Goal: Information Seeking & Learning: Learn about a topic

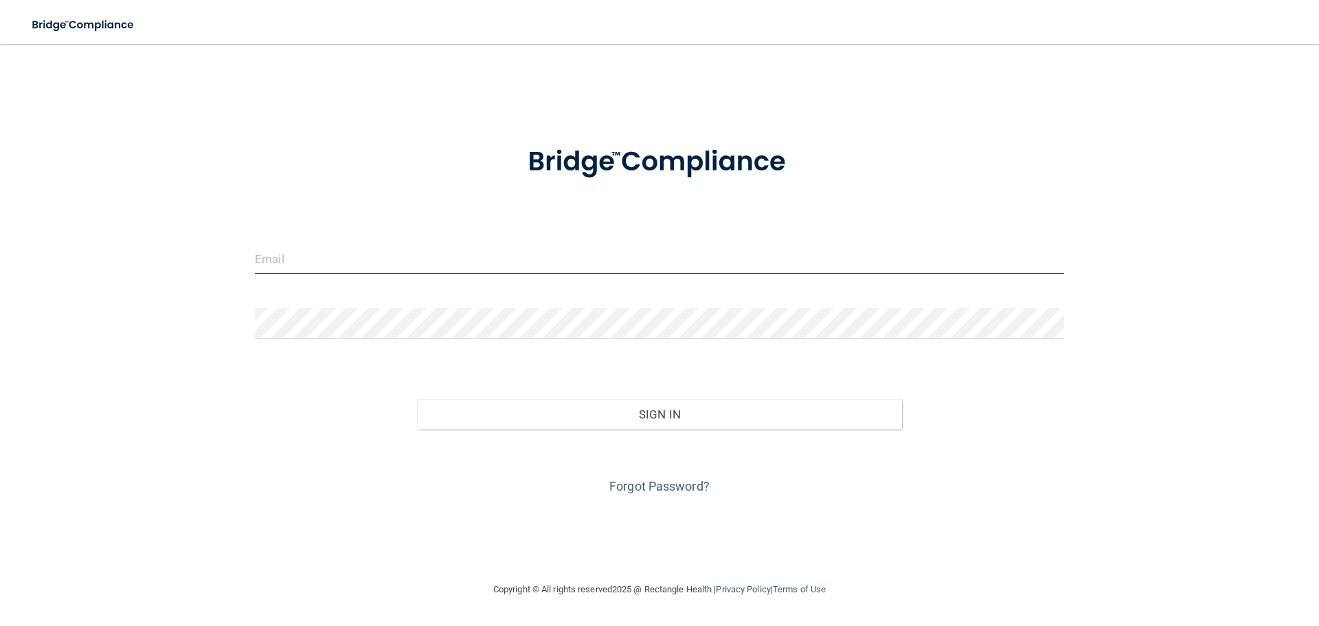
click at [336, 263] on input "email" at bounding box center [659, 258] width 809 height 31
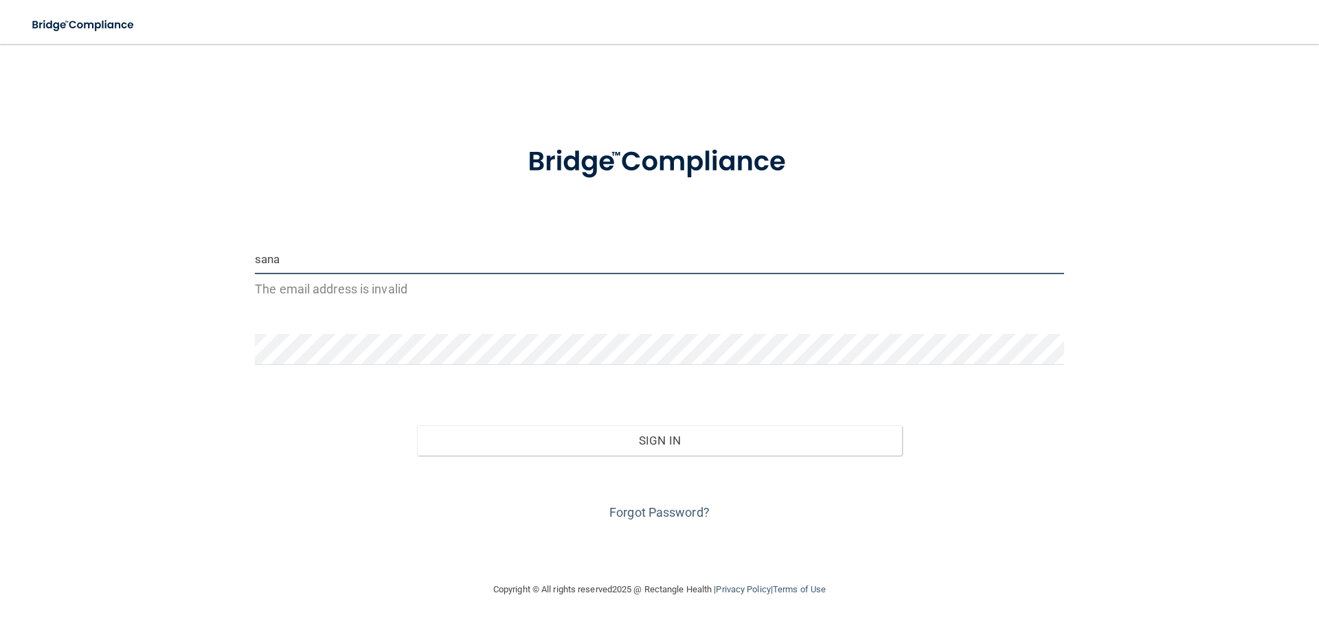
type input "[EMAIL_ADDRESS][DOMAIN_NAME]"
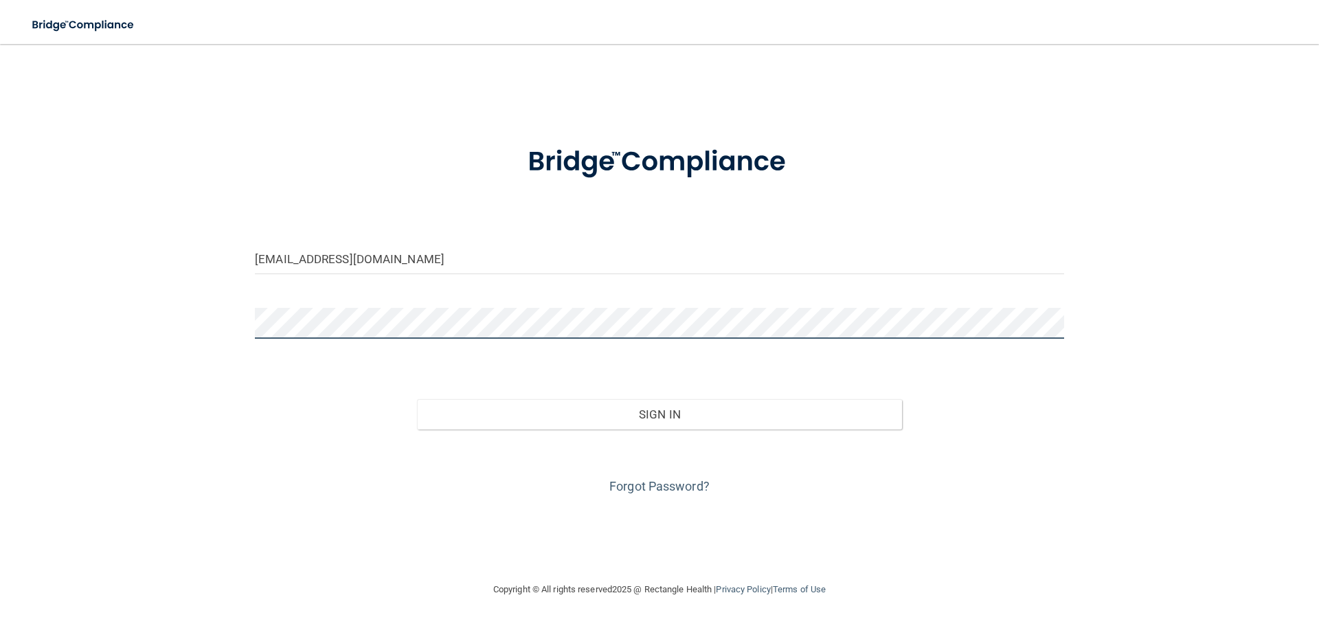
click at [417, 399] on button "Sign In" at bounding box center [660, 414] width 486 height 30
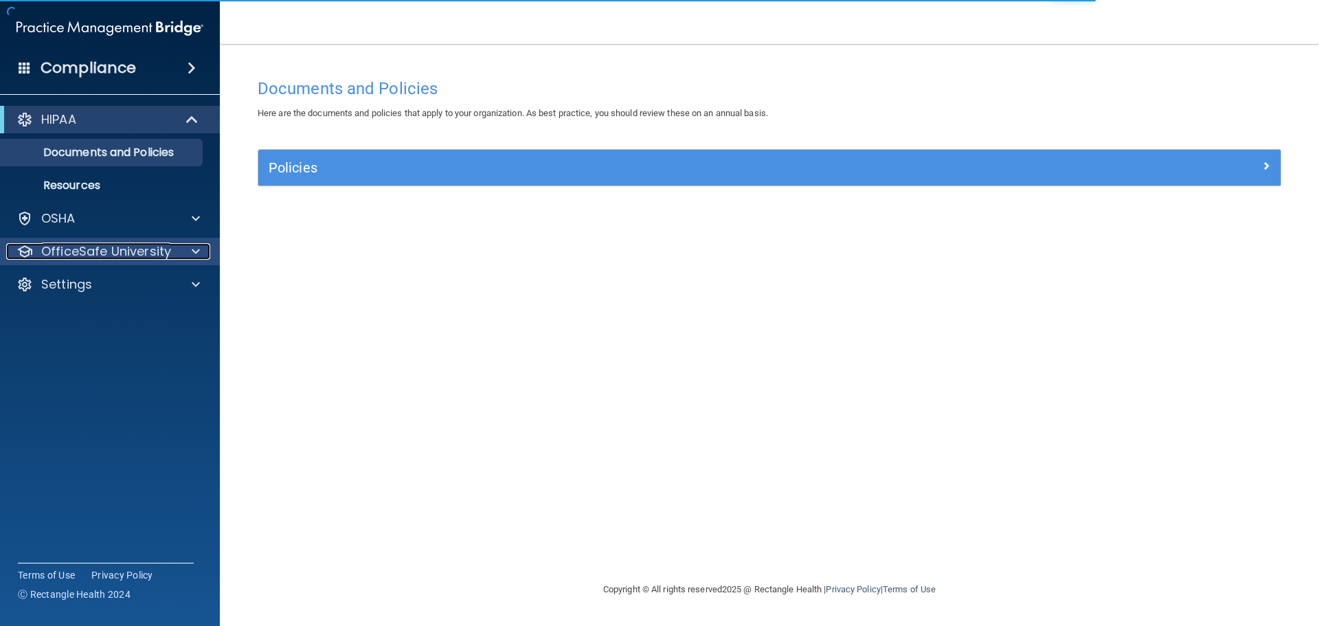
click at [201, 246] on div at bounding box center [194, 251] width 34 height 16
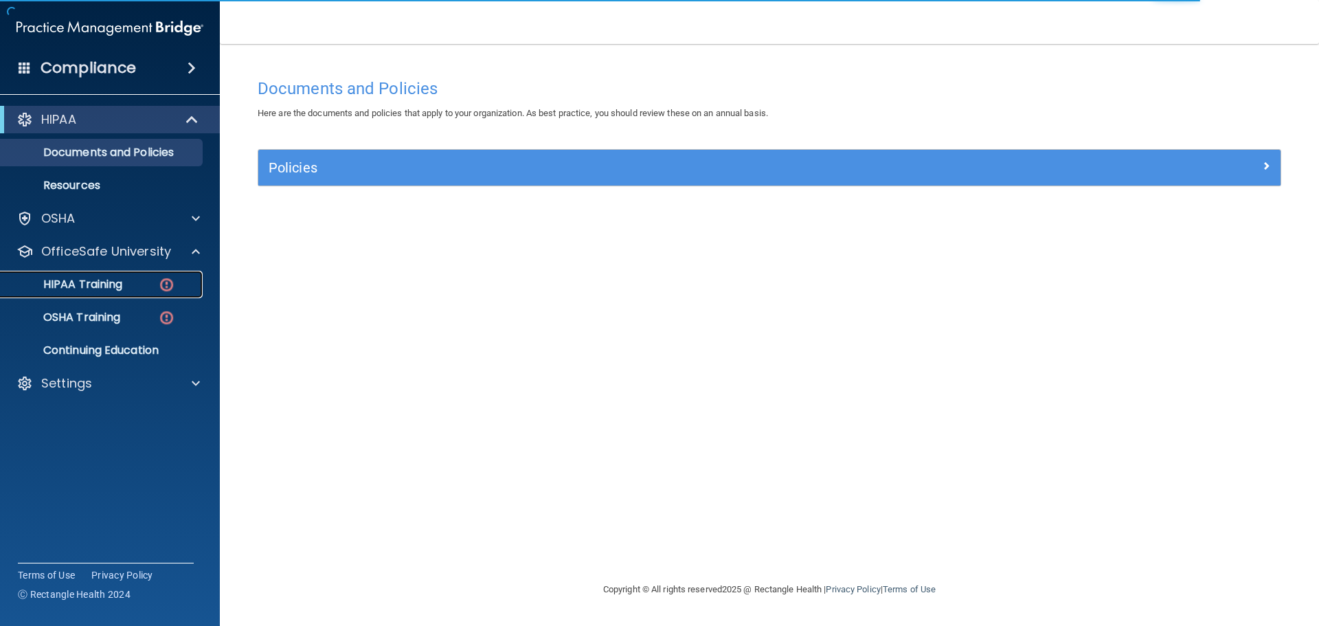
click at [166, 280] on img at bounding box center [166, 284] width 17 height 17
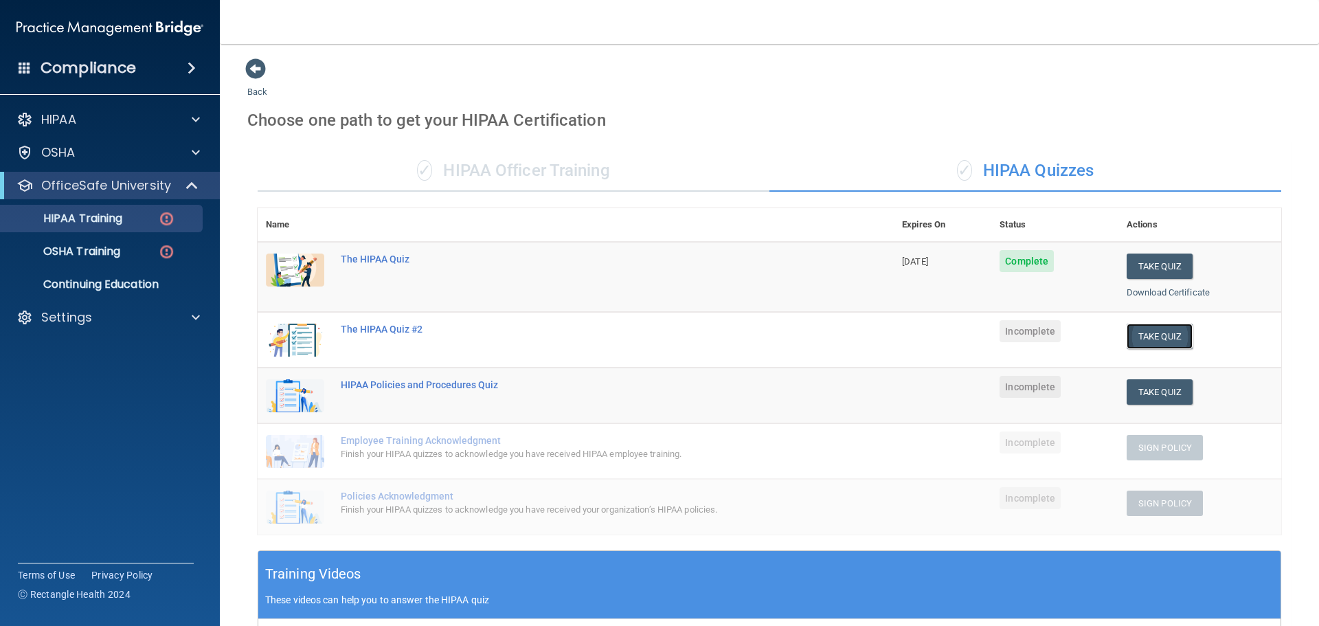
click at [1154, 332] on button "Take Quiz" at bounding box center [1159, 335] width 66 height 25
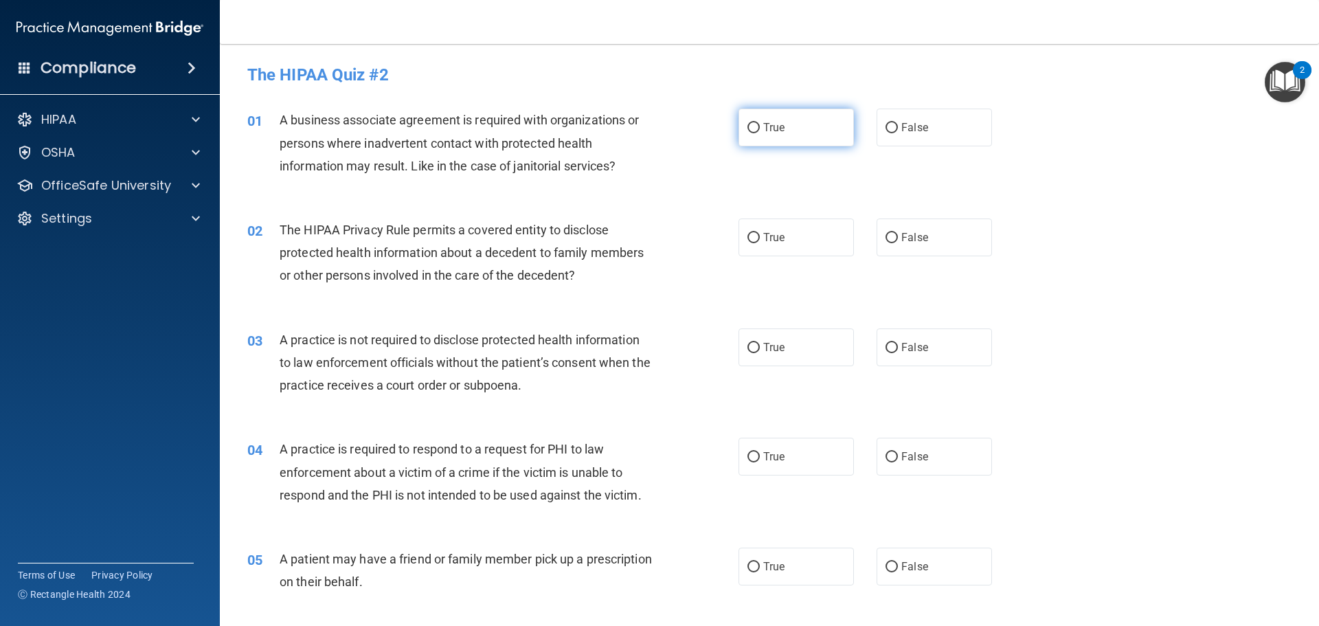
click at [767, 130] on span "True" at bounding box center [773, 127] width 21 height 13
click at [760, 130] on input "True" at bounding box center [753, 128] width 12 height 10
radio input "true"
click at [834, 231] on label "True" at bounding box center [795, 237] width 115 height 38
click at [760, 233] on input "True" at bounding box center [753, 238] width 12 height 10
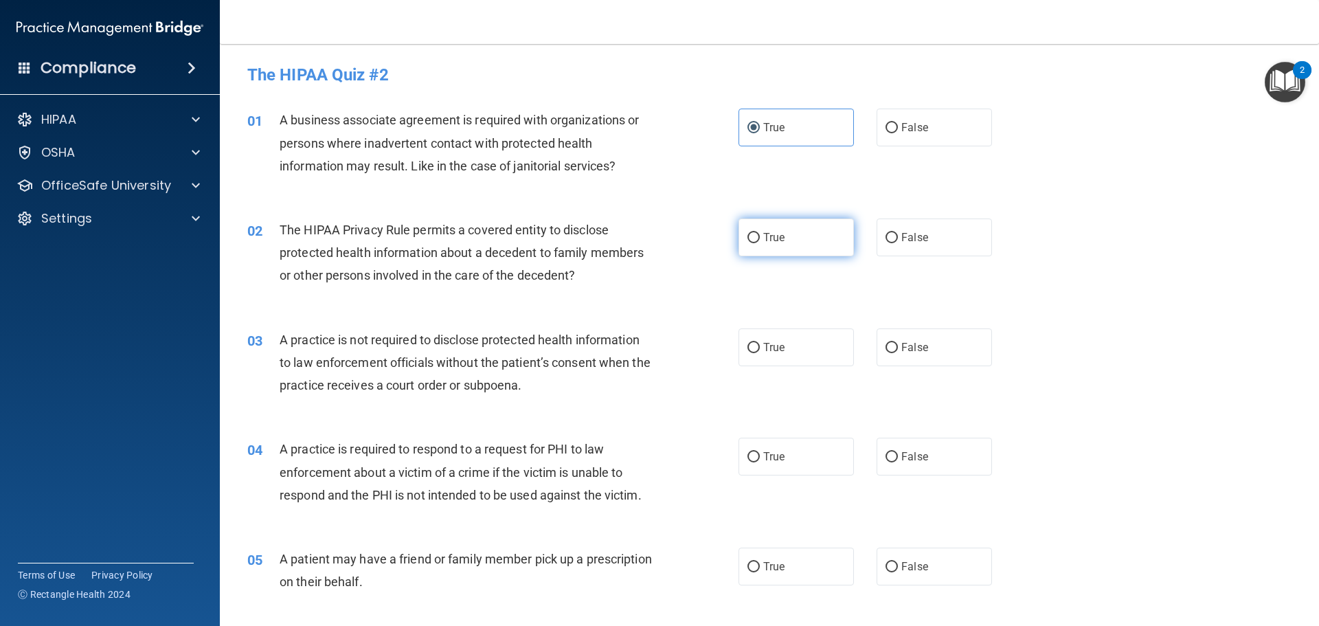
radio input "true"
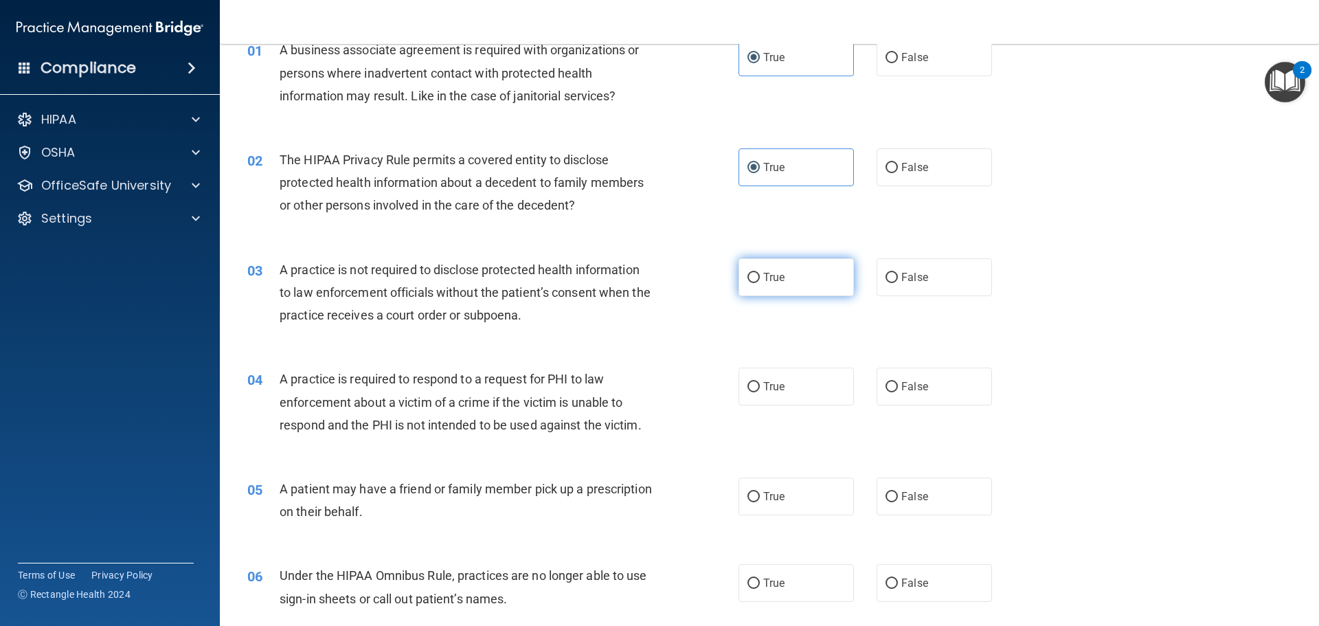
scroll to position [137, 0]
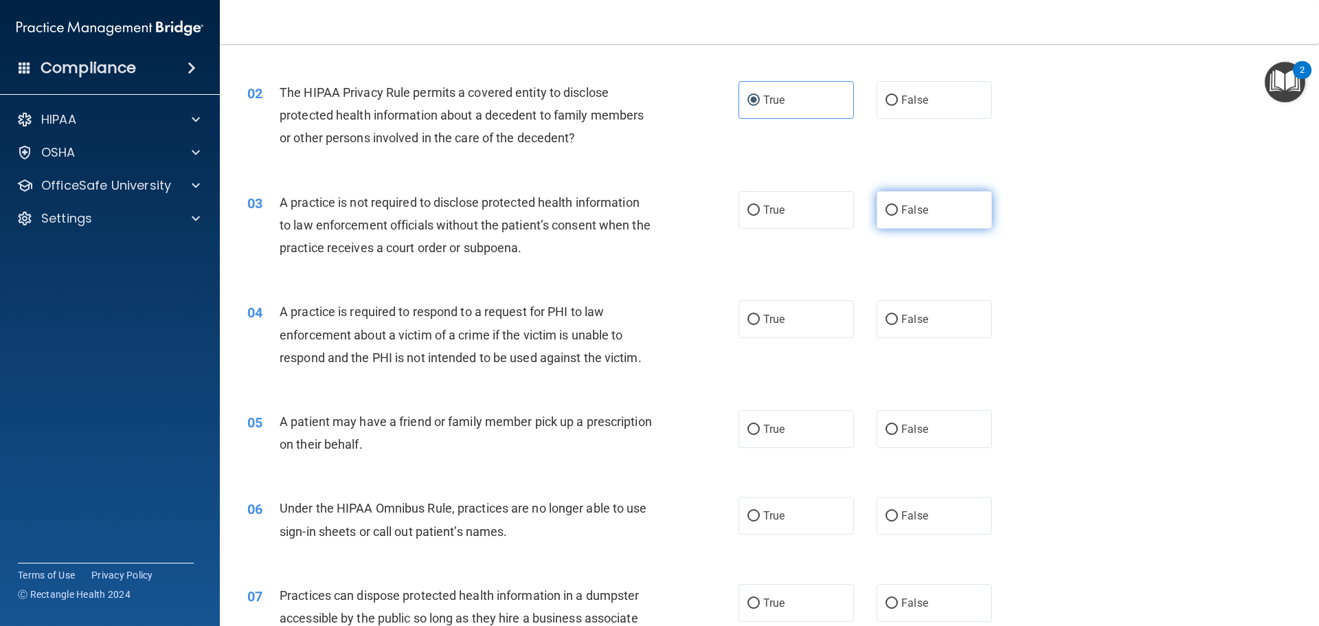
click at [909, 219] on label "False" at bounding box center [933, 210] width 115 height 38
click at [898, 216] on input "False" at bounding box center [891, 210] width 12 height 10
radio input "true"
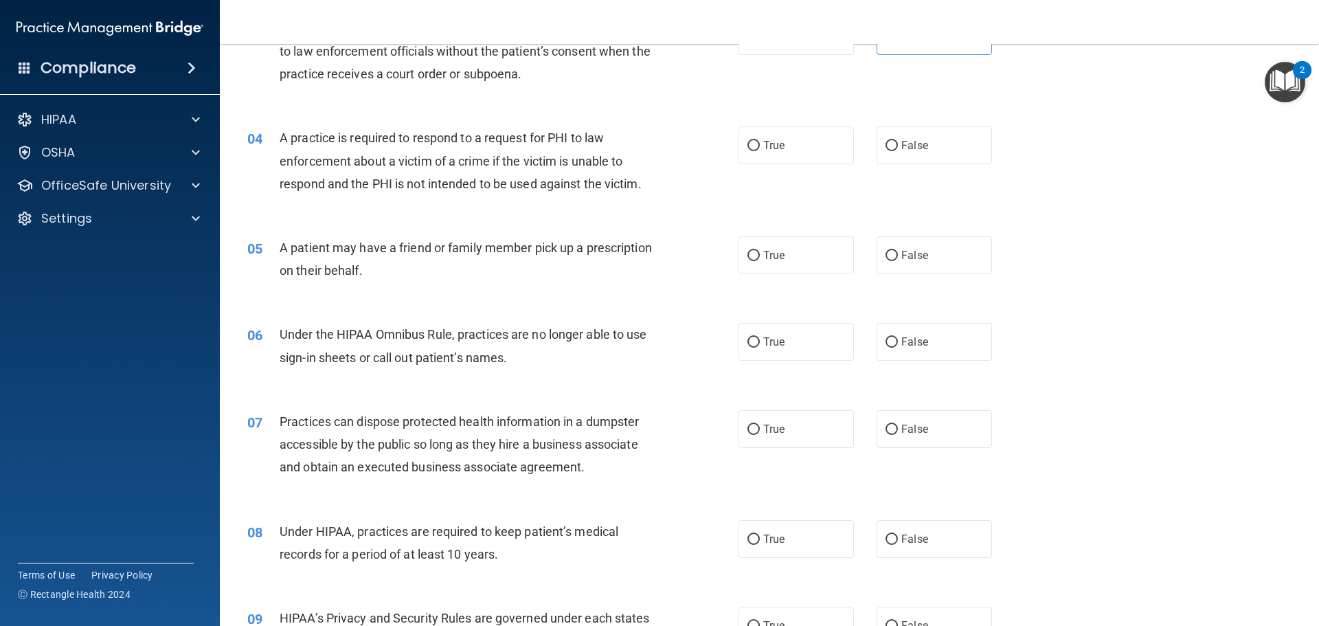
scroll to position [343, 0]
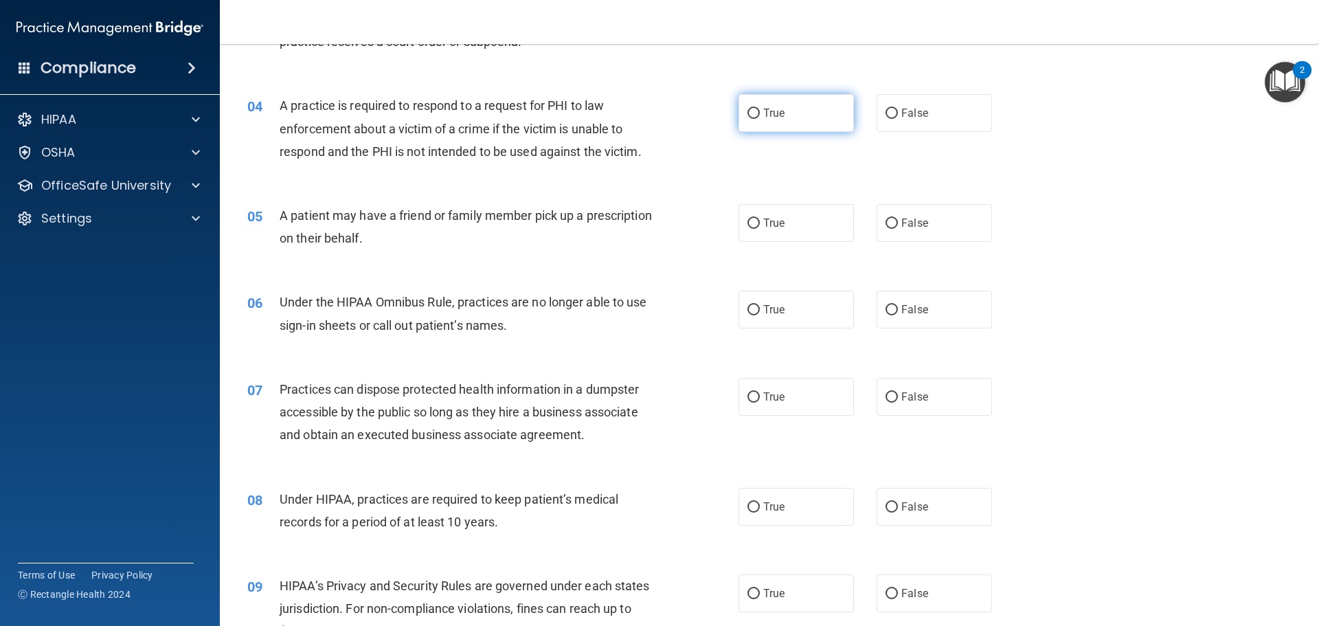
click at [774, 117] on span "True" at bounding box center [773, 112] width 21 height 13
click at [760, 117] on input "True" at bounding box center [753, 114] width 12 height 10
radio input "true"
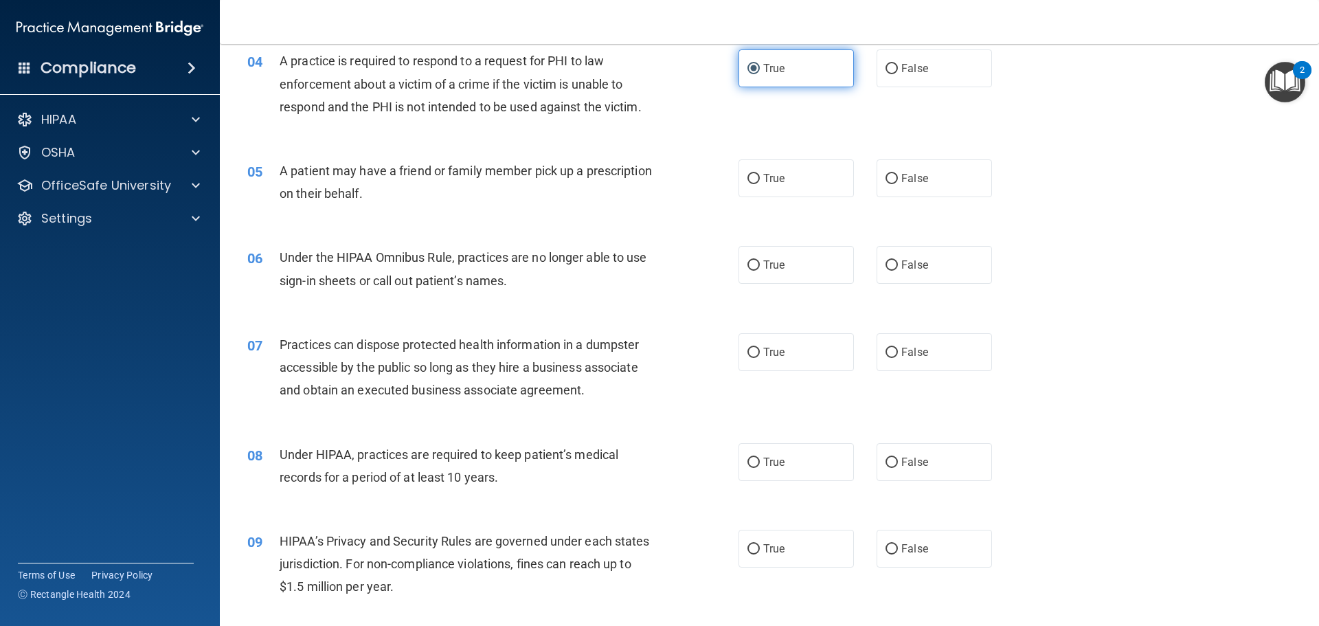
scroll to position [412, 0]
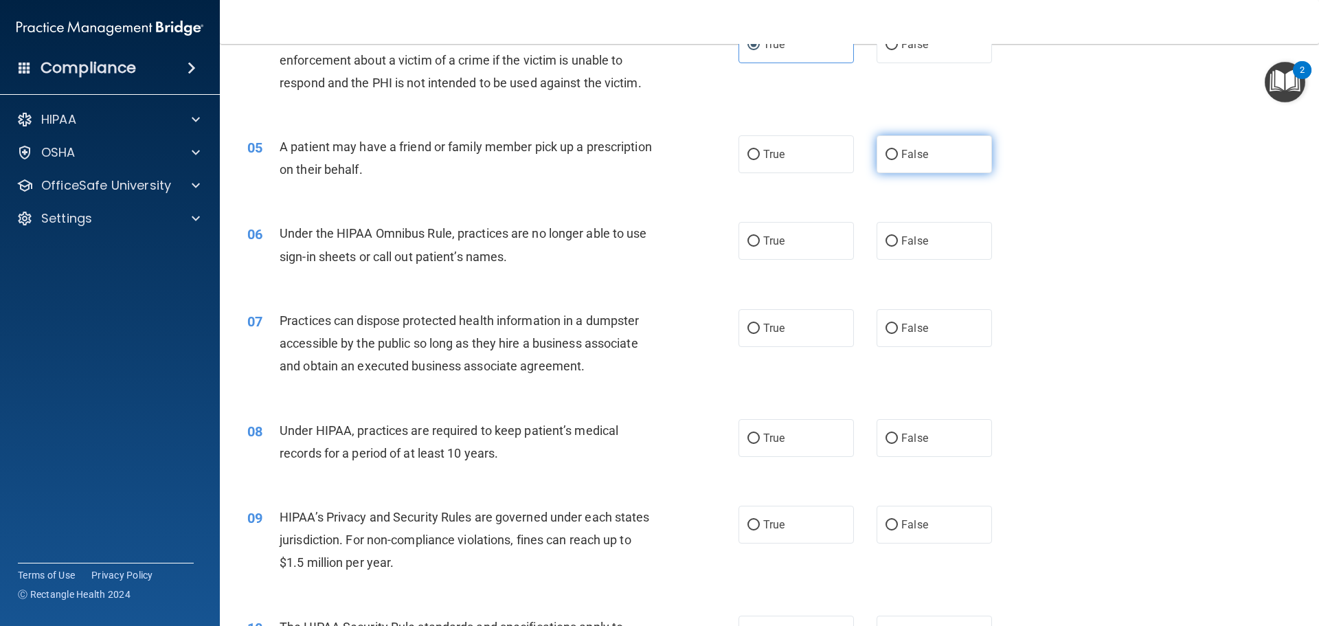
click at [876, 160] on label "False" at bounding box center [933, 154] width 115 height 38
click at [885, 160] on input "False" at bounding box center [891, 155] width 12 height 10
radio input "true"
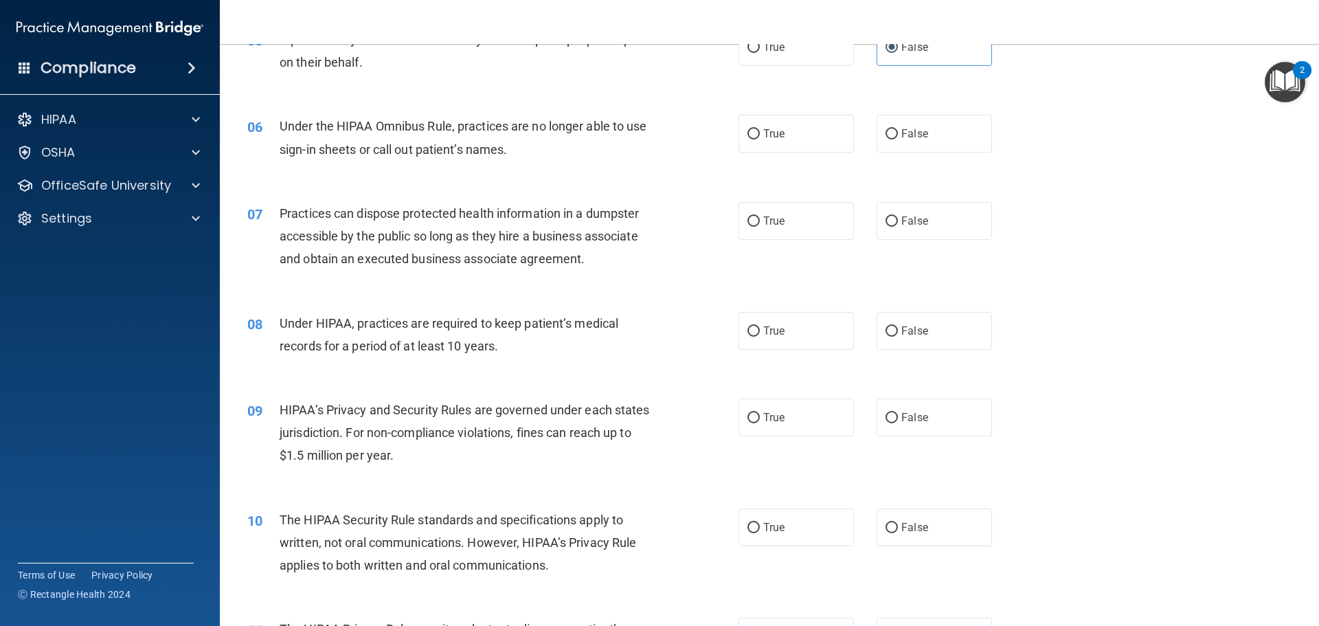
scroll to position [549, 0]
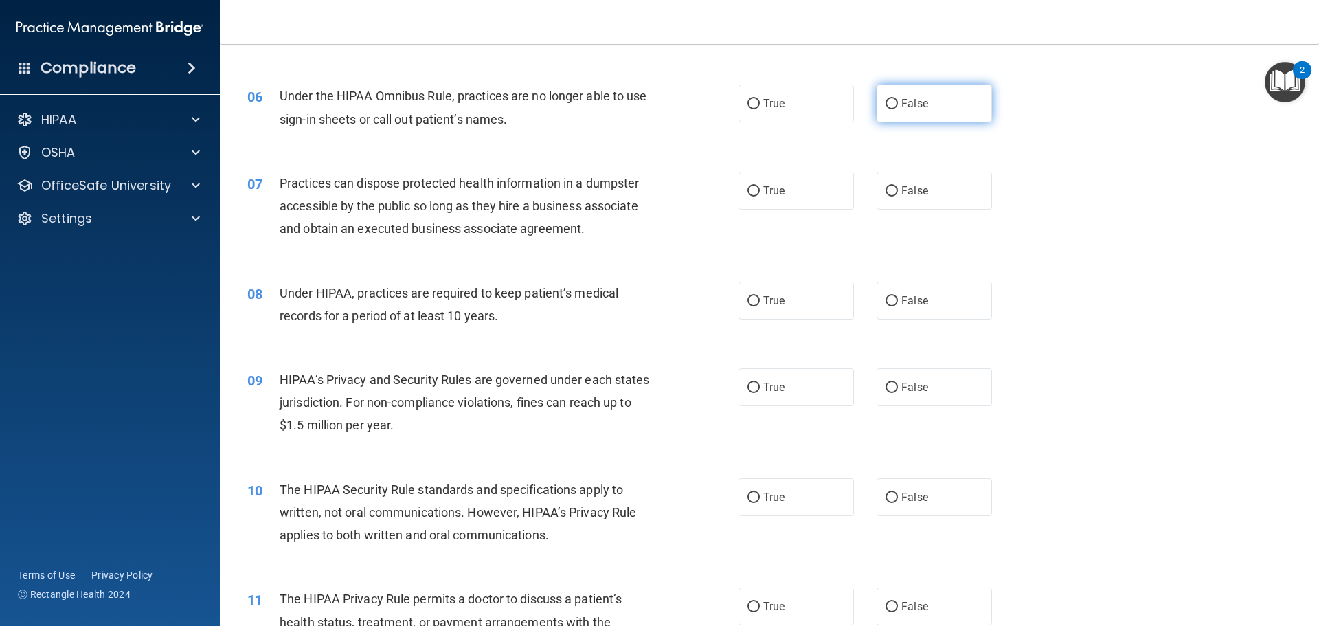
click at [878, 114] on label "False" at bounding box center [933, 103] width 115 height 38
click at [885, 109] on input "False" at bounding box center [891, 104] width 12 height 10
radio input "true"
click at [850, 178] on div "True False" at bounding box center [876, 191] width 277 height 38
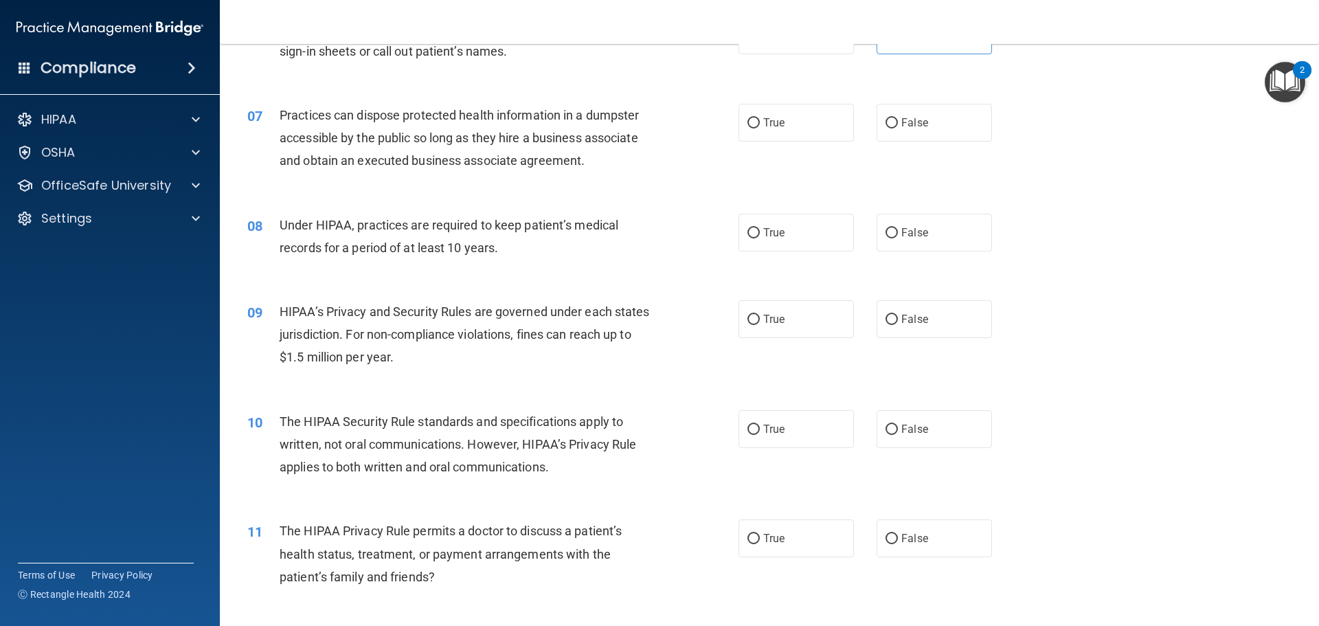
scroll to position [618, 0]
click at [876, 129] on label "False" at bounding box center [933, 122] width 115 height 38
click at [885, 128] on input "False" at bounding box center [891, 122] width 12 height 10
radio input "true"
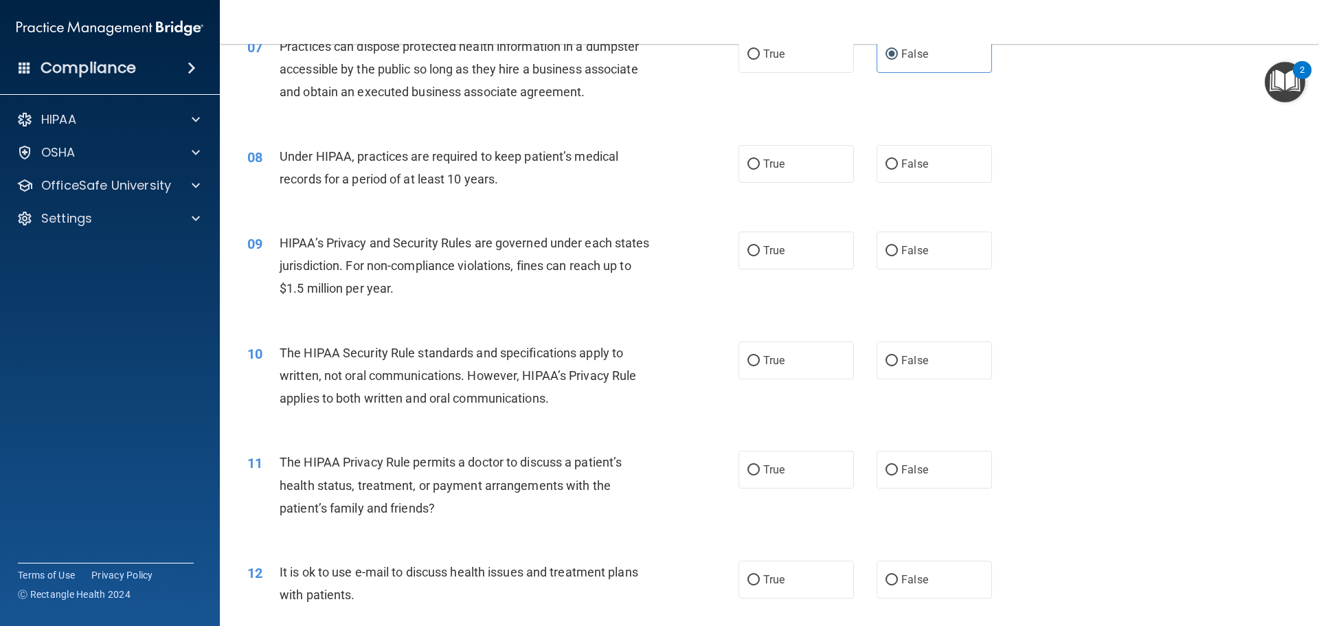
scroll to position [687, 0]
click at [740, 165] on label "True" at bounding box center [795, 163] width 115 height 38
click at [747, 165] on input "True" at bounding box center [753, 164] width 12 height 10
radio input "true"
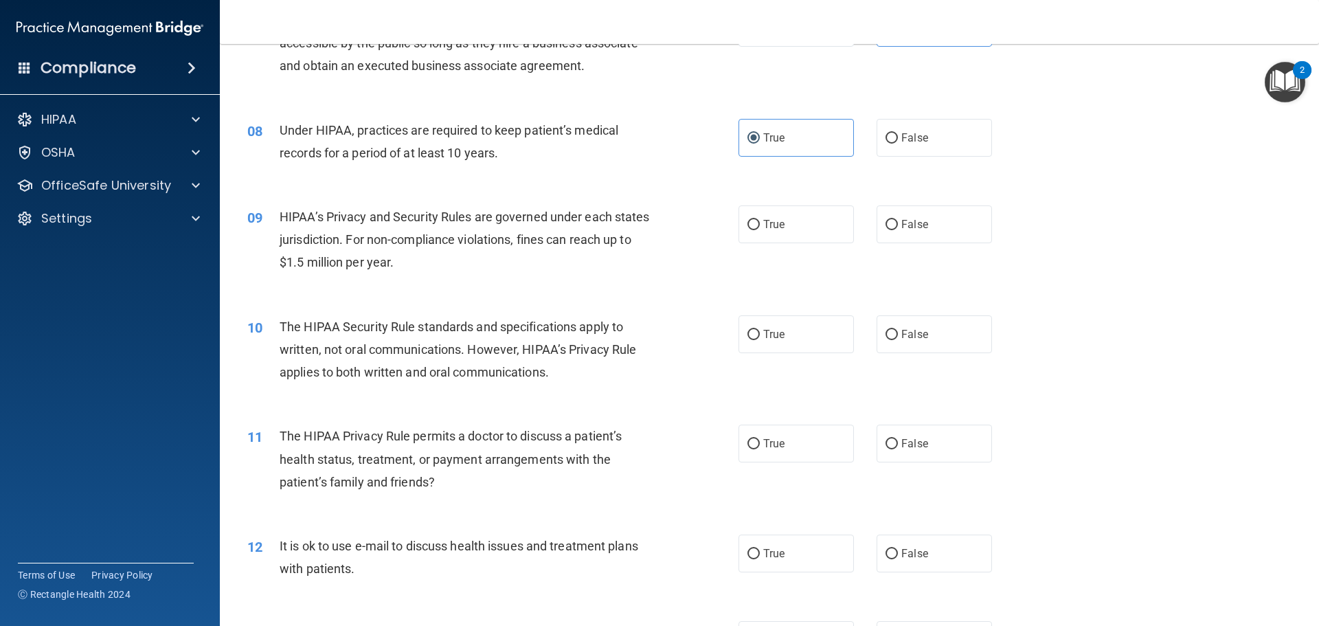
scroll to position [755, 0]
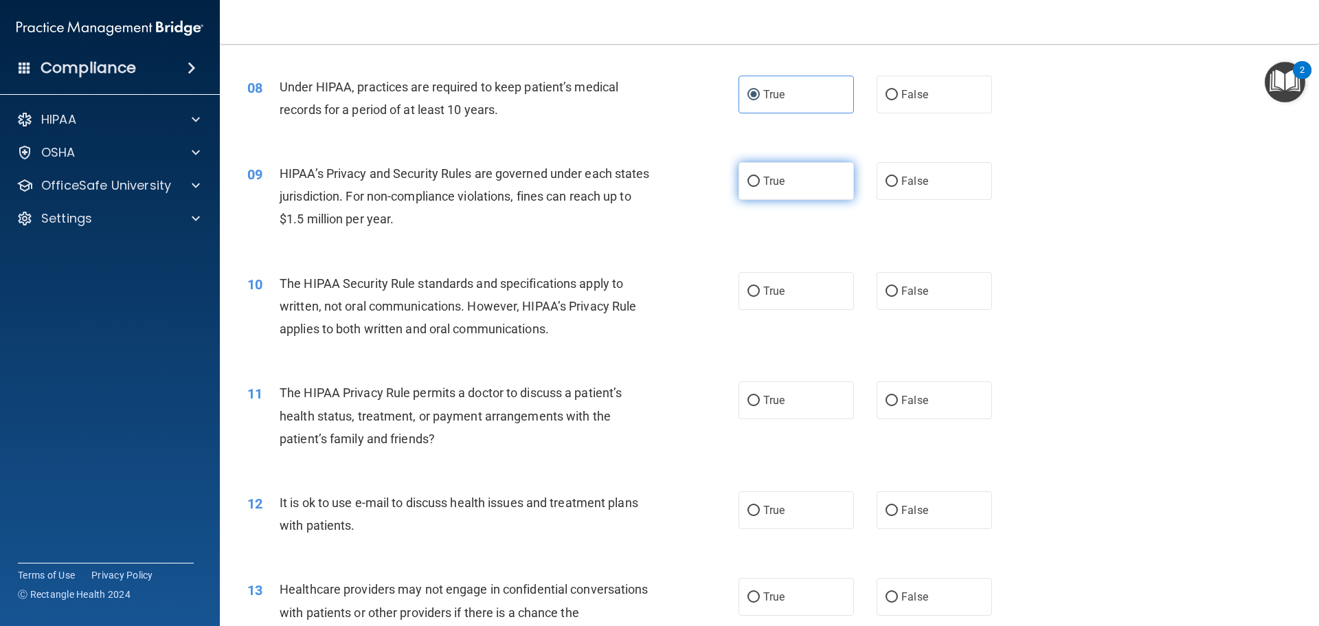
click at [769, 179] on span "True" at bounding box center [773, 180] width 21 height 13
click at [760, 179] on input "True" at bounding box center [753, 182] width 12 height 10
radio input "true"
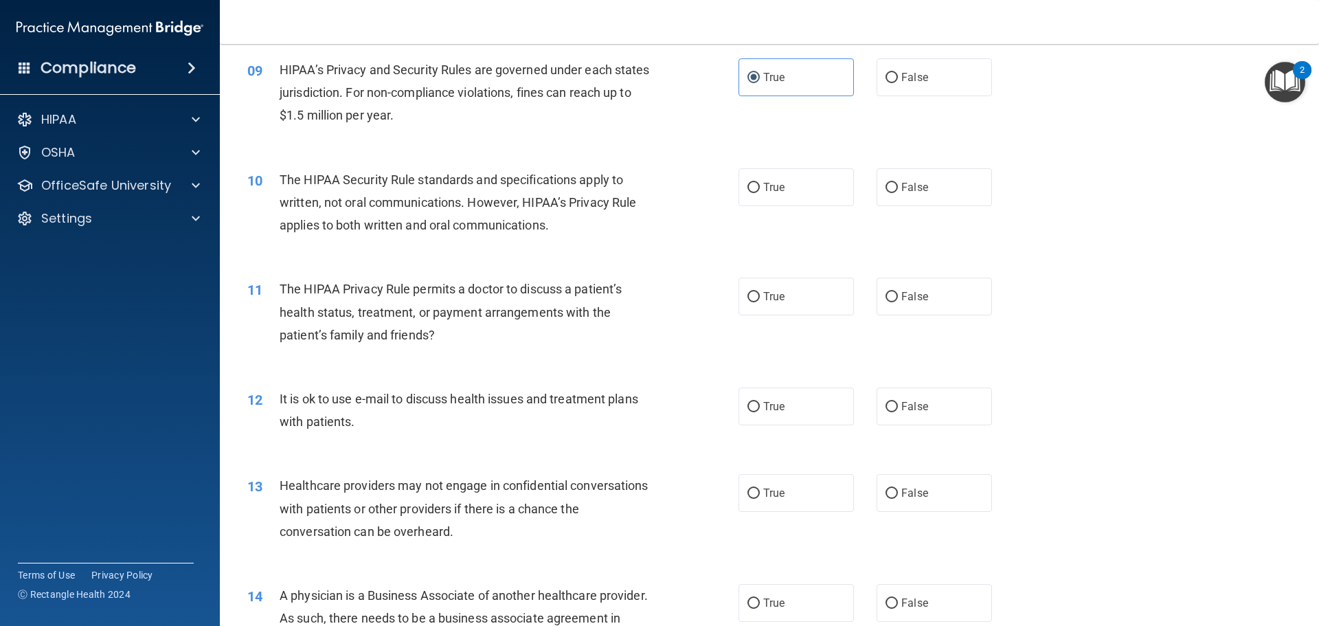
scroll to position [893, 0]
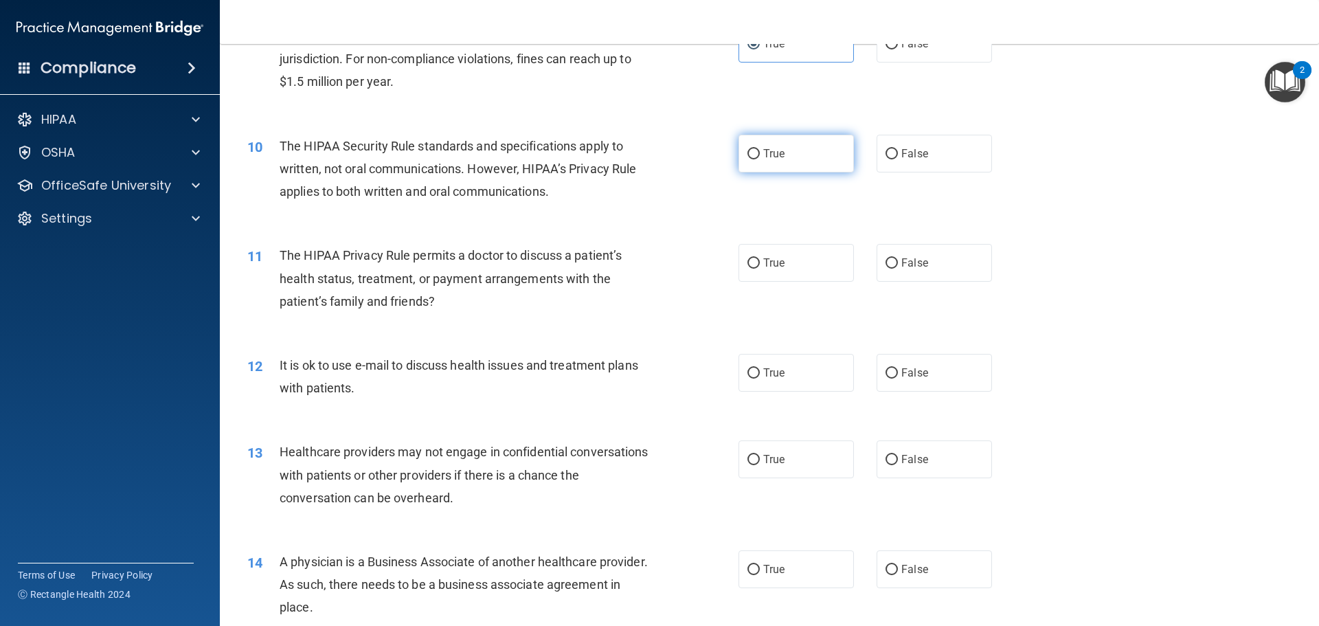
click at [758, 163] on label "True" at bounding box center [795, 154] width 115 height 38
click at [758, 159] on input "True" at bounding box center [753, 154] width 12 height 10
radio input "true"
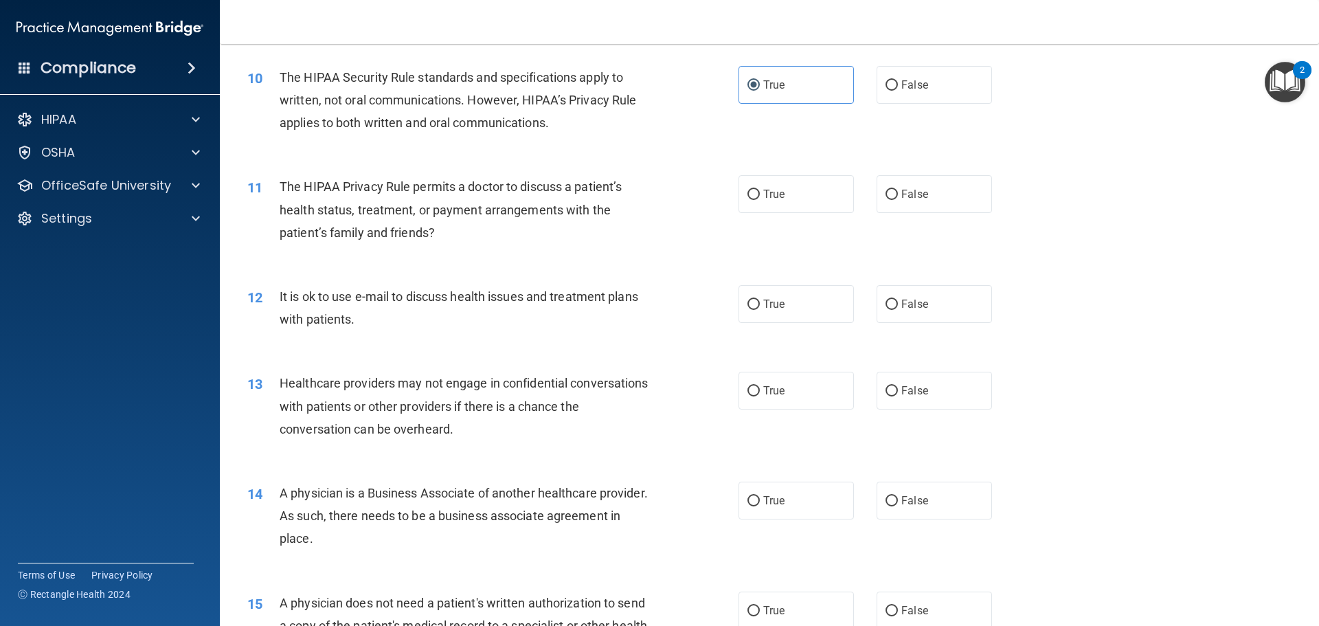
scroll to position [1030, 0]
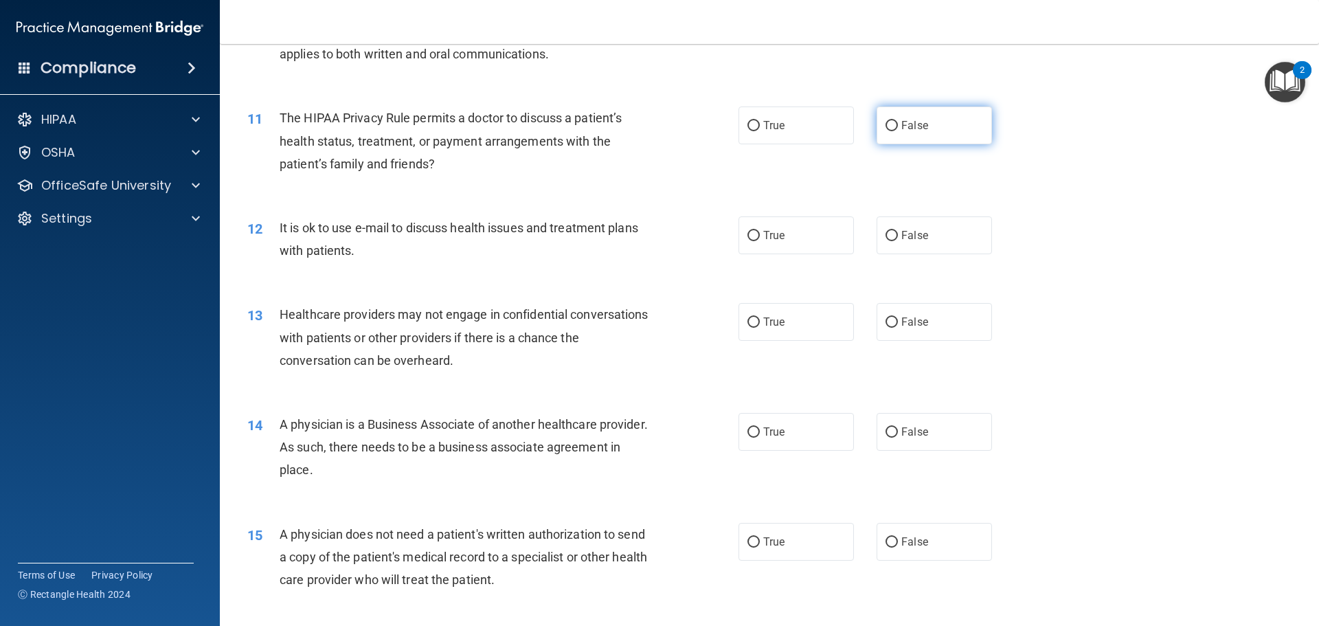
click at [904, 141] on label "False" at bounding box center [933, 125] width 115 height 38
click at [898, 131] on input "False" at bounding box center [891, 126] width 12 height 10
radio input "true"
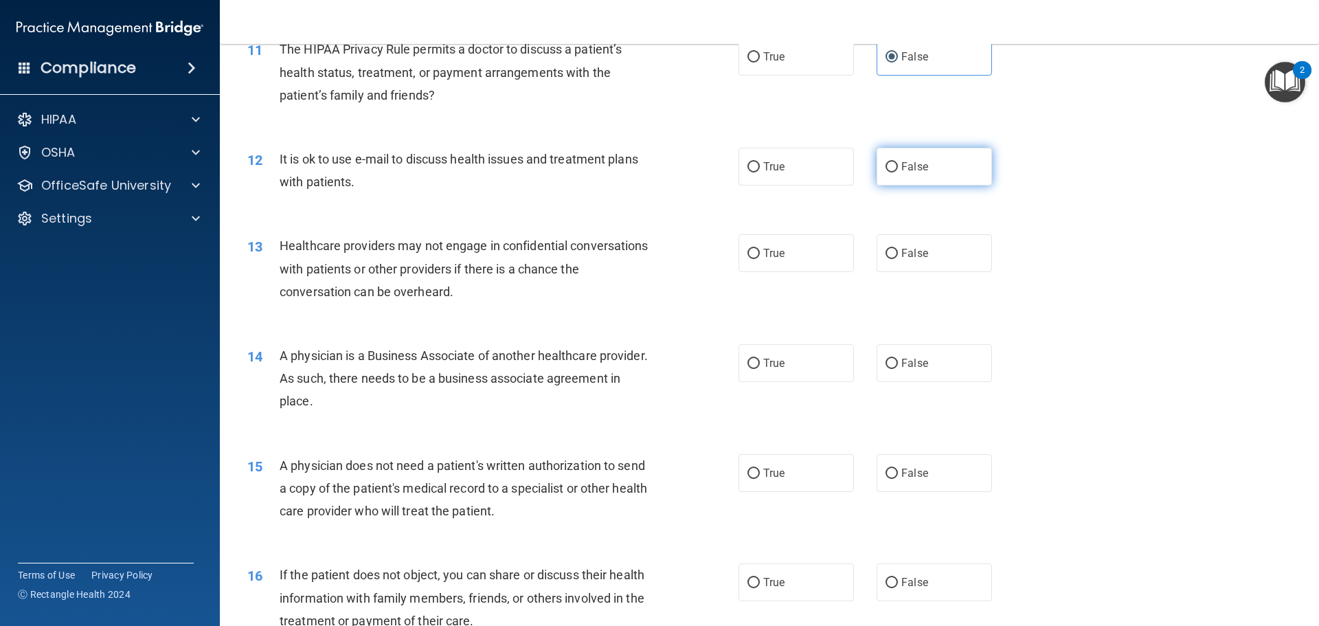
click at [883, 182] on label "False" at bounding box center [933, 167] width 115 height 38
click at [885, 172] on input "False" at bounding box center [891, 167] width 12 height 10
radio input "true"
click at [844, 185] on div "12 It is ok to use e-mail to discuss health issues and treatment plans with pat…" at bounding box center [769, 173] width 1064 height 87
click at [843, 185] on div "12 It is ok to use e-mail to discuss health issues and treatment plans with pat…" at bounding box center [769, 173] width 1064 height 87
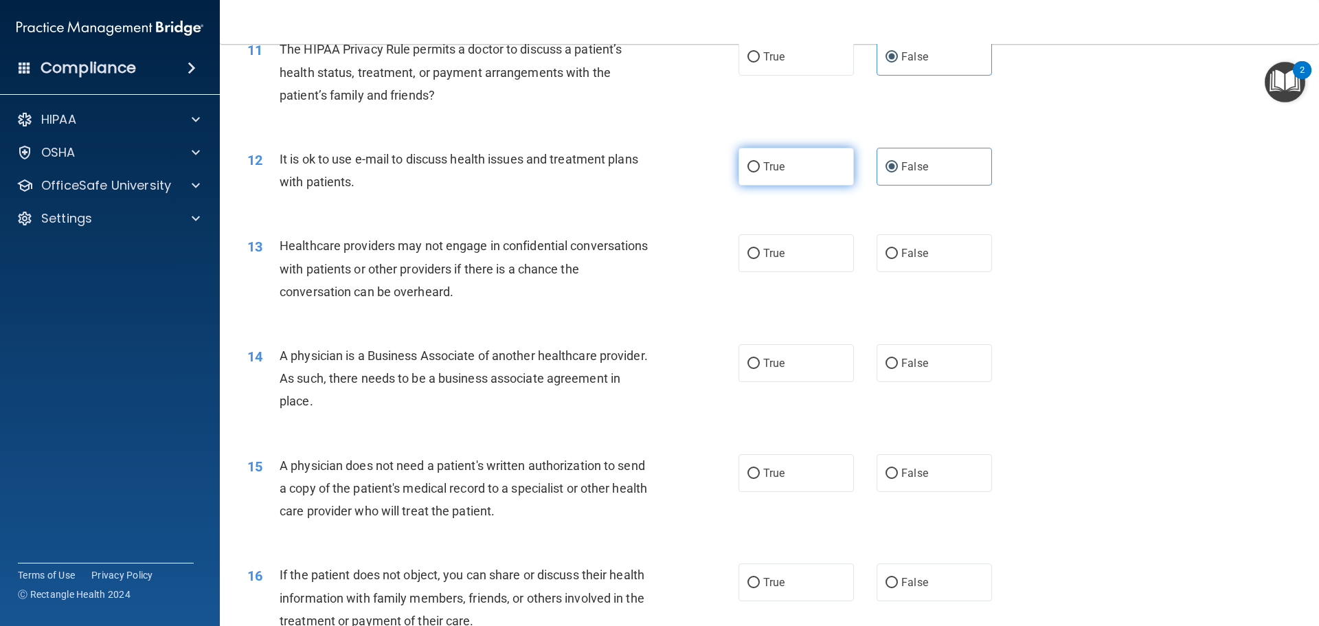
click at [843, 183] on label "True" at bounding box center [795, 167] width 115 height 38
click at [760, 172] on input "True" at bounding box center [753, 167] width 12 height 10
radio input "true"
radio input "false"
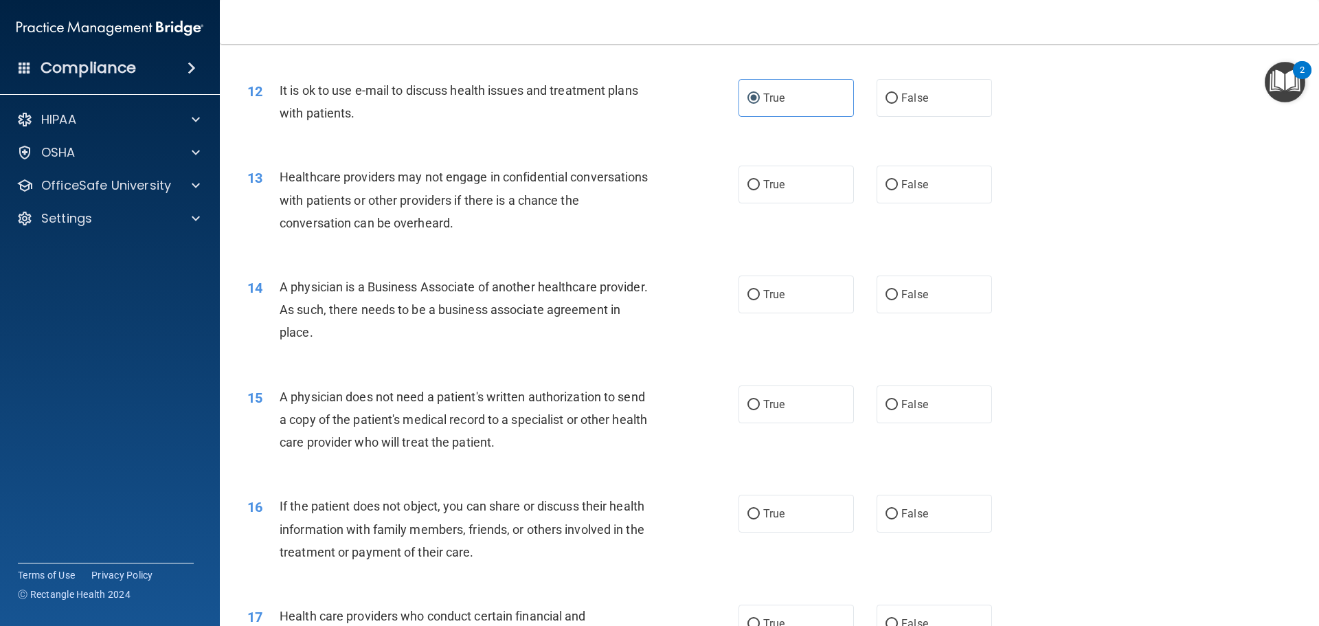
scroll to position [1236, 0]
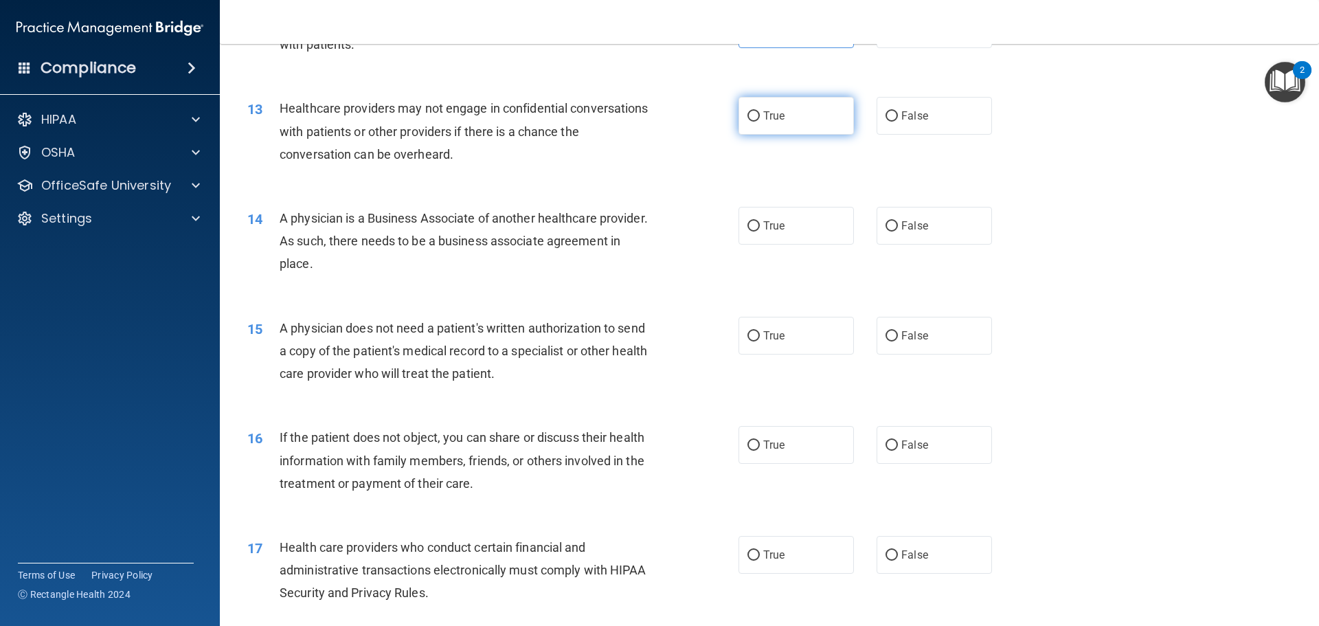
click at [779, 129] on label "True" at bounding box center [795, 116] width 115 height 38
click at [760, 122] on input "True" at bounding box center [753, 116] width 12 height 10
radio input "true"
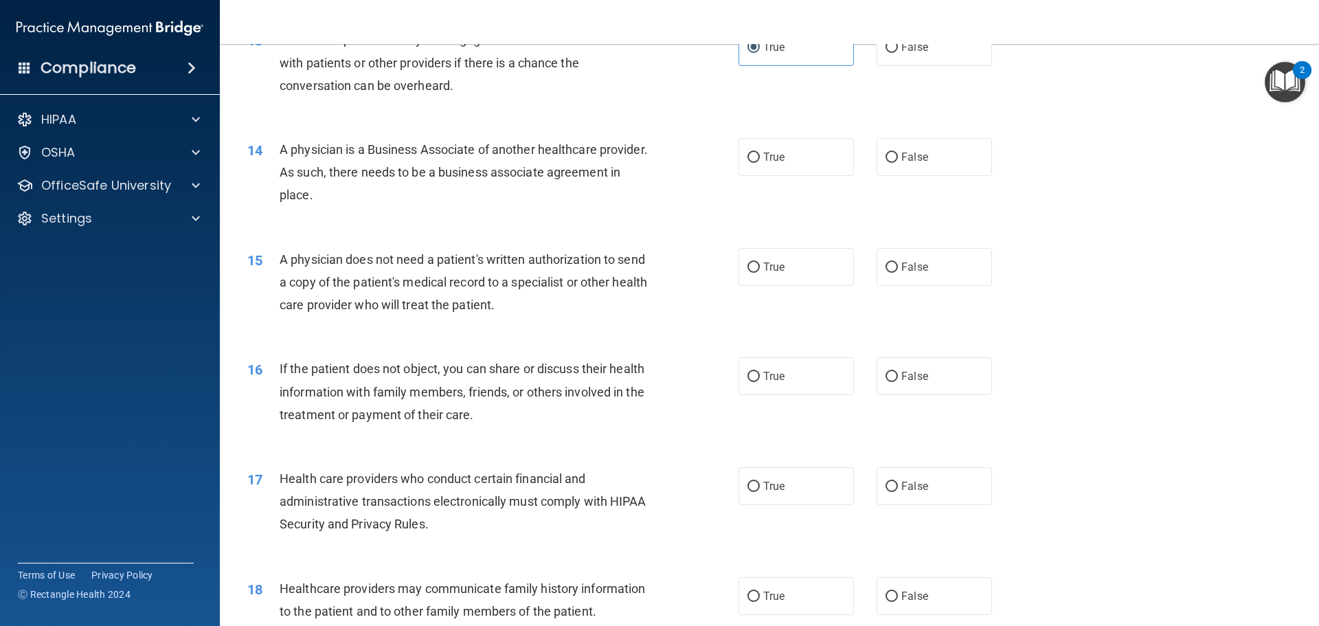
scroll to position [1374, 0]
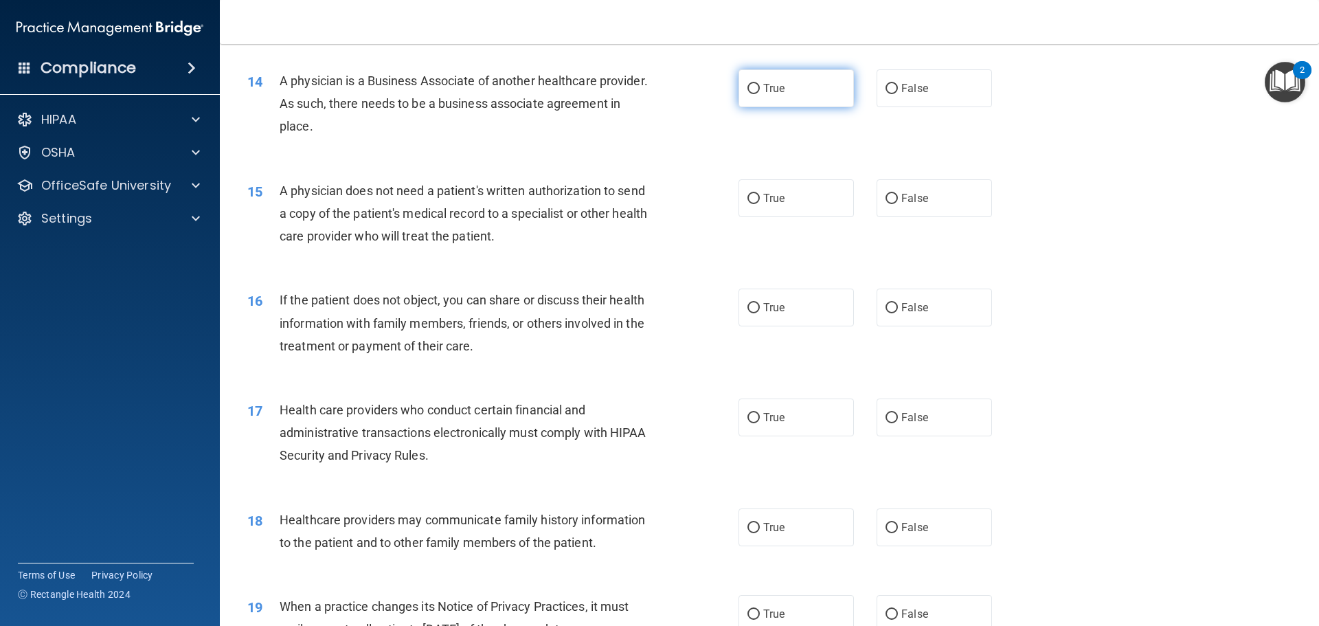
click at [741, 79] on label "True" at bounding box center [795, 88] width 115 height 38
click at [747, 84] on input "True" at bounding box center [753, 89] width 12 height 10
radio input "true"
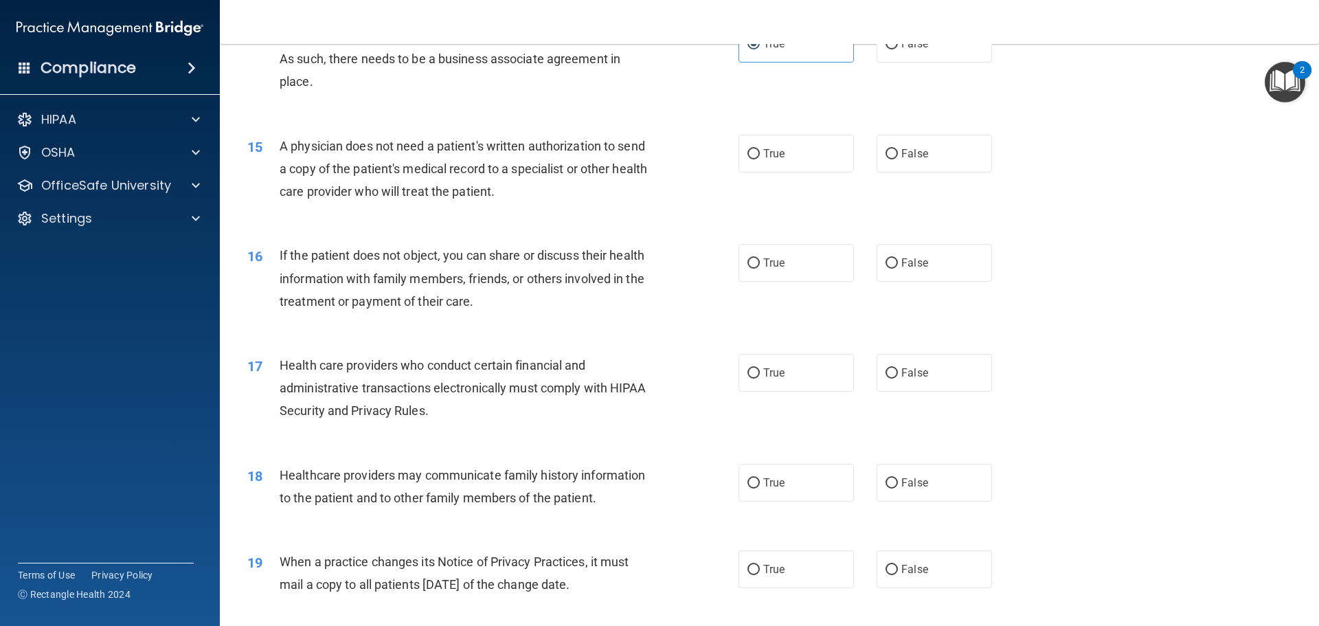
scroll to position [1442, 0]
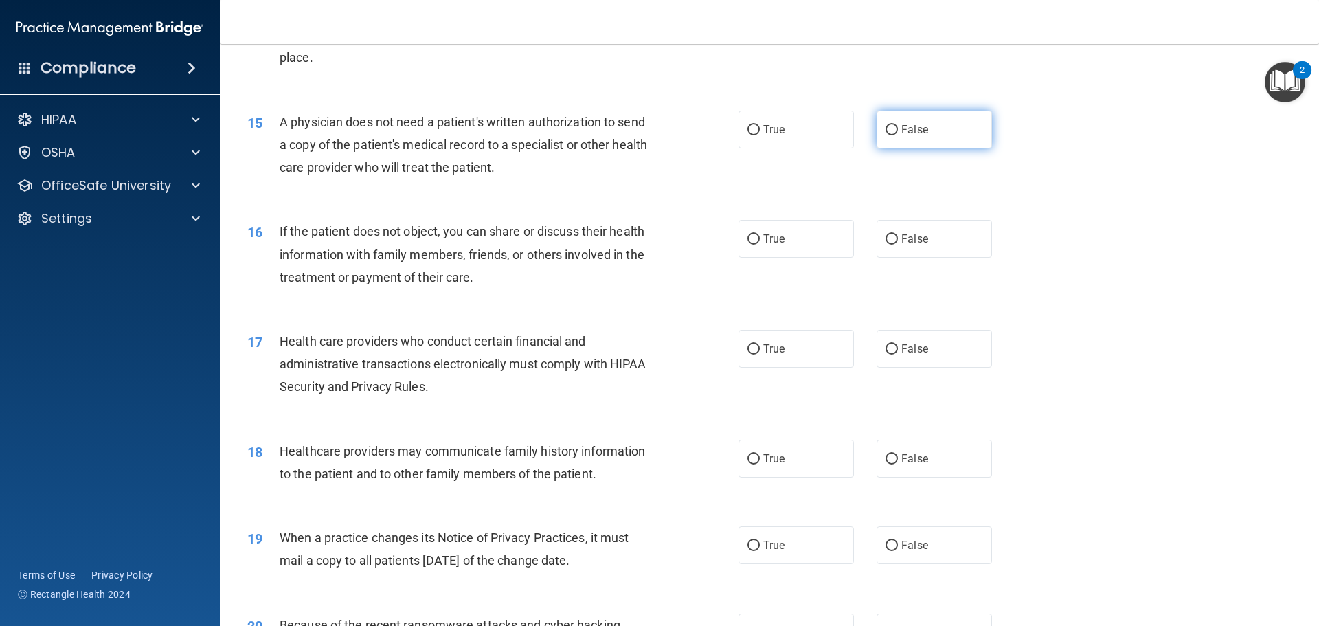
click at [944, 146] on label "False" at bounding box center [933, 130] width 115 height 38
click at [898, 135] on input "False" at bounding box center [891, 130] width 12 height 10
radio input "true"
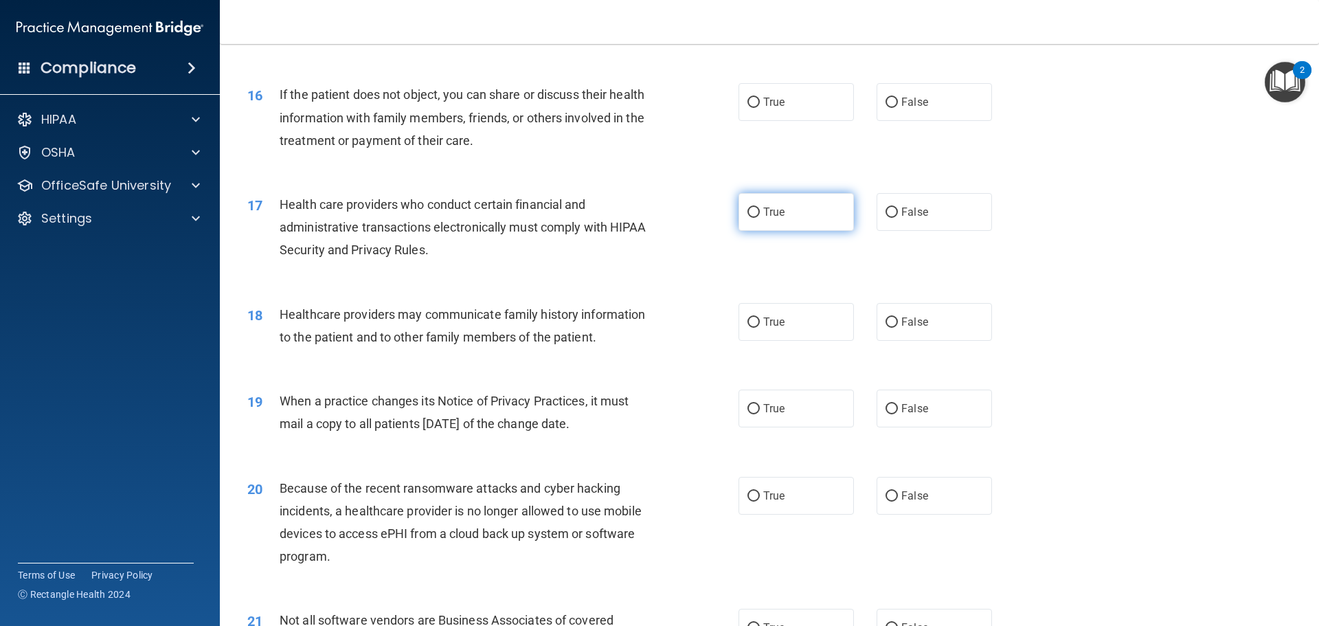
scroll to position [1580, 0]
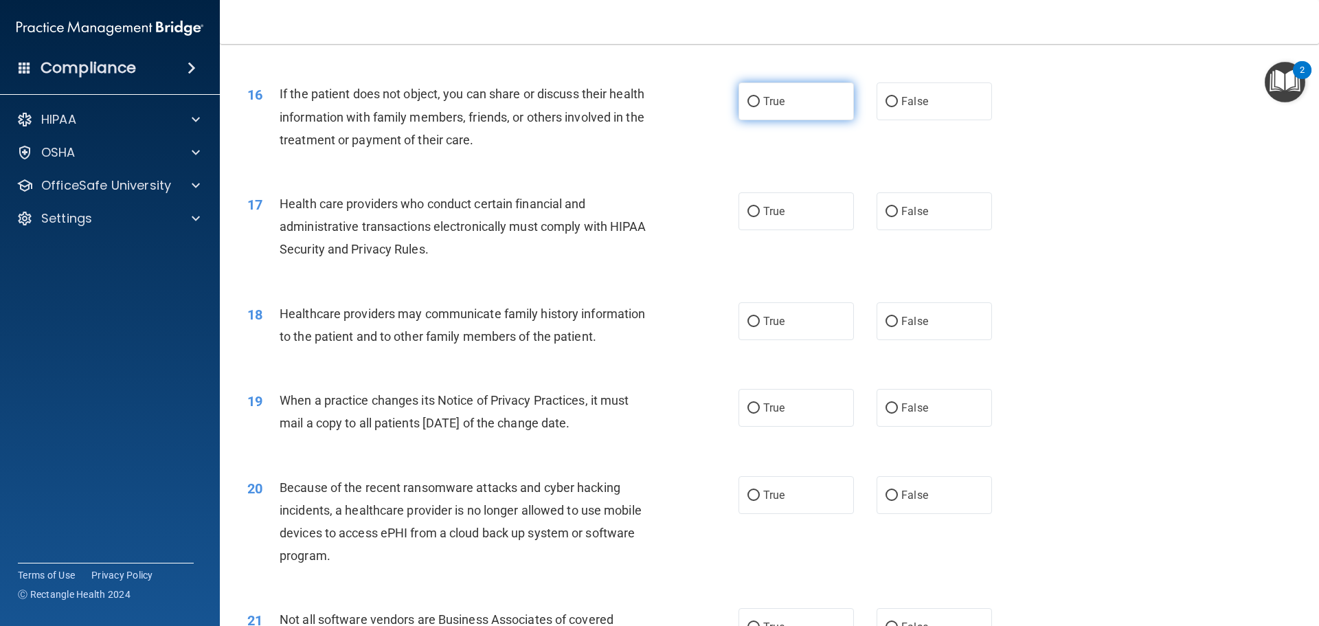
click at [753, 95] on label "True" at bounding box center [795, 101] width 115 height 38
click at [753, 97] on input "True" at bounding box center [753, 102] width 12 height 10
radio input "true"
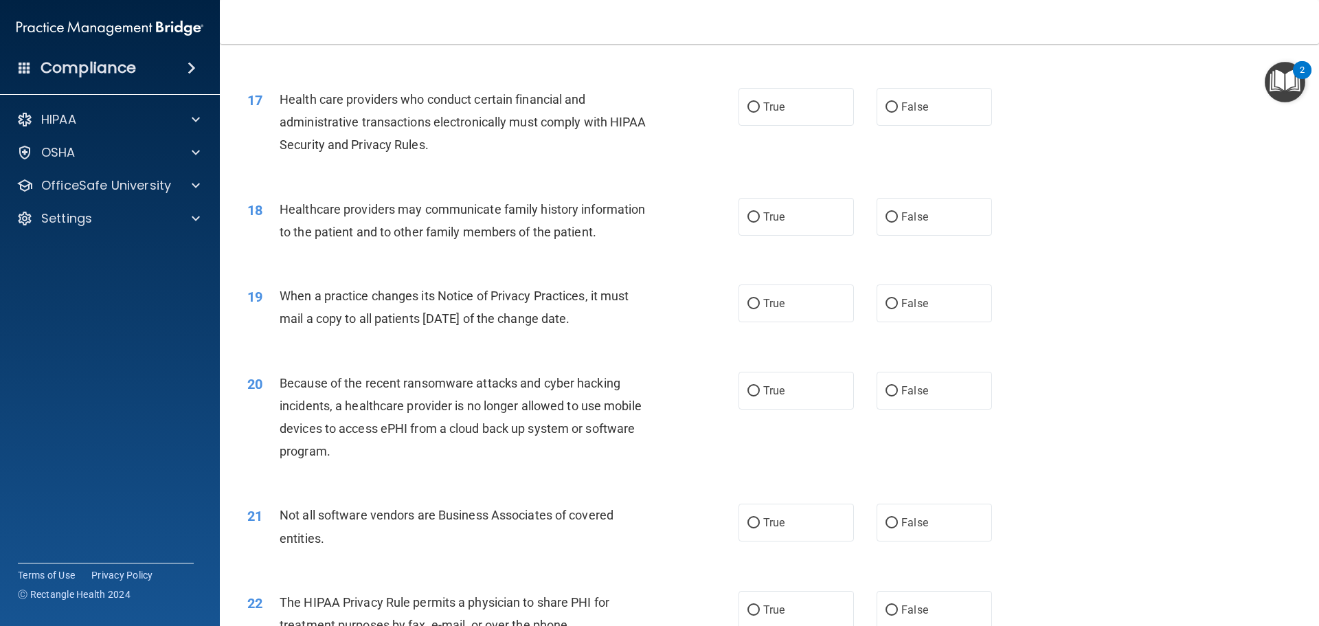
scroll to position [1717, 0]
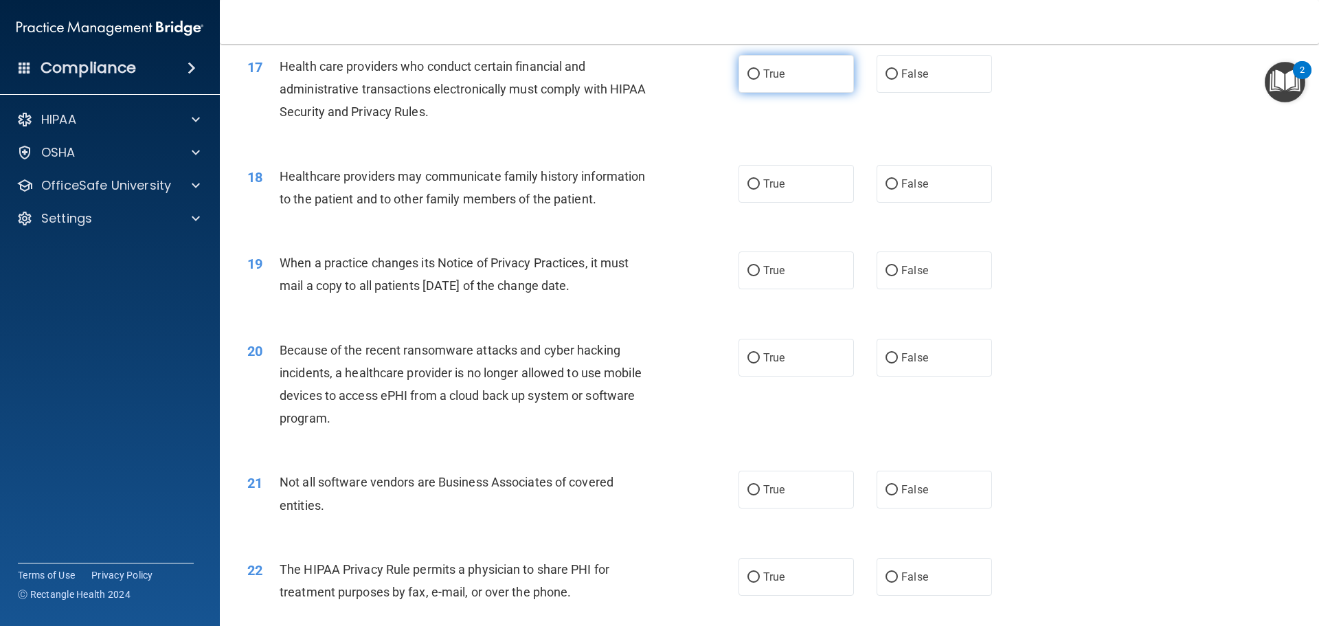
click at [760, 65] on label "True" at bounding box center [795, 74] width 115 height 38
click at [760, 69] on input "True" at bounding box center [753, 74] width 12 height 10
radio input "true"
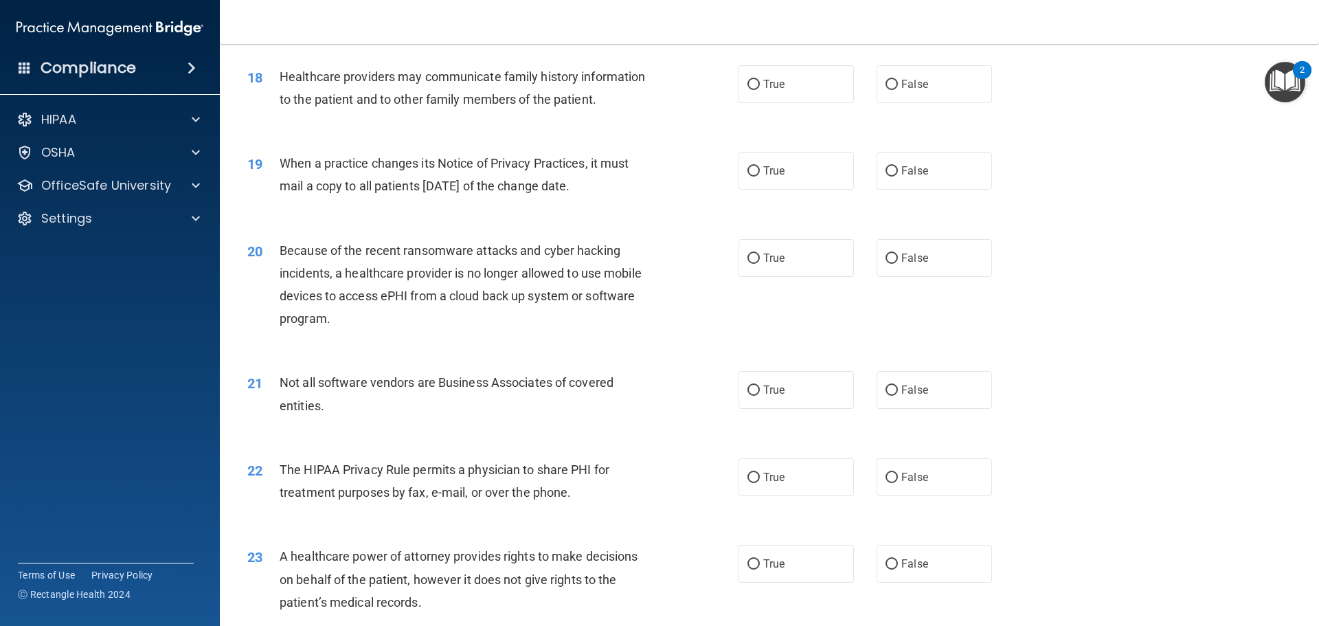
scroll to position [1786, 0]
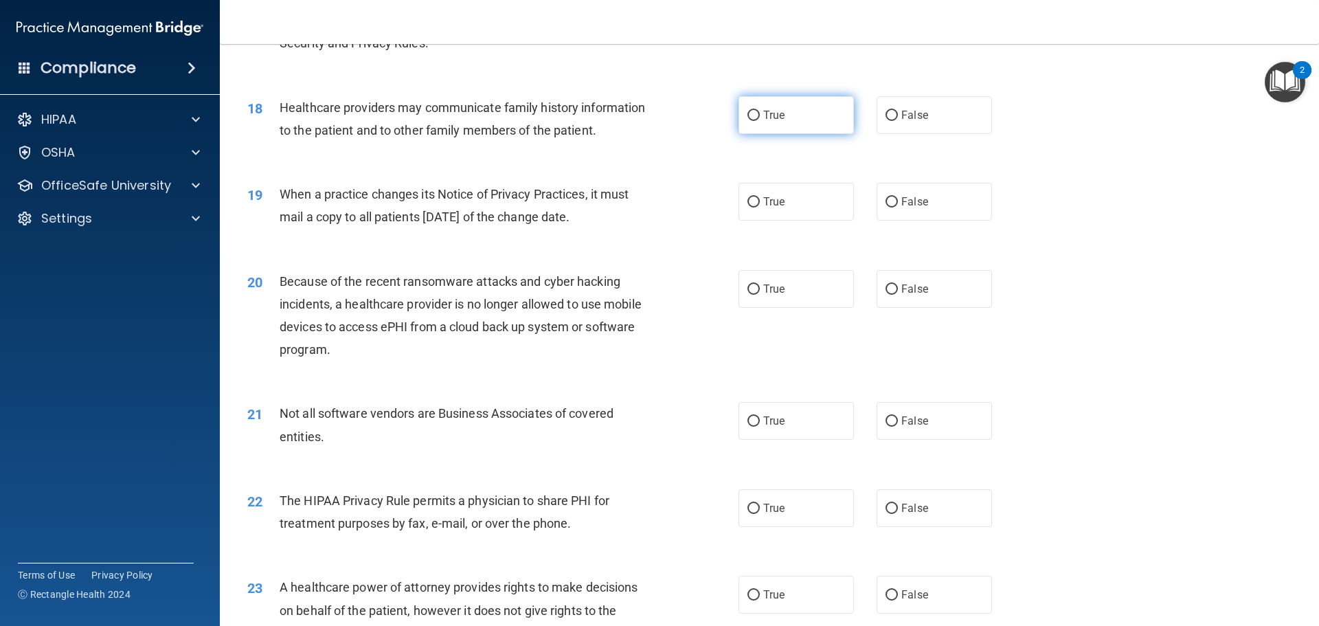
click at [792, 116] on label "True" at bounding box center [795, 115] width 115 height 38
click at [760, 116] on input "True" at bounding box center [753, 116] width 12 height 10
radio input "true"
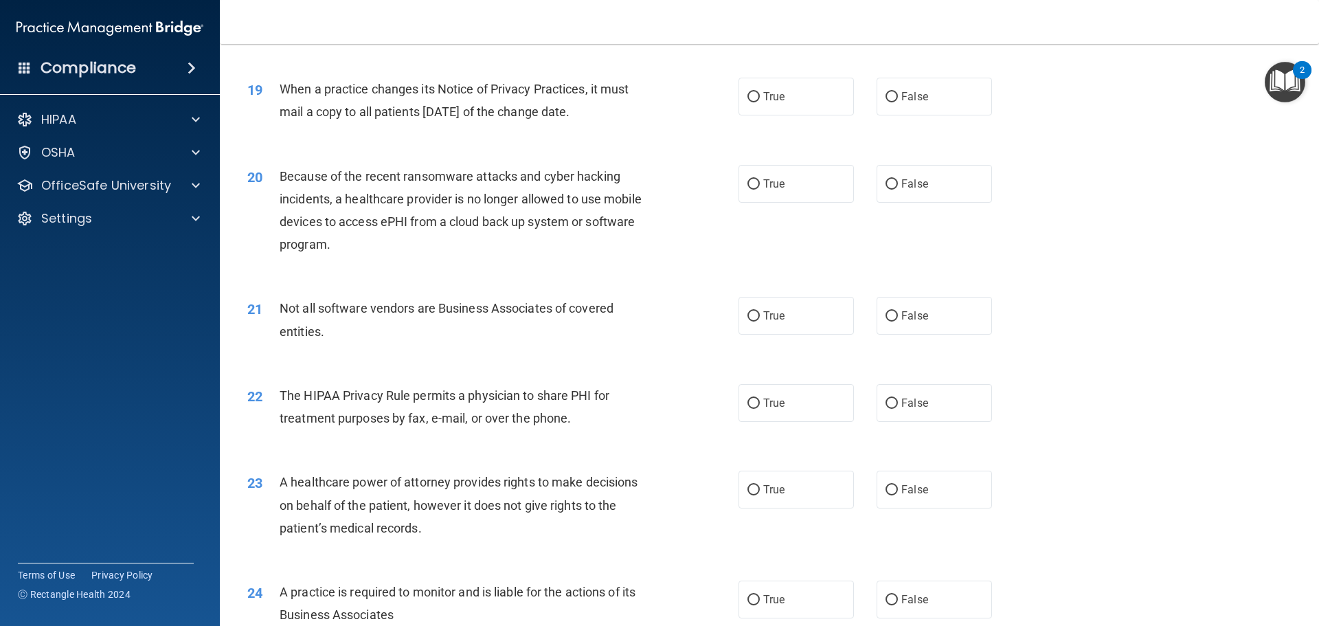
scroll to position [1923, 0]
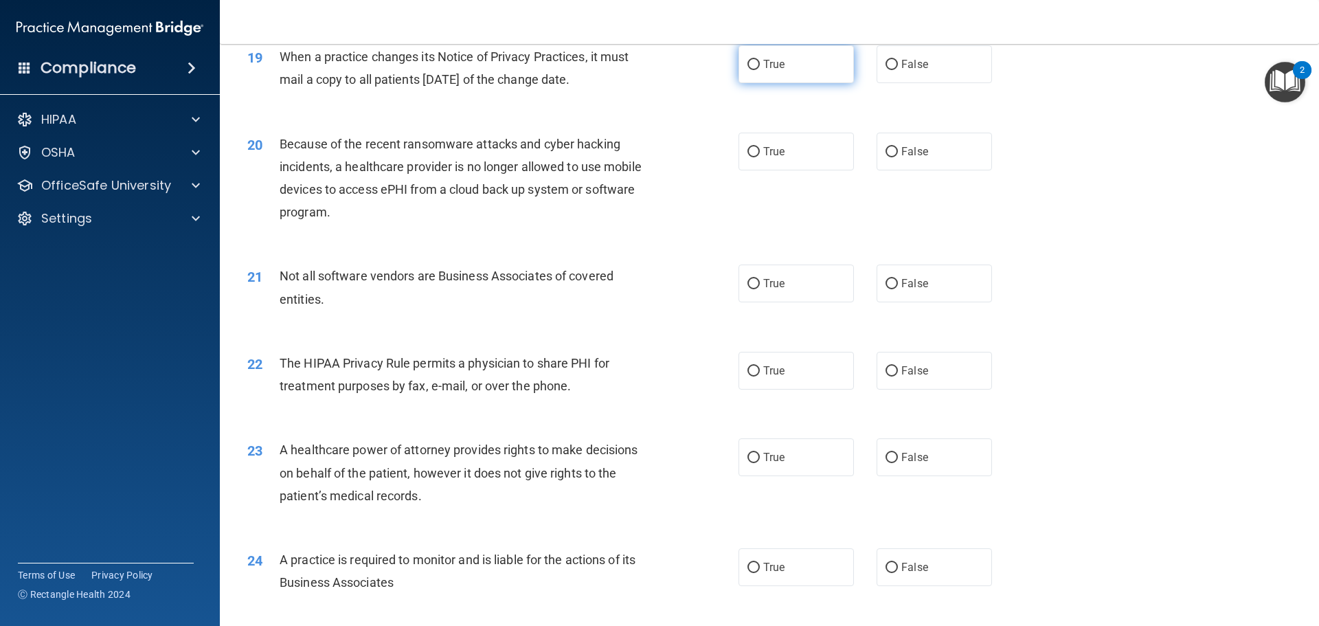
click at [797, 80] on label "True" at bounding box center [795, 64] width 115 height 38
click at [760, 70] on input "True" at bounding box center [753, 65] width 12 height 10
radio input "true"
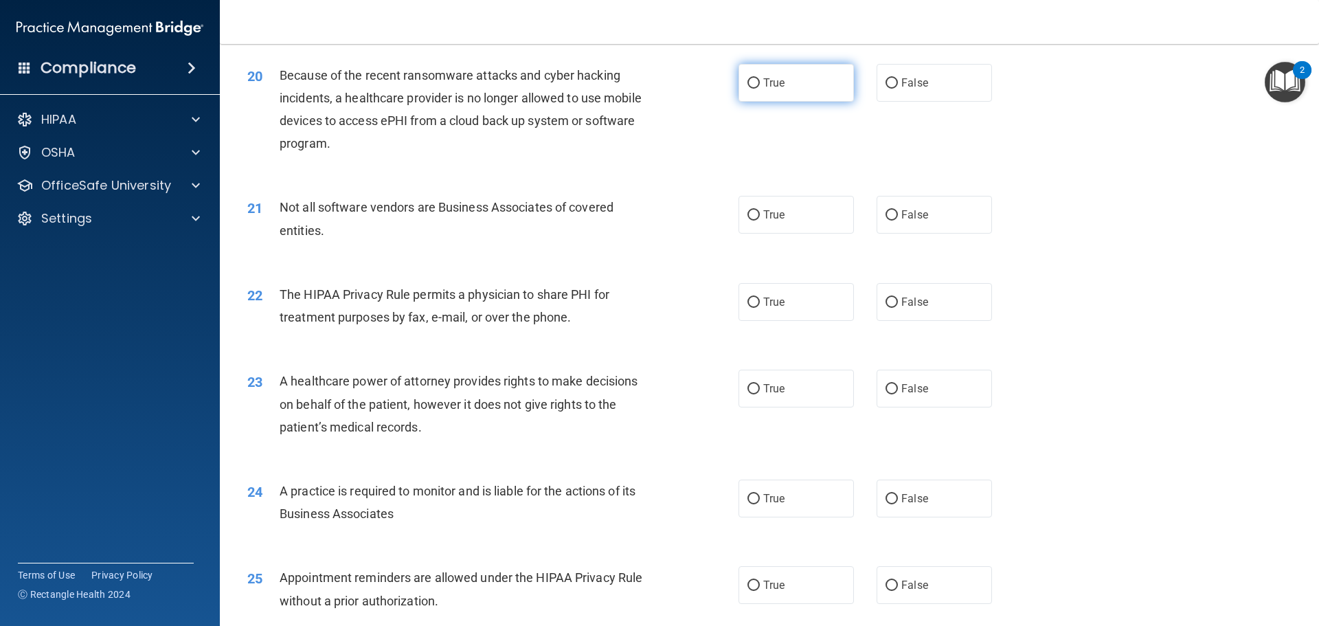
click at [749, 78] on input "True" at bounding box center [753, 83] width 12 height 10
radio input "true"
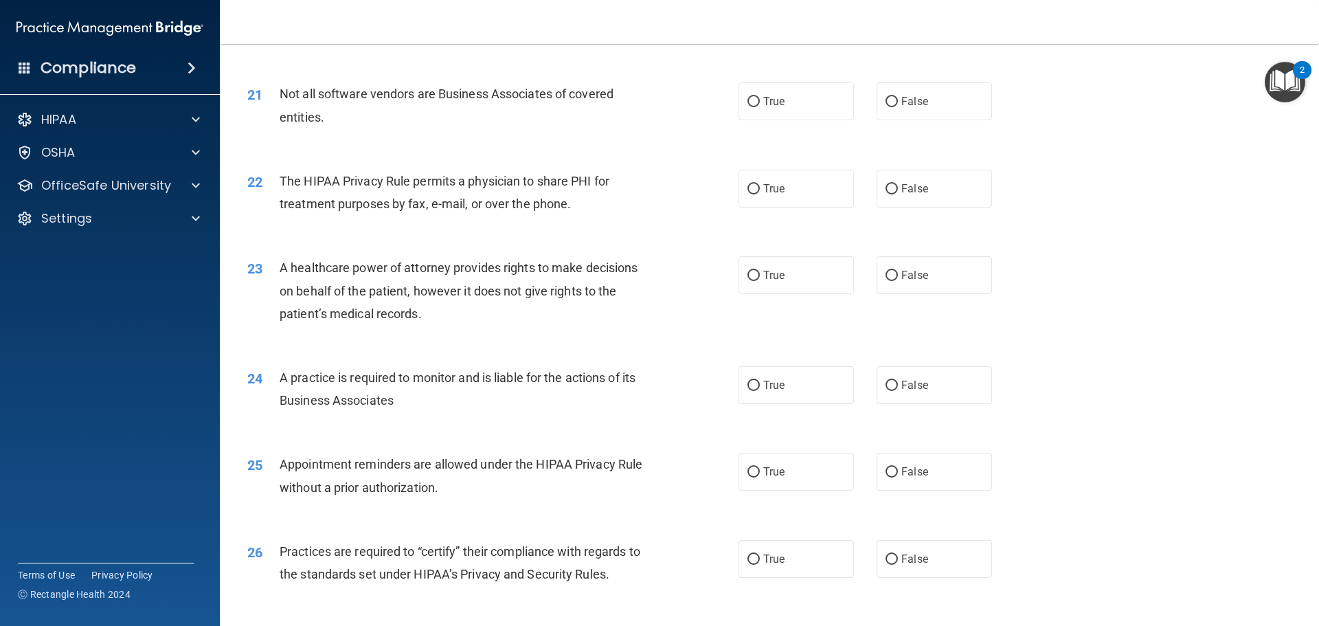
scroll to position [2129, 0]
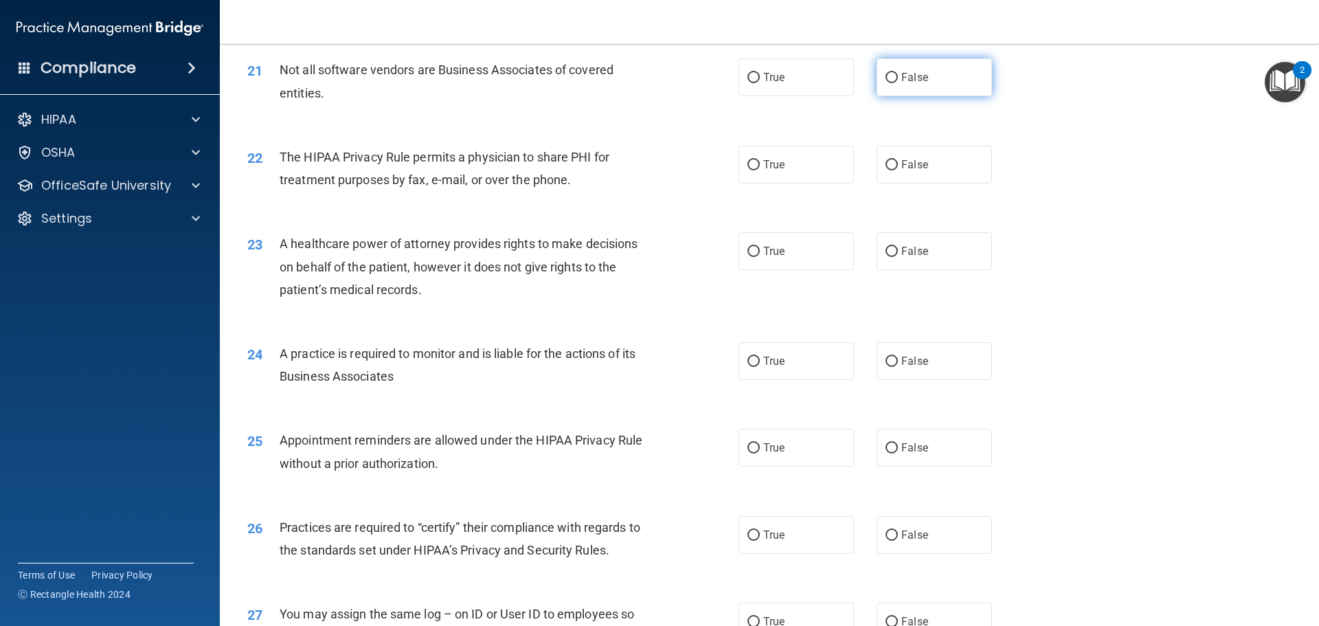
click at [877, 87] on label "False" at bounding box center [933, 77] width 115 height 38
click at [885, 83] on input "False" at bounding box center [891, 78] width 12 height 10
radio input "true"
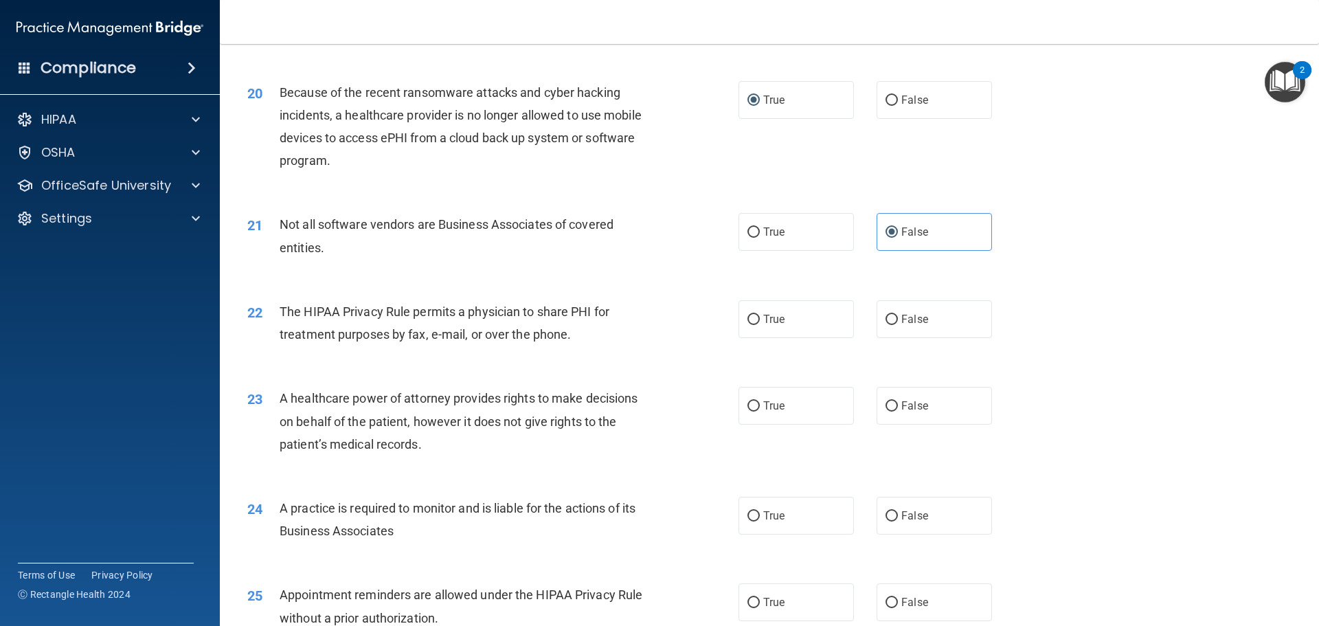
scroll to position [2060, 0]
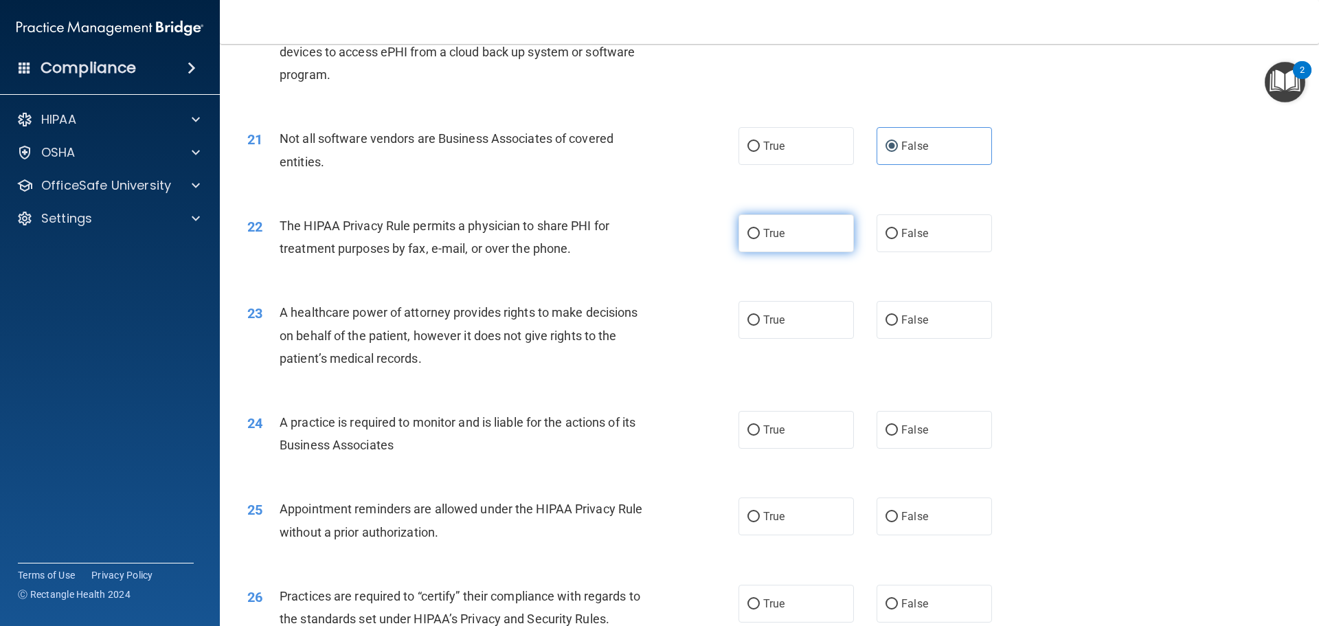
click at [809, 244] on label "True" at bounding box center [795, 233] width 115 height 38
click at [760, 239] on input "True" at bounding box center [753, 234] width 12 height 10
radio input "true"
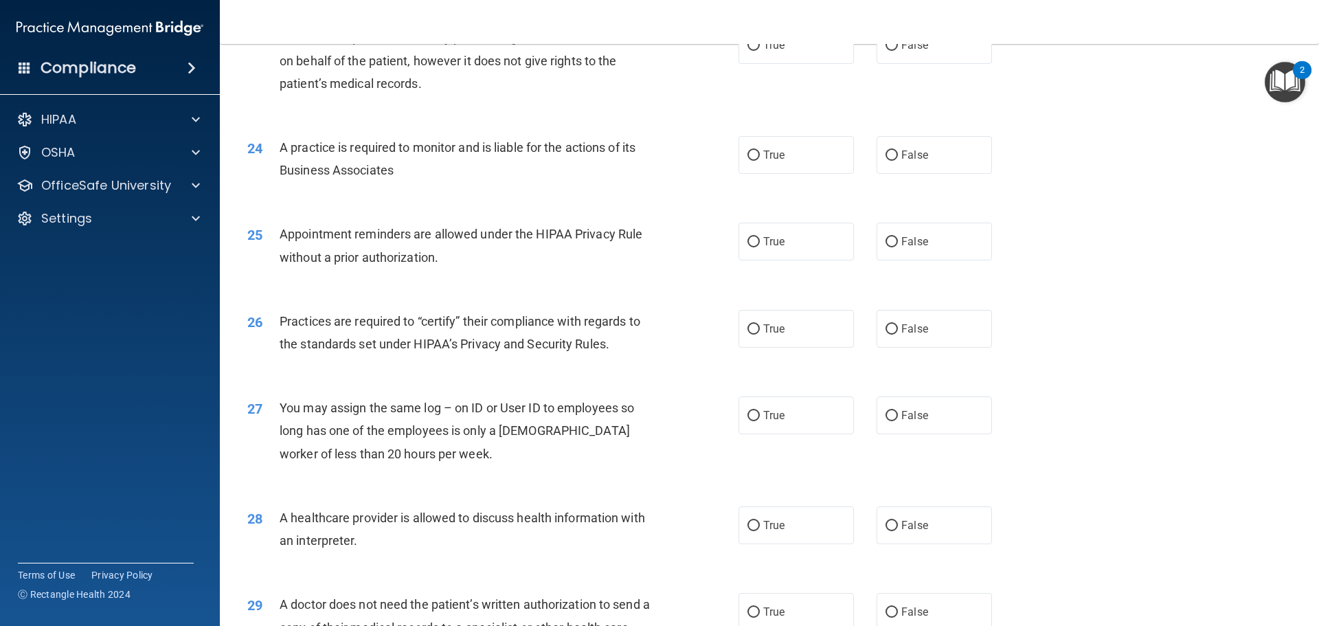
scroll to position [2266, 0]
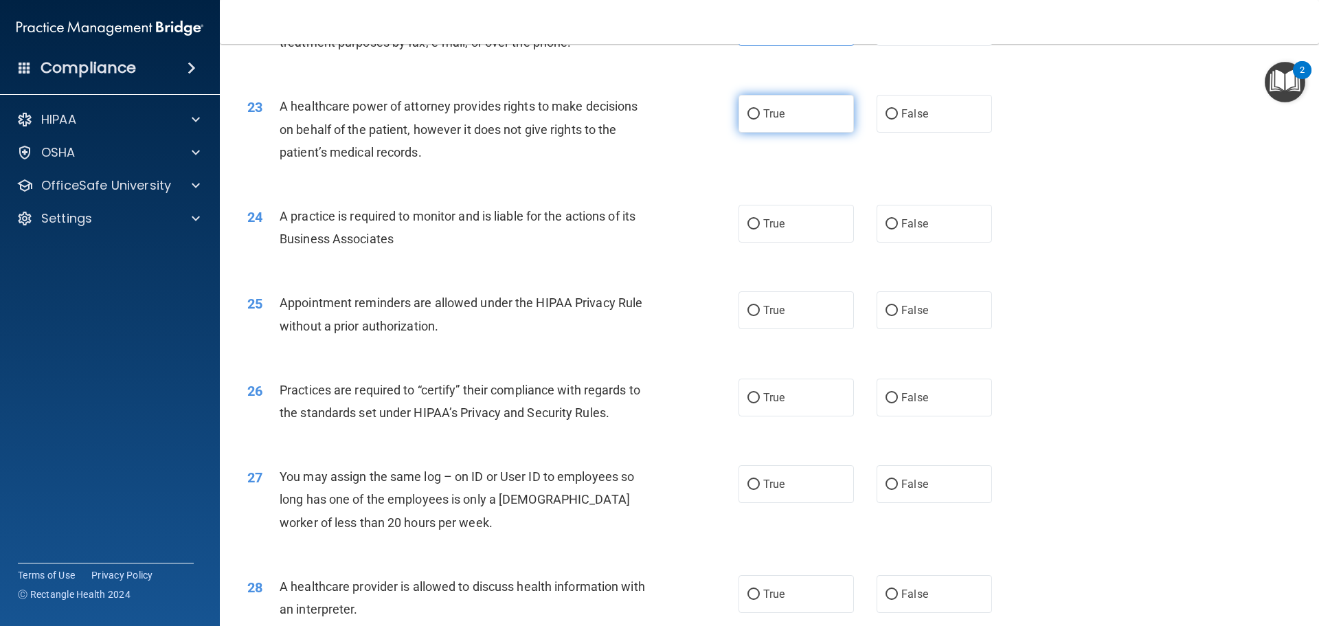
click at [771, 126] on label "True" at bounding box center [795, 114] width 115 height 38
click at [760, 119] on input "True" at bounding box center [753, 114] width 12 height 10
radio input "true"
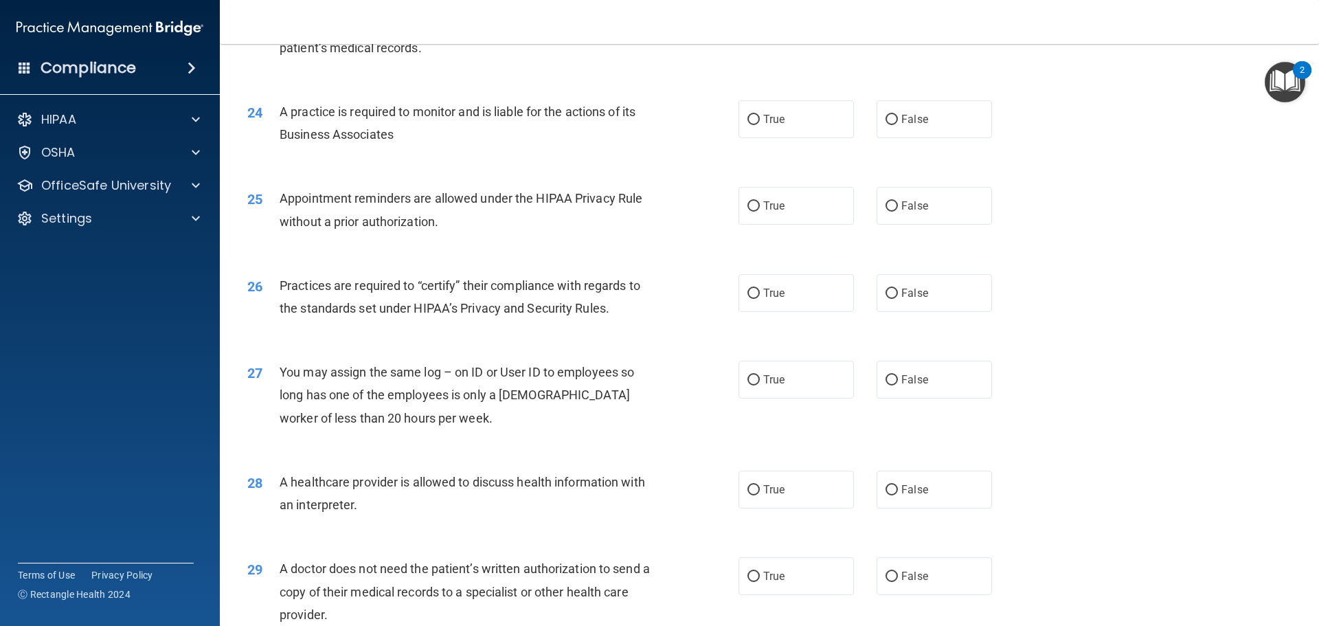
scroll to position [2404, 0]
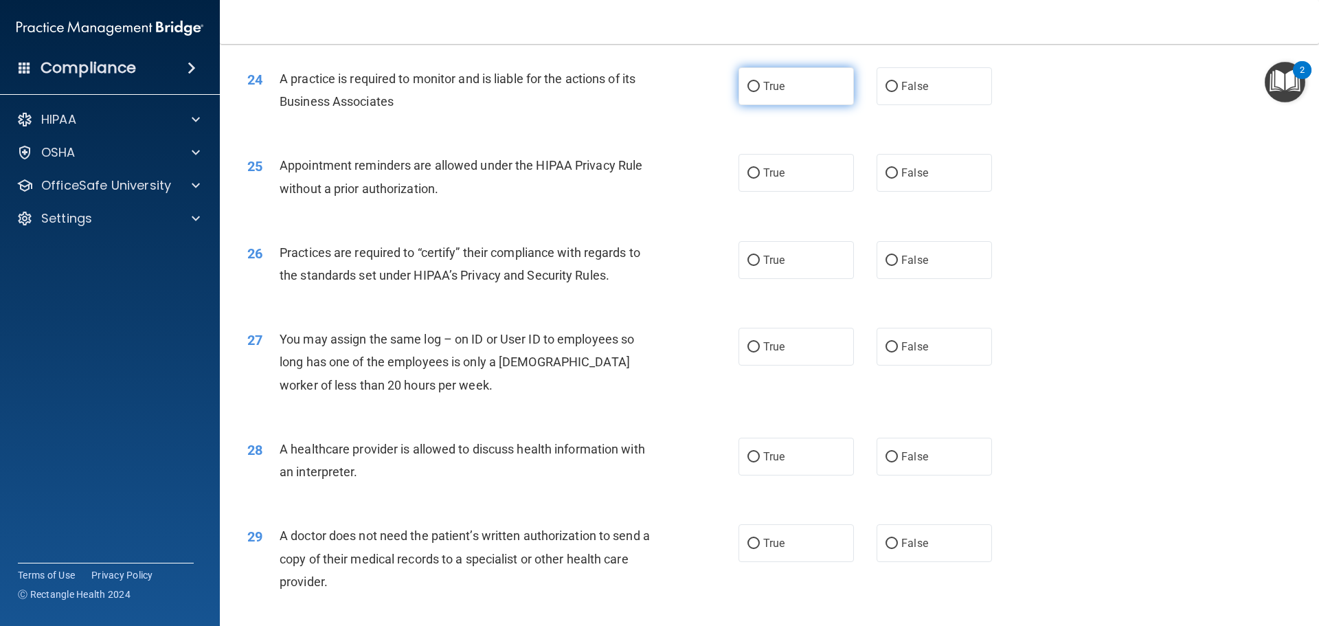
click at [795, 102] on label "True" at bounding box center [795, 86] width 115 height 38
click at [760, 92] on input "True" at bounding box center [753, 87] width 12 height 10
radio input "true"
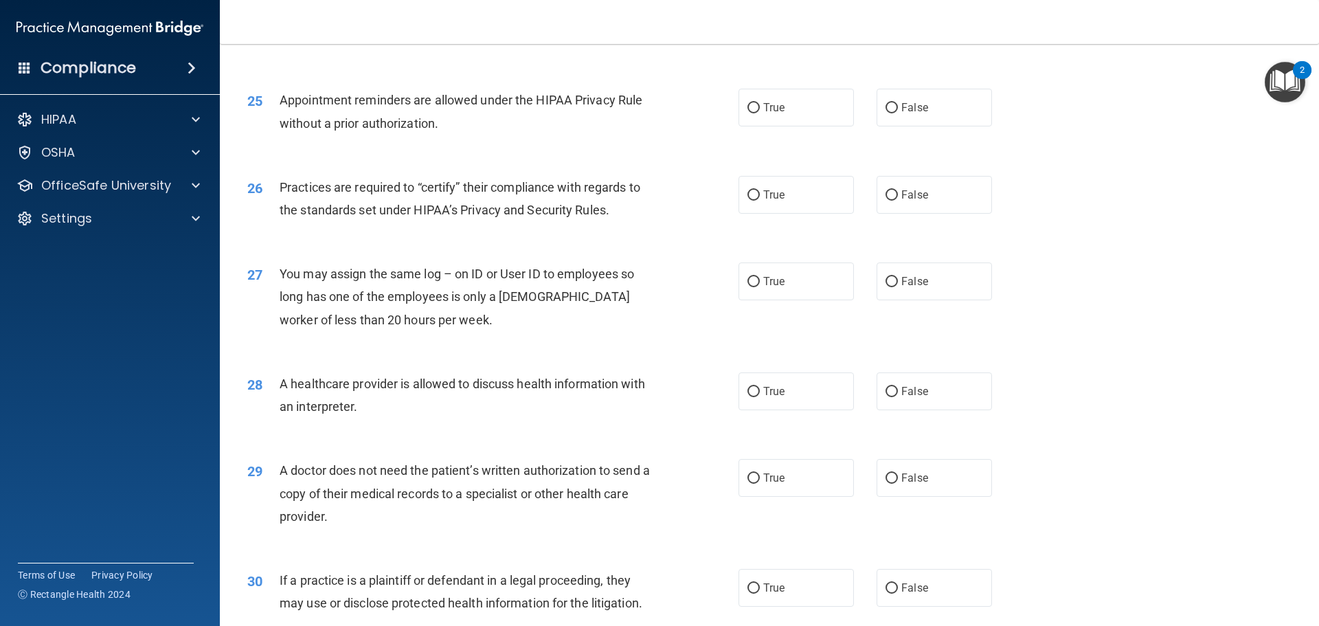
scroll to position [2472, 0]
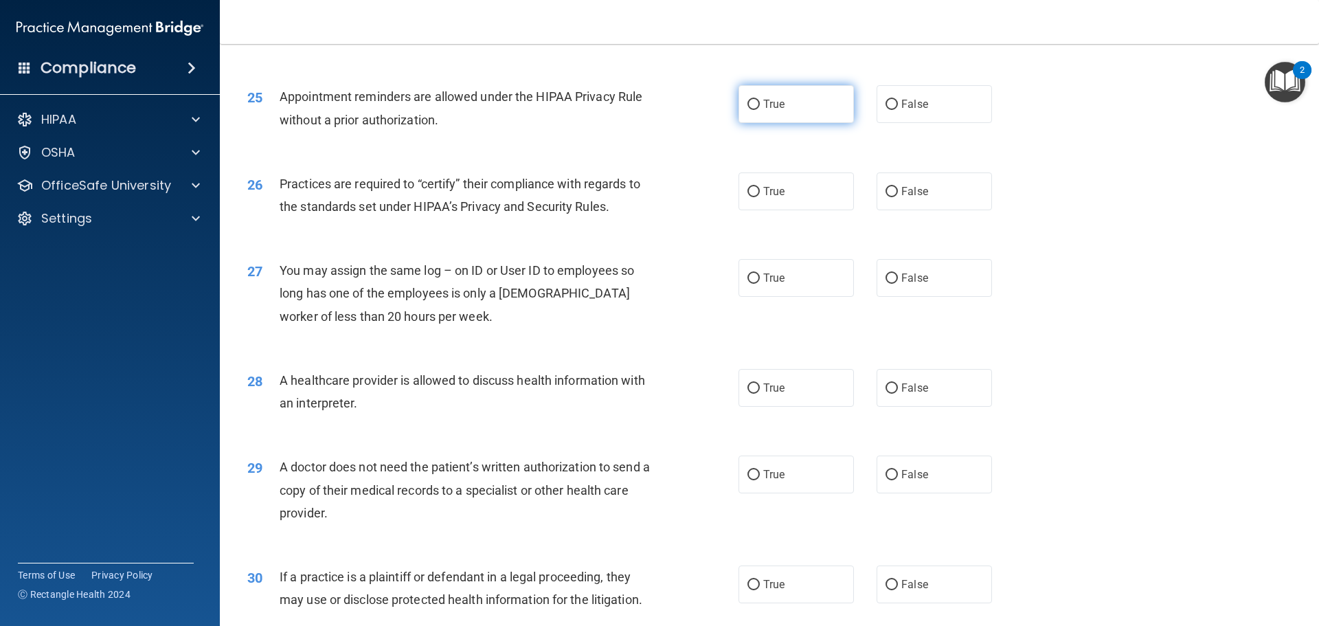
click at [807, 117] on label "True" at bounding box center [795, 104] width 115 height 38
click at [760, 110] on input "True" at bounding box center [753, 105] width 12 height 10
radio input "true"
click at [881, 117] on label "False" at bounding box center [933, 104] width 115 height 38
click at [885, 110] on input "False" at bounding box center [891, 105] width 12 height 10
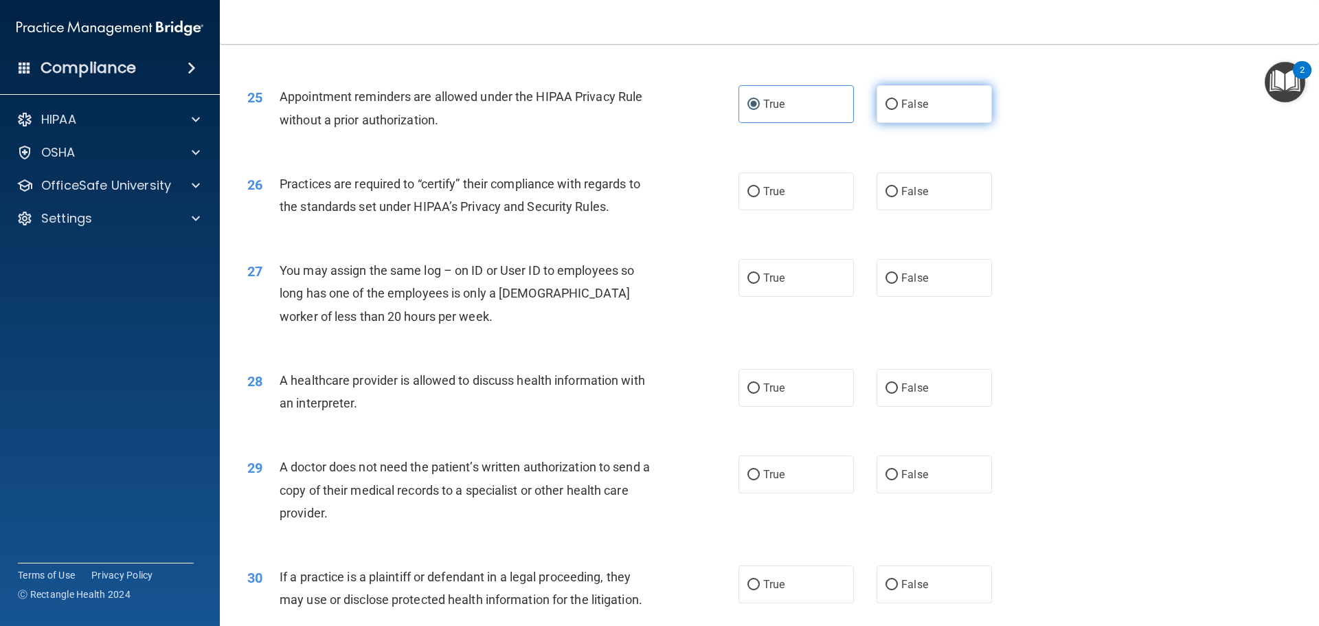
radio input "true"
radio input "false"
click at [790, 197] on label "True" at bounding box center [795, 191] width 115 height 38
click at [760, 197] on input "True" at bounding box center [753, 192] width 12 height 10
radio input "true"
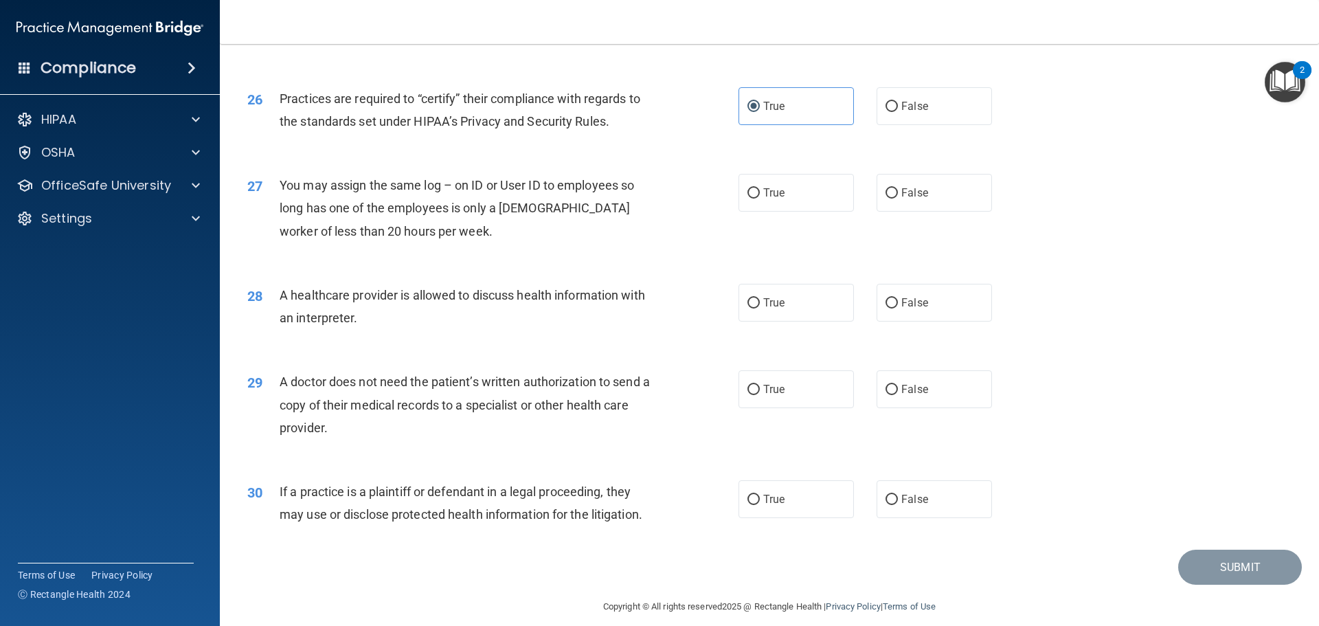
scroll to position [2571, 0]
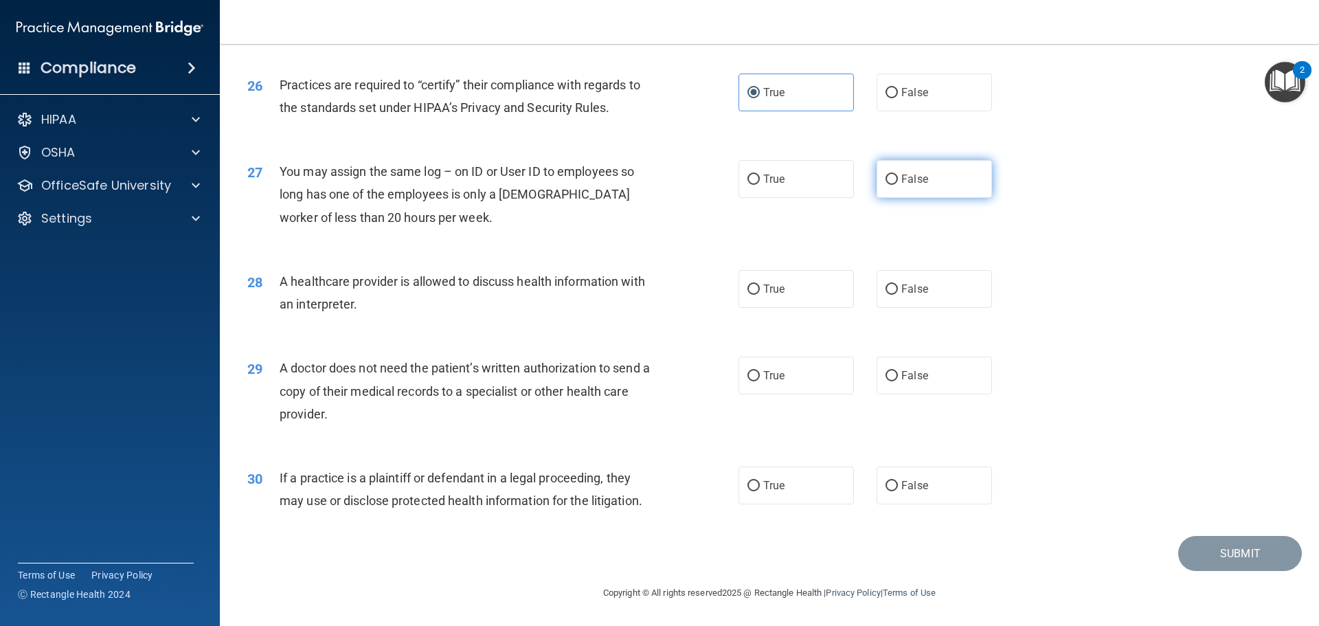
click at [885, 176] on input "False" at bounding box center [891, 179] width 12 height 10
radio input "true"
click at [828, 286] on label "True" at bounding box center [795, 289] width 115 height 38
click at [760, 286] on input "True" at bounding box center [753, 289] width 12 height 10
radio input "true"
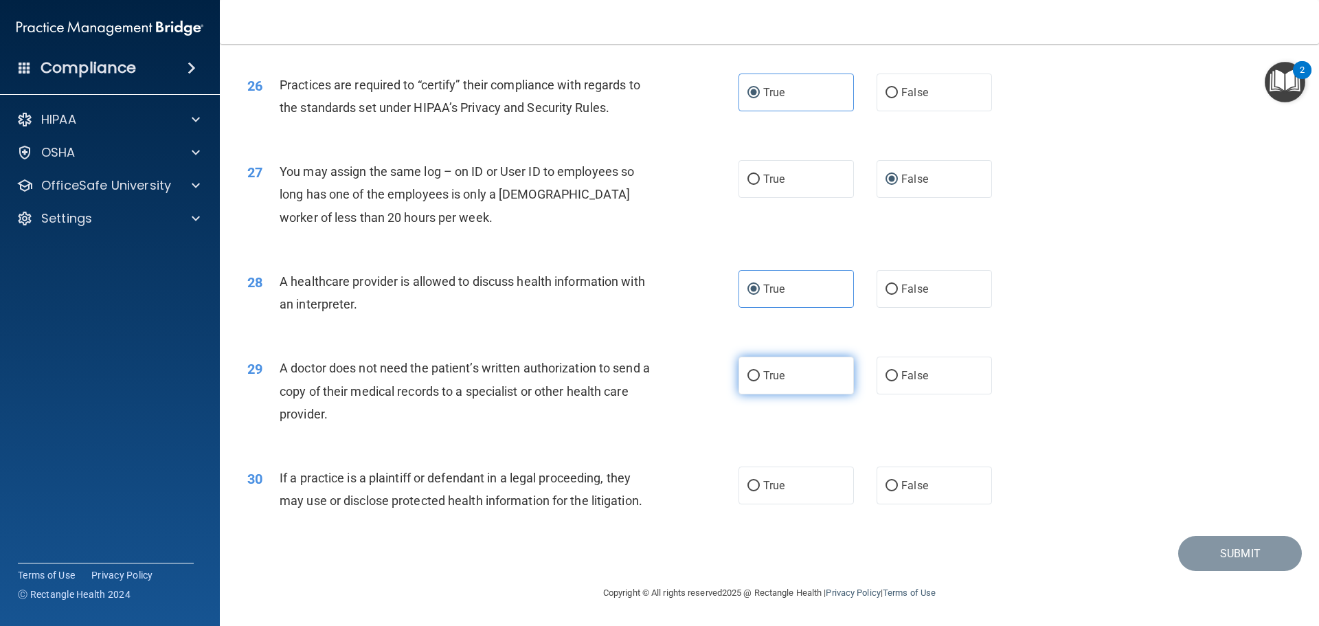
click at [796, 374] on label "True" at bounding box center [795, 375] width 115 height 38
click at [760, 374] on input "True" at bounding box center [753, 376] width 12 height 10
radio input "true"
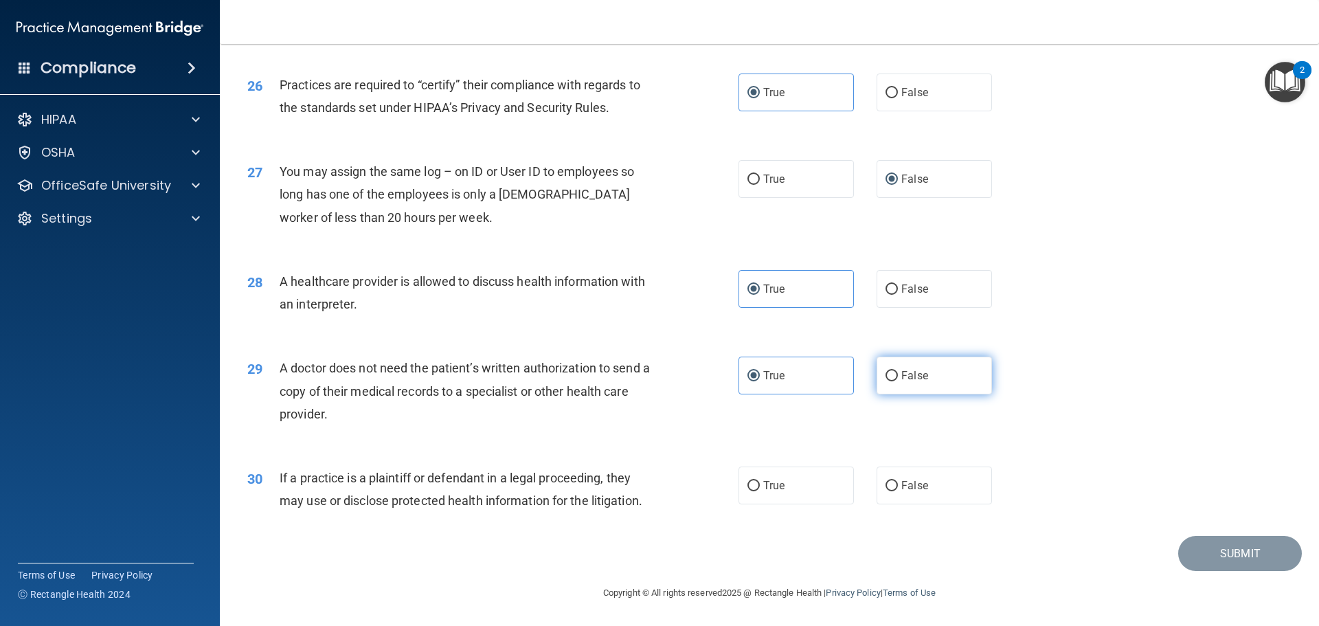
click at [877, 388] on label "False" at bounding box center [933, 375] width 115 height 38
click at [885, 381] on input "False" at bounding box center [891, 376] width 12 height 10
radio input "true"
click at [784, 366] on label "True" at bounding box center [795, 375] width 115 height 38
click at [760, 371] on input "True" at bounding box center [753, 376] width 12 height 10
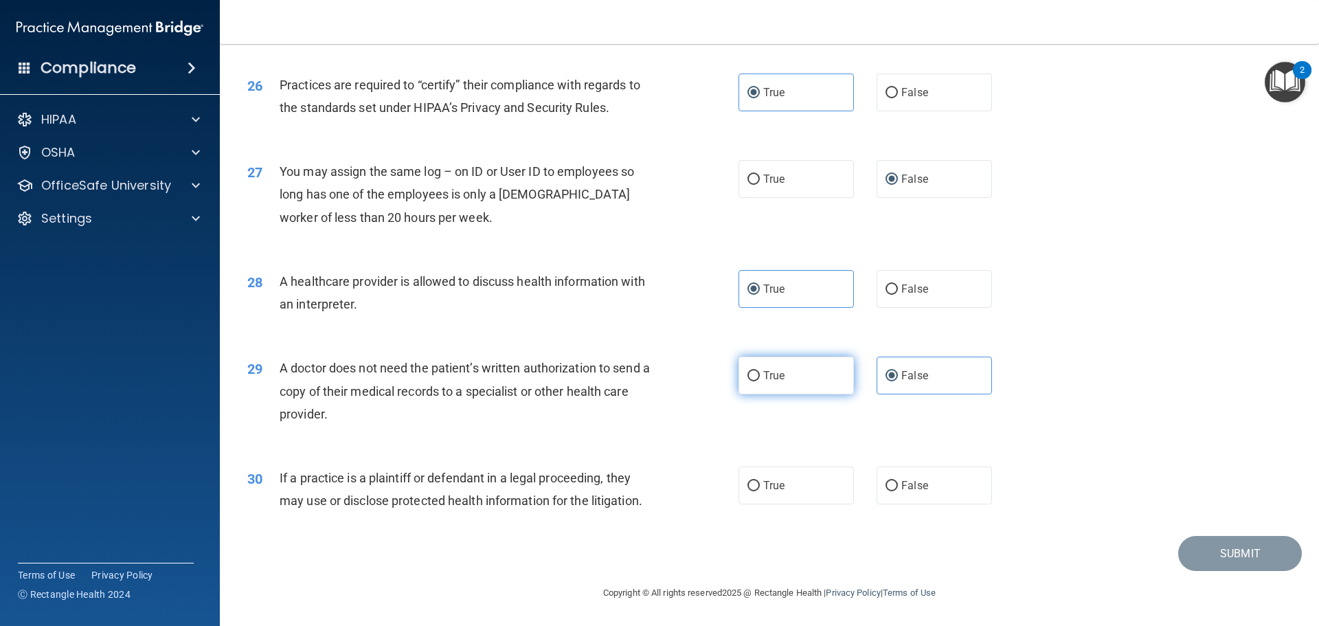
radio input "true"
radio input "false"
drag, startPoint x: 280, startPoint y: 481, endPoint x: 495, endPoint y: 467, distance: 216.1
click at [495, 467] on div "If a practice is a plaintiff or defendant in a legal proceeding, they may use o…" at bounding box center [472, 488] width 384 height 45
click at [513, 448] on div "29 A doctor does not need the patient’s written authorization to send a copy of…" at bounding box center [769, 394] width 1064 height 110
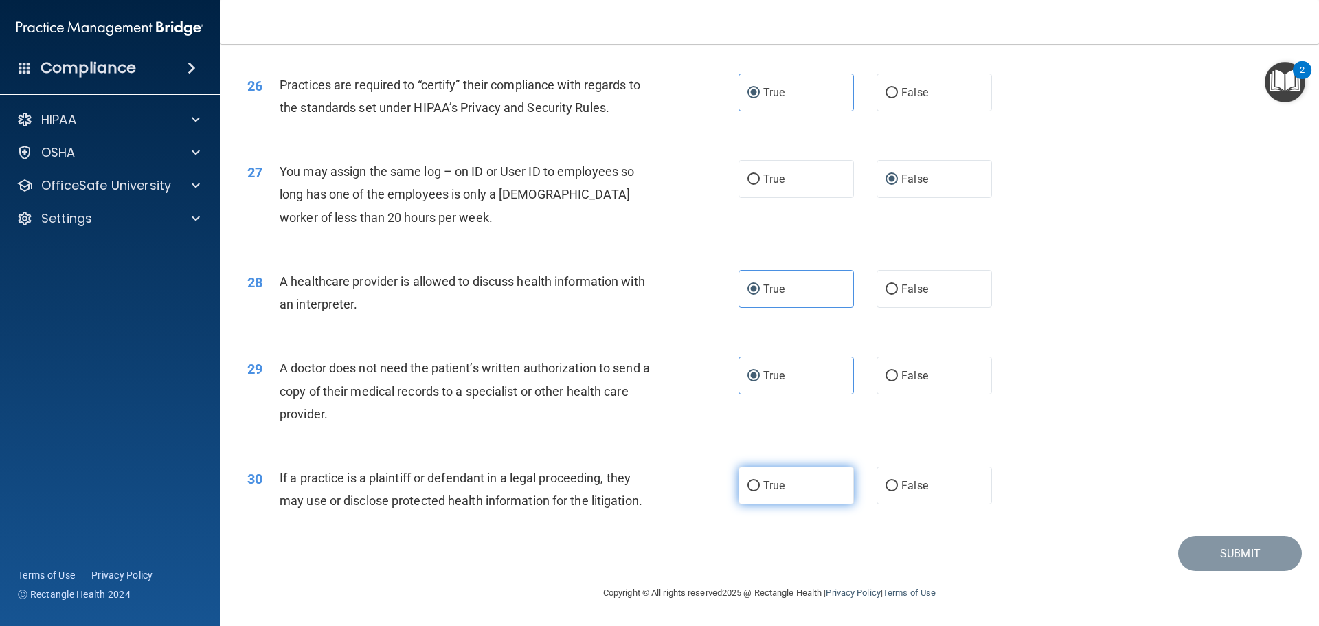
click at [755, 486] on label "True" at bounding box center [795, 485] width 115 height 38
click at [755, 486] on input "True" at bounding box center [753, 486] width 12 height 10
radio input "true"
click at [1217, 554] on button "Submit" at bounding box center [1240, 553] width 124 height 35
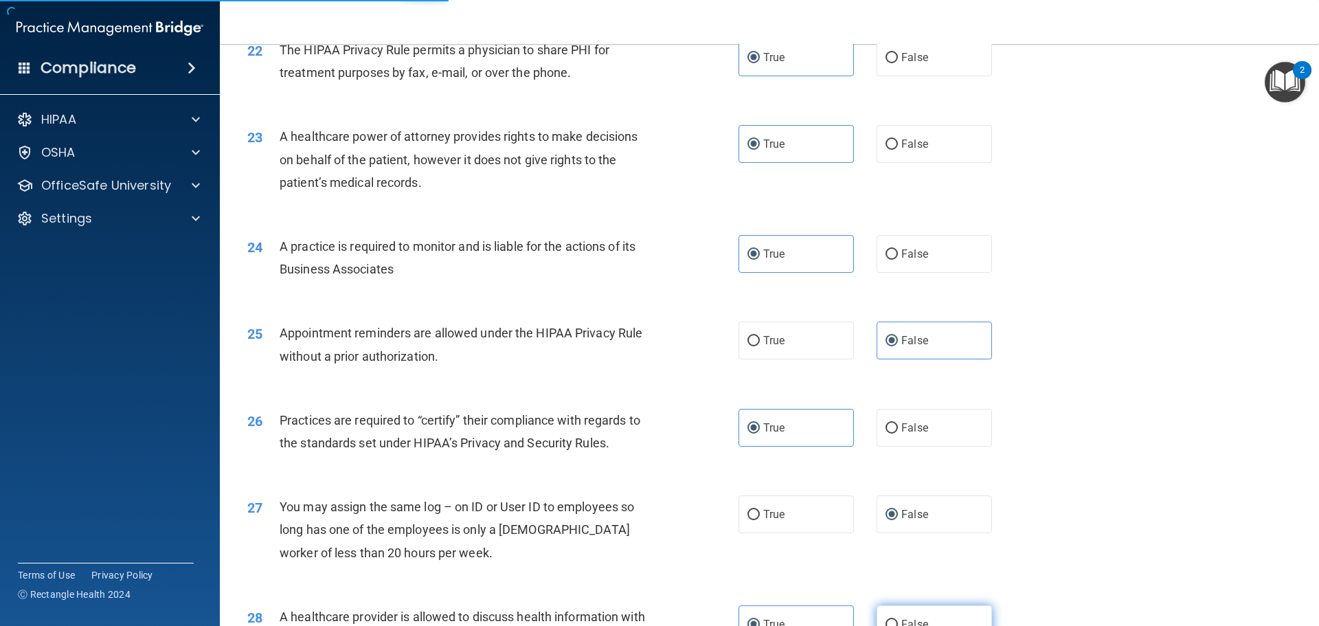
scroll to position [2228, 0]
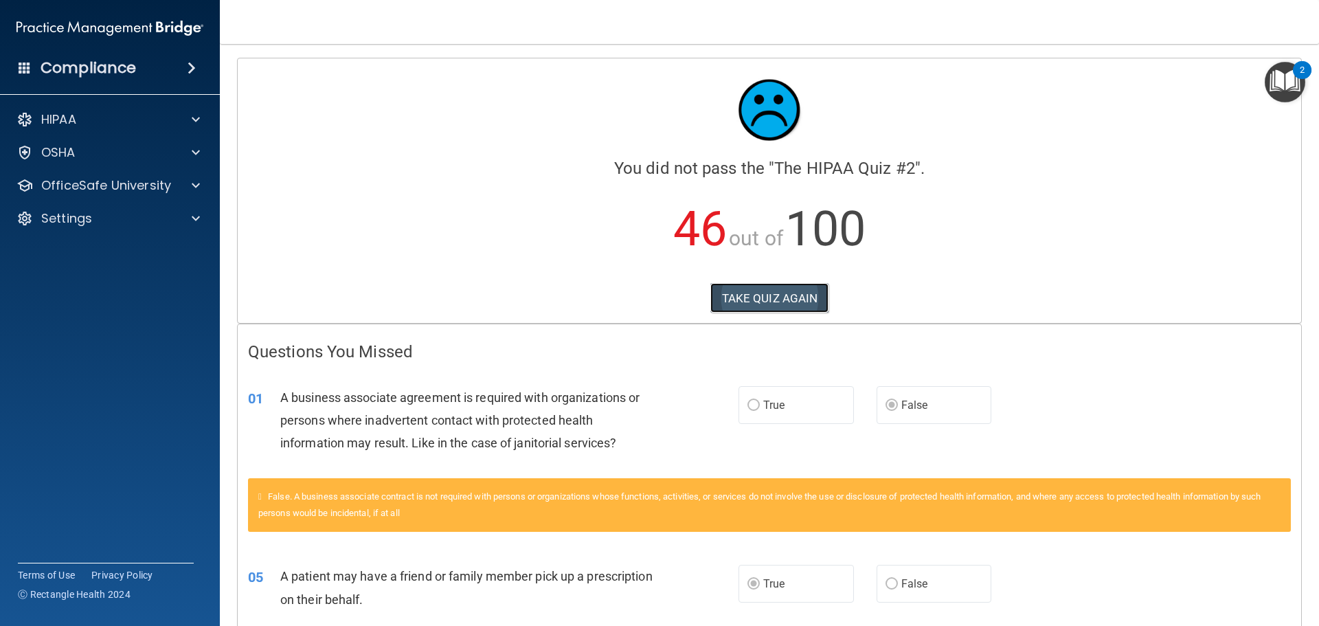
click at [718, 291] on button "TAKE QUIZ AGAIN" at bounding box center [769, 298] width 119 height 30
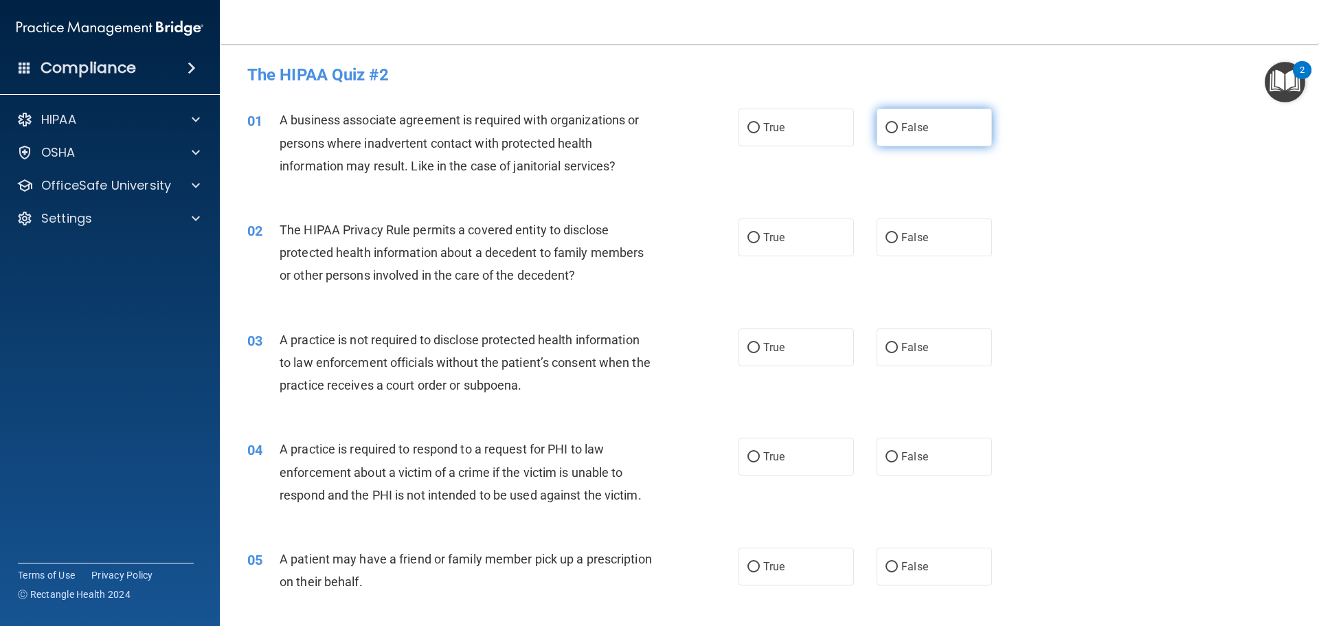
click at [889, 128] on input "False" at bounding box center [891, 128] width 12 height 10
radio input "true"
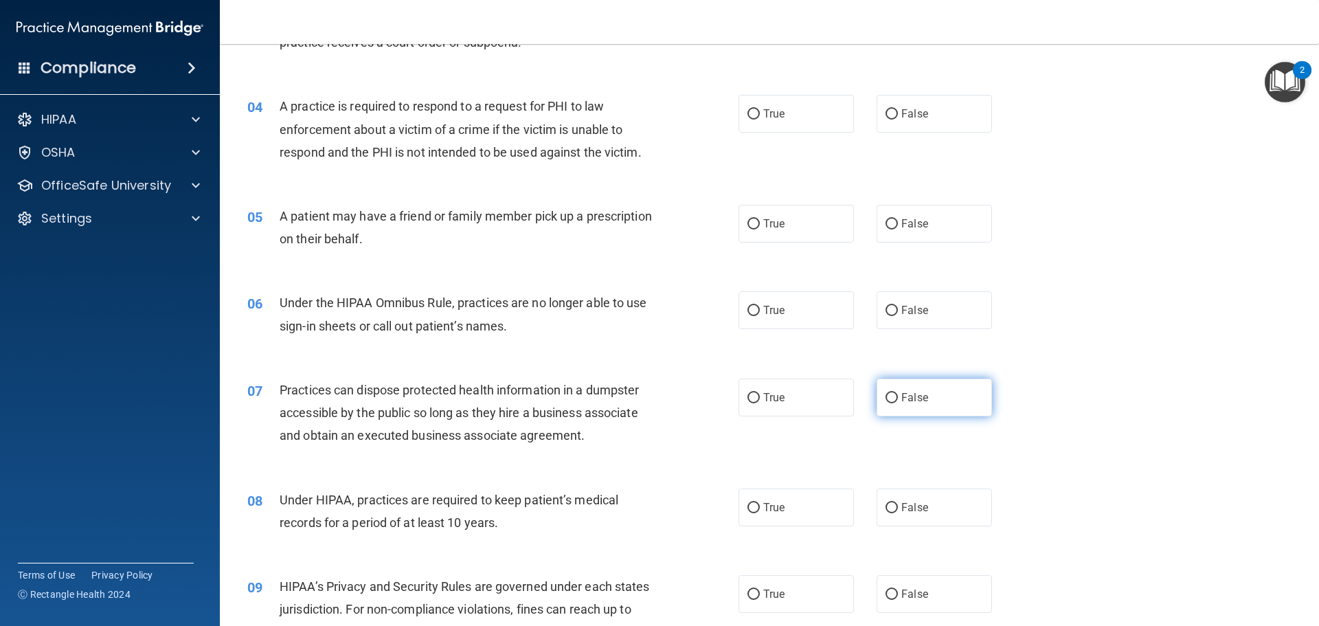
scroll to position [343, 0]
click at [899, 486] on div "08 Under HIPAA, practices are required to keep patient’s medical records for a …" at bounding box center [769, 513] width 1064 height 87
click at [899, 489] on label "False" at bounding box center [933, 507] width 115 height 38
click at [898, 502] on input "False" at bounding box center [891, 507] width 12 height 10
radio input "true"
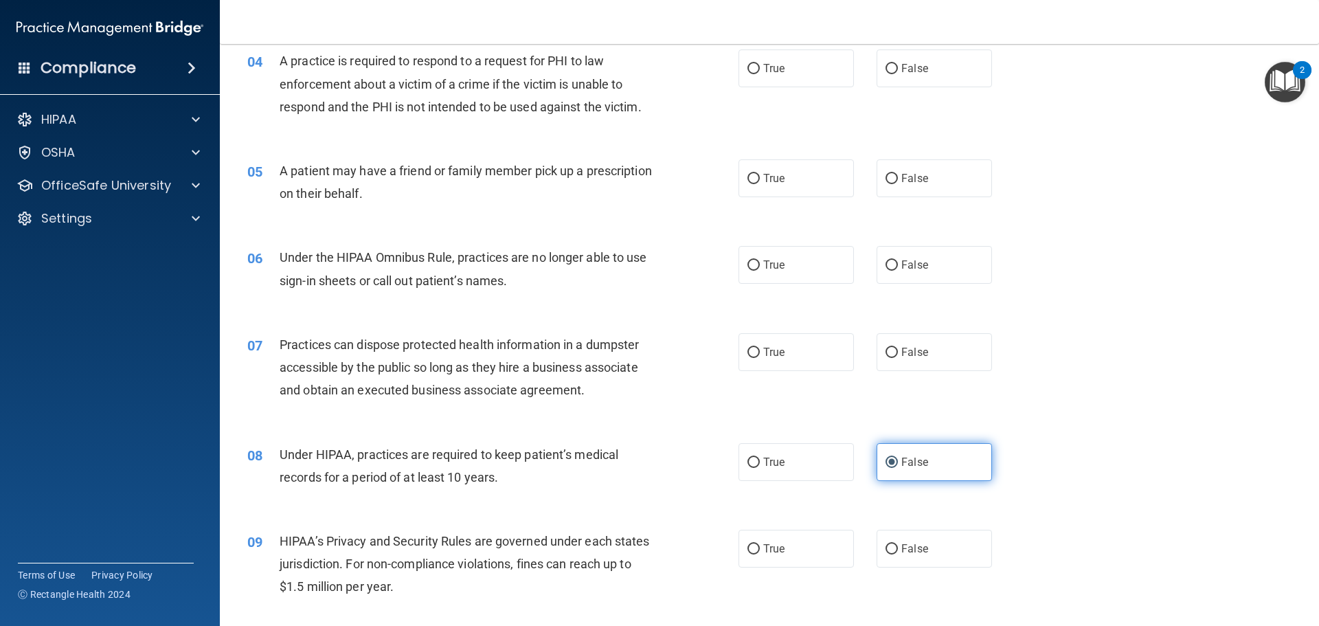
scroll to position [412, 0]
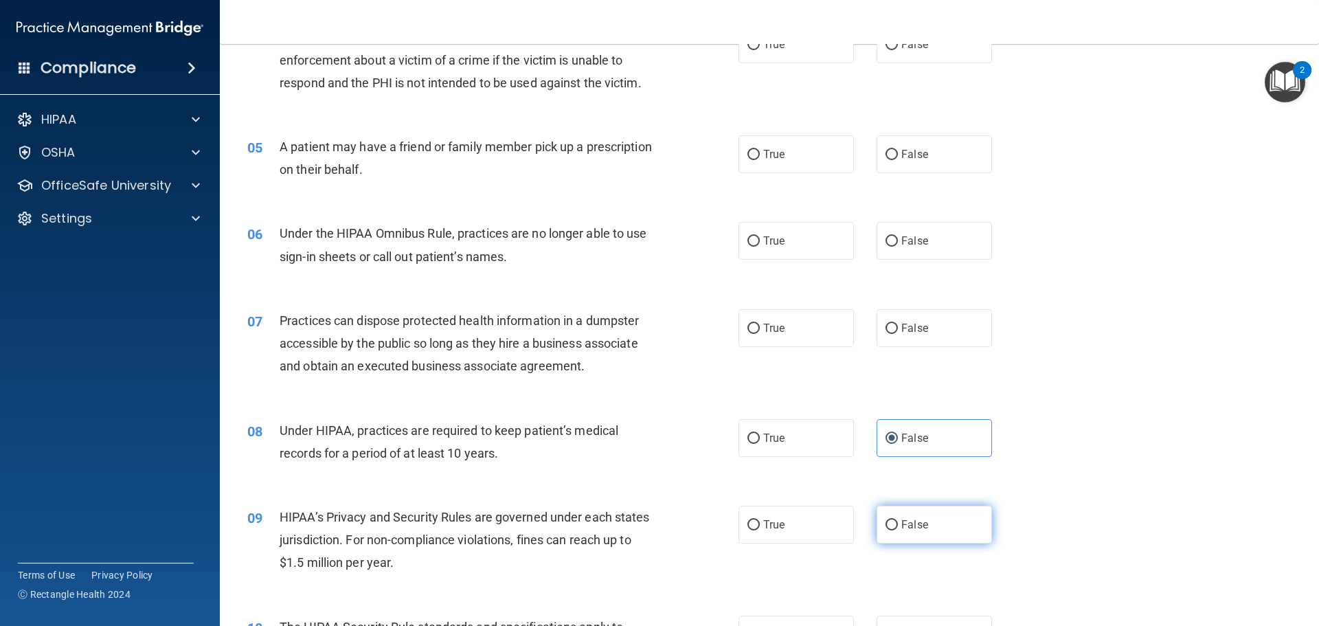
click at [898, 515] on label "False" at bounding box center [933, 524] width 115 height 38
click at [898, 520] on input "False" at bounding box center [891, 525] width 12 height 10
radio input "true"
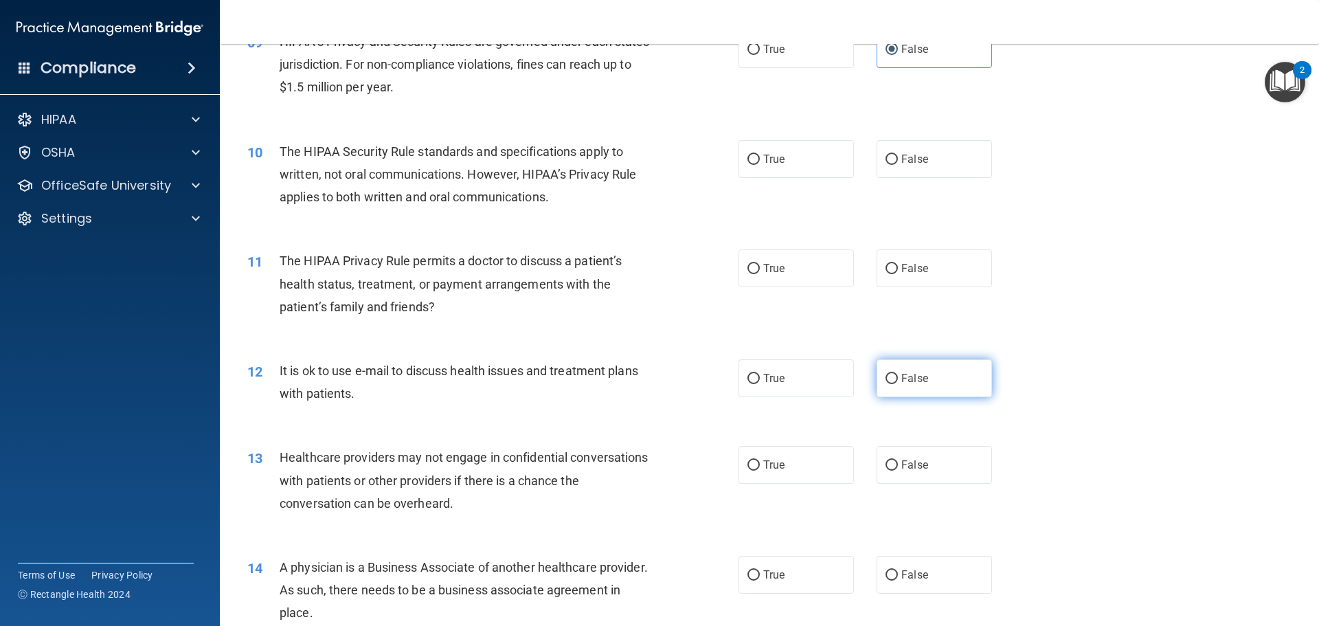
scroll to position [1099, 0]
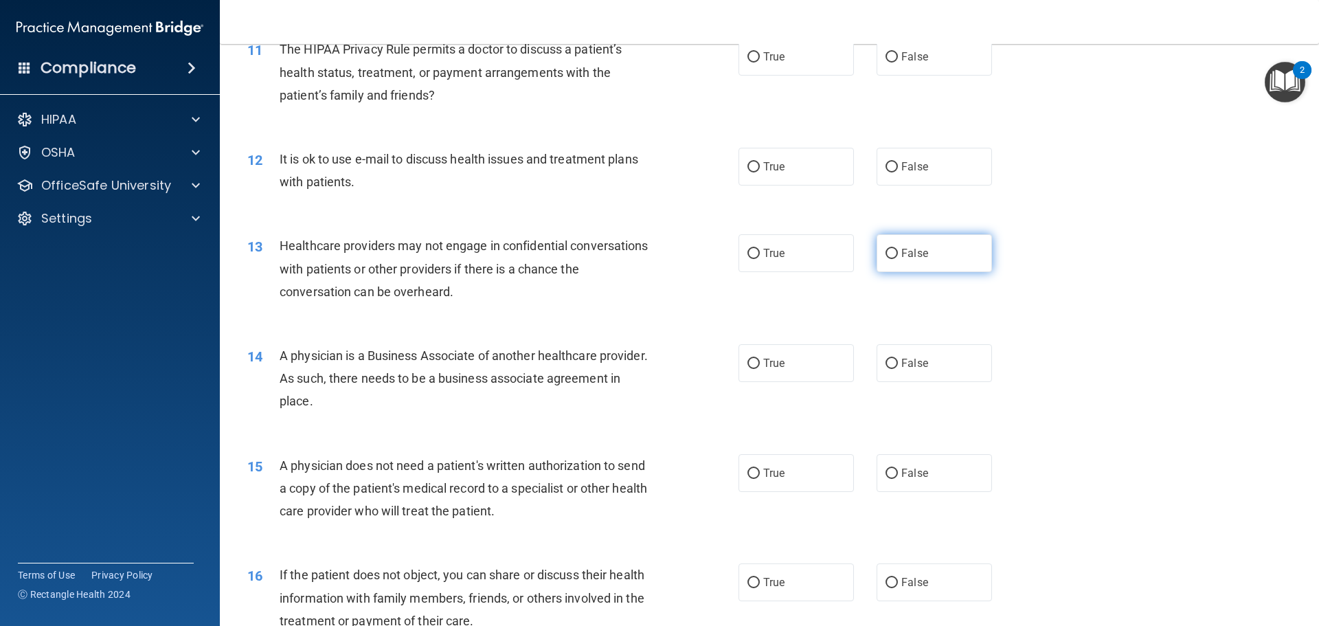
click at [885, 256] on input "False" at bounding box center [891, 254] width 12 height 10
radio input "true"
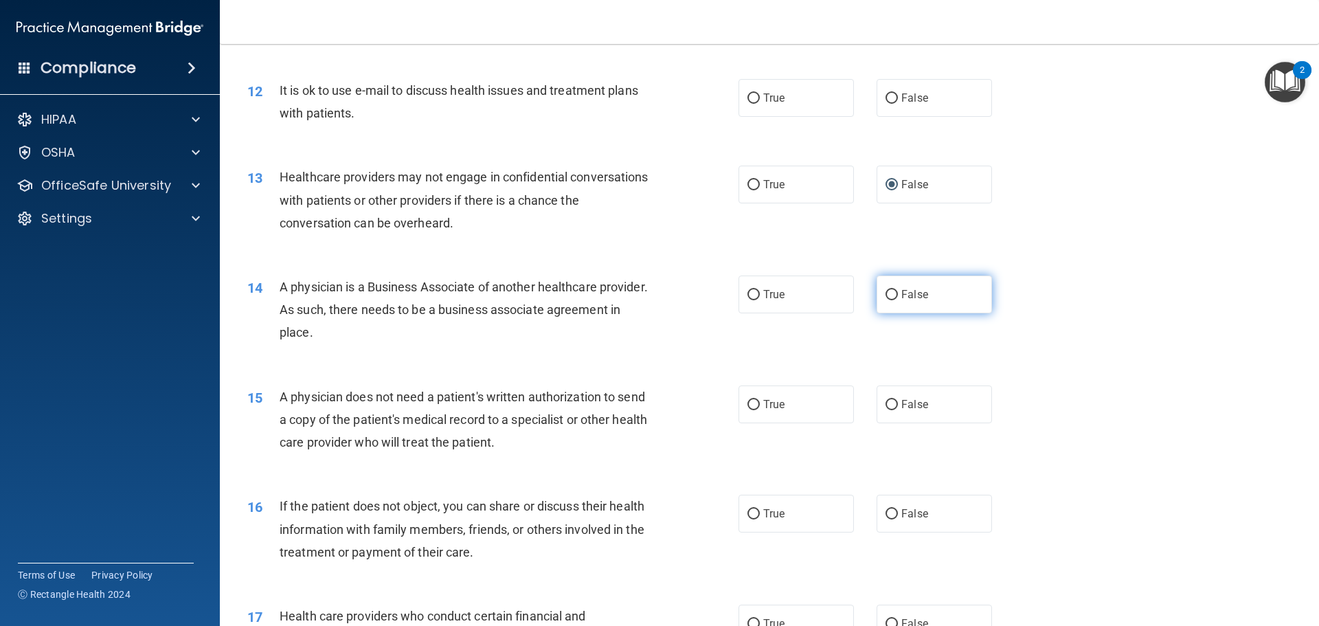
click at [888, 290] on input "False" at bounding box center [891, 295] width 12 height 10
radio input "true"
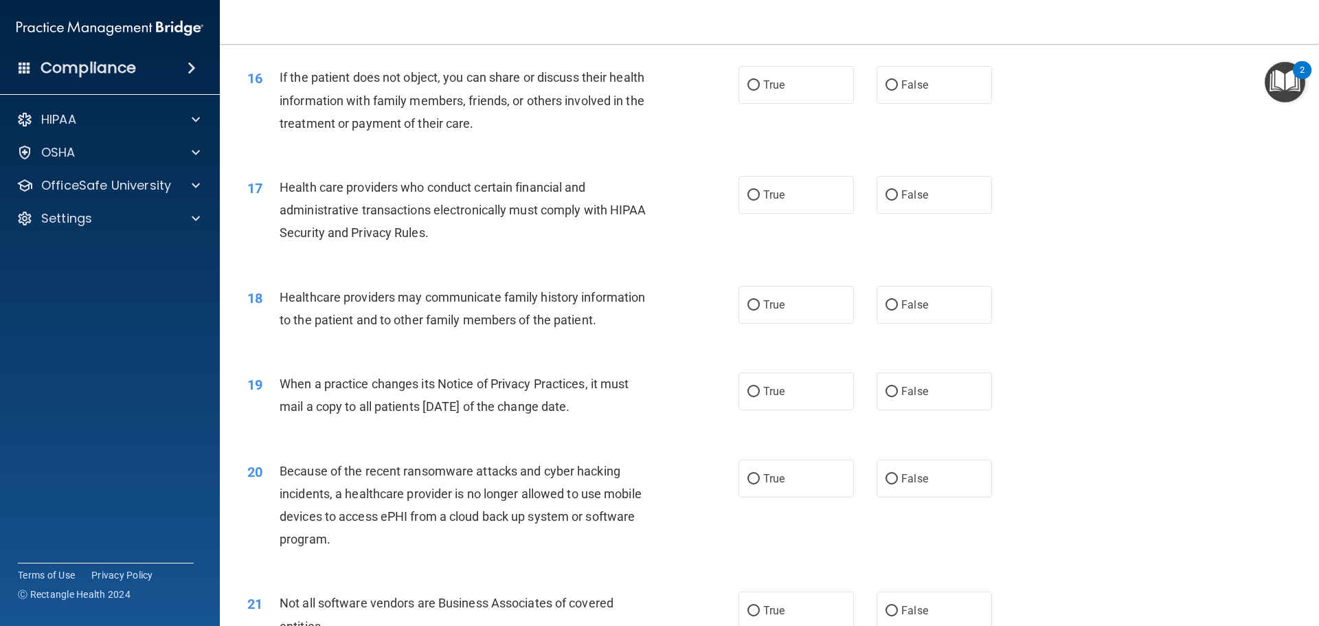
scroll to position [1648, 0]
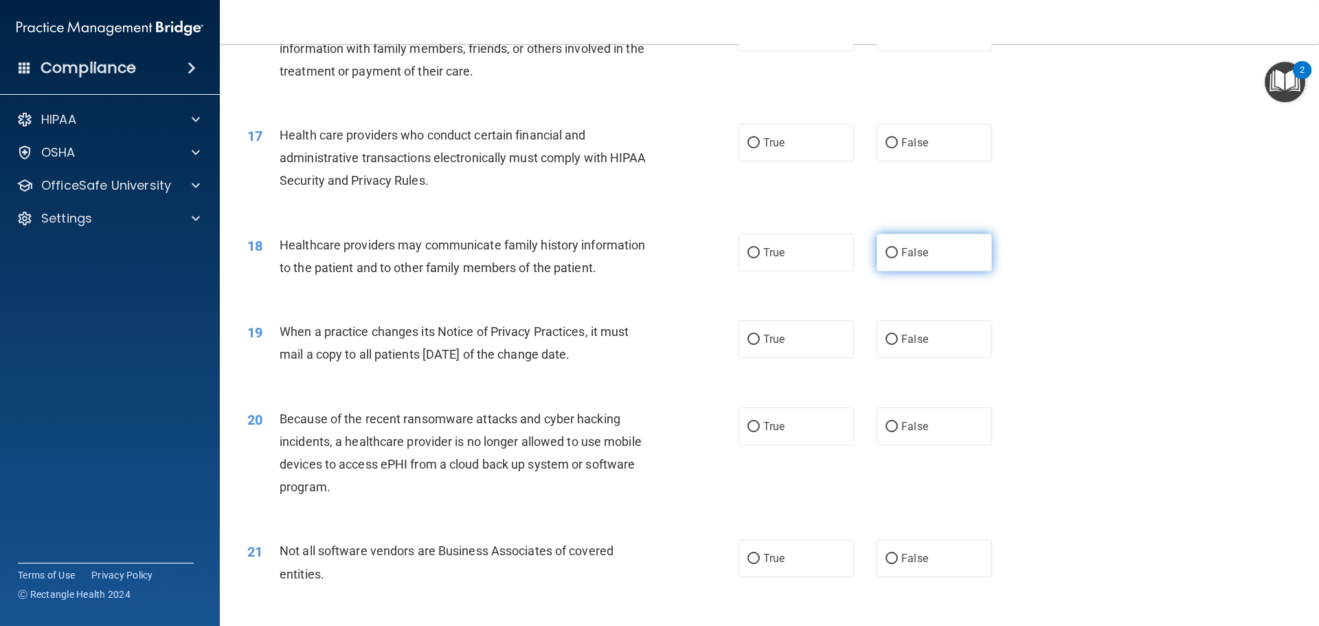
click at [894, 261] on label "False" at bounding box center [933, 253] width 115 height 38
click at [894, 258] on input "False" at bounding box center [891, 253] width 12 height 10
radio input "true"
click at [893, 332] on label "False" at bounding box center [933, 339] width 115 height 38
click at [893, 334] on input "False" at bounding box center [891, 339] width 12 height 10
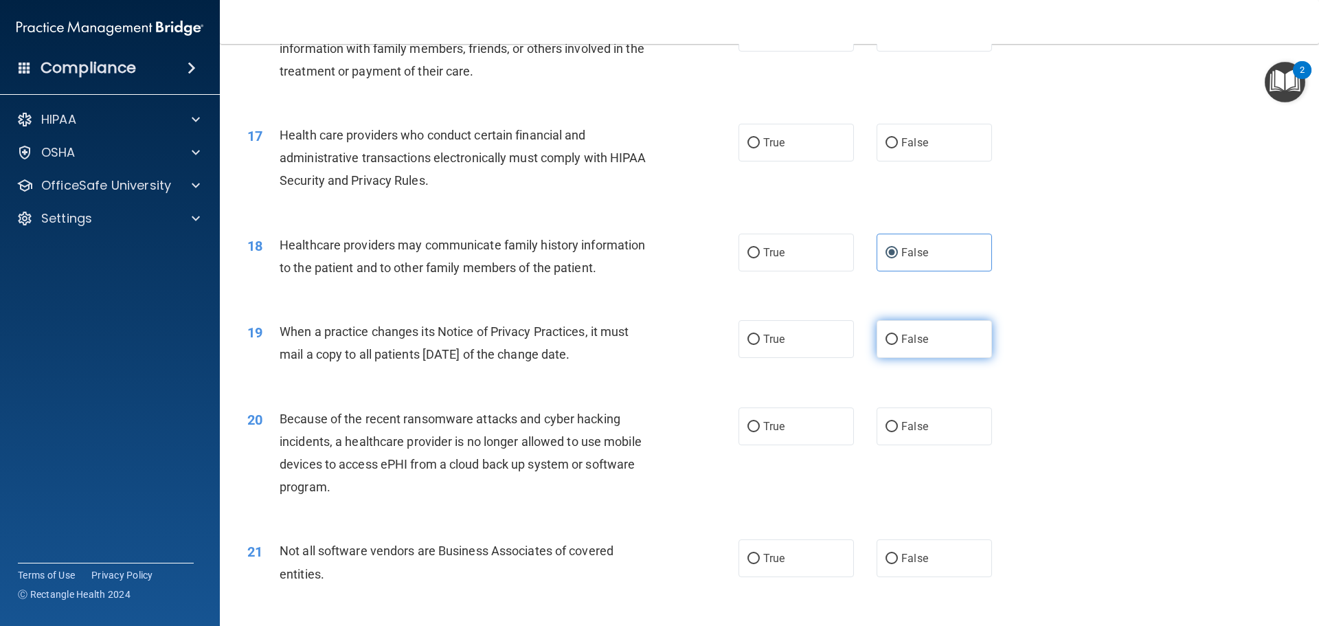
radio input "true"
click at [894, 429] on label "False" at bounding box center [933, 426] width 115 height 38
click at [894, 429] on input "False" at bounding box center [891, 427] width 12 height 10
radio input "true"
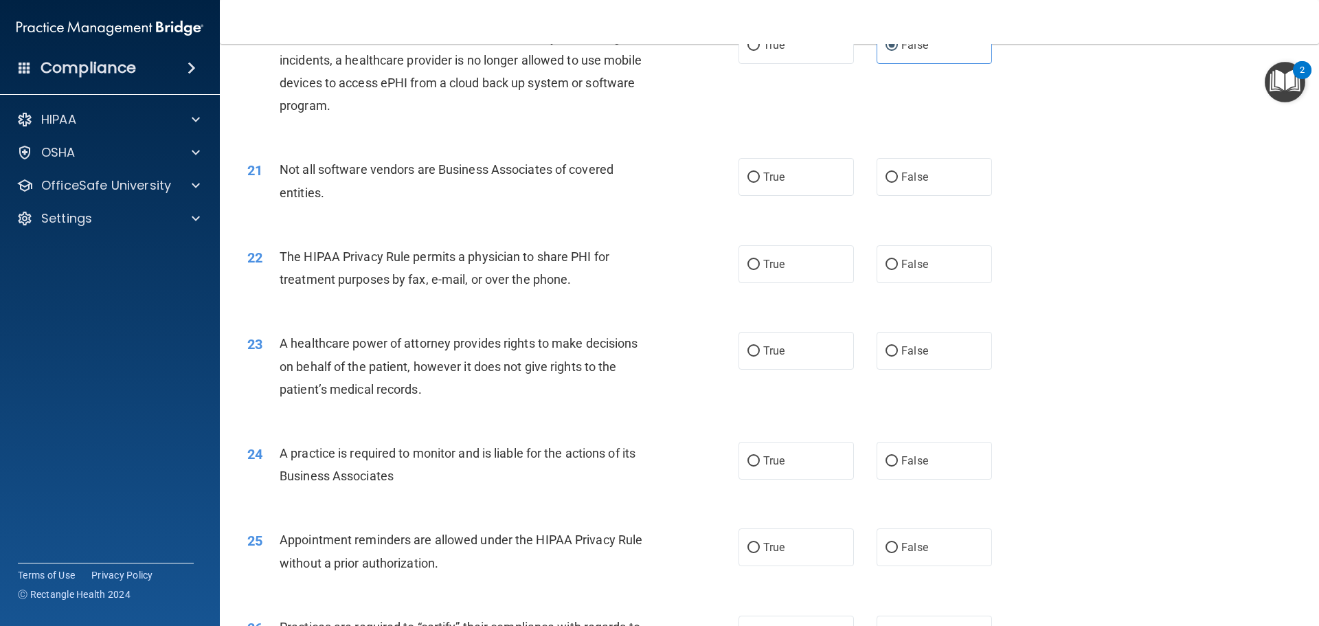
scroll to position [2060, 0]
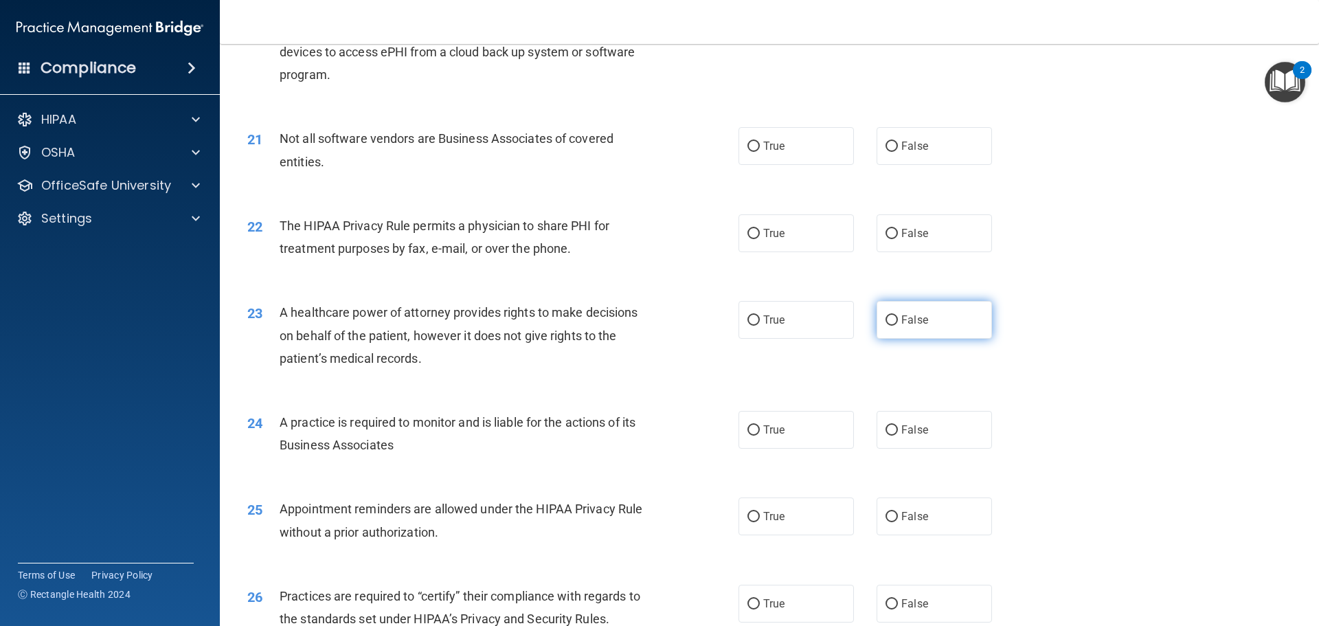
click at [893, 326] on label "False" at bounding box center [933, 320] width 115 height 38
click at [893, 326] on input "False" at bounding box center [891, 320] width 12 height 10
radio input "true"
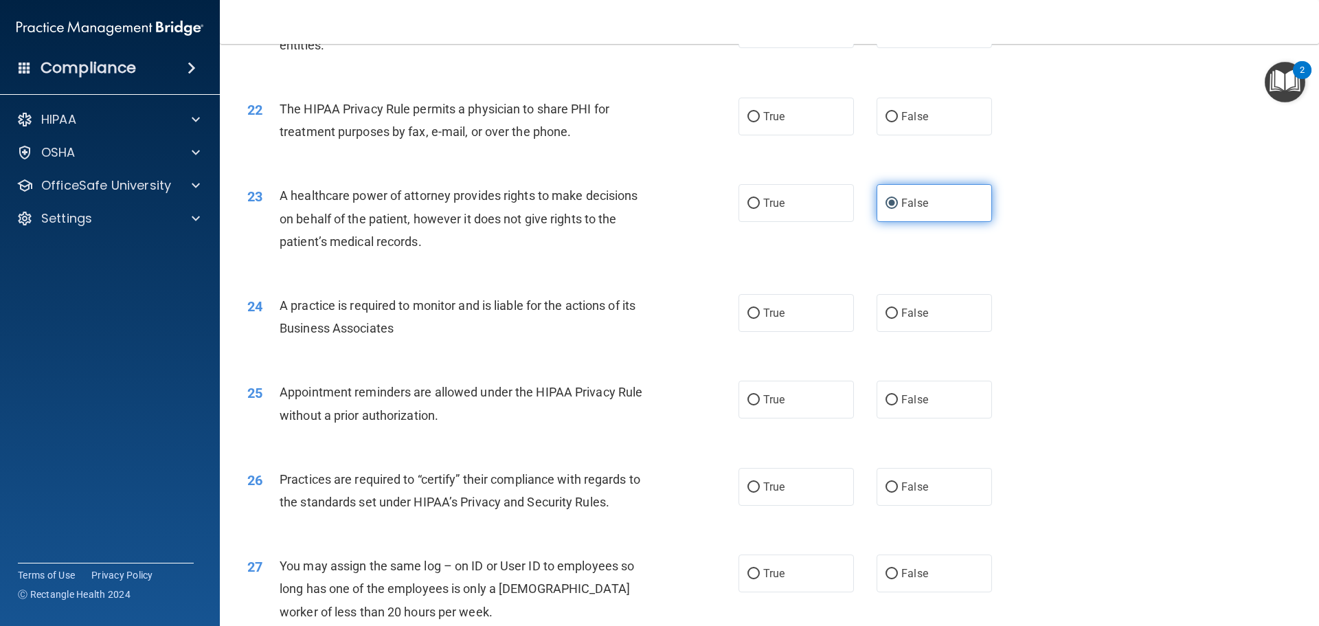
scroll to position [2198, 0]
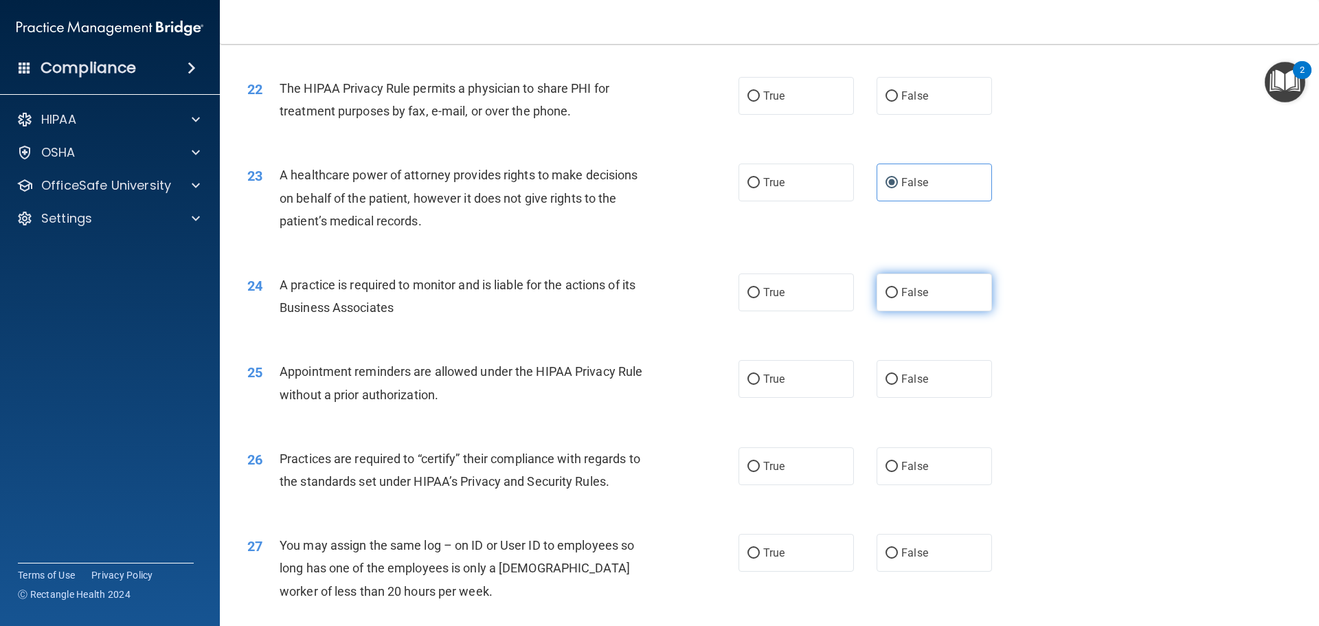
click at [895, 301] on label "False" at bounding box center [933, 292] width 115 height 38
click at [895, 298] on input "False" at bounding box center [891, 293] width 12 height 10
radio input "true"
click at [901, 464] on span "False" at bounding box center [914, 465] width 27 height 13
click at [897, 464] on input "False" at bounding box center [891, 467] width 12 height 10
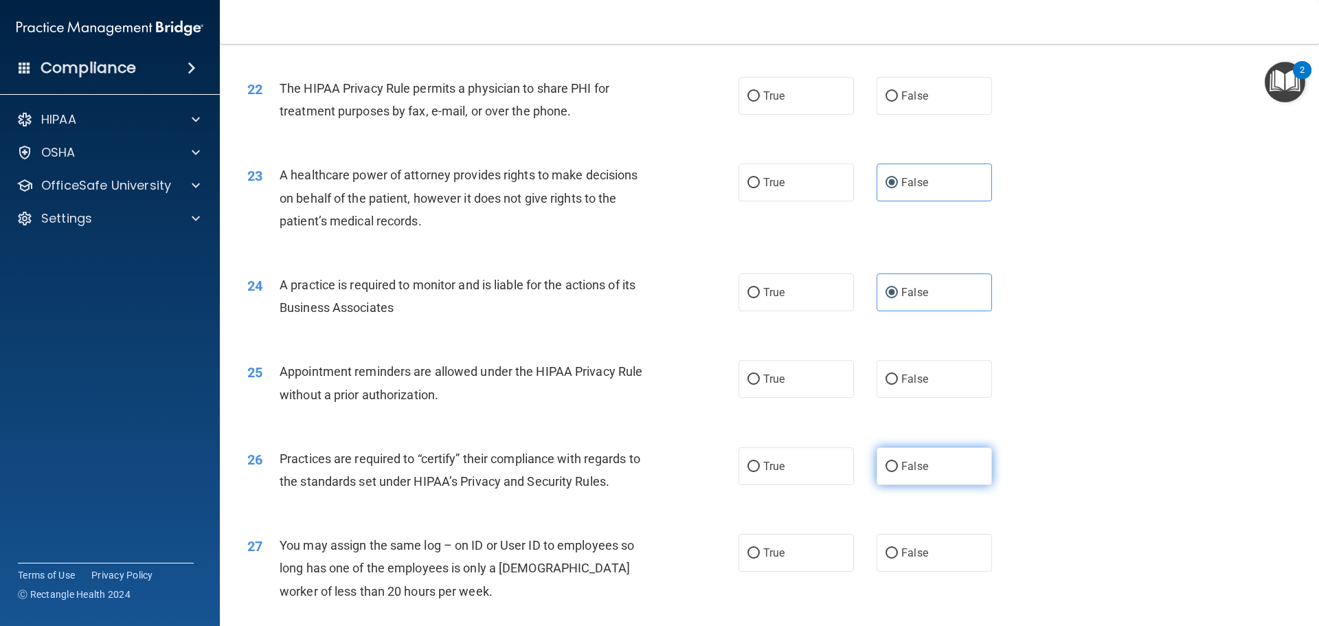
radio input "true"
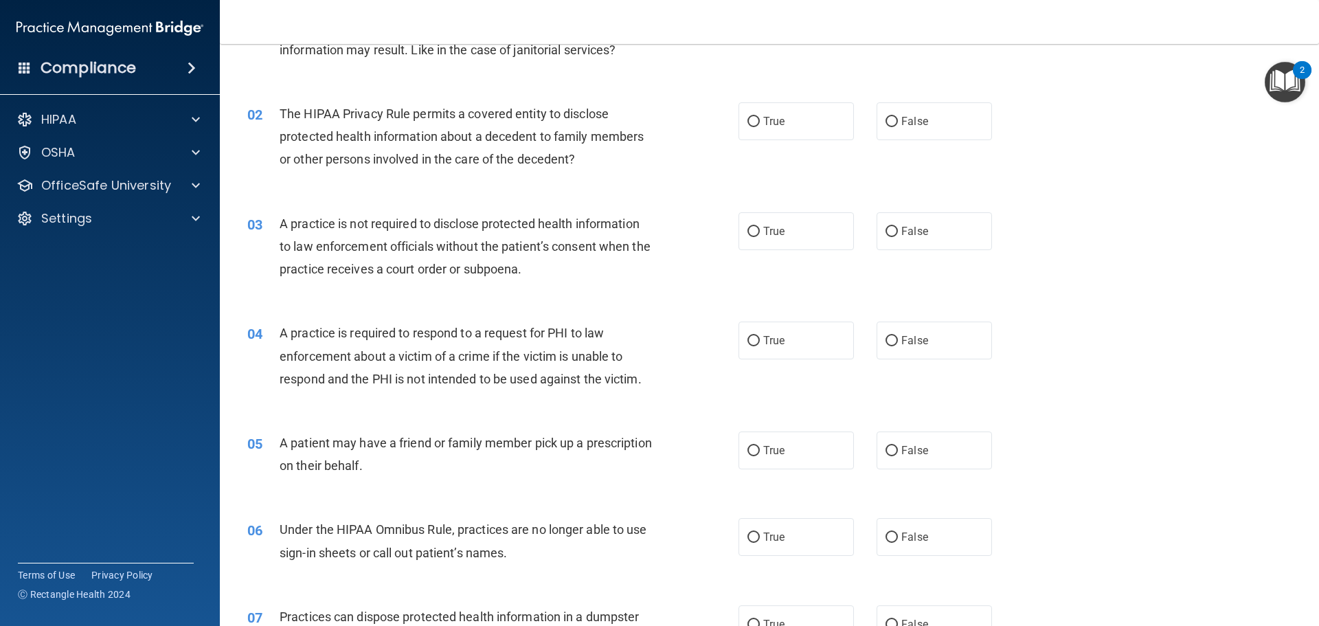
scroll to position [0, 0]
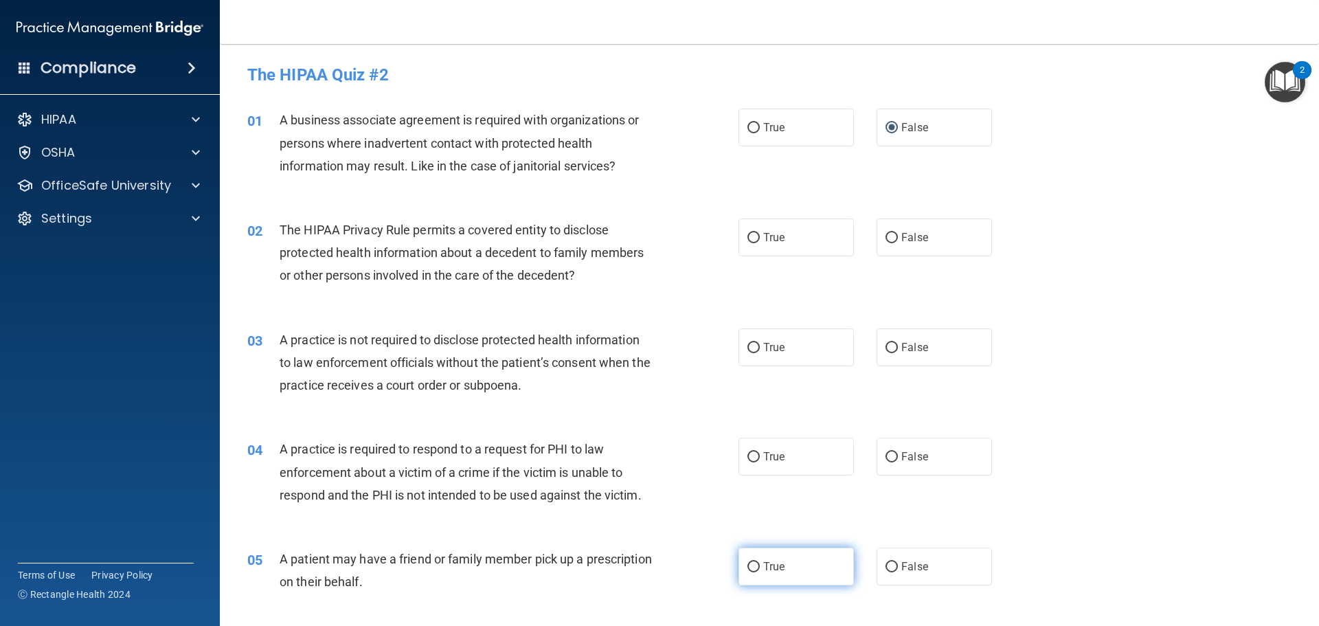
click at [799, 553] on label "True" at bounding box center [795, 566] width 115 height 38
click at [760, 562] on input "True" at bounding box center [753, 567] width 12 height 10
radio input "true"
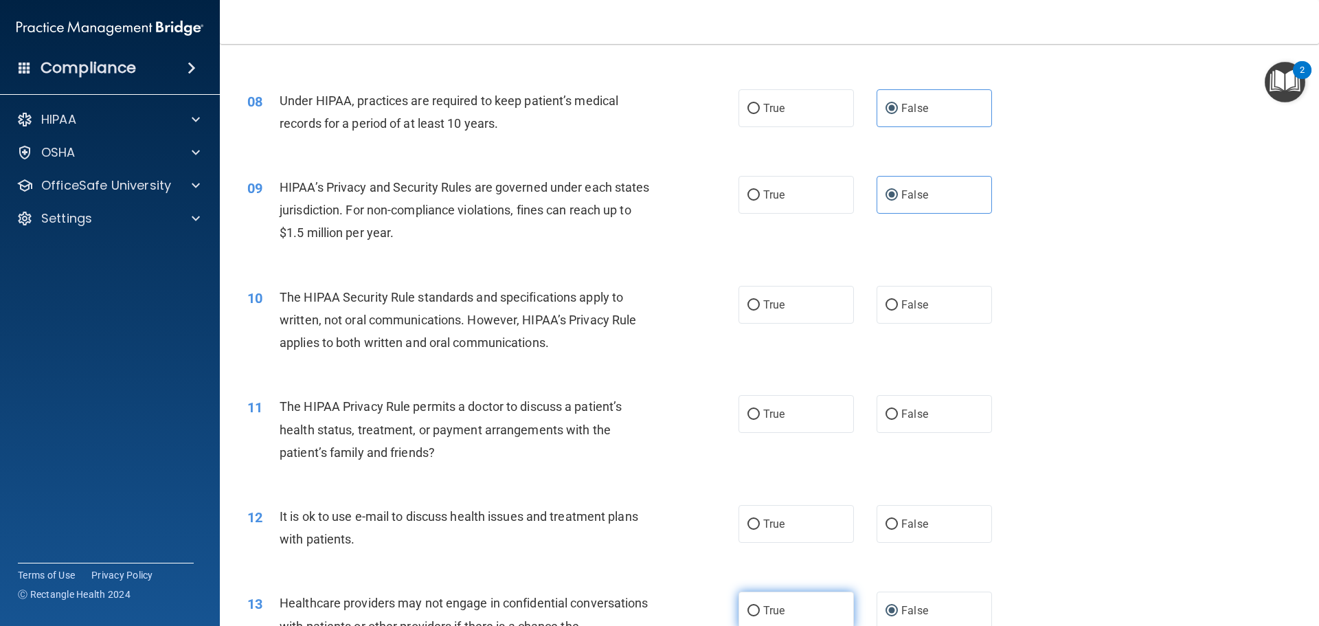
scroll to position [824, 0]
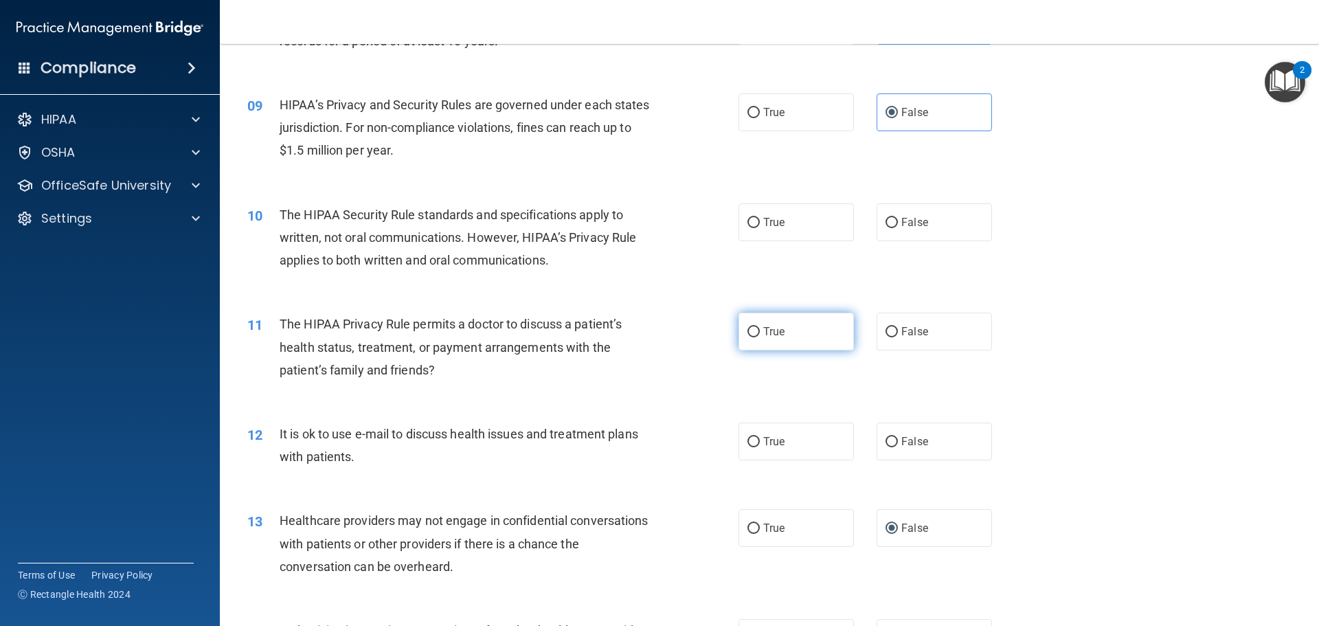
click at [773, 340] on label "True" at bounding box center [795, 331] width 115 height 38
click at [760, 337] on input "True" at bounding box center [753, 332] width 12 height 10
radio input "true"
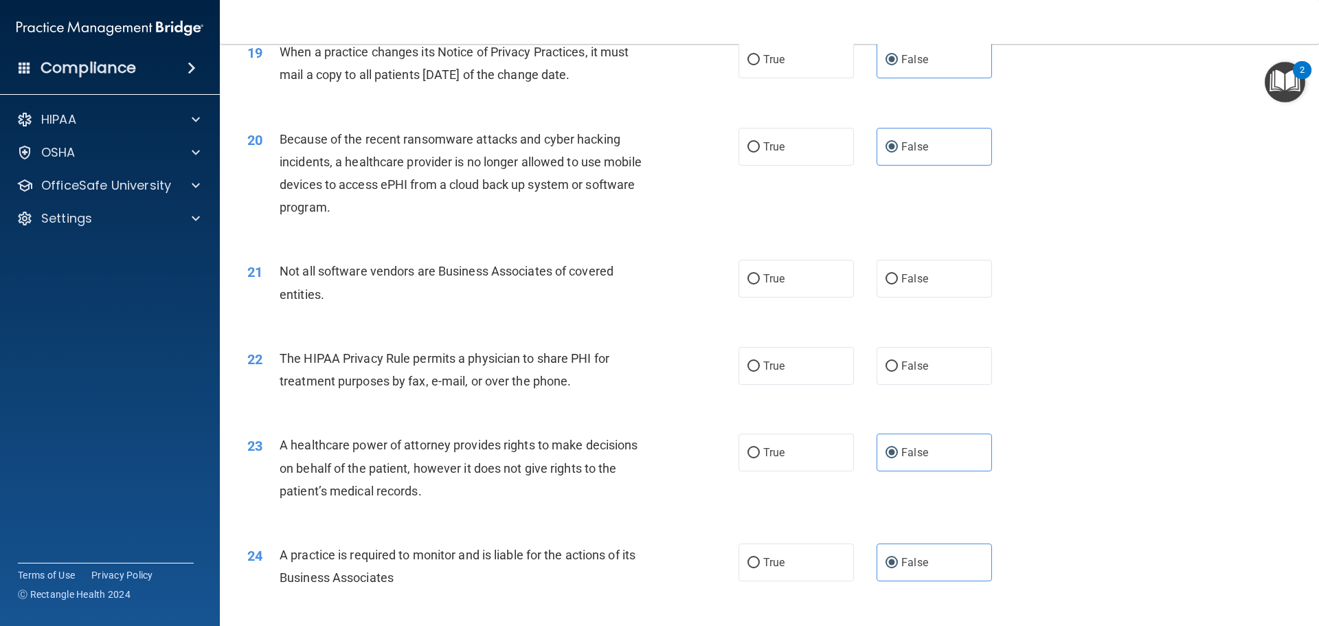
scroll to position [1923, 0]
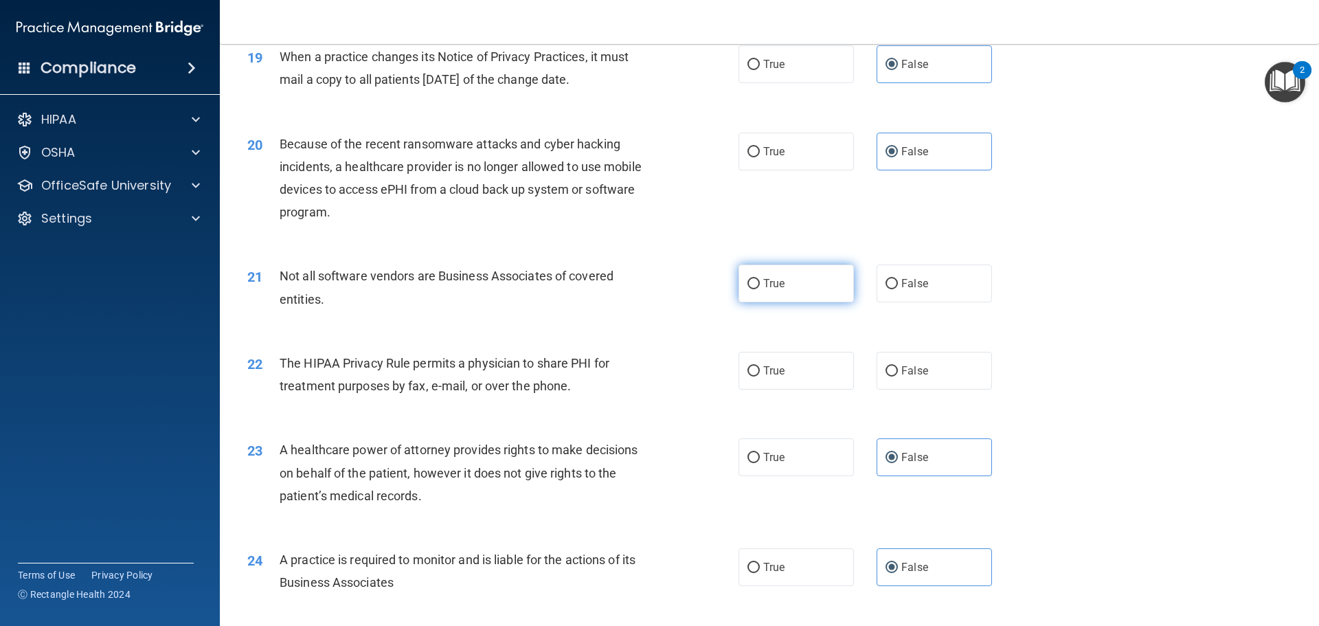
click at [752, 295] on label "True" at bounding box center [795, 283] width 115 height 38
click at [752, 289] on input "True" at bounding box center [753, 284] width 12 height 10
radio input "true"
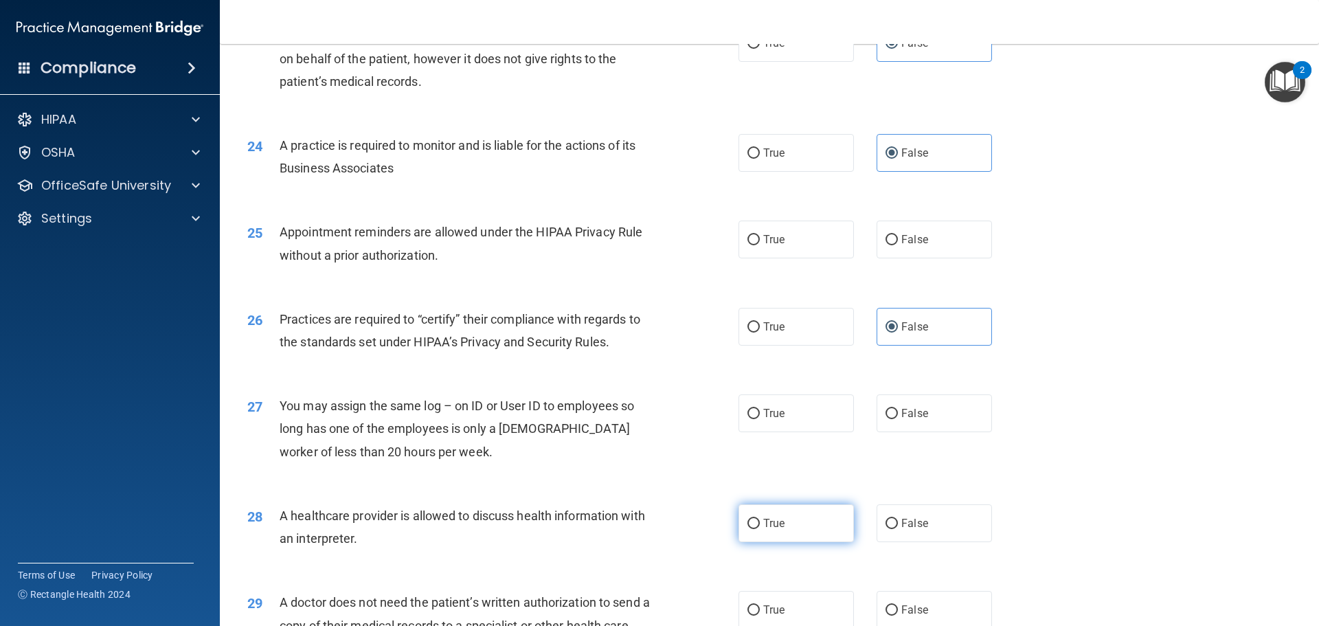
scroll to position [2297, 0]
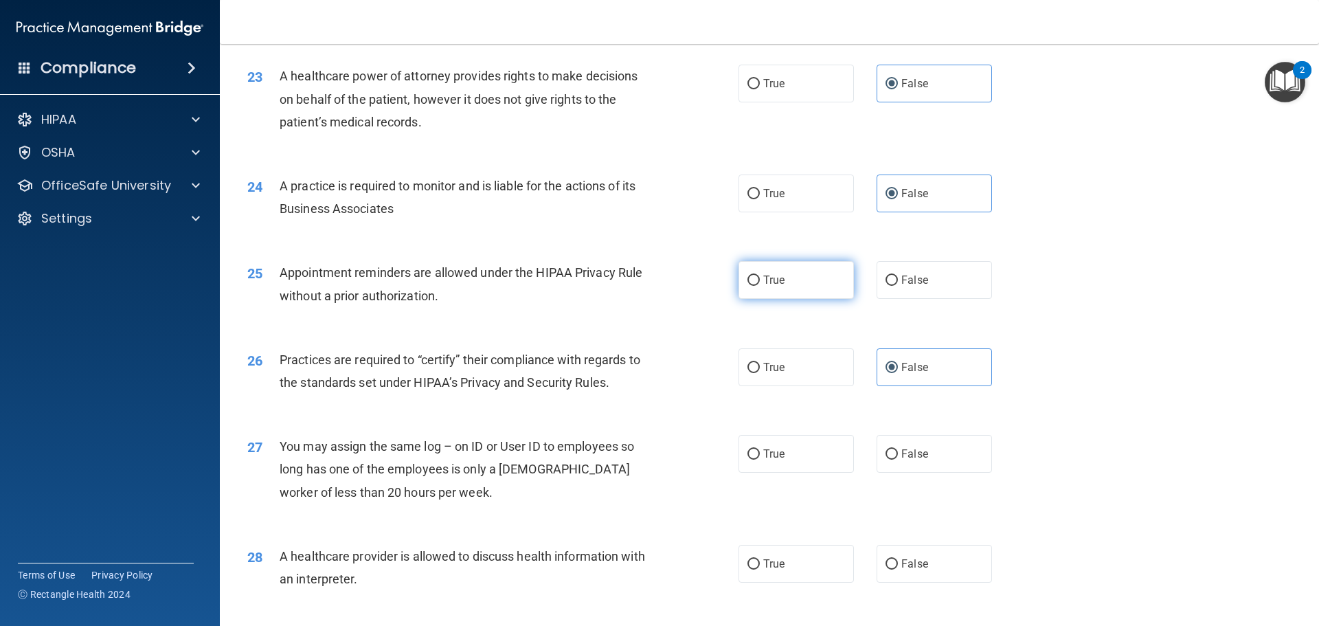
click at [776, 289] on label "True" at bounding box center [795, 280] width 115 height 38
click at [760, 286] on input "True" at bounding box center [753, 280] width 12 height 10
radio input "true"
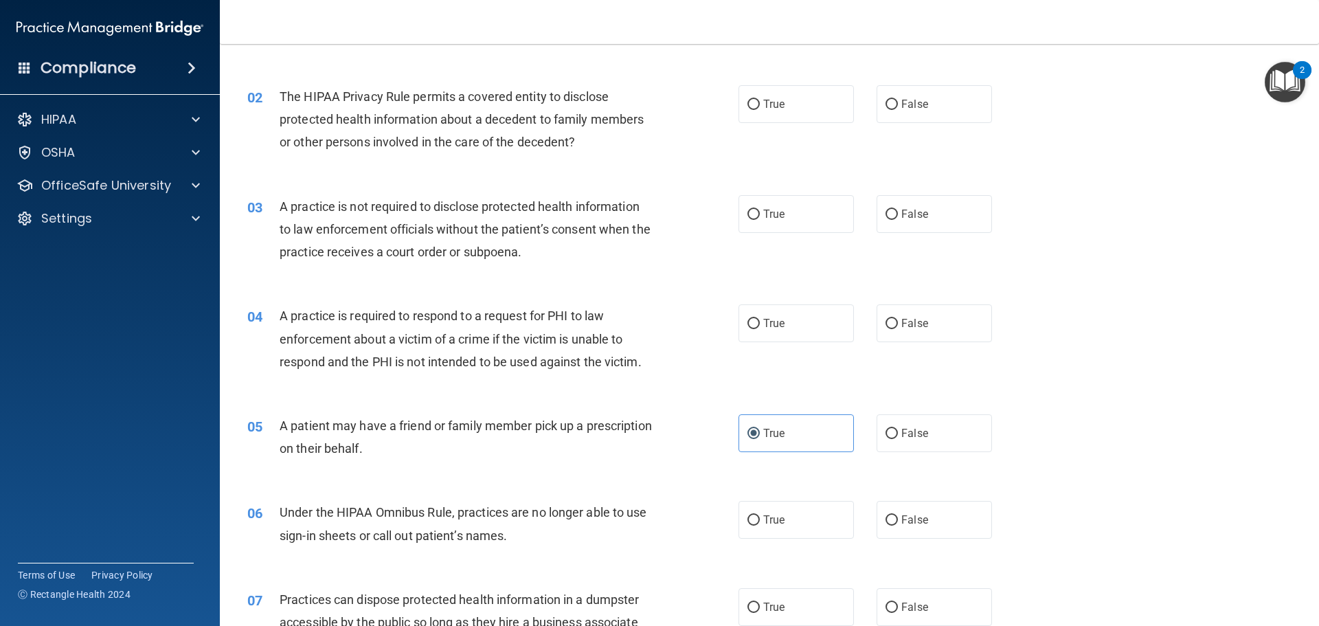
scroll to position [0, 0]
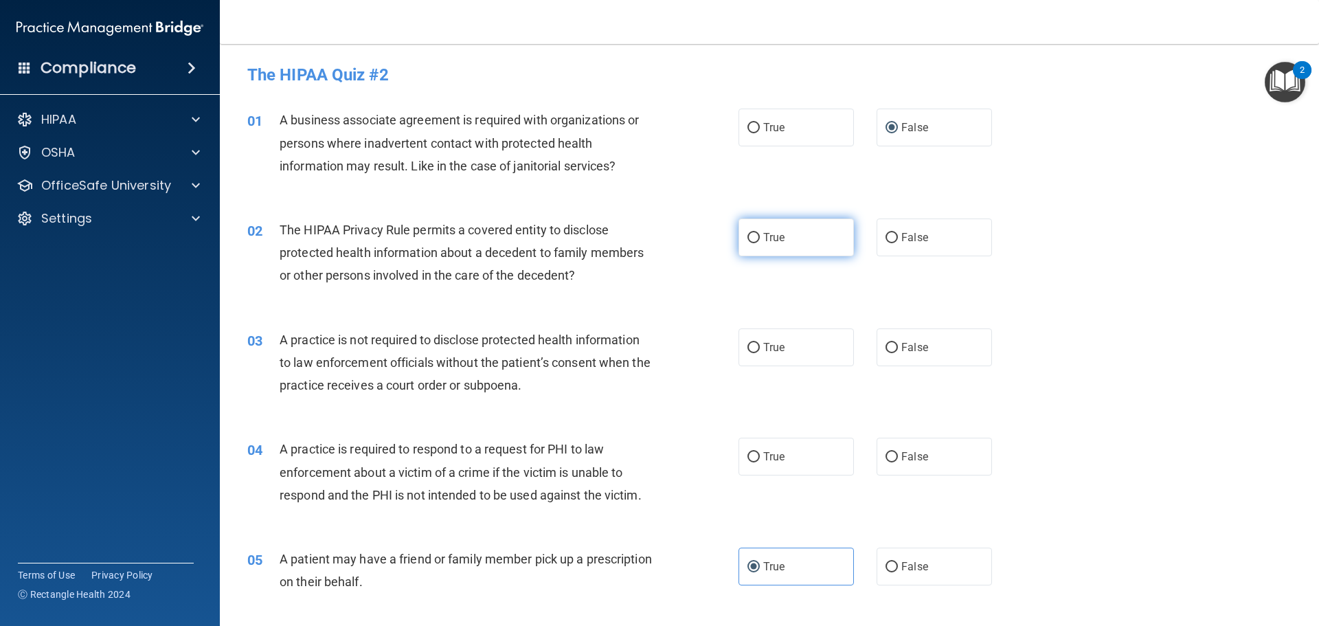
click at [772, 236] on span "True" at bounding box center [773, 237] width 21 height 13
click at [760, 236] on input "True" at bounding box center [753, 238] width 12 height 10
radio input "true"
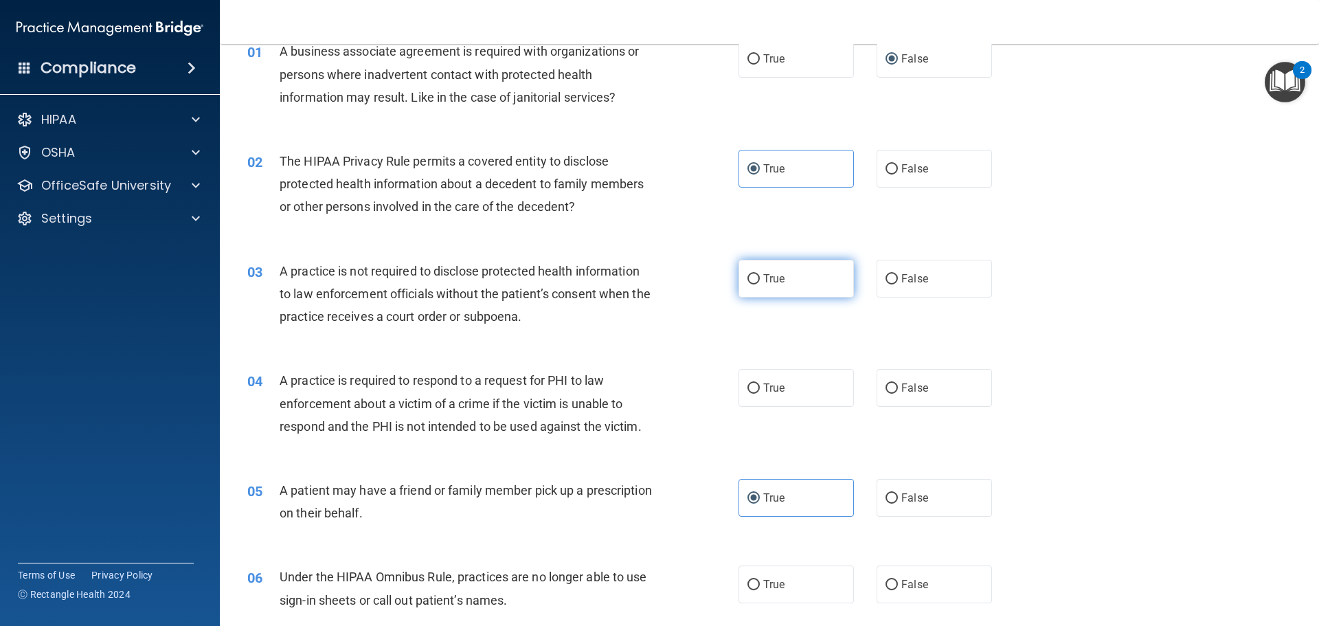
click at [799, 280] on label "True" at bounding box center [795, 279] width 115 height 38
click at [760, 280] on input "True" at bounding box center [753, 279] width 12 height 10
radio input "true"
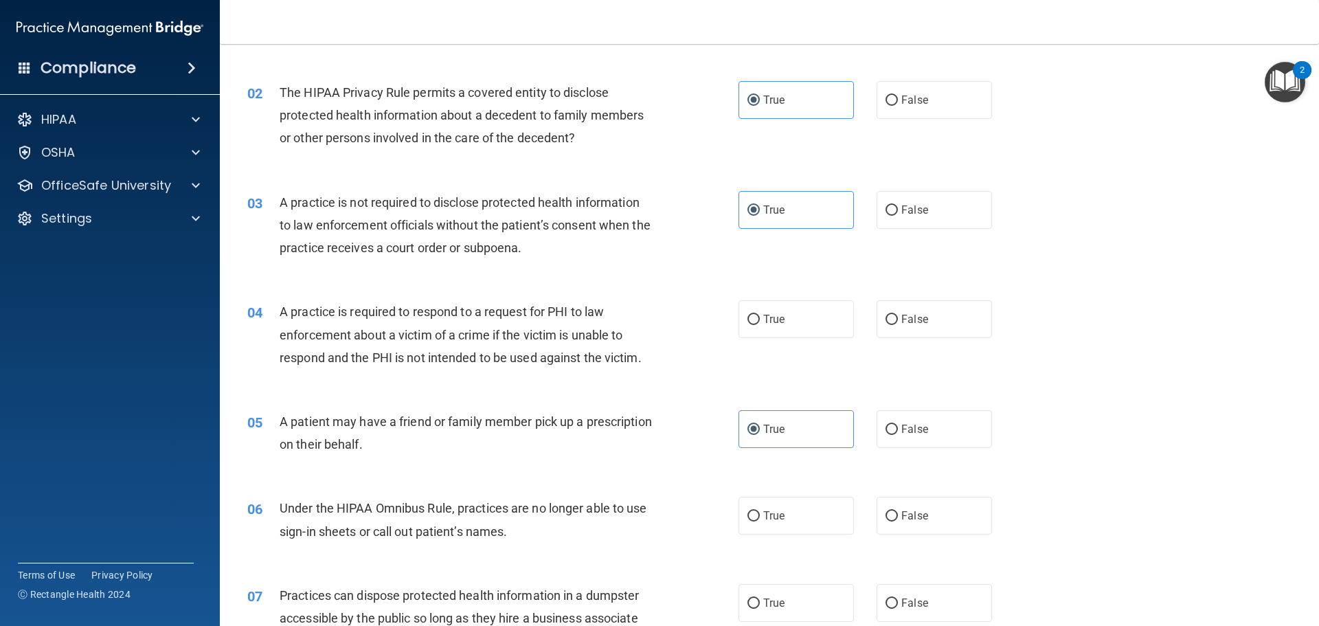
scroll to position [206, 0]
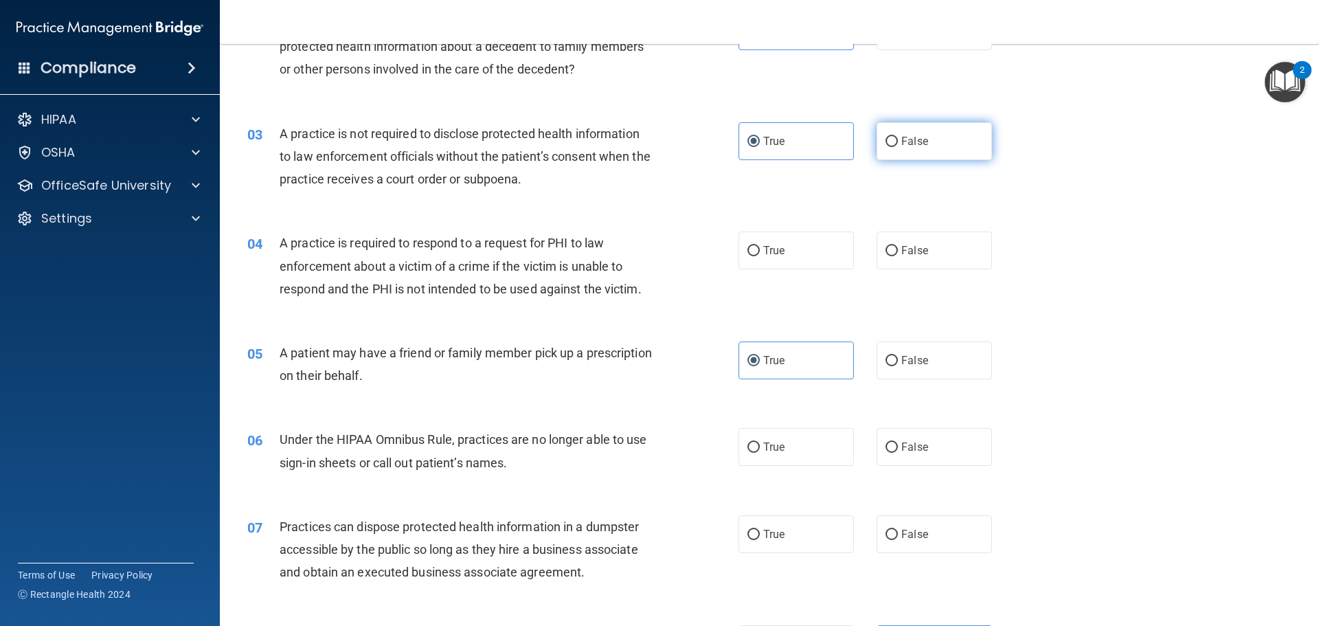
click at [940, 154] on label "False" at bounding box center [933, 141] width 115 height 38
click at [898, 147] on input "False" at bounding box center [891, 142] width 12 height 10
radio input "true"
radio input "false"
click at [774, 258] on label "True" at bounding box center [795, 250] width 115 height 38
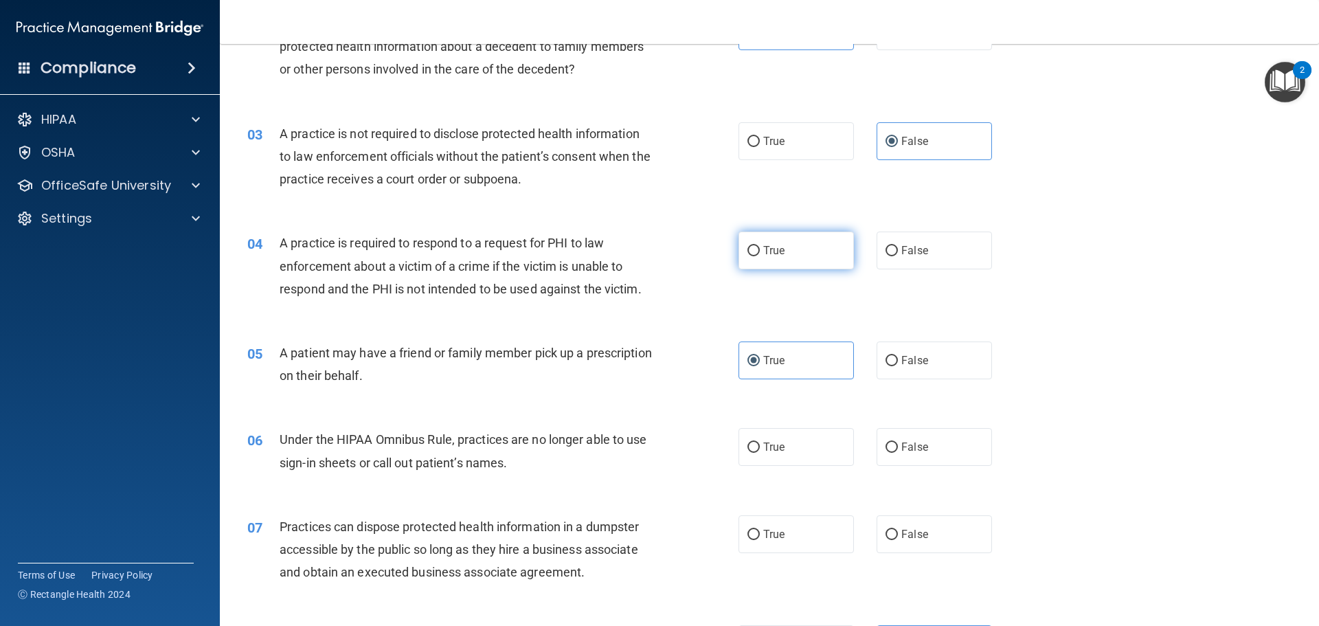
click at [760, 256] on input "True" at bounding box center [753, 251] width 12 height 10
radio input "true"
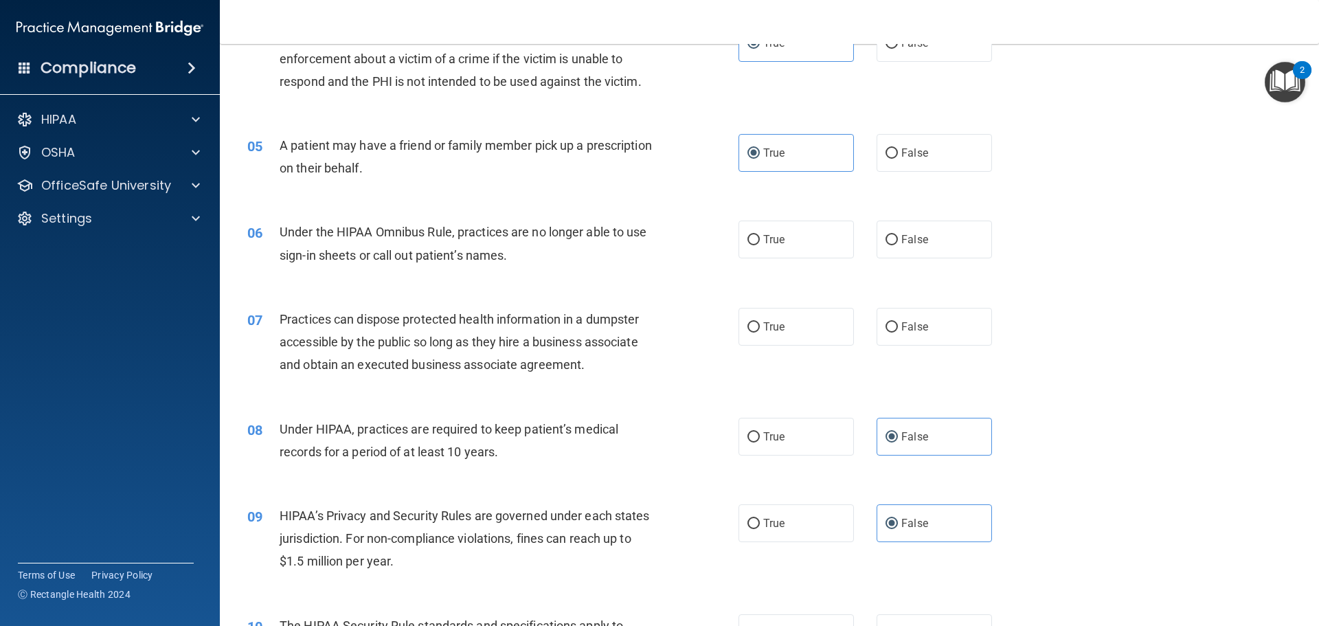
scroll to position [412, 0]
click at [855, 239] on div "True False" at bounding box center [876, 241] width 277 height 38
click at [885, 242] on input "False" at bounding box center [891, 241] width 12 height 10
radio input "true"
click at [876, 338] on label "False" at bounding box center [933, 328] width 115 height 38
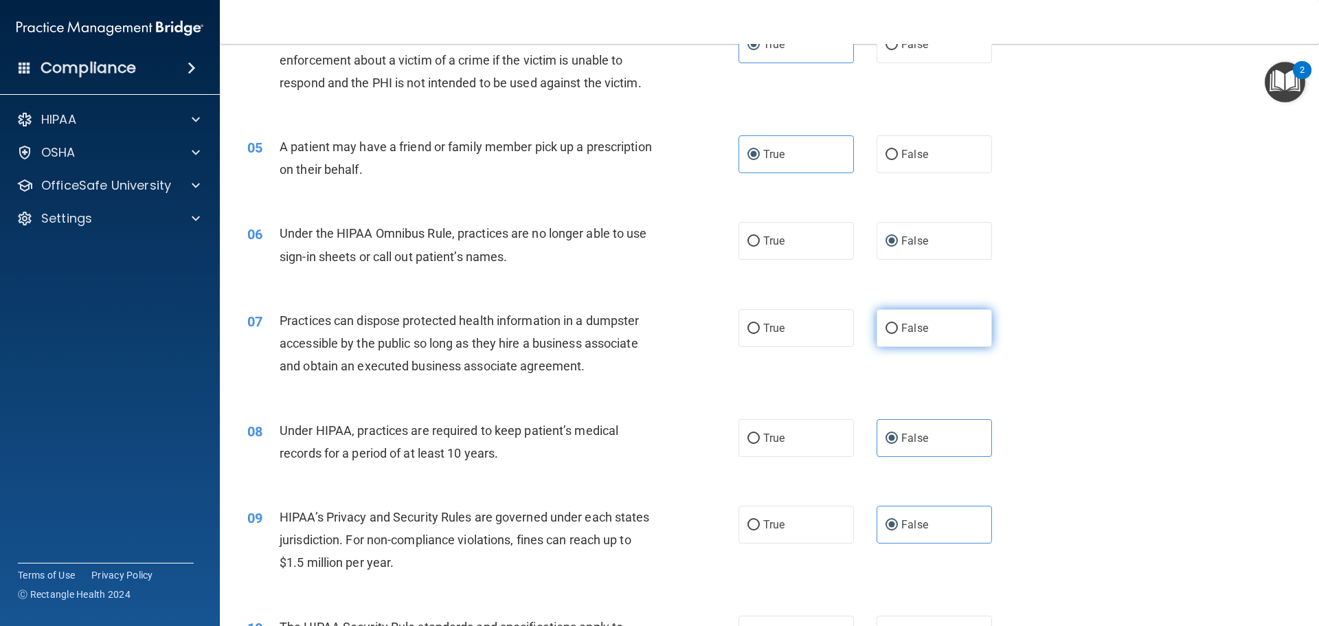
click at [885, 334] on input "False" at bounding box center [891, 328] width 12 height 10
radio input "true"
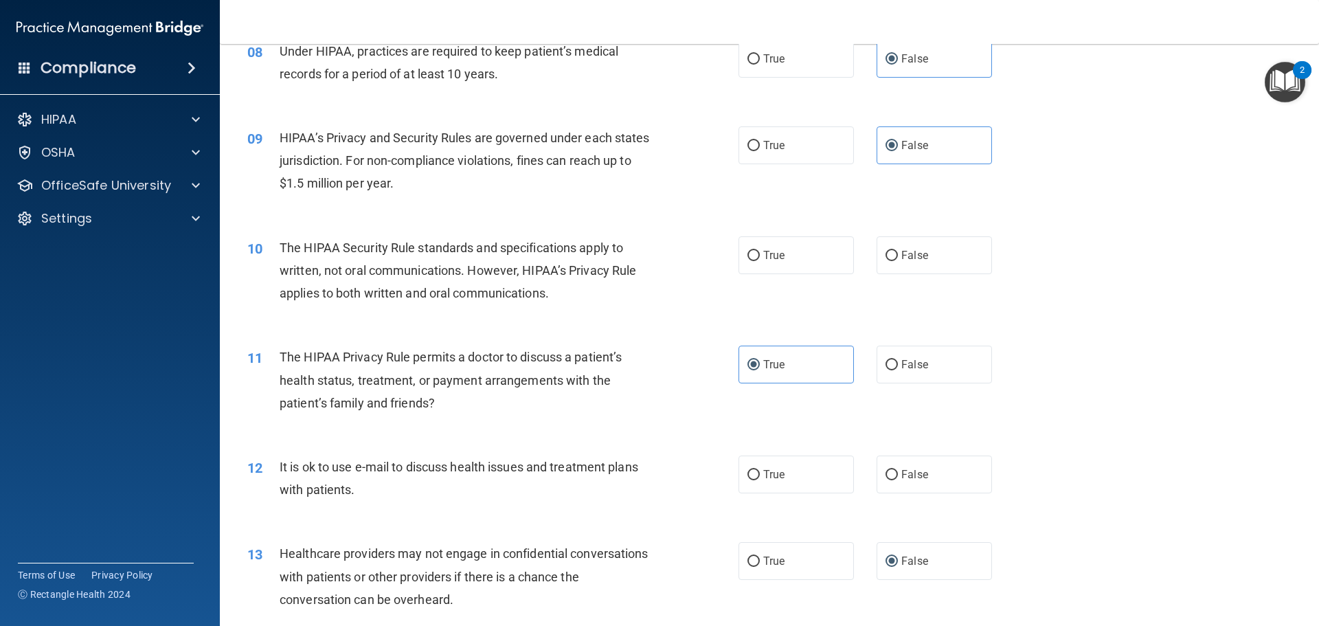
scroll to position [755, 0]
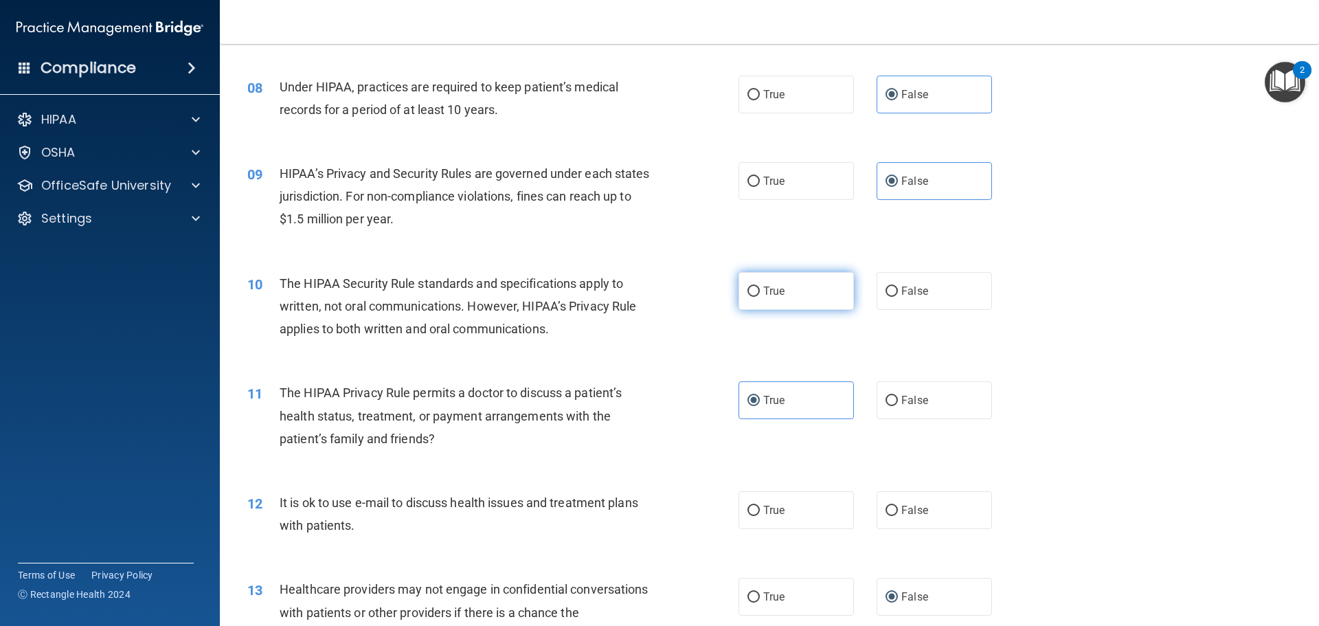
click at [790, 296] on label "True" at bounding box center [795, 291] width 115 height 38
click at [760, 296] on input "True" at bounding box center [753, 291] width 12 height 10
radio input "true"
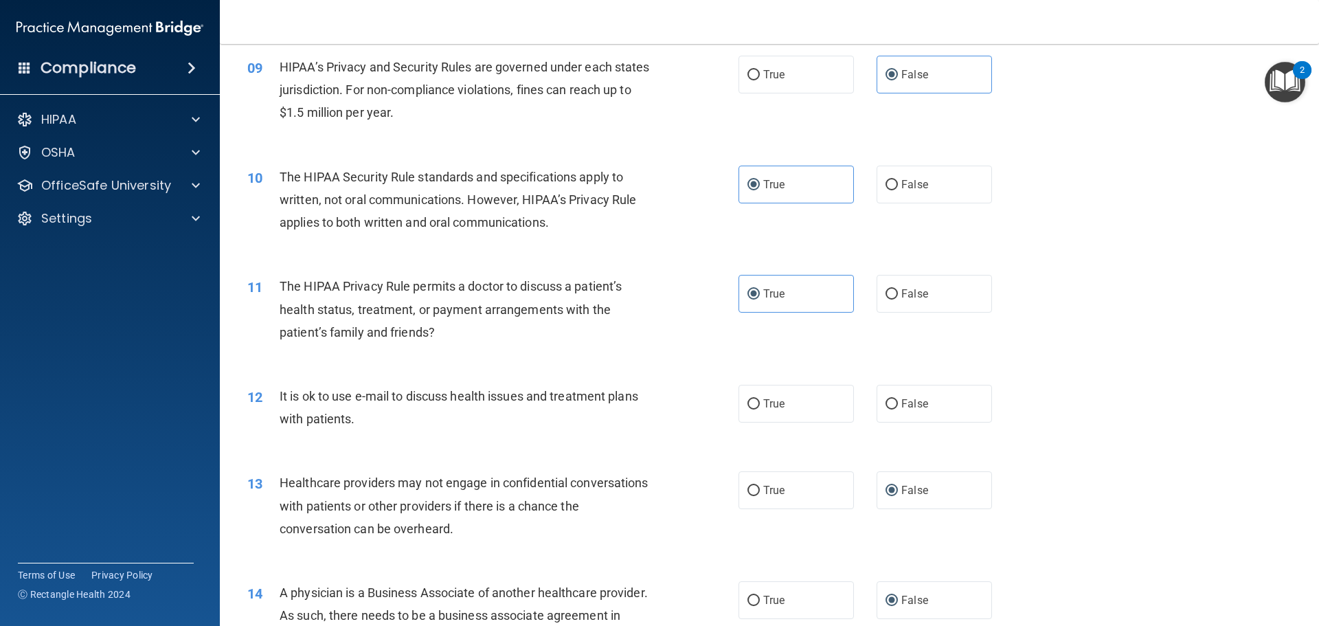
scroll to position [893, 0]
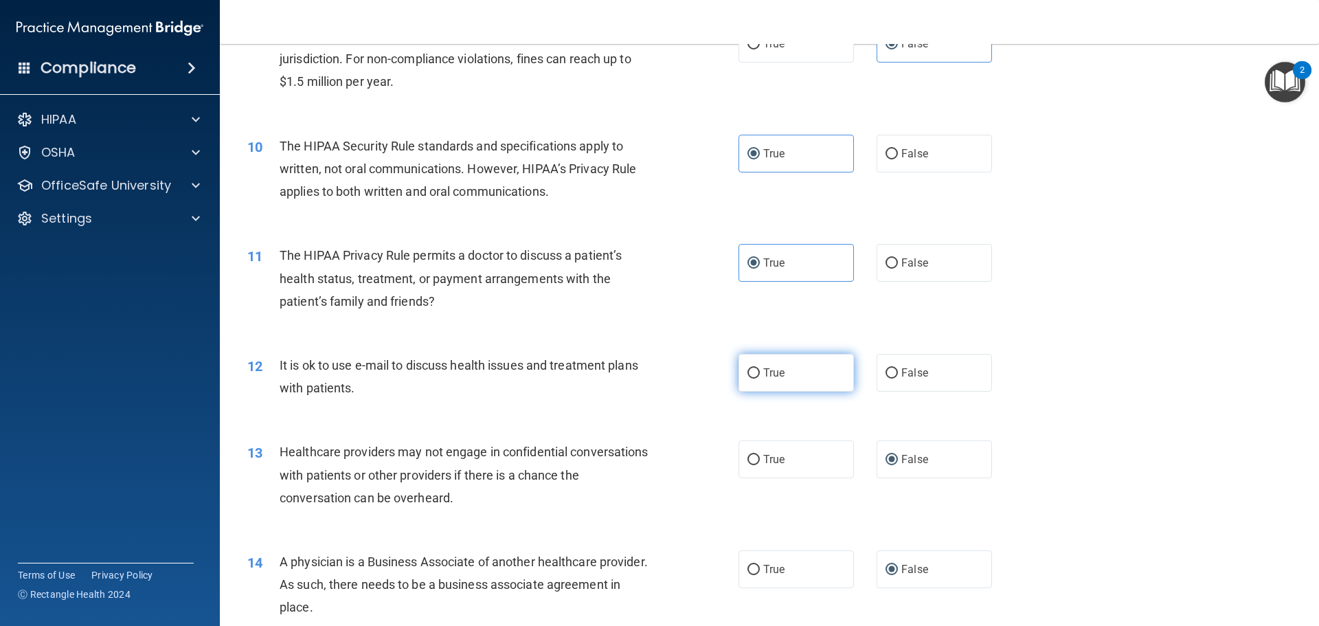
click at [828, 365] on label "True" at bounding box center [795, 373] width 115 height 38
click at [760, 368] on input "True" at bounding box center [753, 373] width 12 height 10
radio input "true"
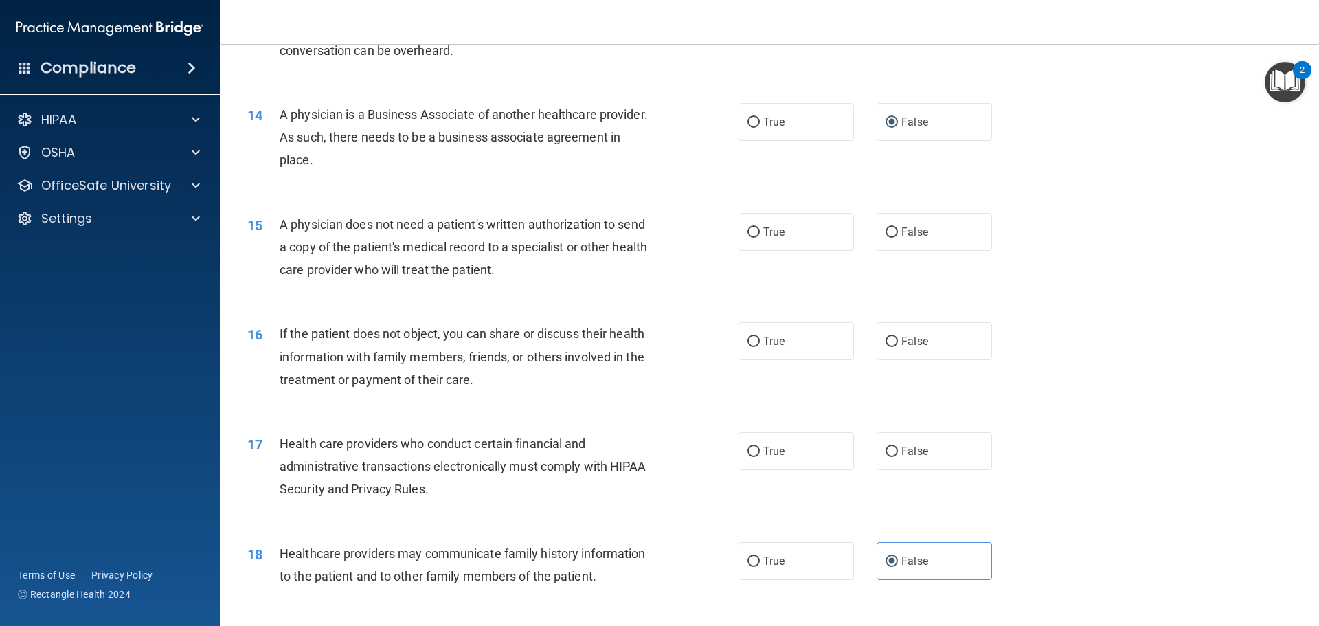
scroll to position [1374, 0]
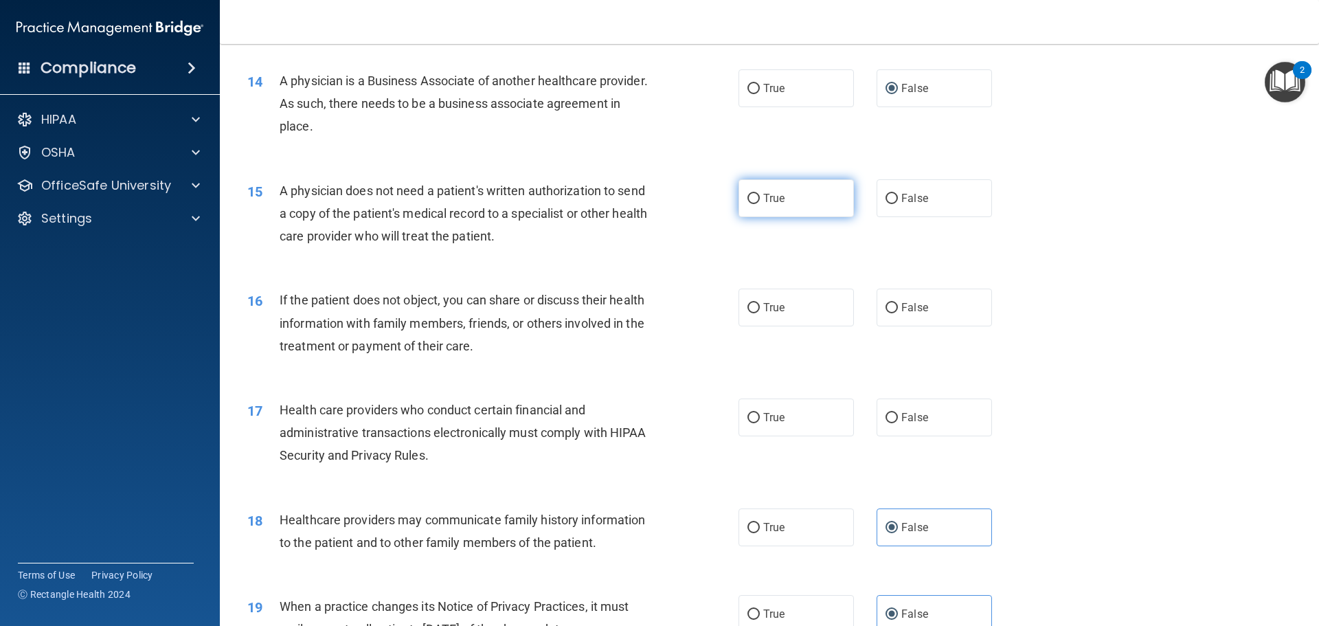
click at [828, 205] on label "True" at bounding box center [795, 198] width 115 height 38
click at [760, 204] on input "True" at bounding box center [753, 199] width 12 height 10
radio input "true"
click at [817, 315] on label "True" at bounding box center [795, 307] width 115 height 38
click at [760, 313] on input "True" at bounding box center [753, 308] width 12 height 10
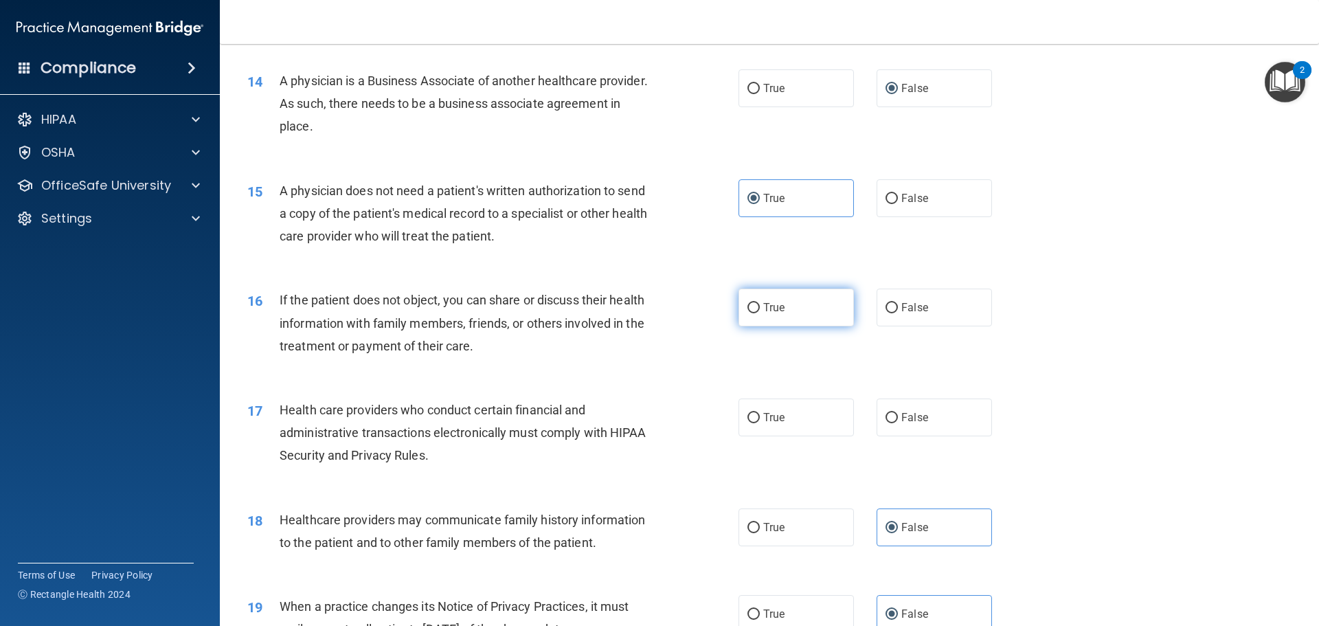
radio input "true"
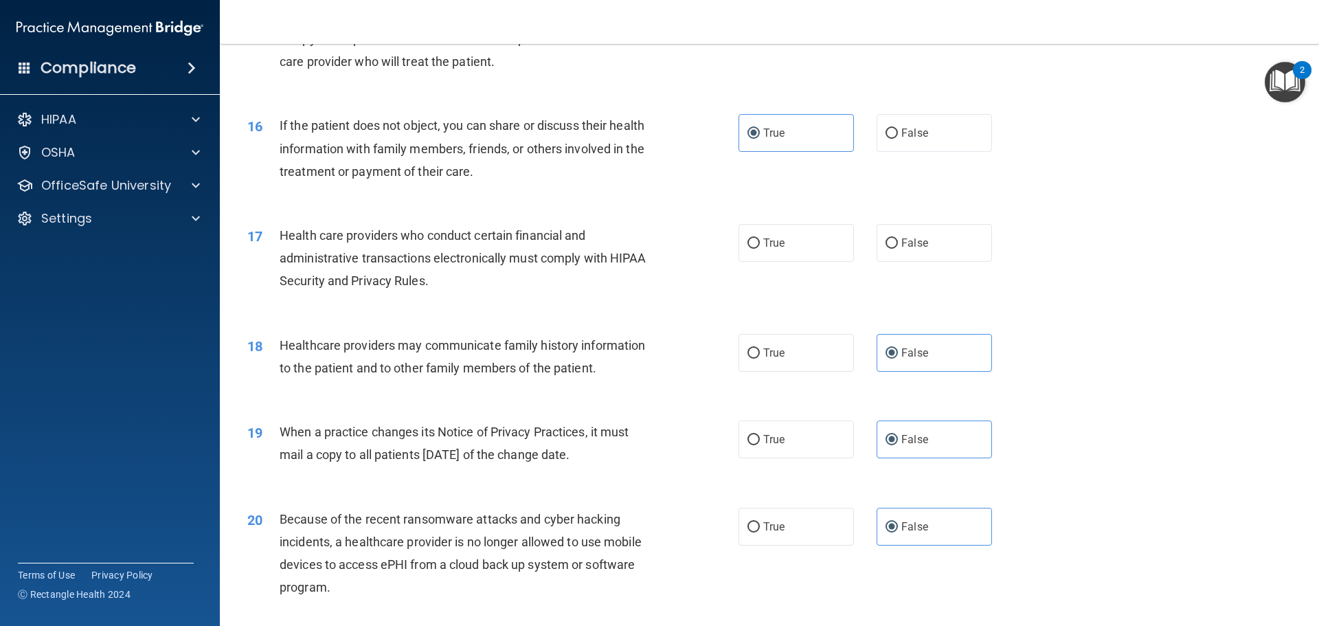
scroll to position [1580, 0]
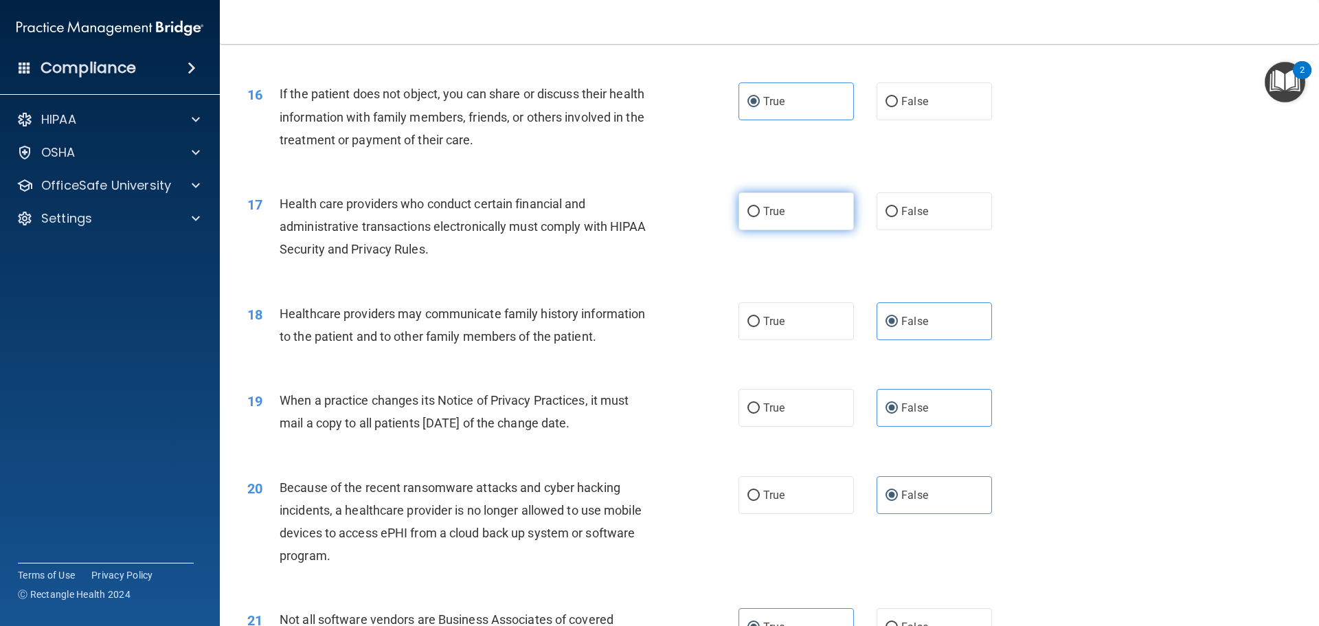
click at [763, 211] on span "True" at bounding box center [773, 211] width 21 height 13
click at [760, 211] on input "True" at bounding box center [753, 212] width 12 height 10
radio input "true"
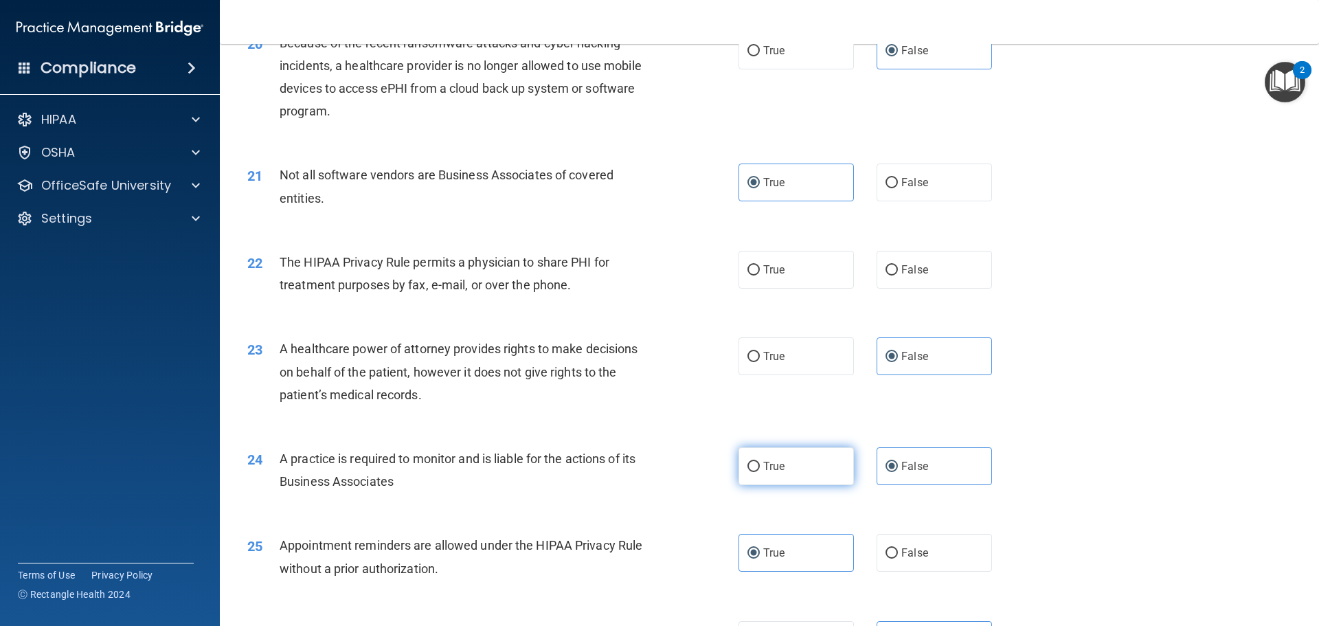
scroll to position [2060, 0]
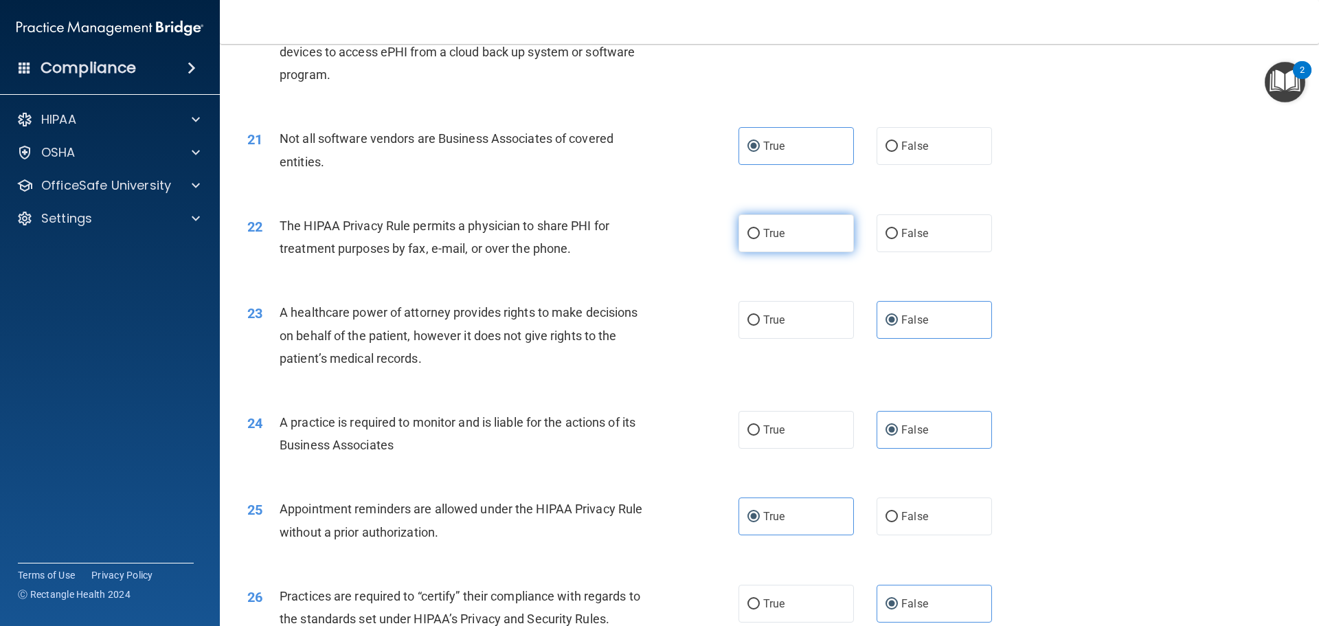
click at [836, 245] on label "True" at bounding box center [795, 233] width 115 height 38
click at [760, 239] on input "True" at bounding box center [753, 234] width 12 height 10
radio input "true"
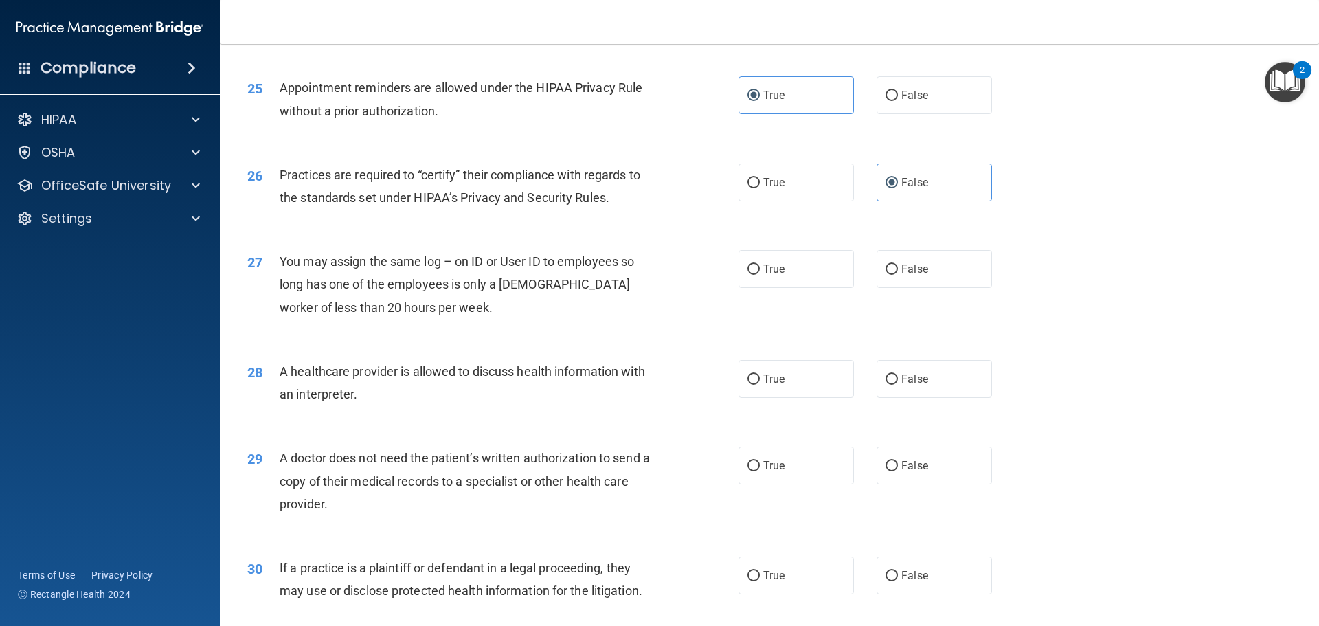
scroll to position [2541, 0]
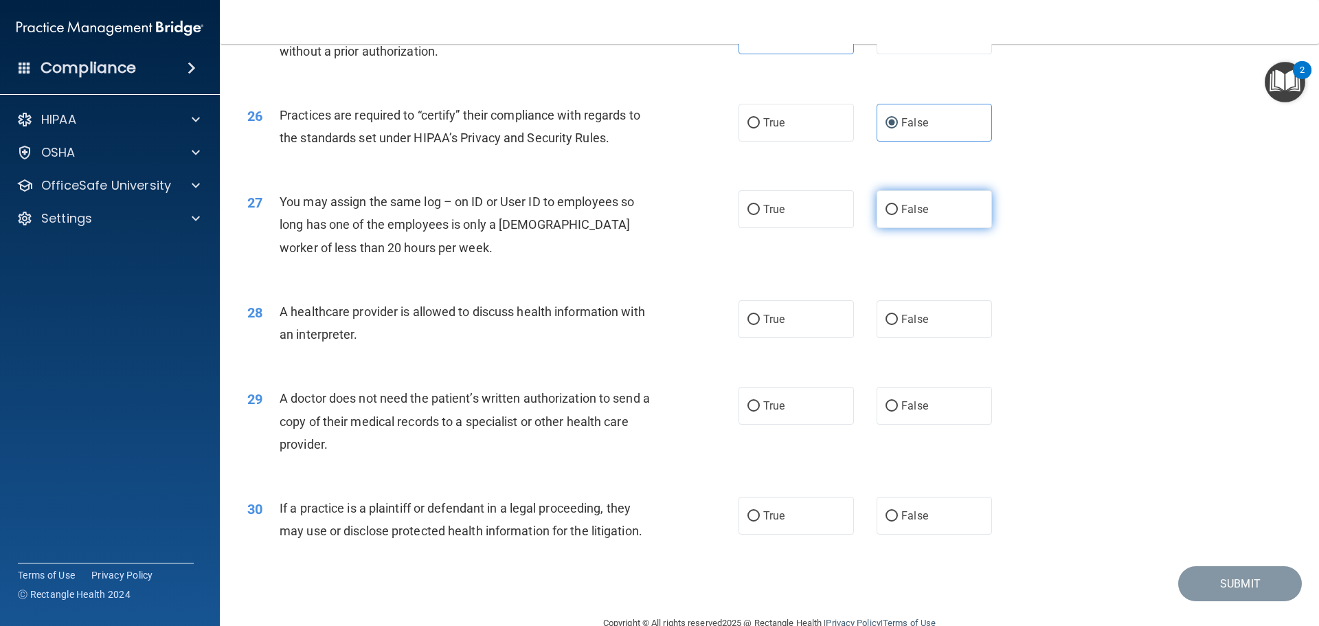
click at [959, 208] on label "False" at bounding box center [933, 209] width 115 height 38
click at [898, 208] on input "False" at bounding box center [891, 210] width 12 height 10
radio input "true"
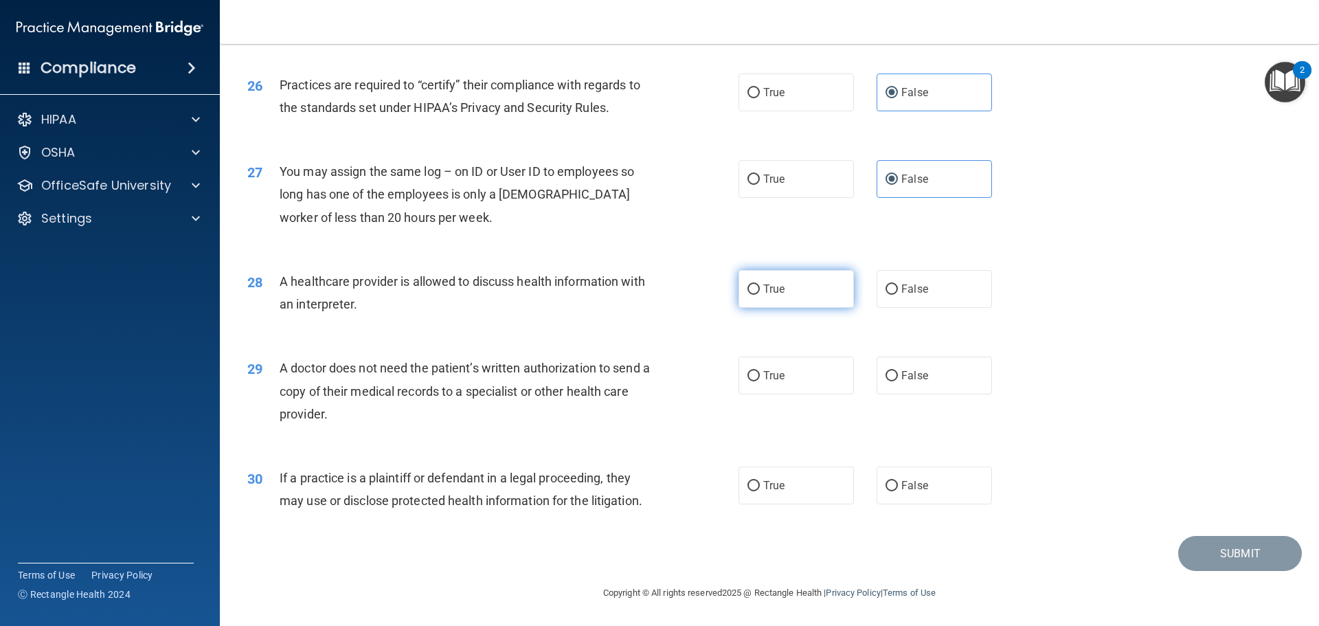
click at [805, 305] on label "True" at bounding box center [795, 289] width 115 height 38
click at [760, 295] on input "True" at bounding box center [753, 289] width 12 height 10
radio input "true"
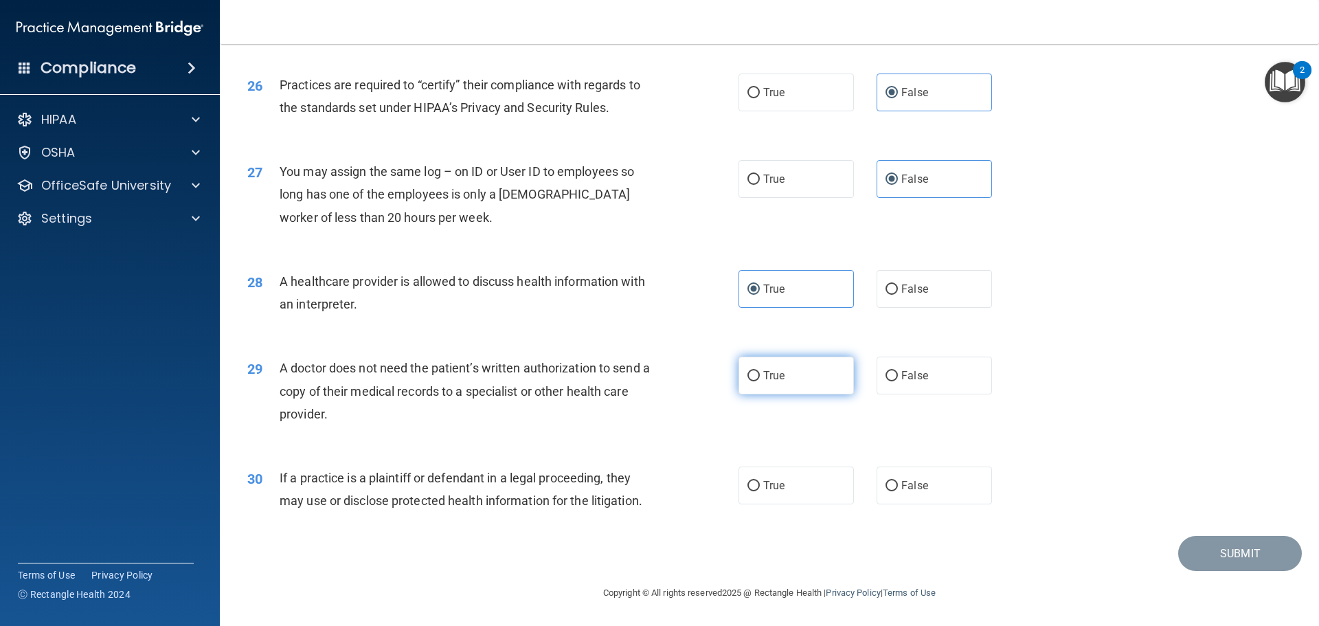
click at [766, 381] on span "True" at bounding box center [773, 375] width 21 height 13
click at [760, 381] on input "True" at bounding box center [753, 376] width 12 height 10
radio input "true"
click at [763, 503] on label "True" at bounding box center [795, 485] width 115 height 38
click at [760, 491] on input "True" at bounding box center [753, 486] width 12 height 10
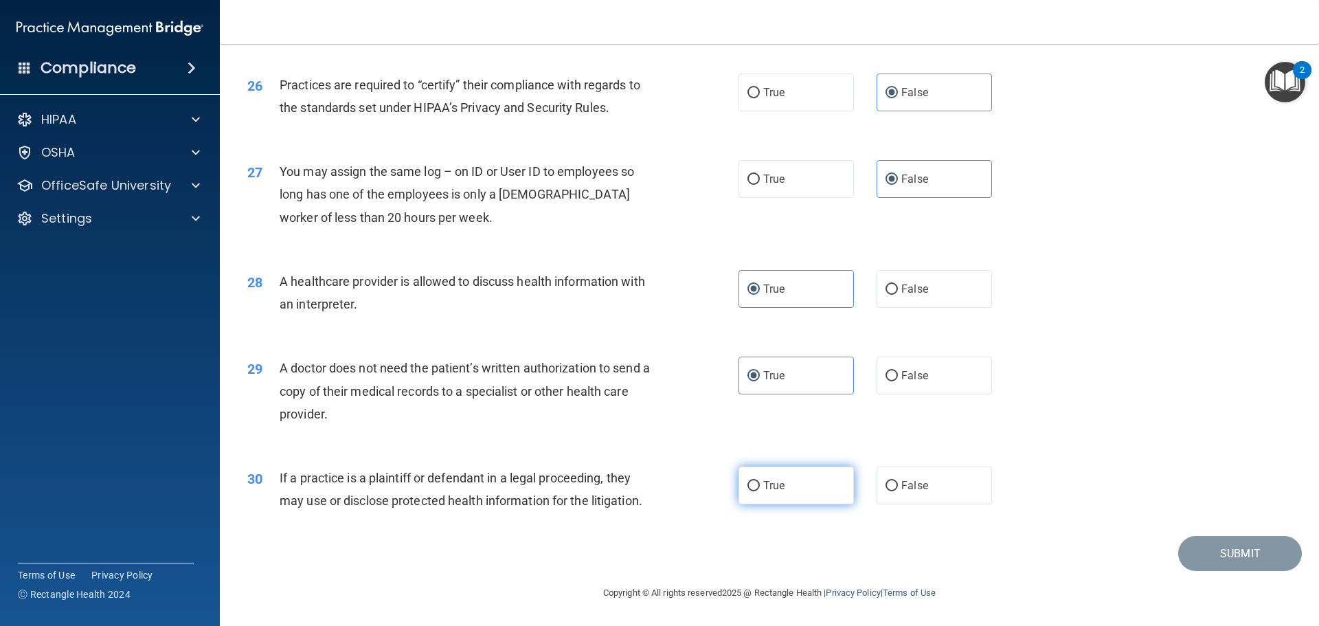
radio input "true"
click at [1218, 558] on button "Submit" at bounding box center [1240, 553] width 124 height 35
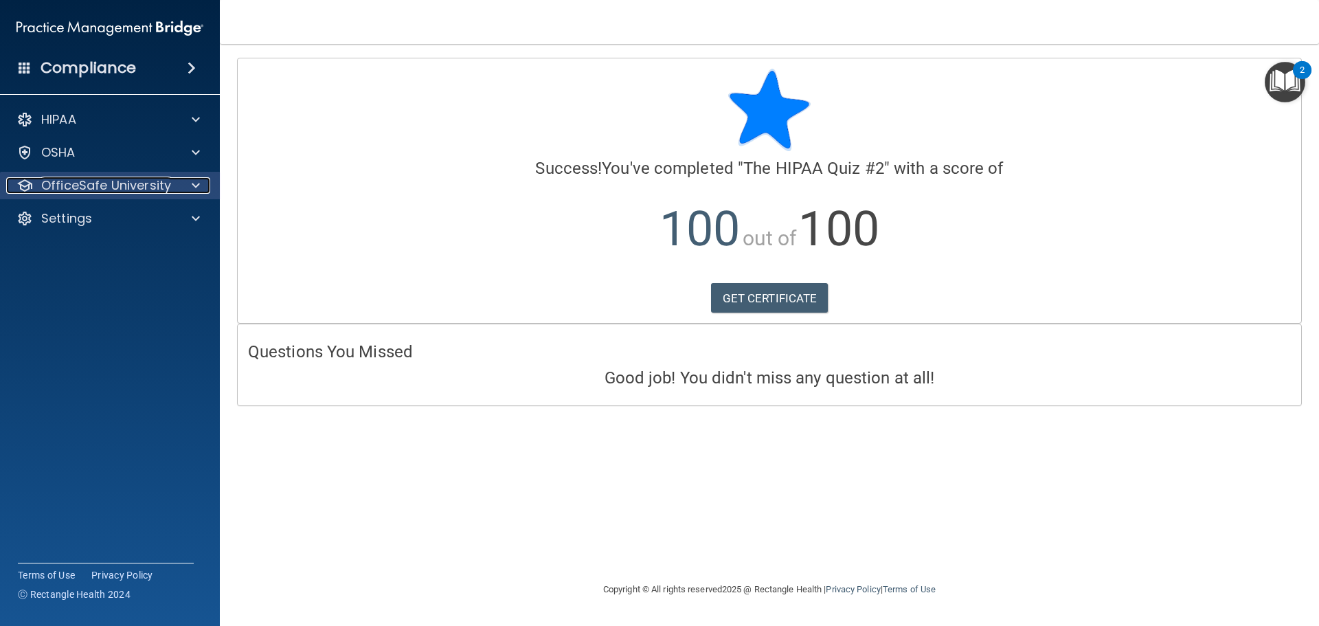
click at [137, 181] on p "OfficeSafe University" at bounding box center [106, 185] width 130 height 16
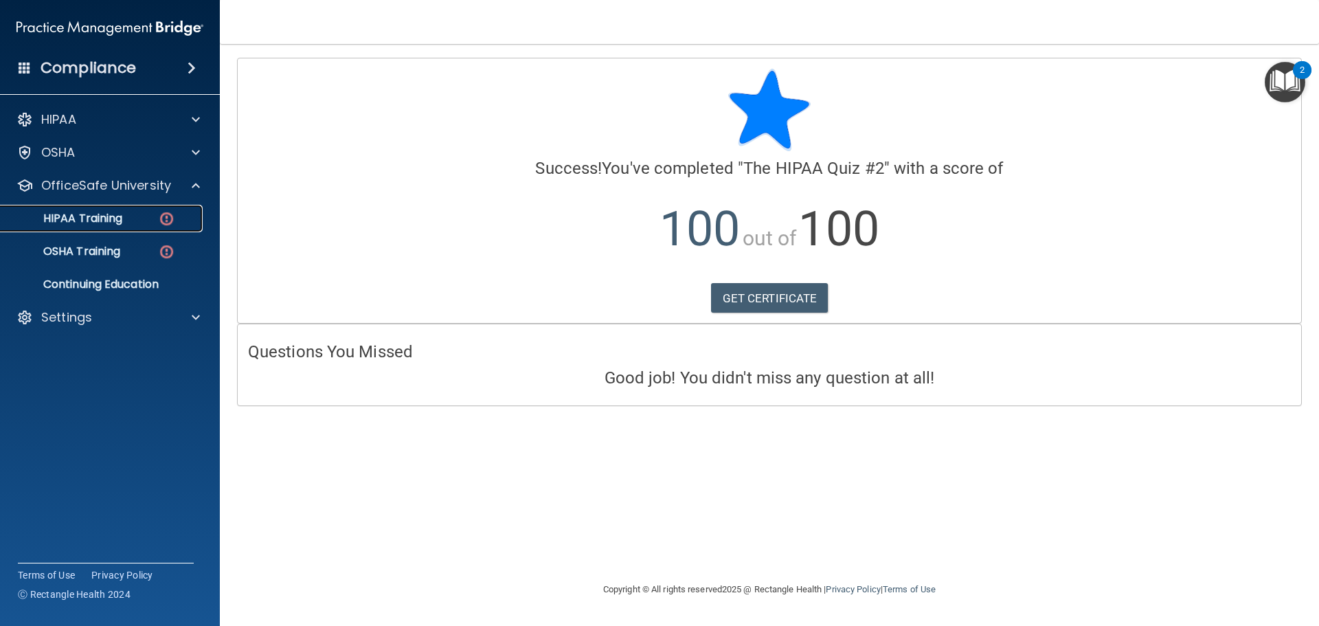
click at [157, 212] on div "HIPAA Training" at bounding box center [102, 219] width 187 height 14
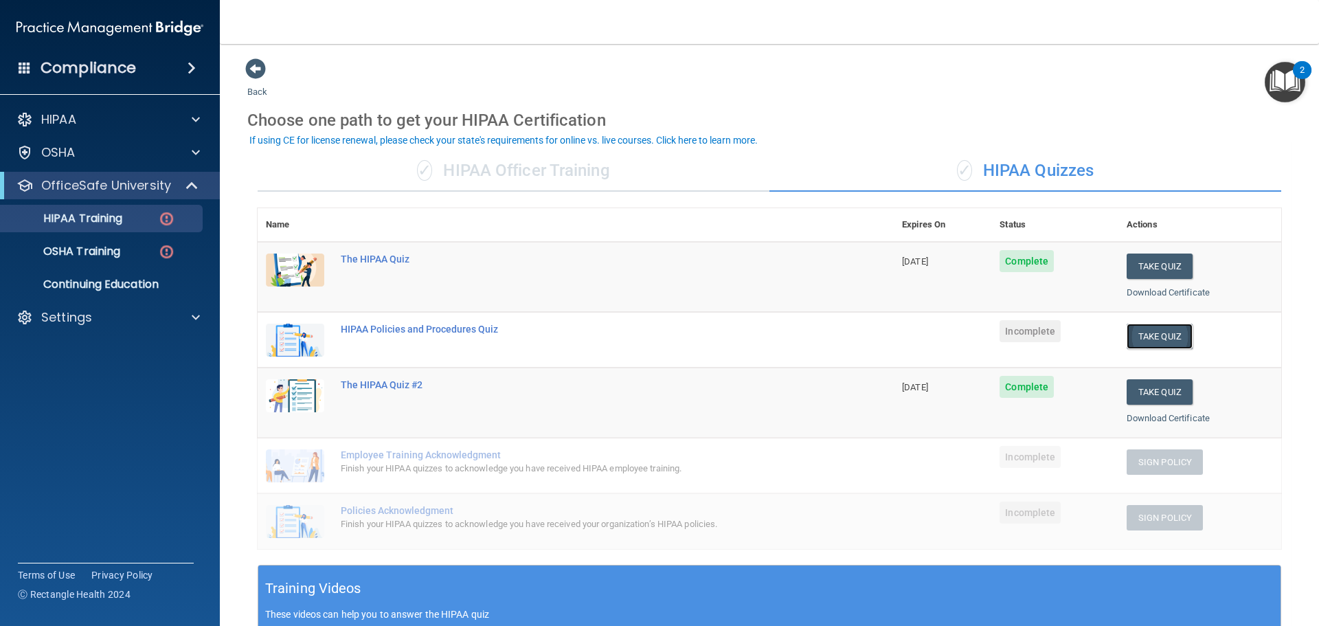
click at [1128, 337] on button "Take Quiz" at bounding box center [1159, 335] width 66 height 25
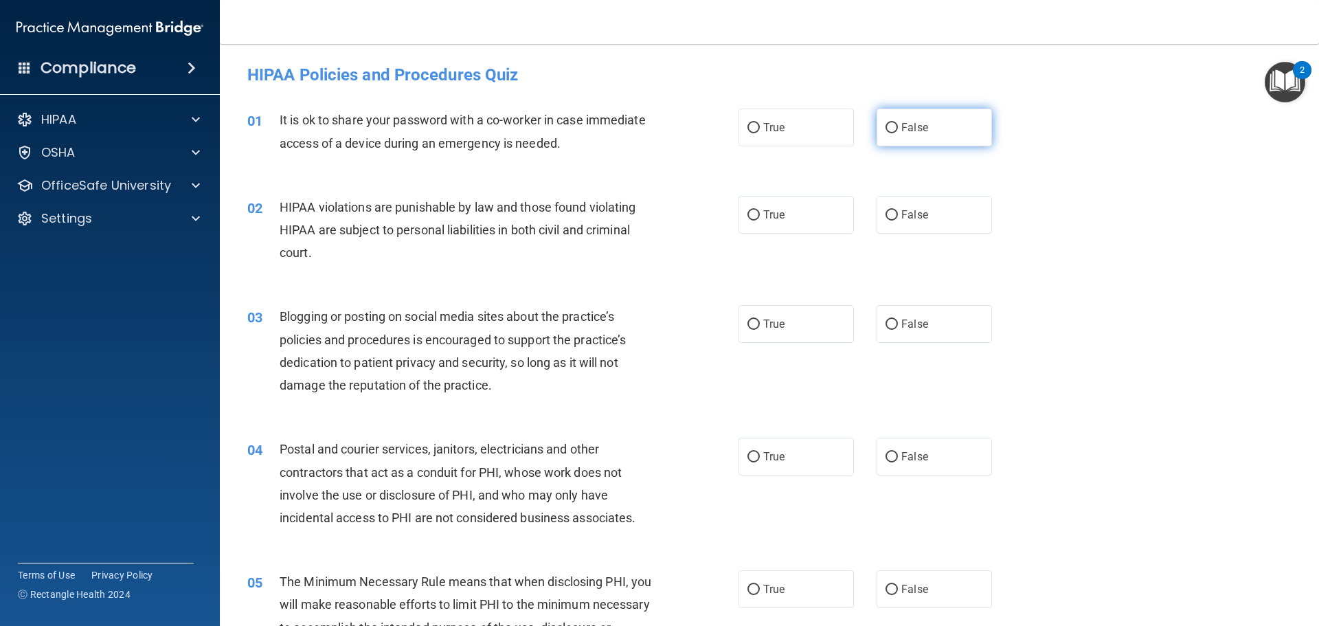
click at [876, 131] on label "False" at bounding box center [933, 128] width 115 height 38
click at [885, 131] on input "False" at bounding box center [891, 128] width 12 height 10
radio input "true"
click at [745, 222] on label "True" at bounding box center [795, 215] width 115 height 38
click at [747, 220] on input "True" at bounding box center [753, 215] width 12 height 10
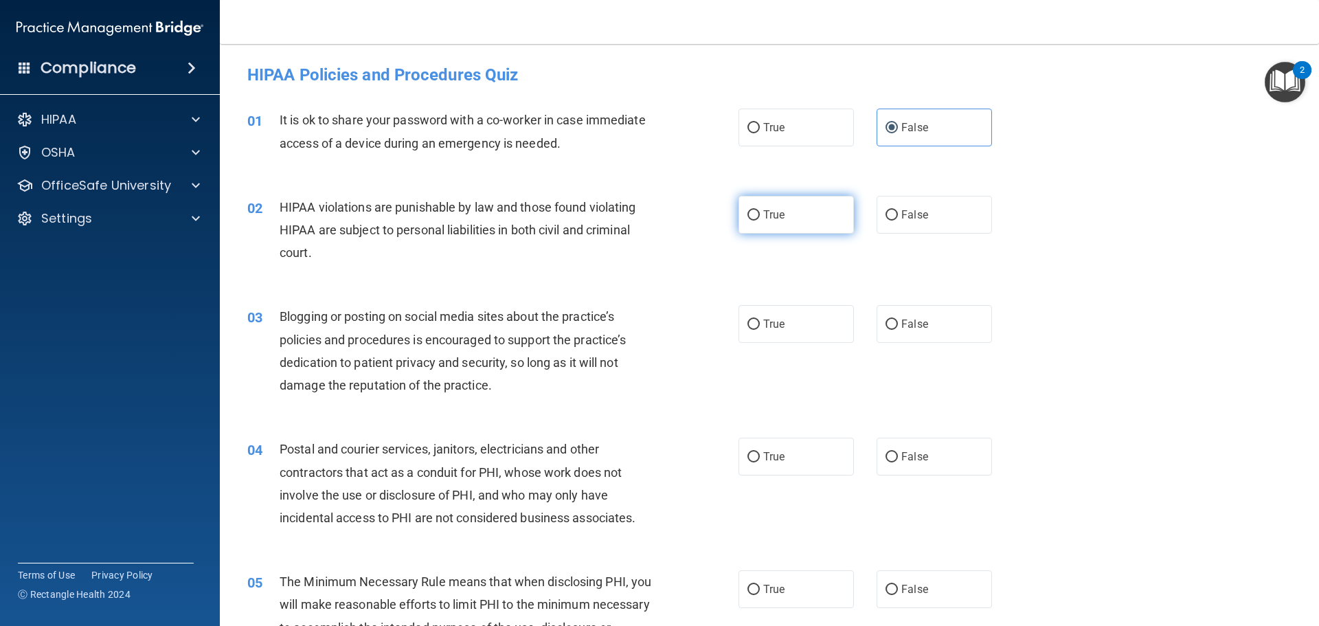
radio input "true"
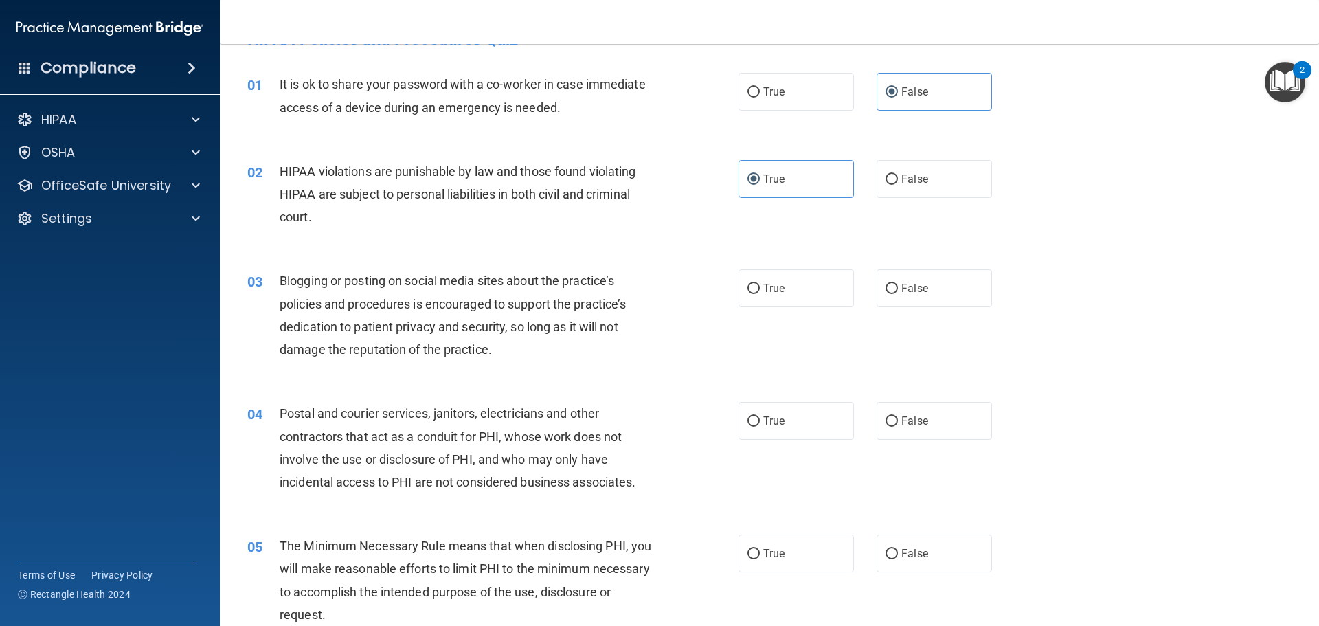
scroll to position [69, 0]
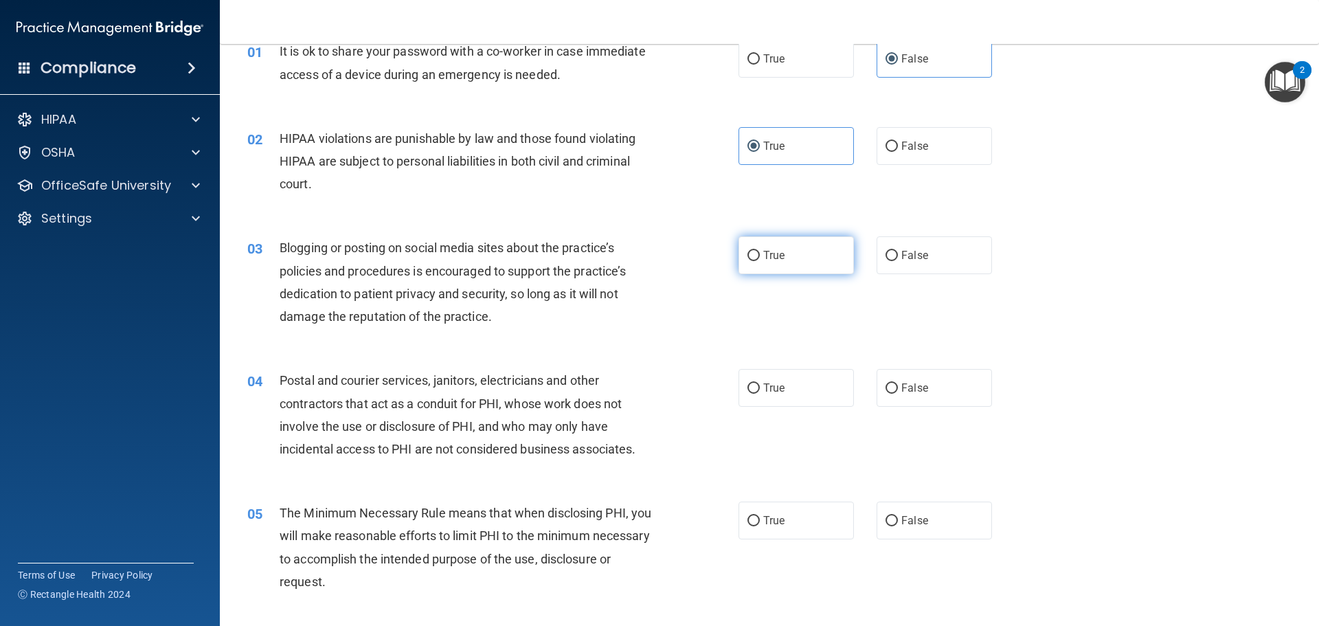
click at [746, 265] on label "True" at bounding box center [795, 255] width 115 height 38
click at [747, 261] on input "True" at bounding box center [753, 256] width 12 height 10
radio input "true"
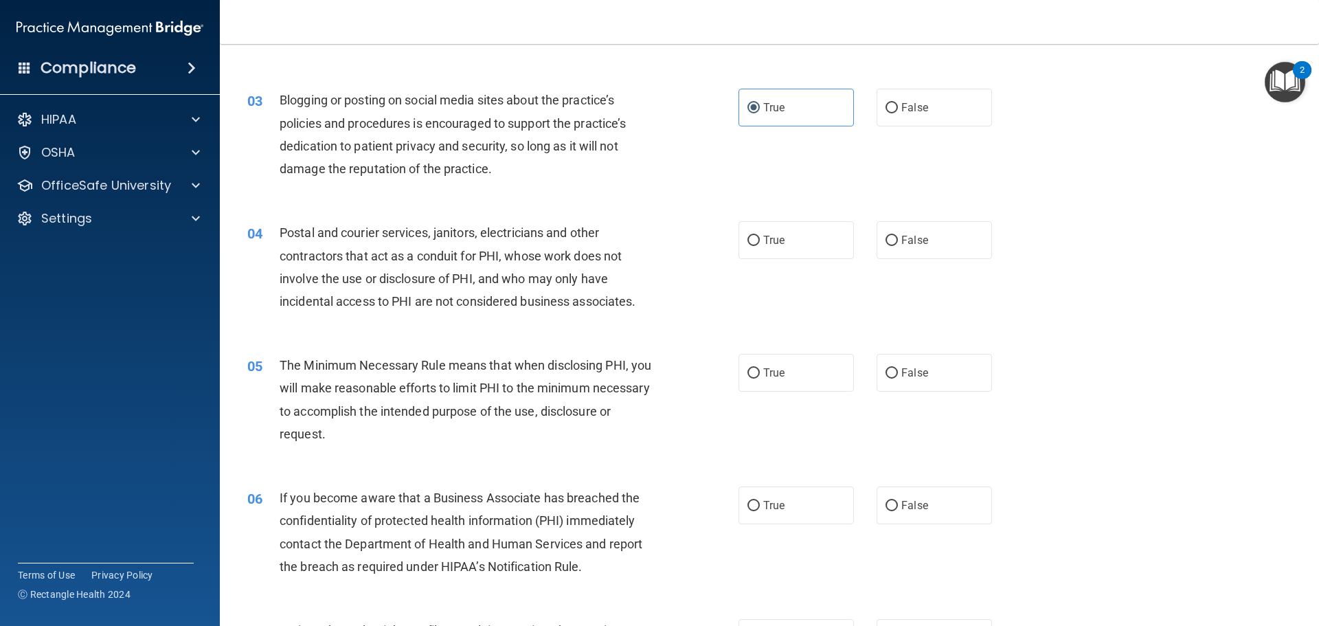
scroll to position [275, 0]
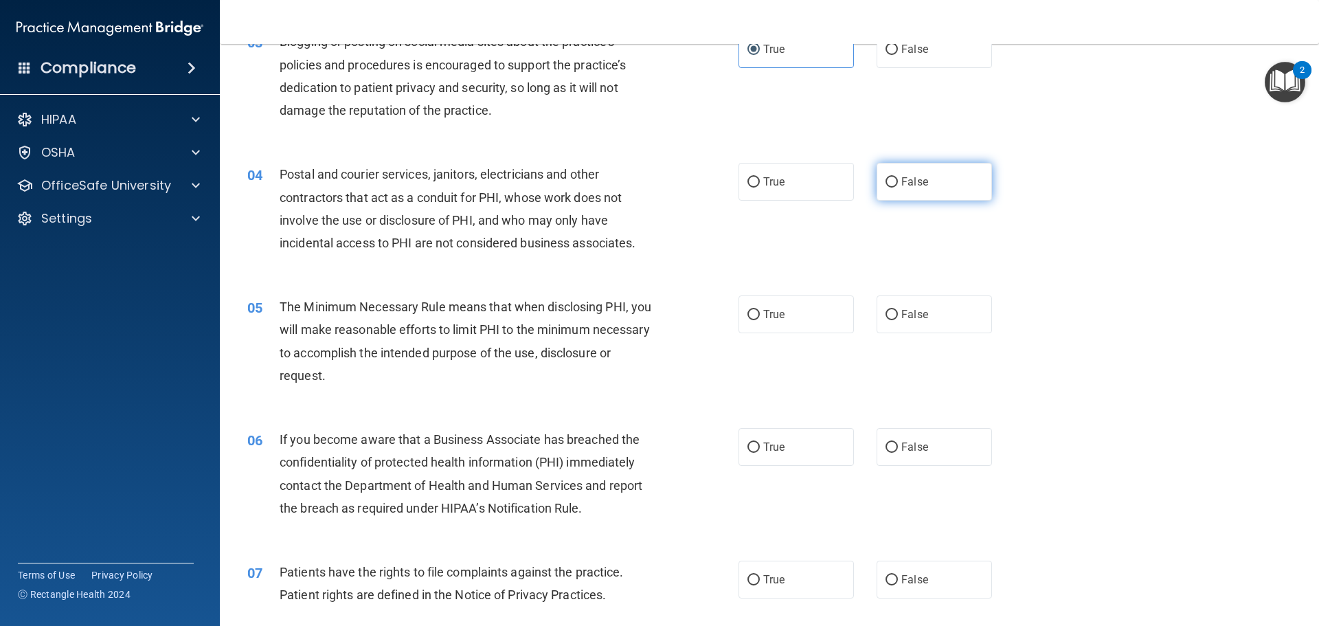
click at [903, 170] on label "False" at bounding box center [933, 182] width 115 height 38
click at [898, 177] on input "False" at bounding box center [891, 182] width 12 height 10
radio input "true"
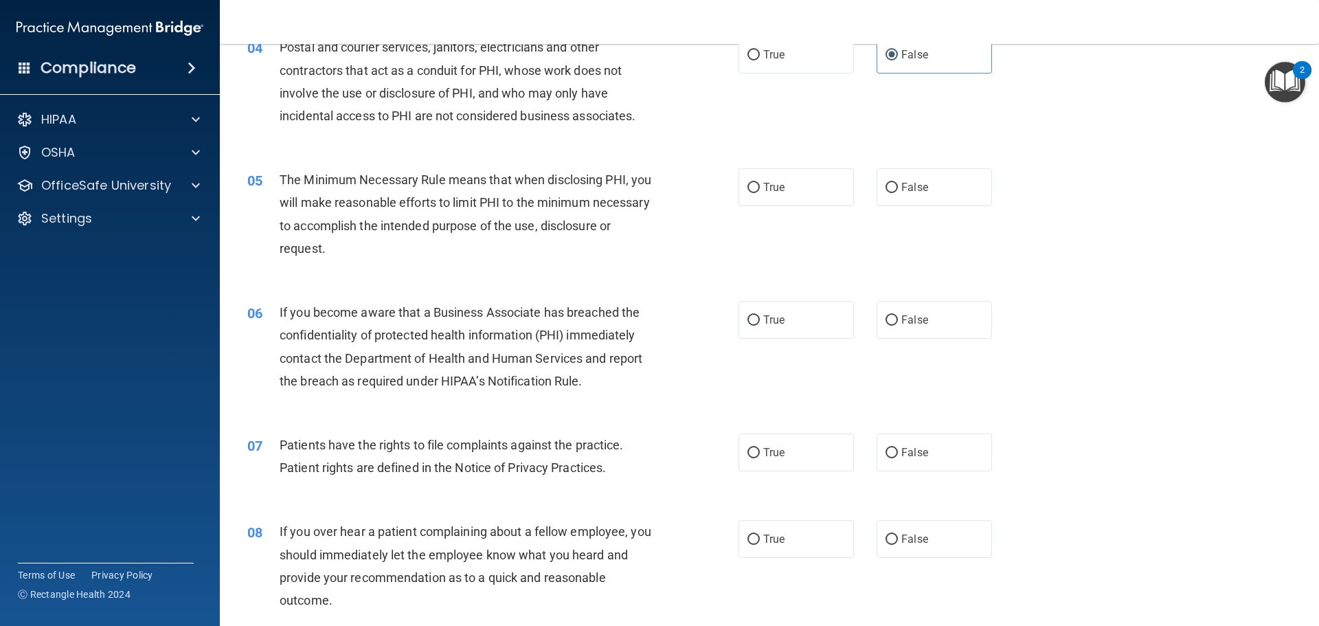
scroll to position [412, 0]
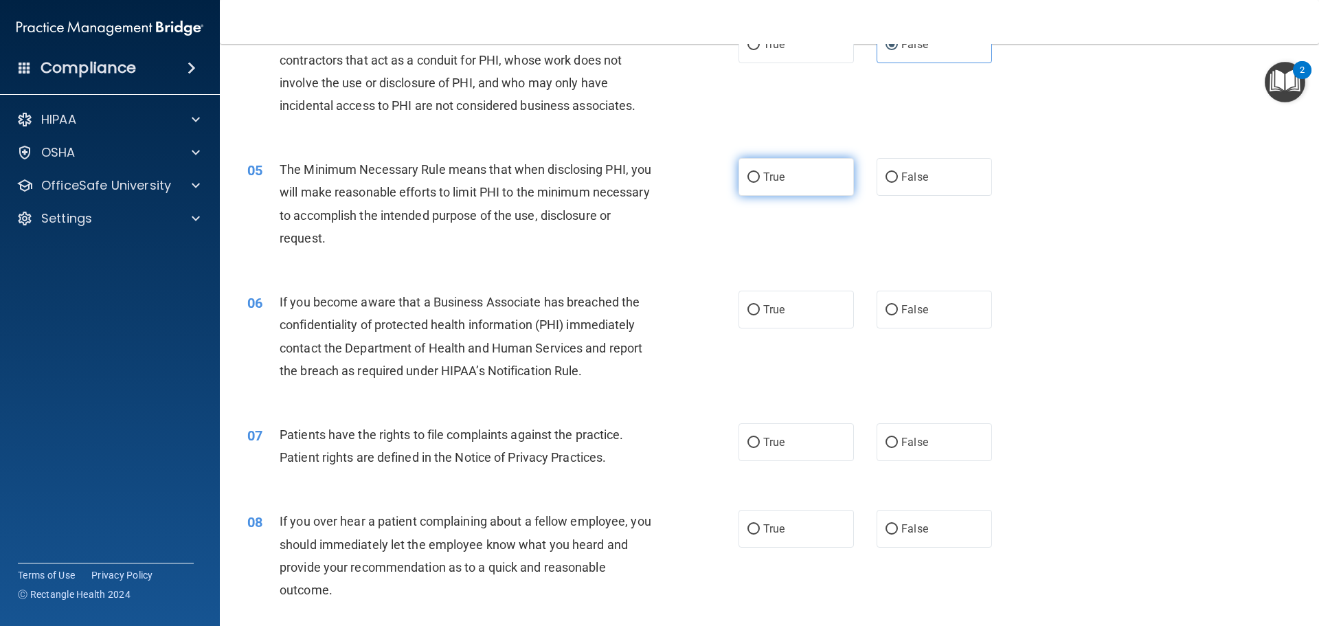
click at [759, 185] on label "True" at bounding box center [795, 177] width 115 height 38
click at [759, 183] on input "True" at bounding box center [753, 177] width 12 height 10
radio input "true"
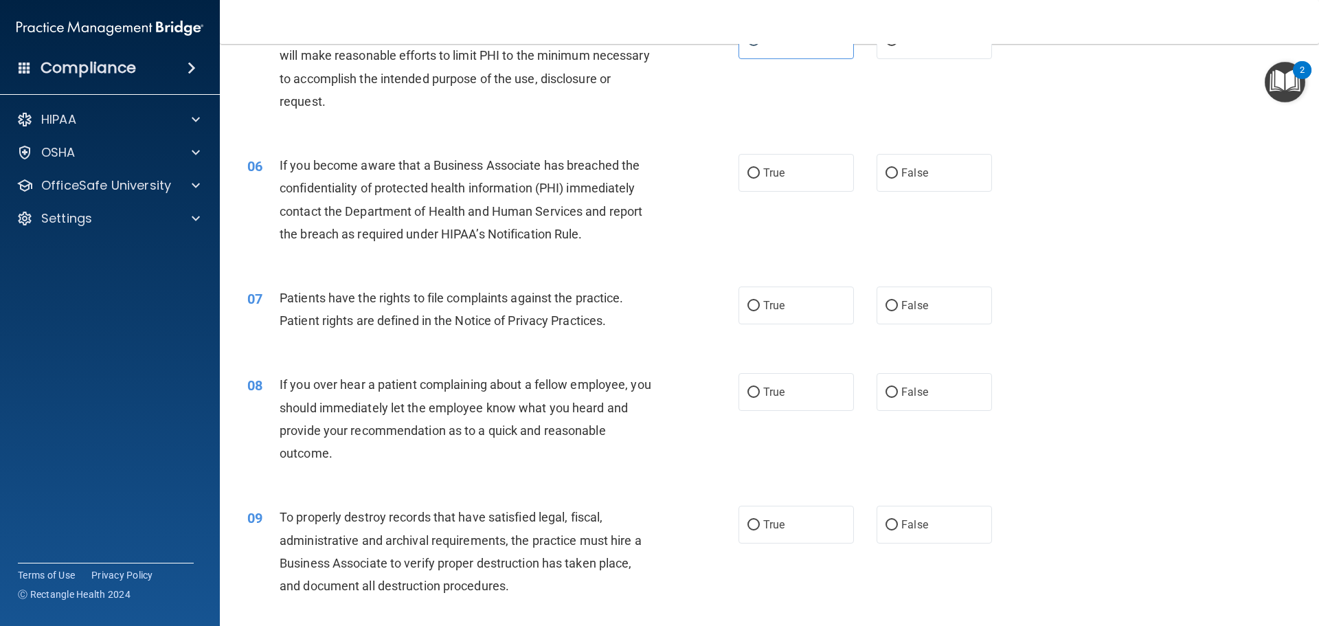
scroll to position [549, 0]
click at [767, 177] on span "True" at bounding box center [773, 172] width 21 height 13
click at [760, 177] on input "True" at bounding box center [753, 173] width 12 height 10
radio input "true"
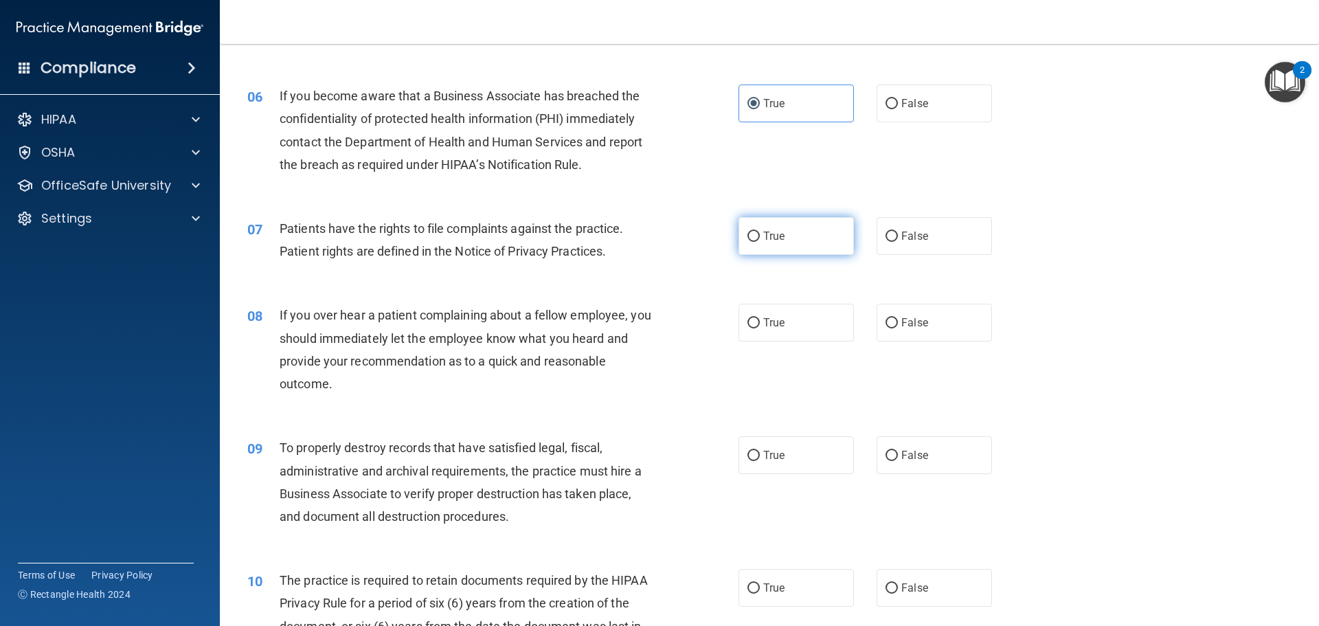
click at [803, 244] on label "True" at bounding box center [795, 236] width 115 height 38
click at [760, 242] on input "True" at bounding box center [753, 236] width 12 height 10
radio input "true"
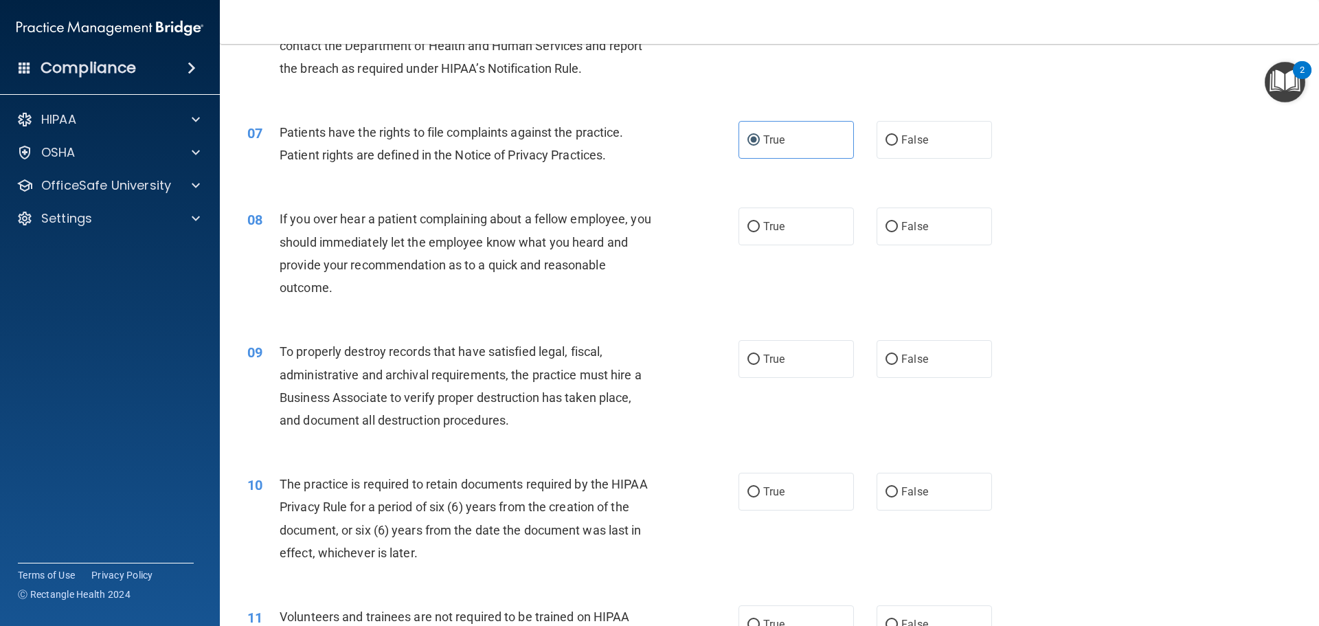
scroll to position [755, 0]
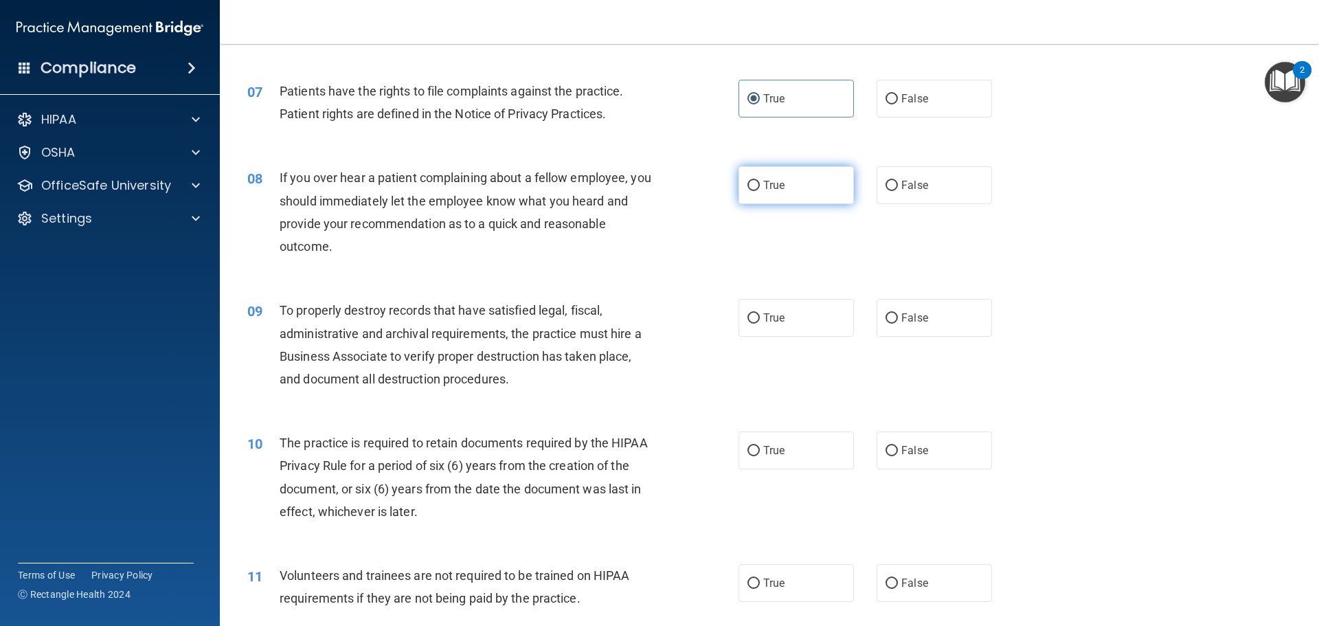
click at [801, 192] on label "True" at bounding box center [795, 185] width 115 height 38
click at [760, 191] on input "True" at bounding box center [753, 186] width 12 height 10
radio input "true"
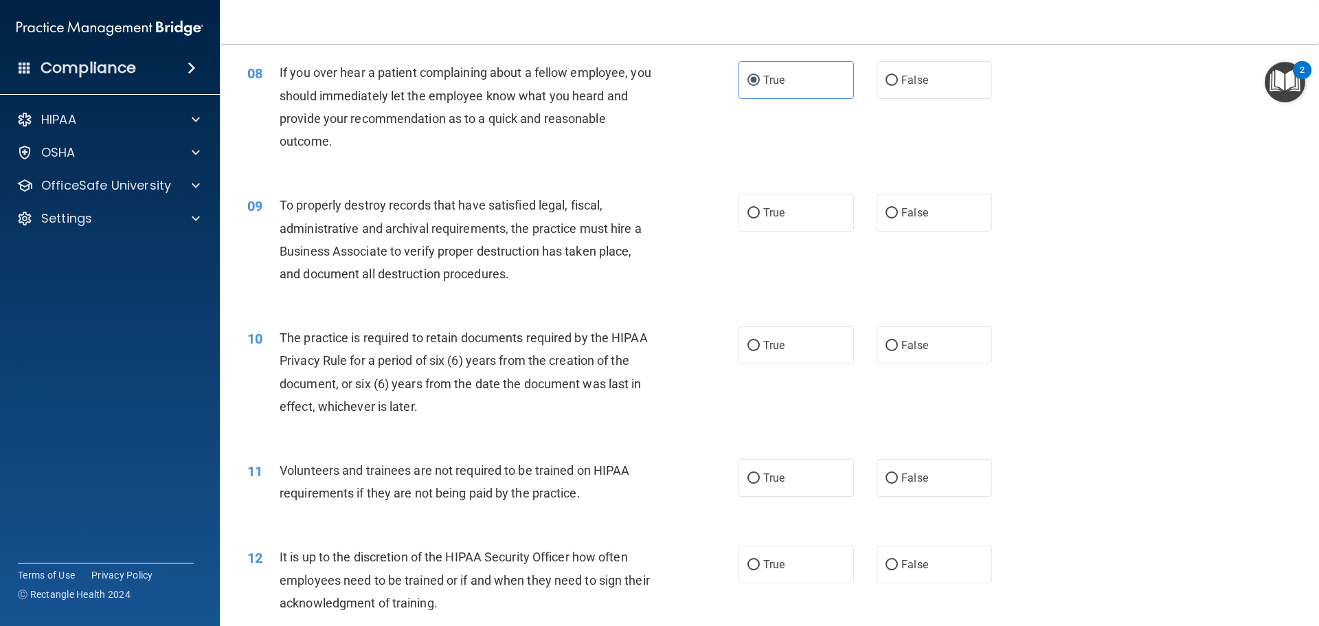
scroll to position [893, 0]
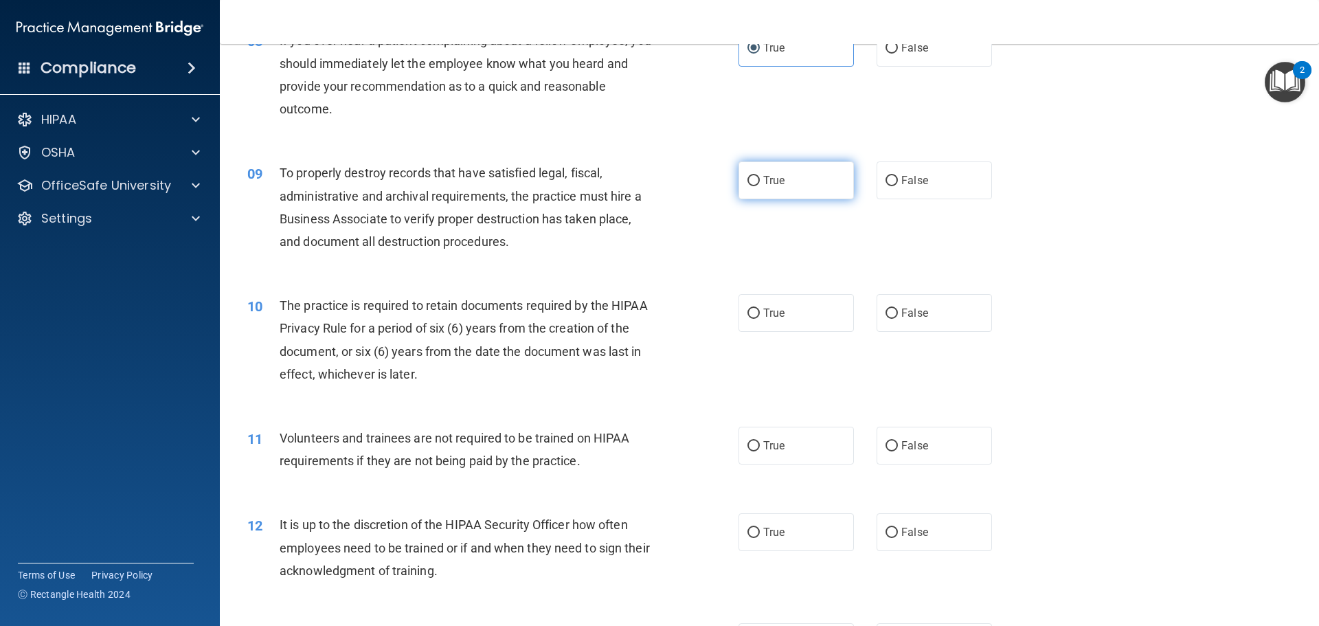
click at [775, 195] on label "True" at bounding box center [795, 180] width 115 height 38
click at [760, 186] on input "True" at bounding box center [753, 181] width 12 height 10
radio input "true"
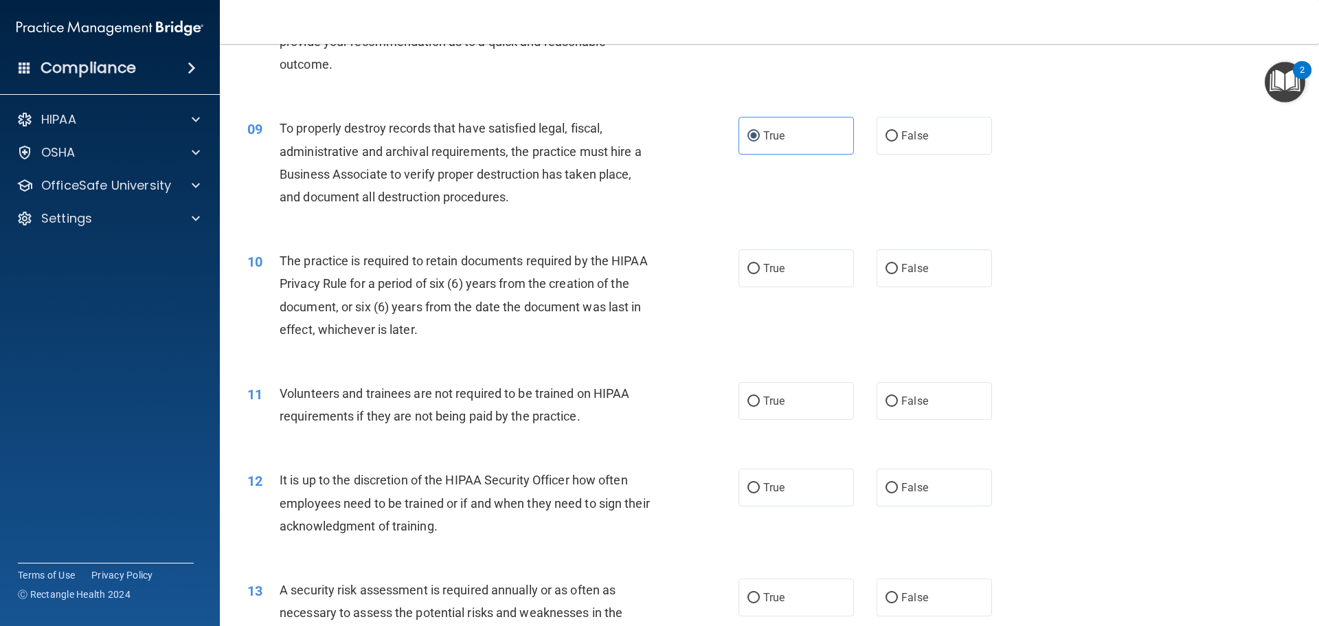
scroll to position [961, 0]
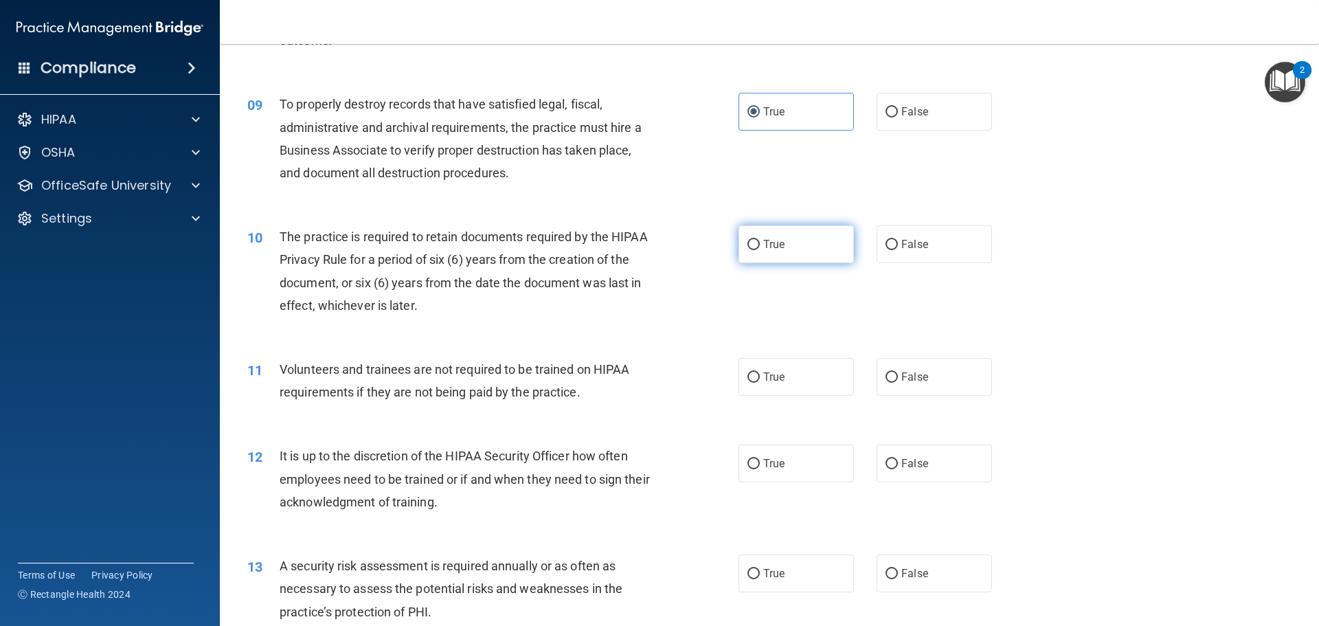
click at [764, 236] on label "True" at bounding box center [795, 244] width 115 height 38
click at [760, 240] on input "True" at bounding box center [753, 245] width 12 height 10
radio input "true"
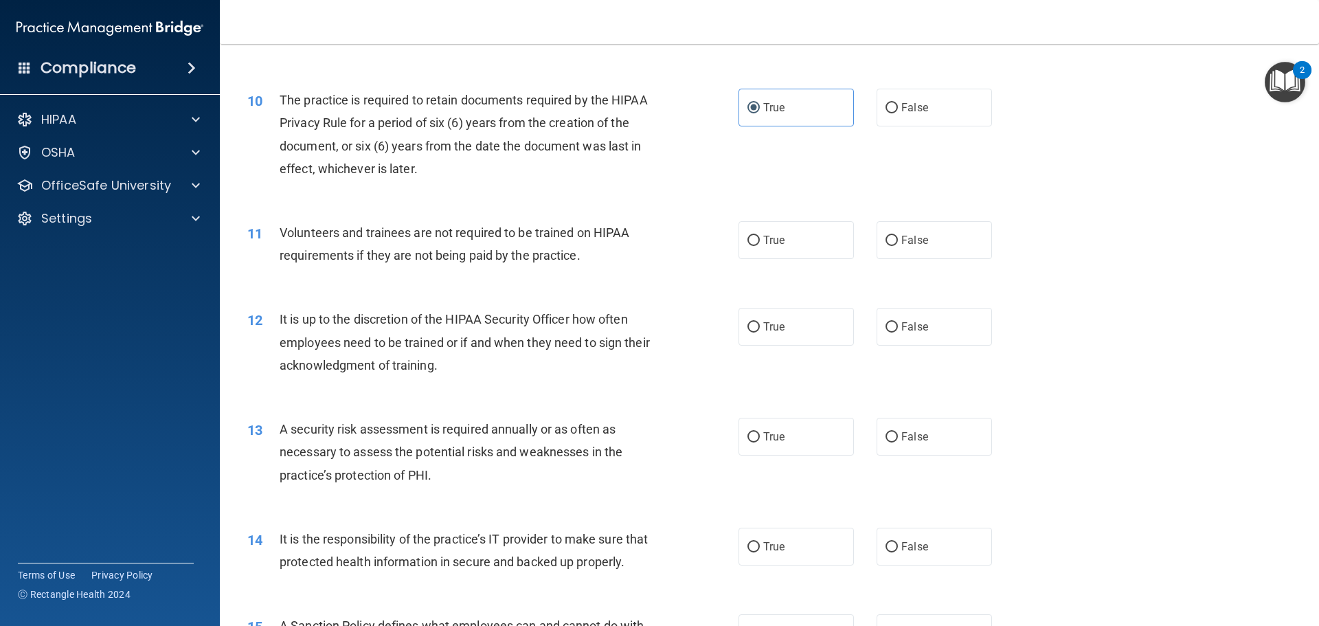
scroll to position [1099, 0]
click at [890, 253] on label "False" at bounding box center [933, 239] width 115 height 38
click at [890, 245] on input "False" at bounding box center [891, 240] width 12 height 10
radio input "true"
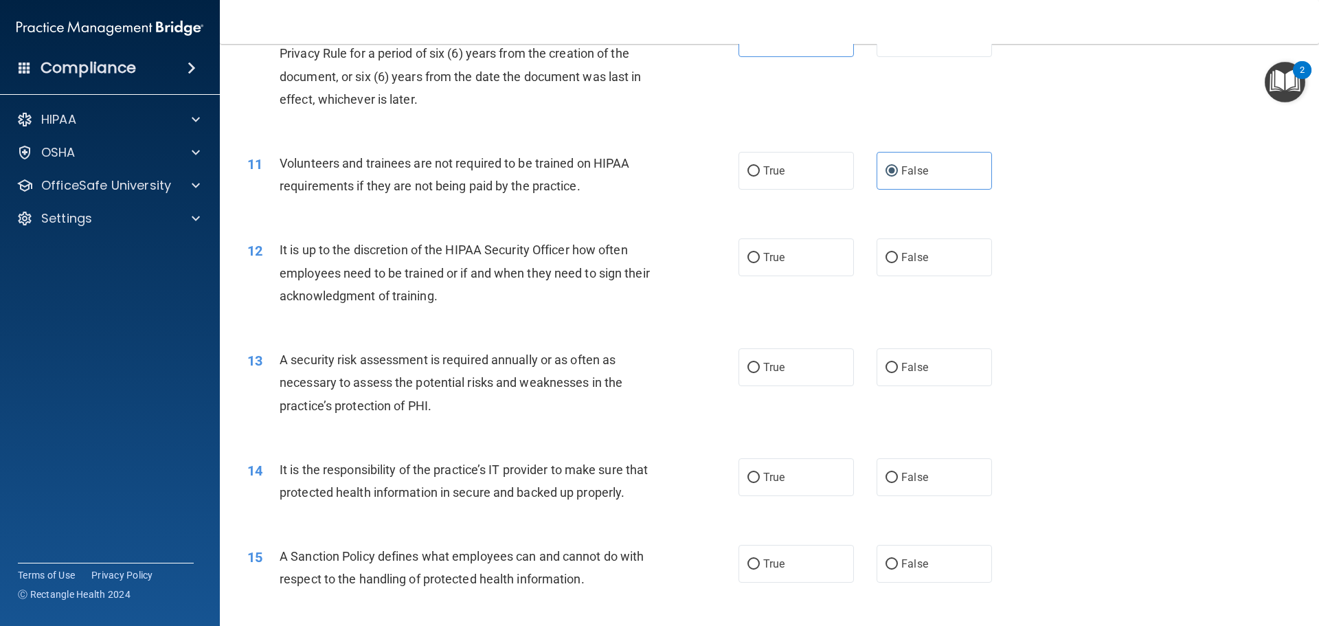
scroll to position [1236, 0]
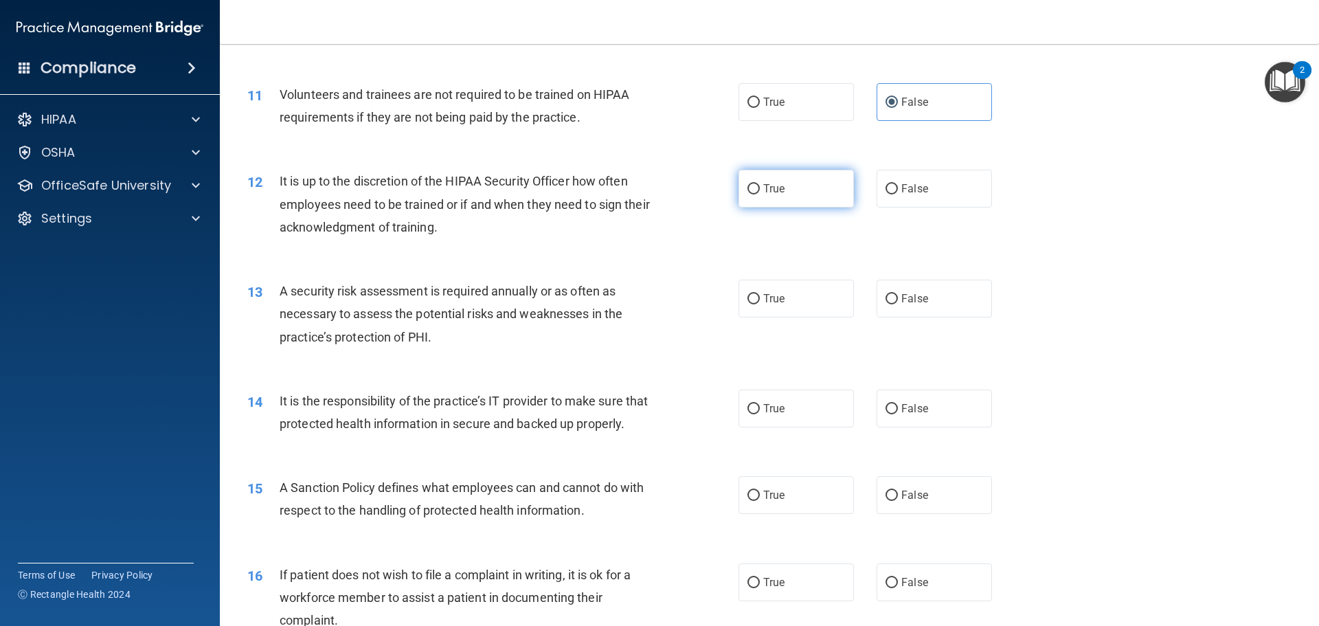
click at [777, 187] on span "True" at bounding box center [773, 188] width 21 height 13
click at [760, 187] on input "True" at bounding box center [753, 189] width 12 height 10
radio input "true"
click at [808, 308] on label "True" at bounding box center [795, 299] width 115 height 38
click at [760, 304] on input "True" at bounding box center [753, 299] width 12 height 10
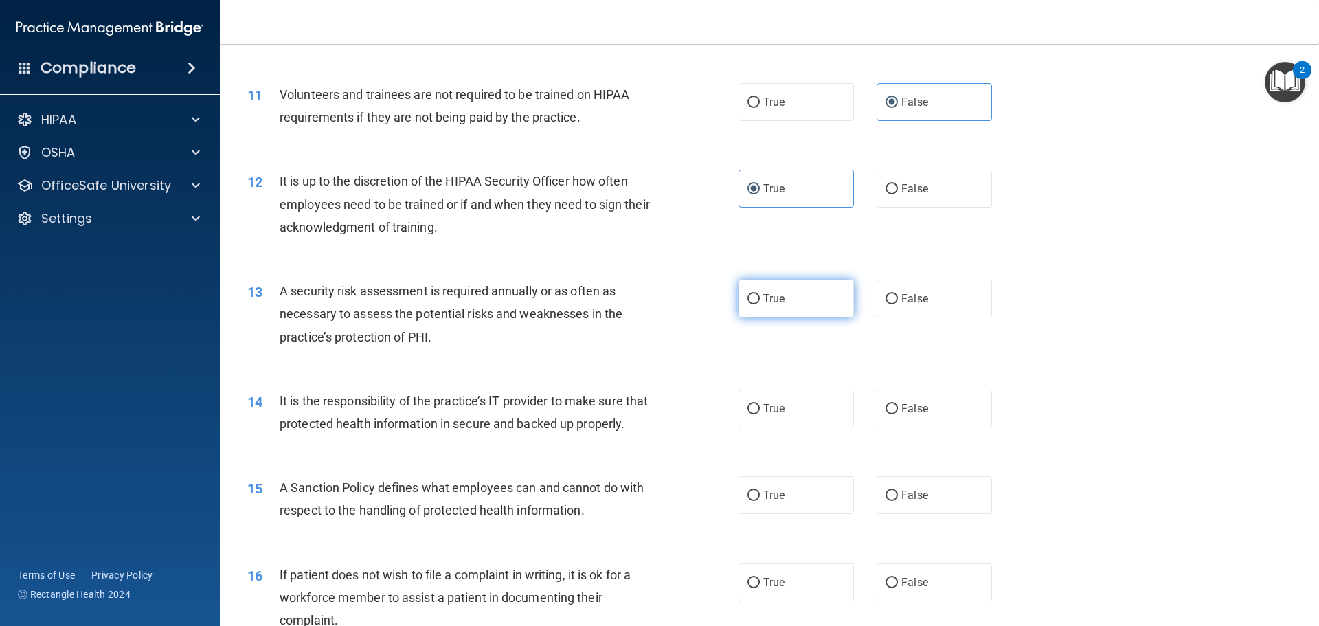
radio input "true"
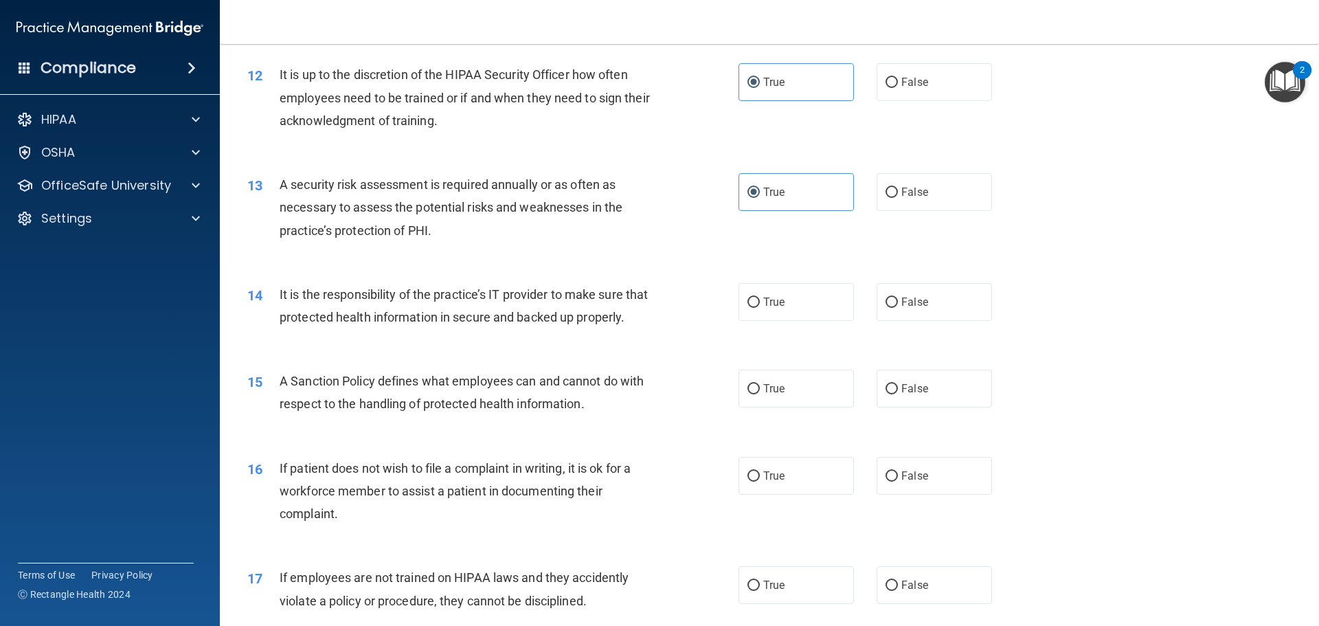
scroll to position [1374, 0]
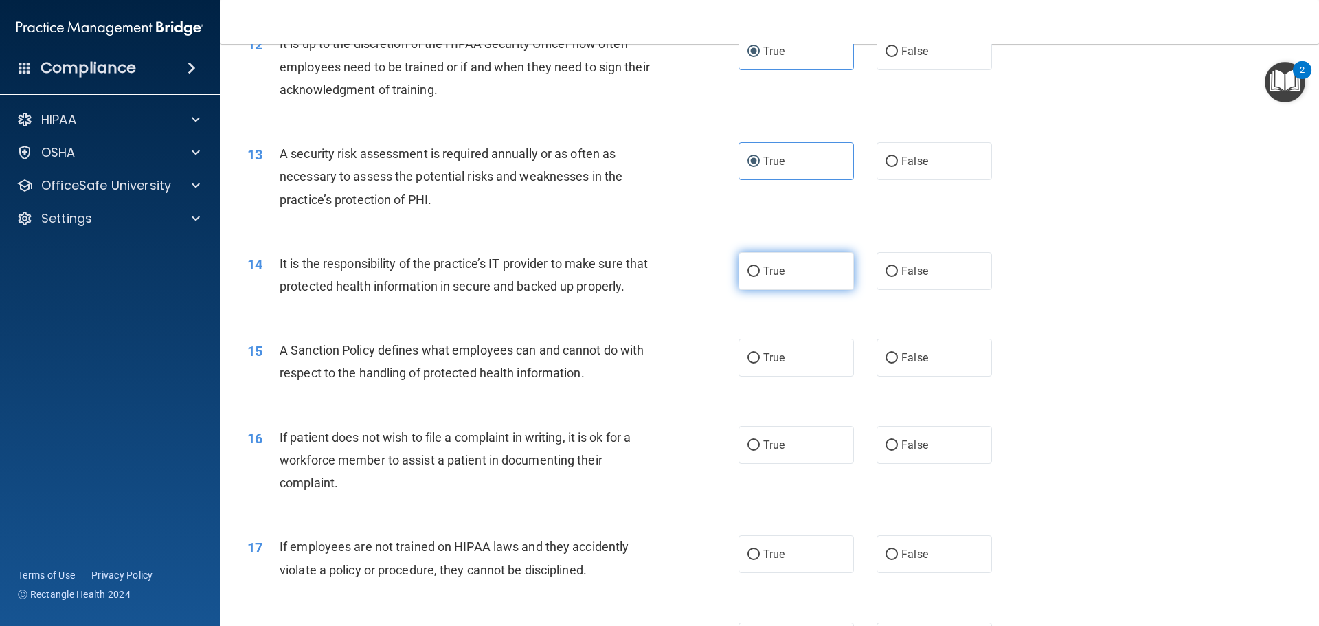
click at [784, 284] on label "True" at bounding box center [795, 271] width 115 height 38
click at [760, 277] on input "True" at bounding box center [753, 271] width 12 height 10
radio input "true"
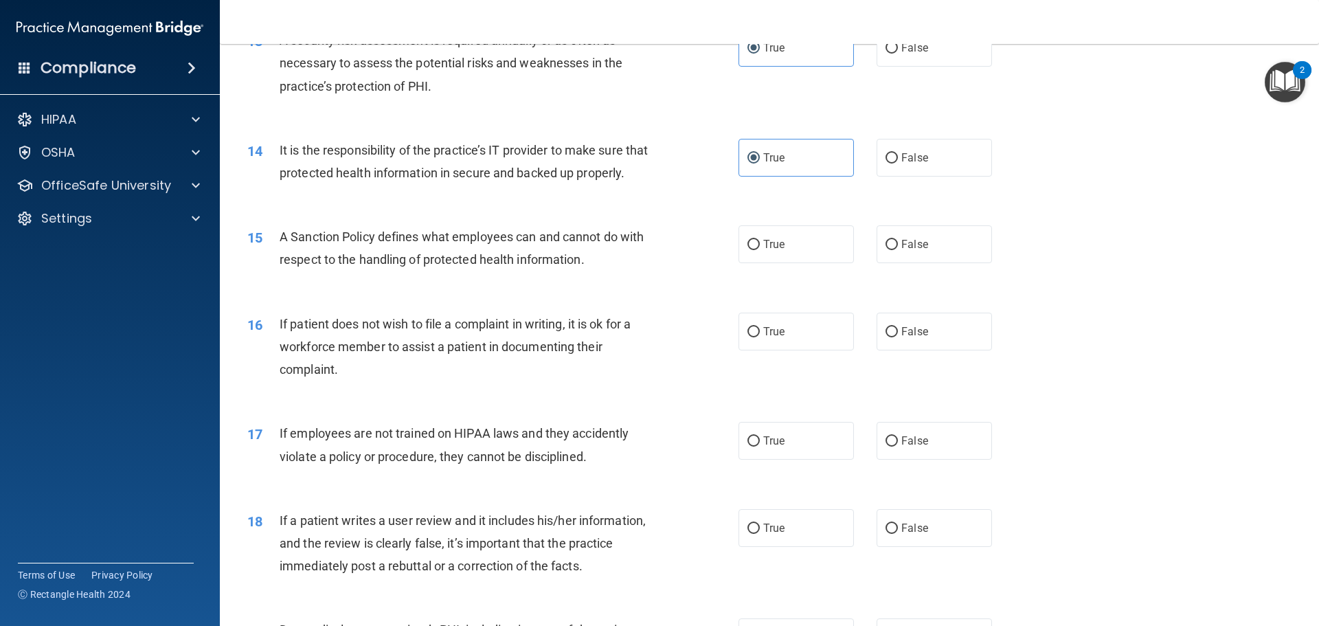
scroll to position [1511, 0]
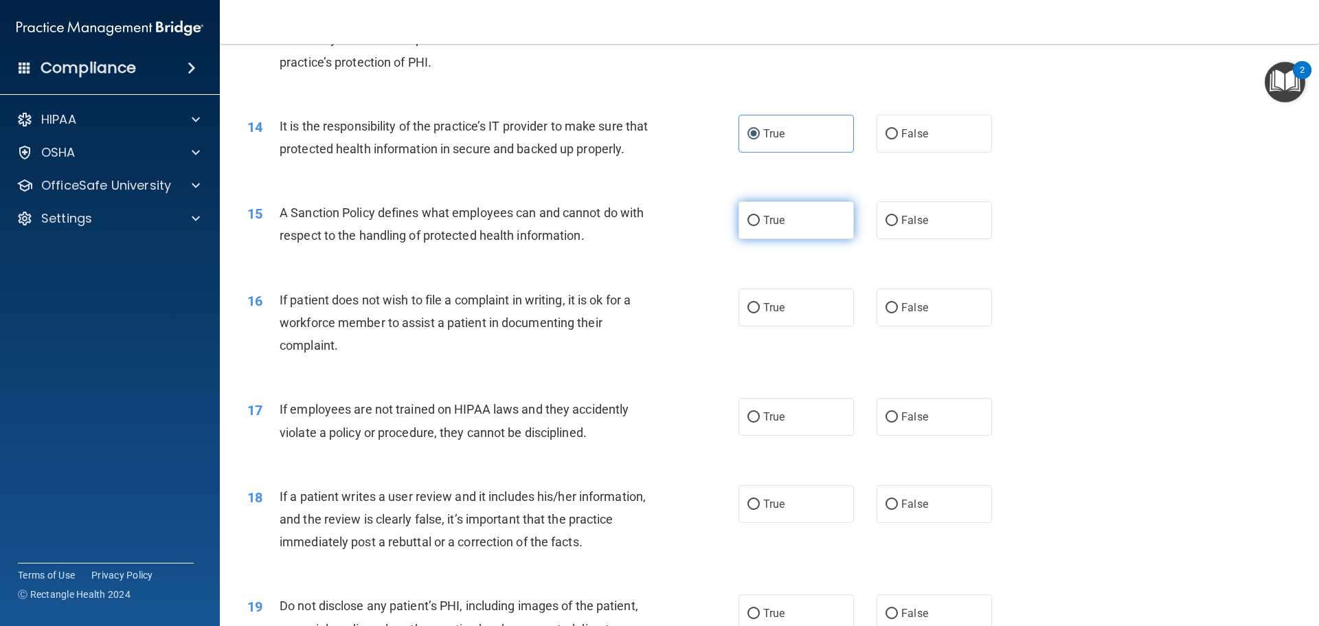
click at [738, 238] on label "True" at bounding box center [795, 220] width 115 height 38
click at [747, 226] on input "True" at bounding box center [753, 221] width 12 height 10
radio input "true"
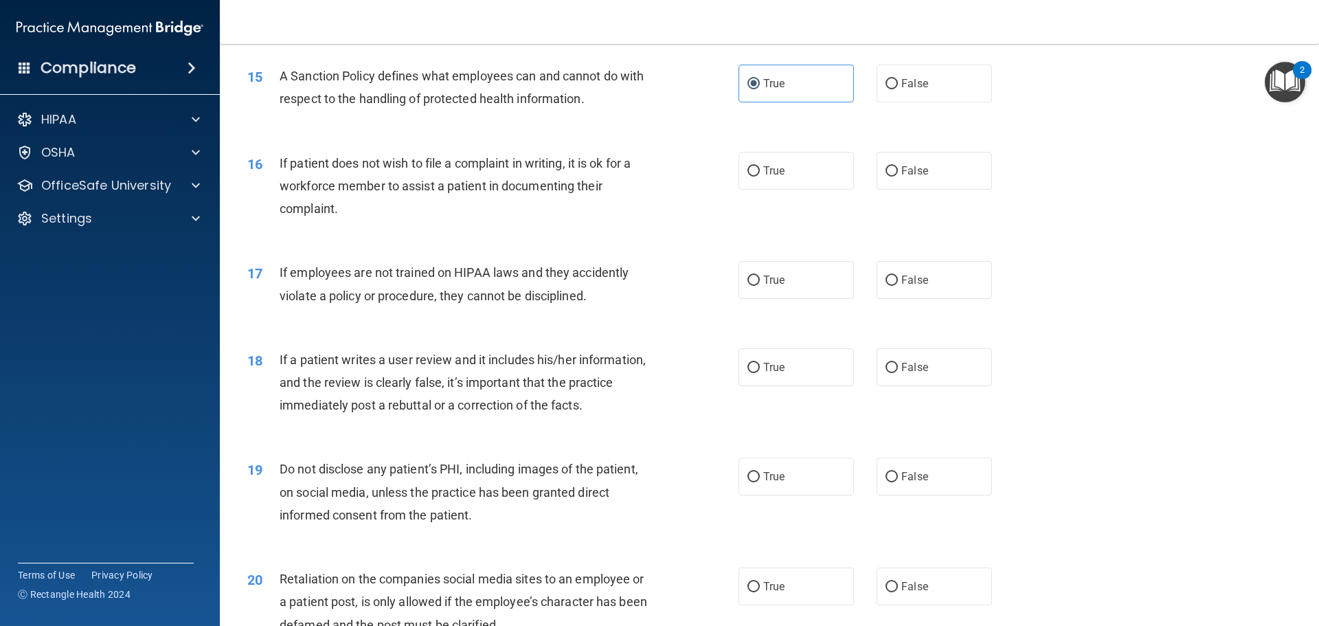
scroll to position [1648, 0]
click at [843, 189] on label "True" at bounding box center [795, 170] width 115 height 38
click at [760, 176] on input "True" at bounding box center [753, 171] width 12 height 10
radio input "true"
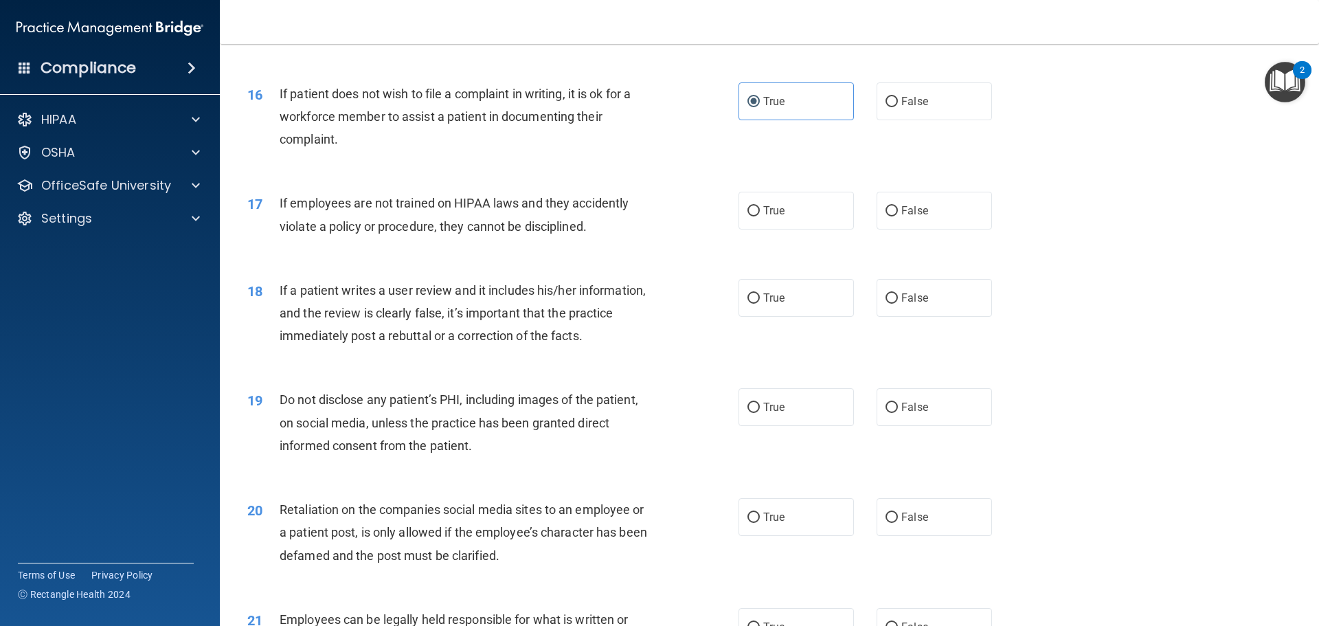
scroll to position [1786, 0]
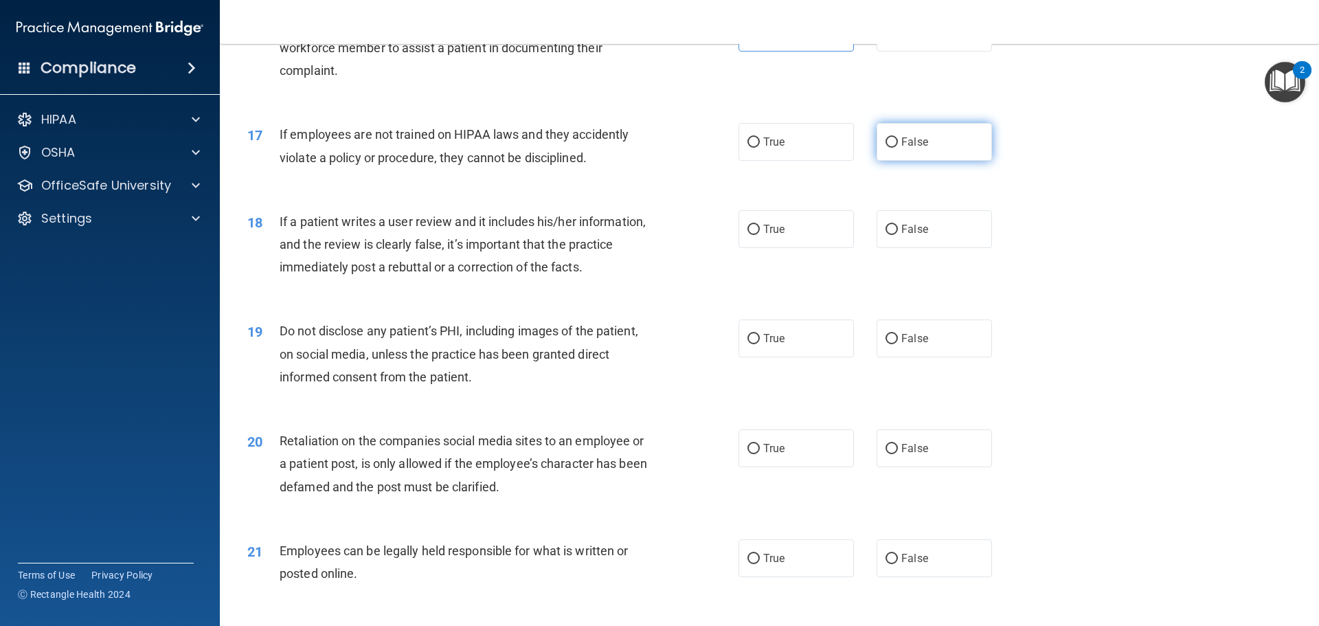
click at [928, 161] on label "False" at bounding box center [933, 142] width 115 height 38
click at [898, 148] on input "False" at bounding box center [891, 142] width 12 height 10
radio input "true"
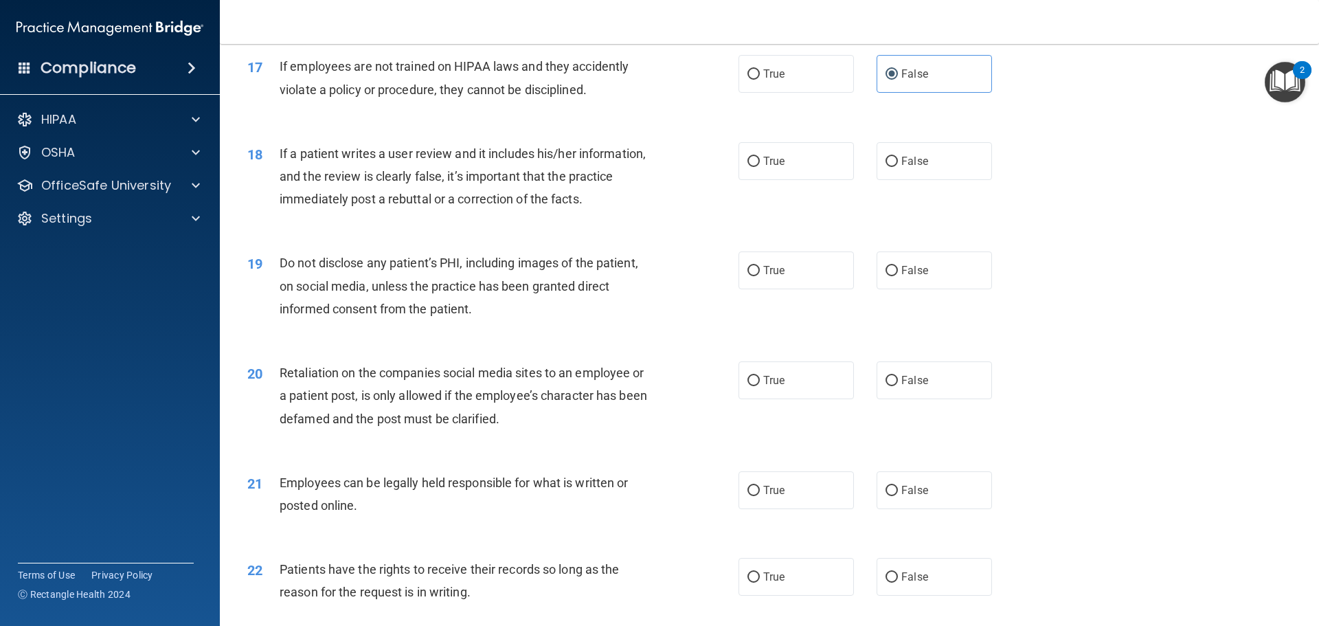
scroll to position [1854, 0]
click at [885, 166] on input "False" at bounding box center [891, 161] width 12 height 10
radio input "true"
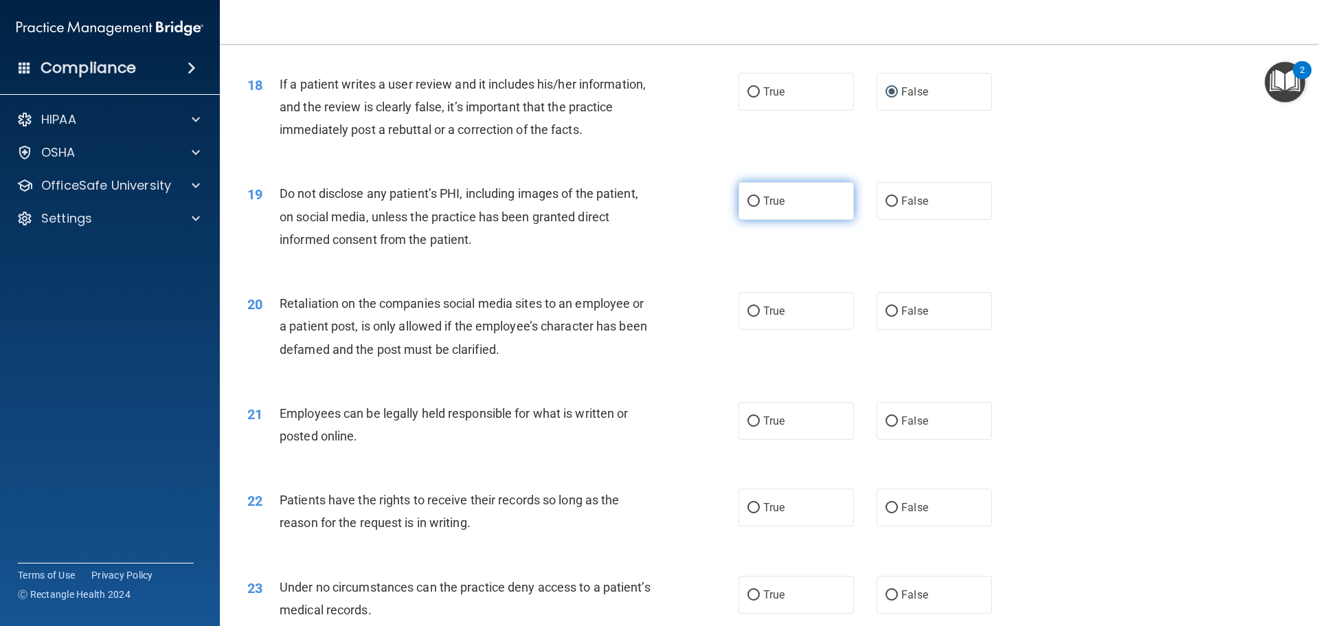
click at [768, 207] on span "True" at bounding box center [773, 200] width 21 height 13
click at [760, 207] on input "True" at bounding box center [753, 201] width 12 height 10
radio input "true"
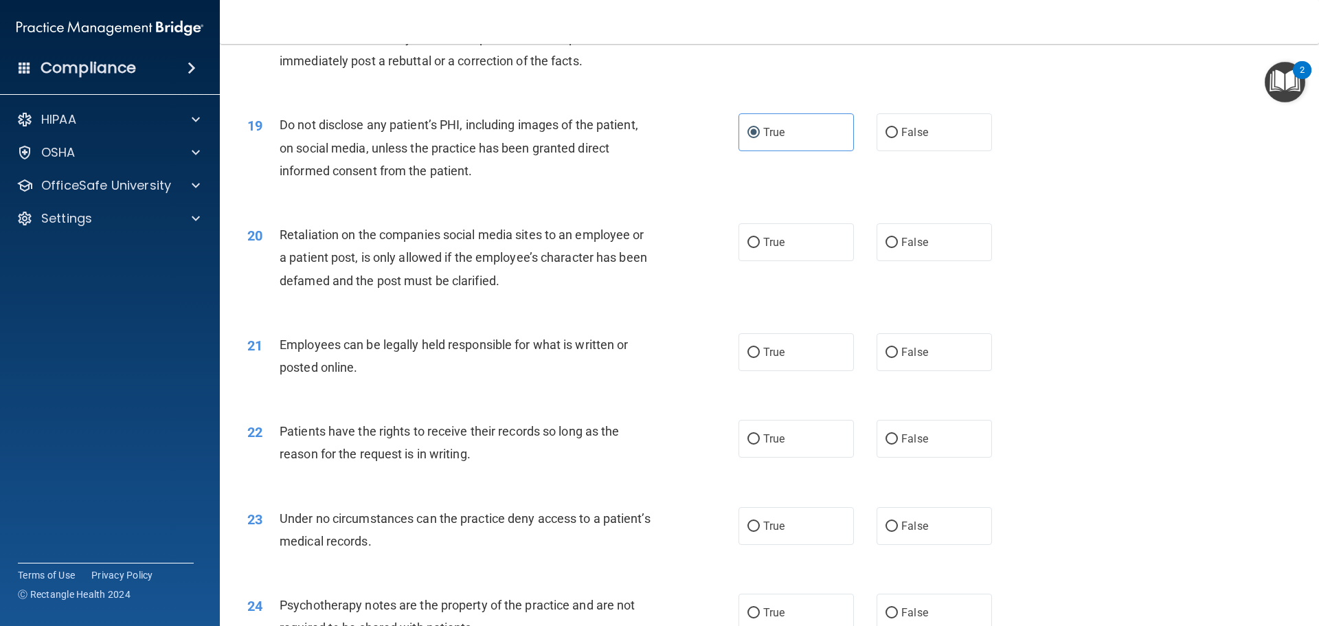
scroll to position [2060, 0]
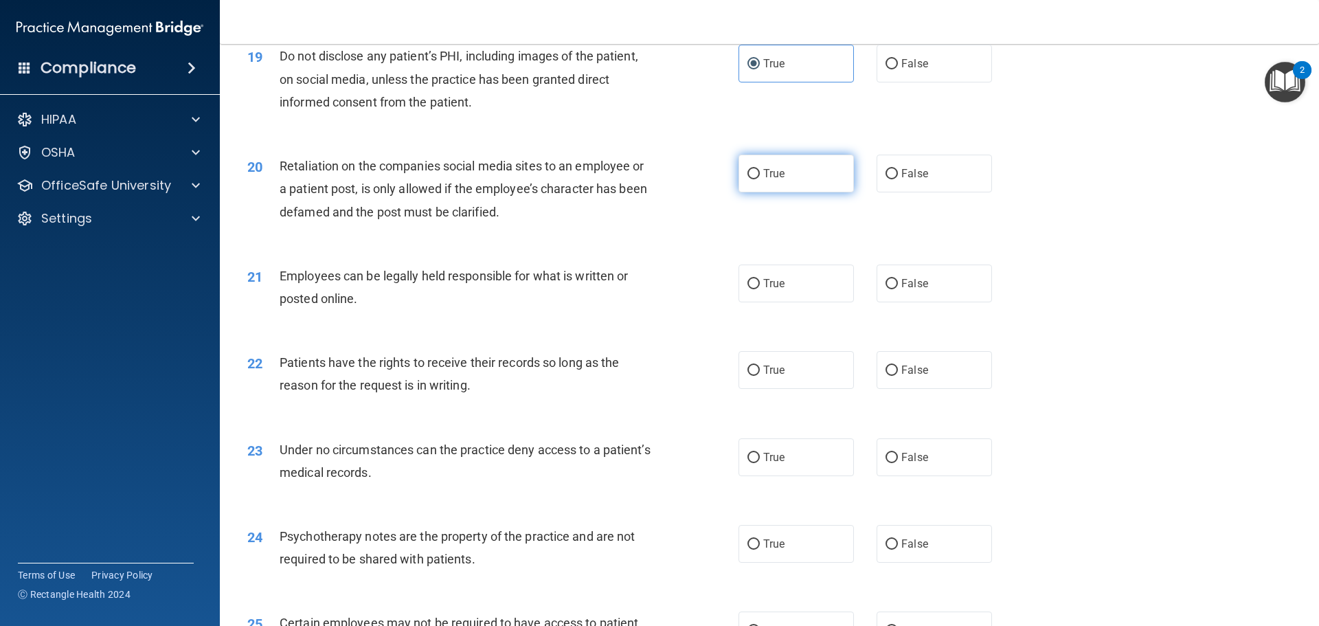
click at [836, 192] on label "True" at bounding box center [795, 174] width 115 height 38
click at [760, 179] on input "True" at bounding box center [753, 174] width 12 height 10
radio input "true"
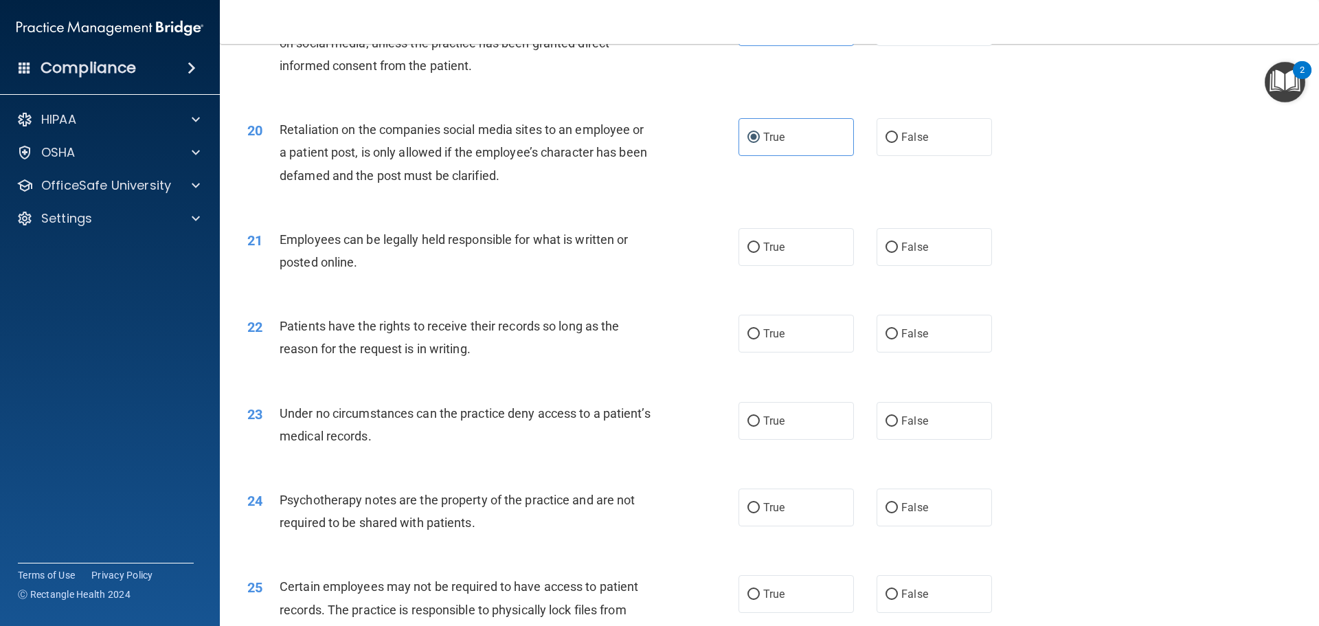
scroll to position [2198, 0]
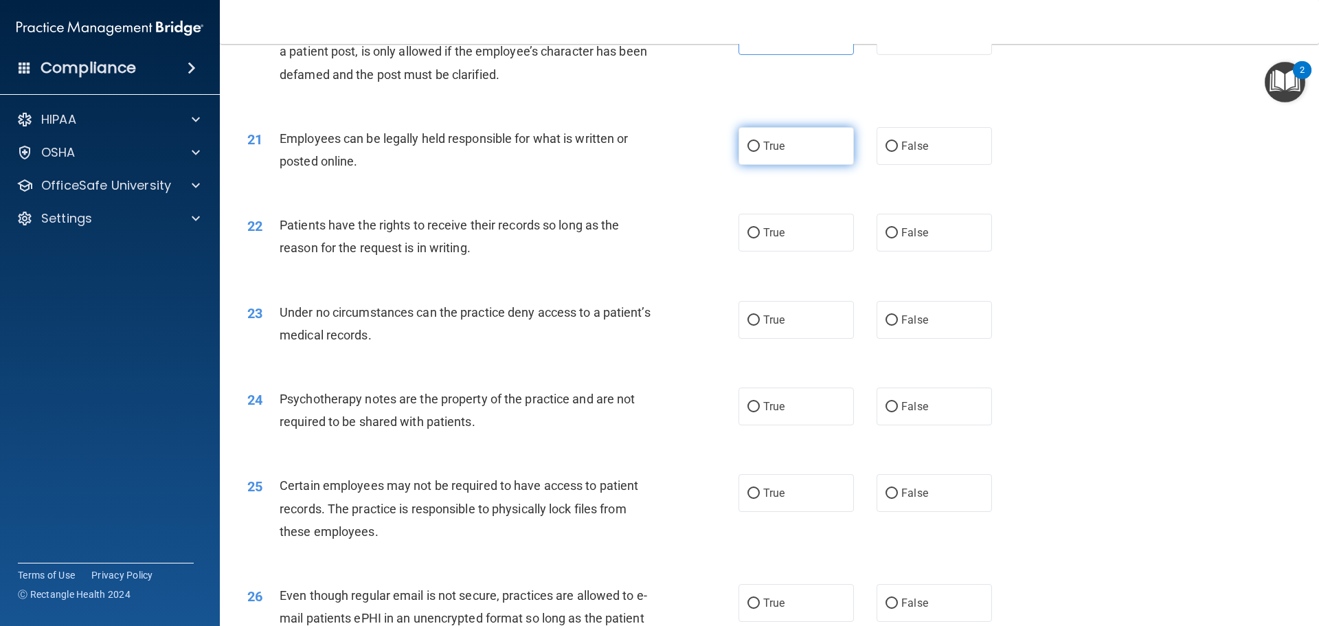
click at [812, 165] on label "True" at bounding box center [795, 146] width 115 height 38
click at [760, 152] on input "True" at bounding box center [753, 146] width 12 height 10
radio input "true"
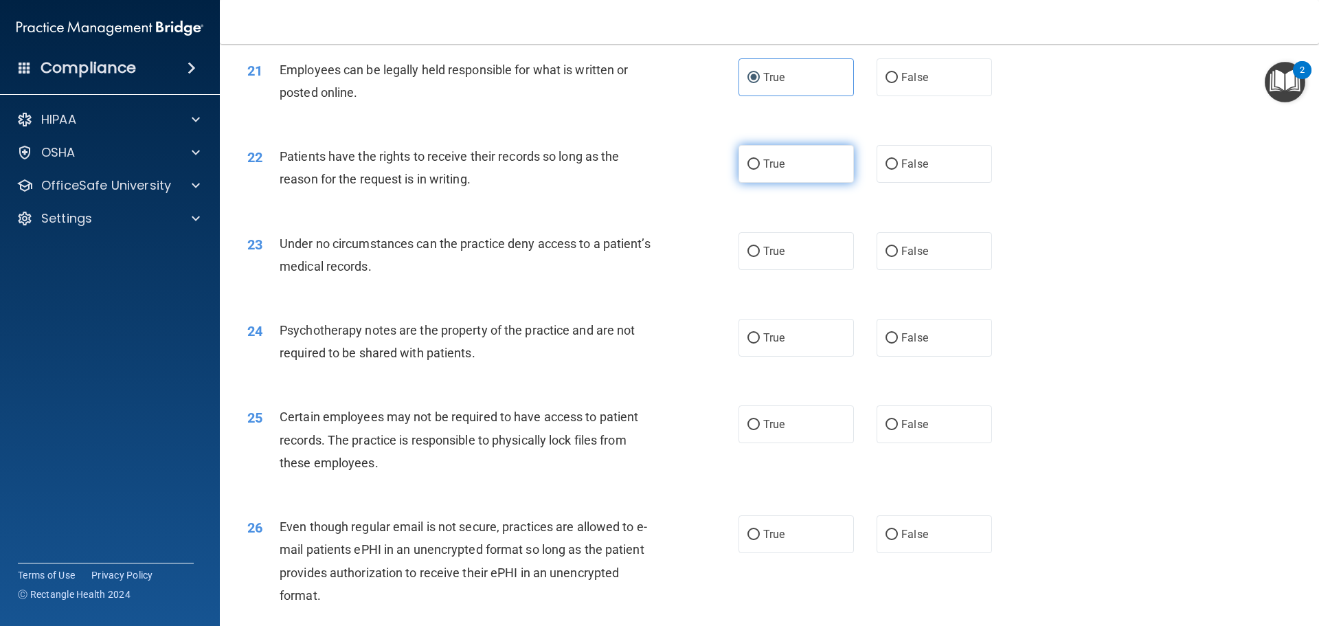
click at [738, 183] on label "True" at bounding box center [795, 164] width 115 height 38
click at [747, 170] on input "True" at bounding box center [753, 164] width 12 height 10
radio input "true"
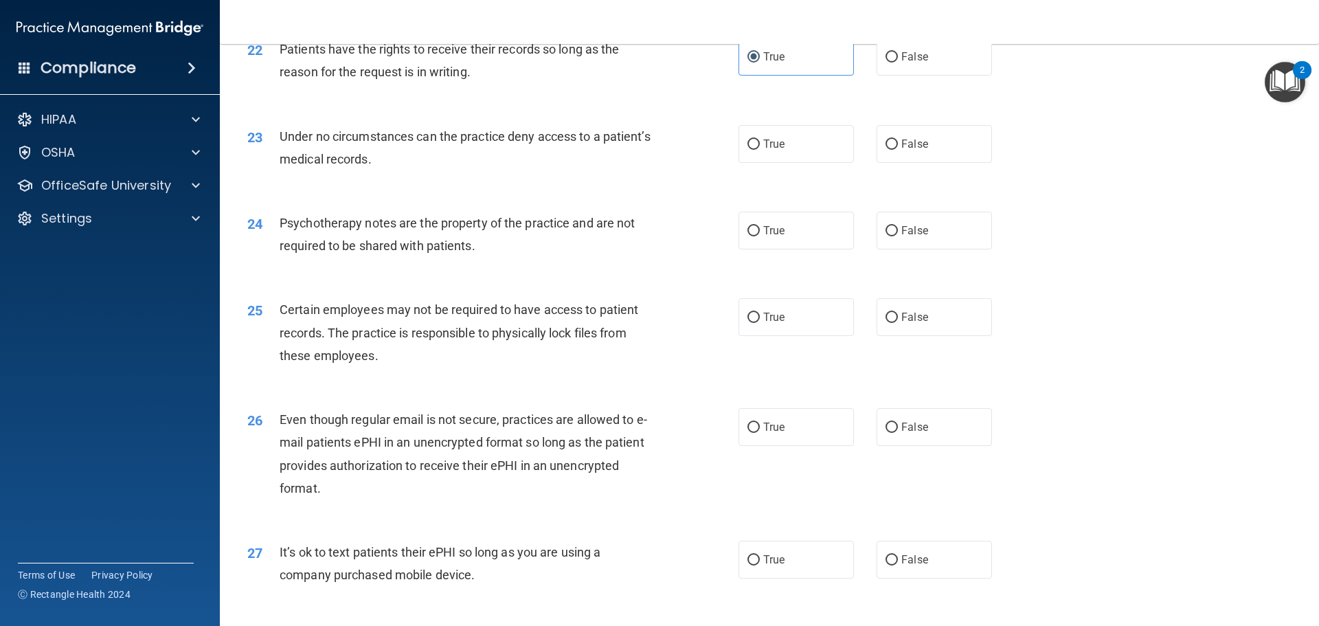
scroll to position [2404, 0]
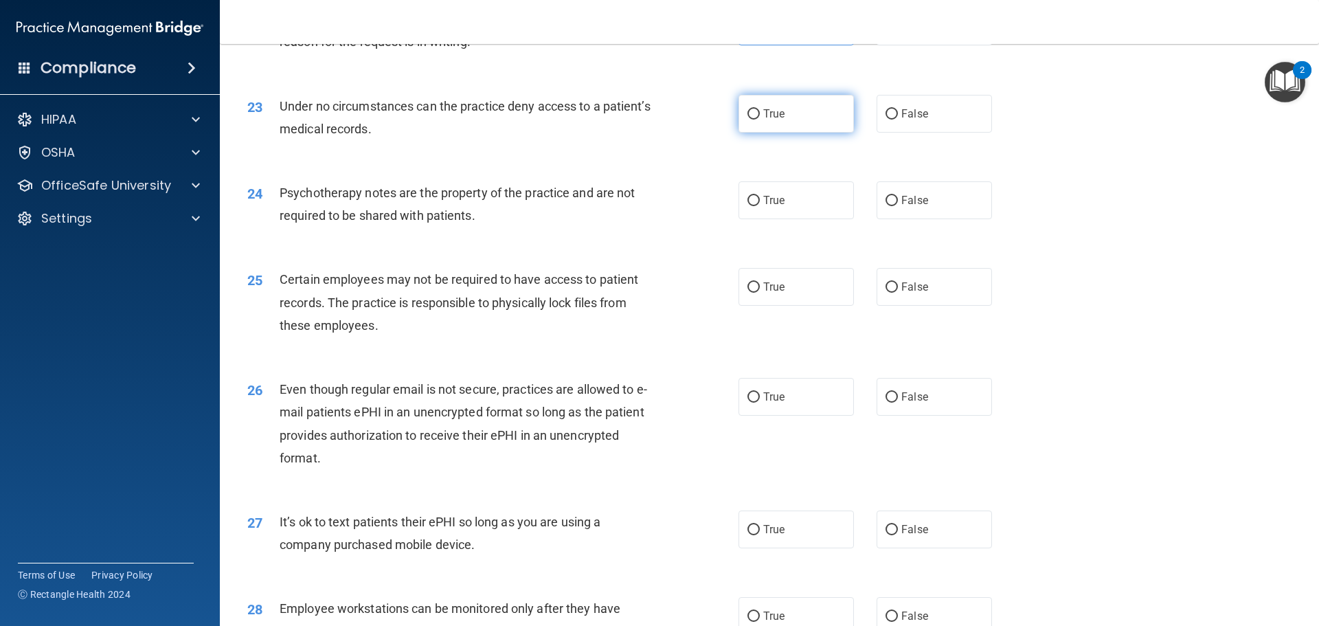
click at [834, 133] on label "True" at bounding box center [795, 114] width 115 height 38
click at [760, 119] on input "True" at bounding box center [753, 114] width 12 height 10
radio input "true"
click at [834, 133] on label "True" at bounding box center [795, 114] width 115 height 38
click at [760, 119] on input "True" at bounding box center [753, 114] width 12 height 10
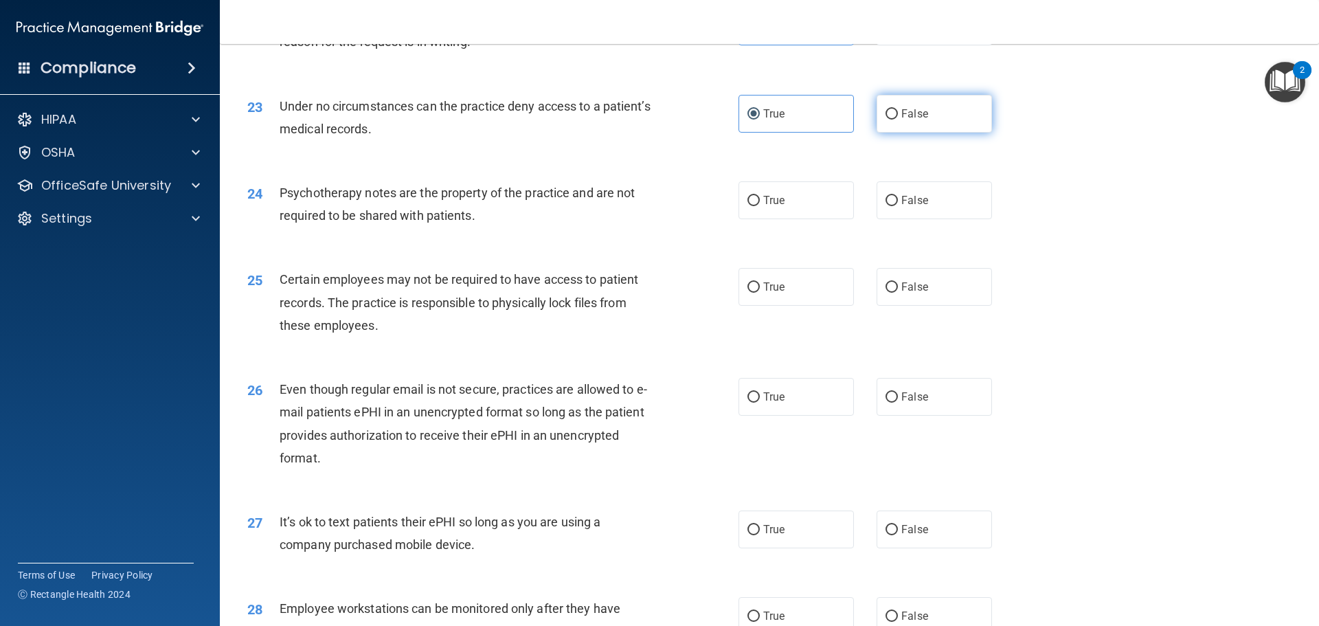
click at [905, 120] on span "False" at bounding box center [914, 113] width 27 height 13
click at [898, 119] on input "False" at bounding box center [891, 114] width 12 height 10
radio input "true"
radio input "false"
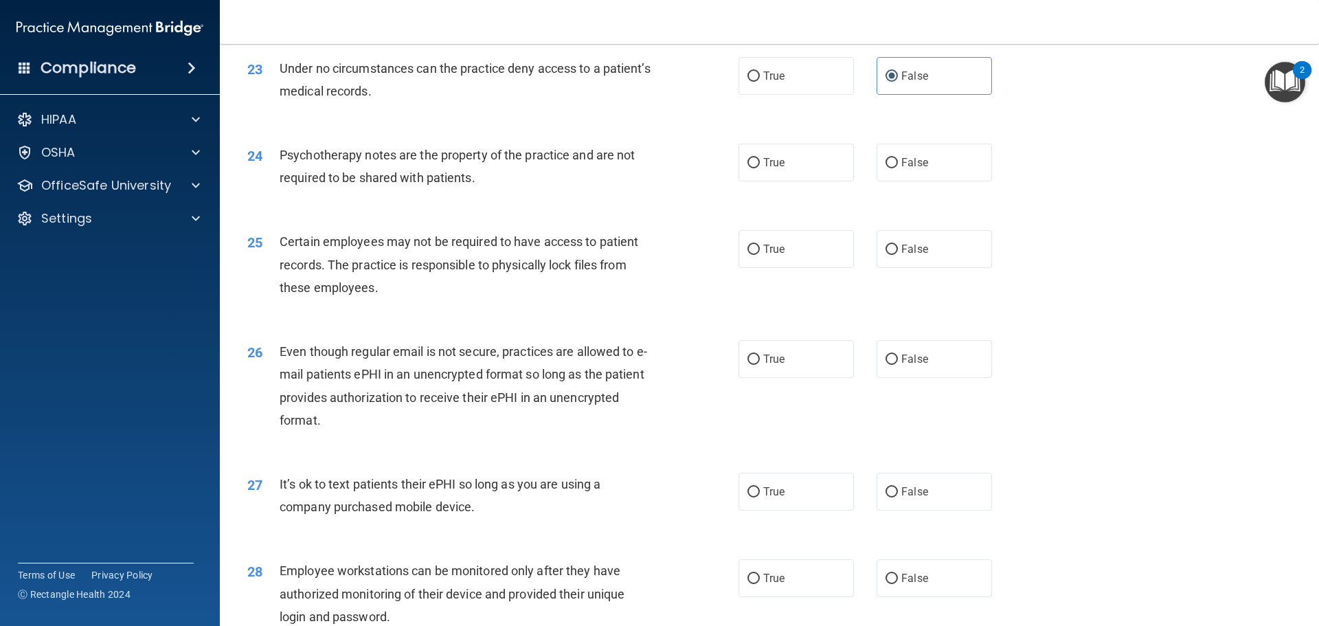
scroll to position [2472, 0]
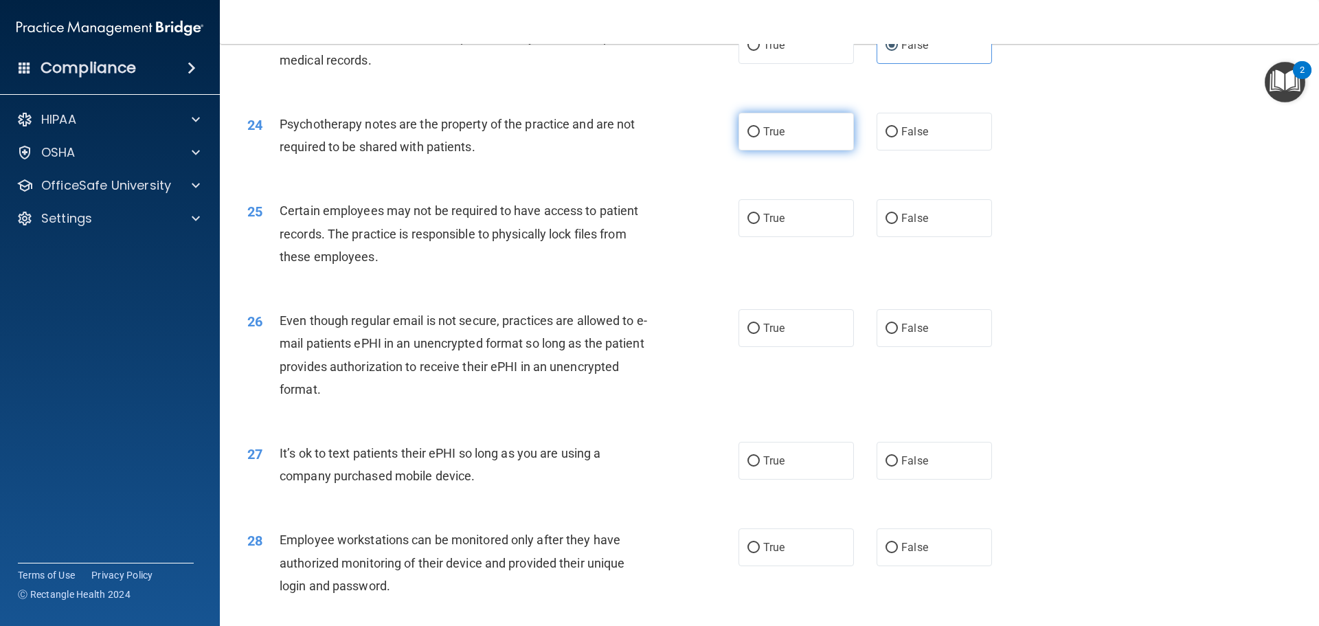
click at [758, 150] on label "True" at bounding box center [795, 132] width 115 height 38
click at [758, 137] on input "True" at bounding box center [753, 132] width 12 height 10
radio input "true"
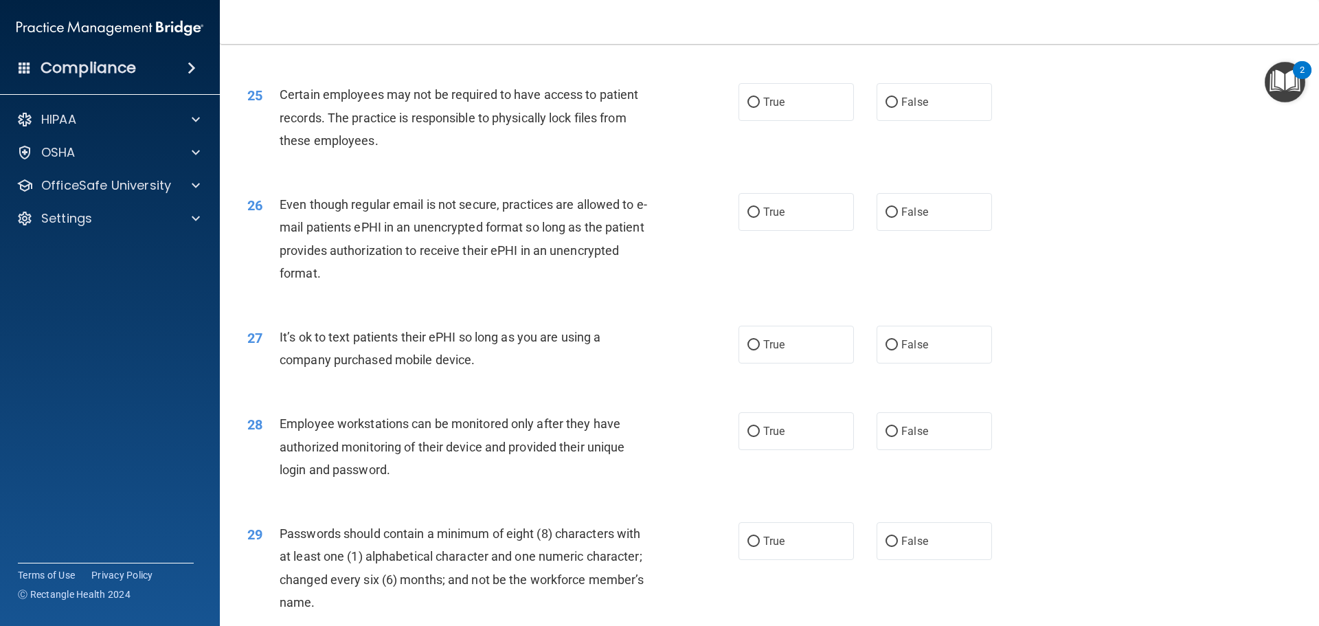
scroll to position [2610, 0]
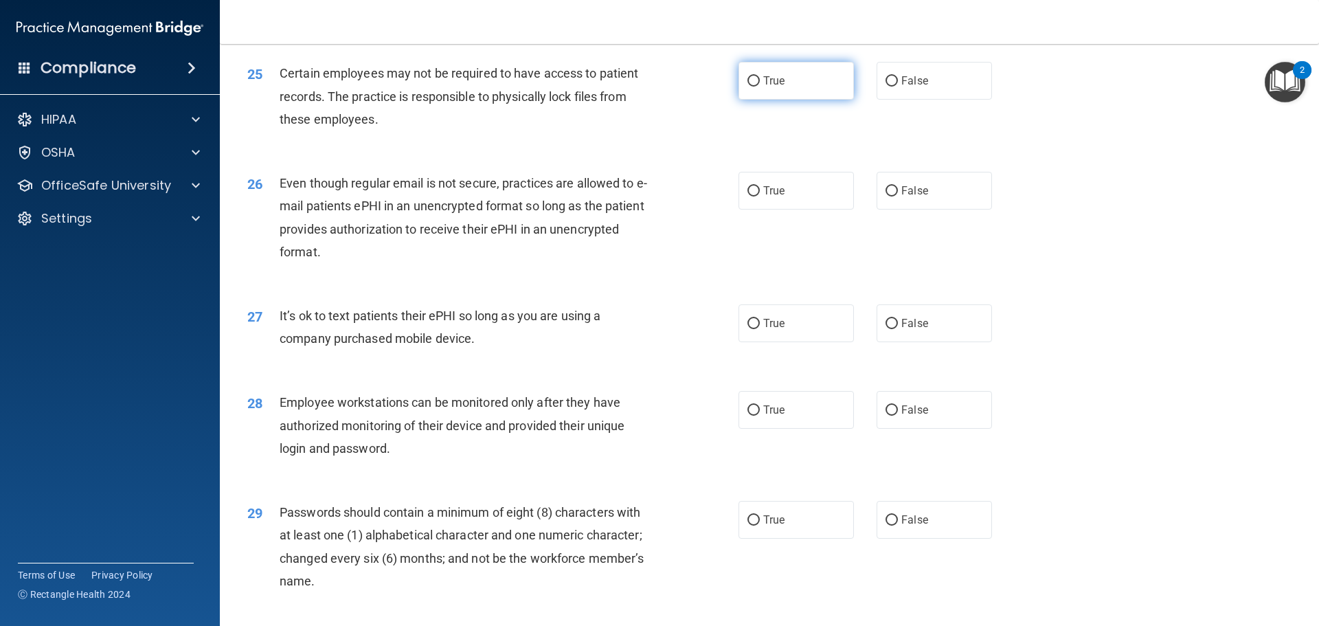
click at [828, 100] on label "True" at bounding box center [795, 81] width 115 height 38
click at [760, 87] on input "True" at bounding box center [753, 81] width 12 height 10
radio input "true"
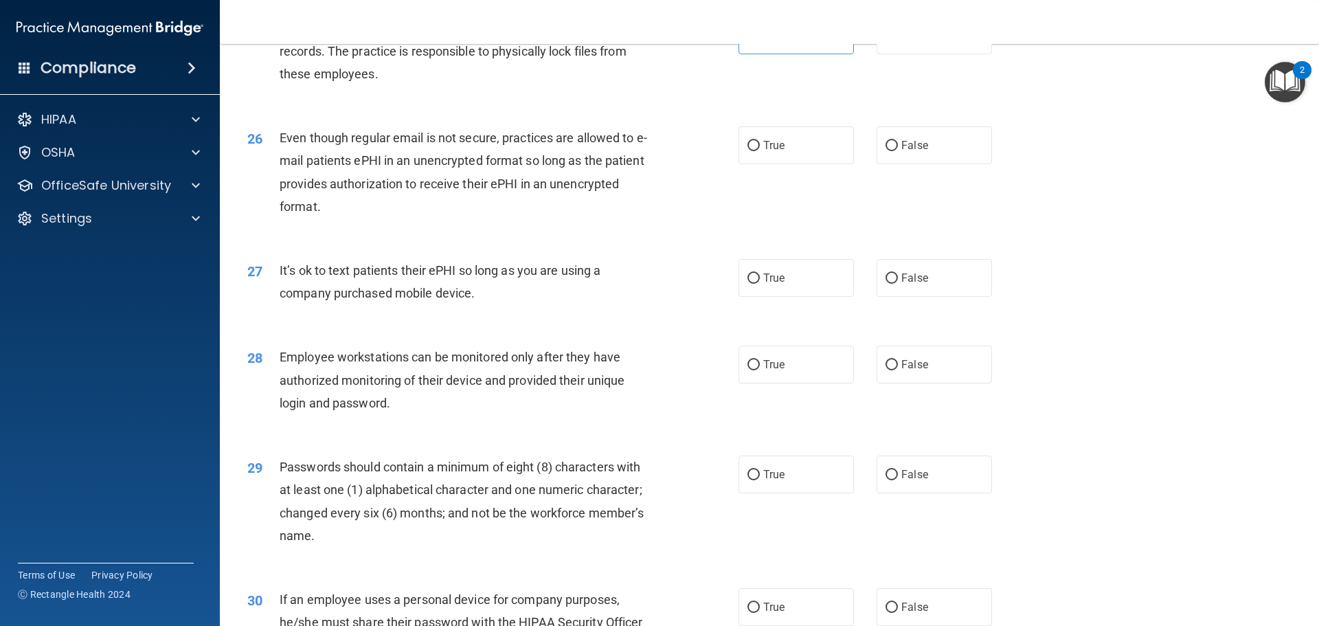
scroll to position [2678, 0]
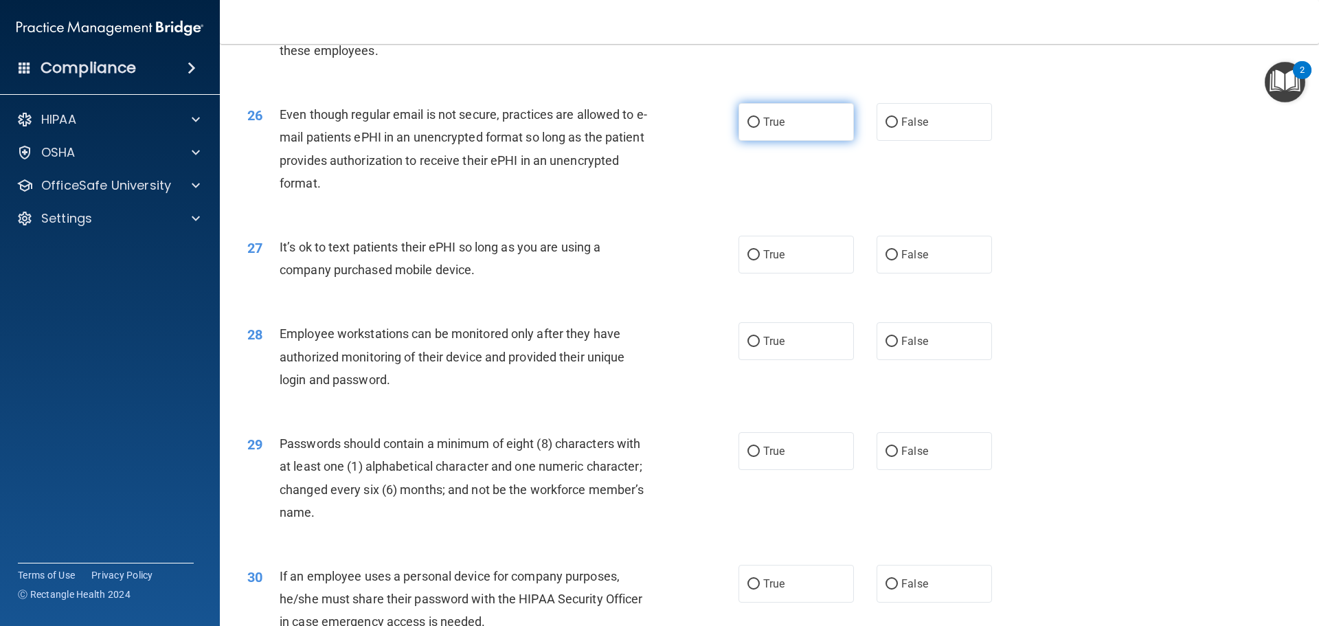
click at [824, 141] on label "True" at bounding box center [795, 122] width 115 height 38
click at [760, 128] on input "True" at bounding box center [753, 122] width 12 height 10
radio input "true"
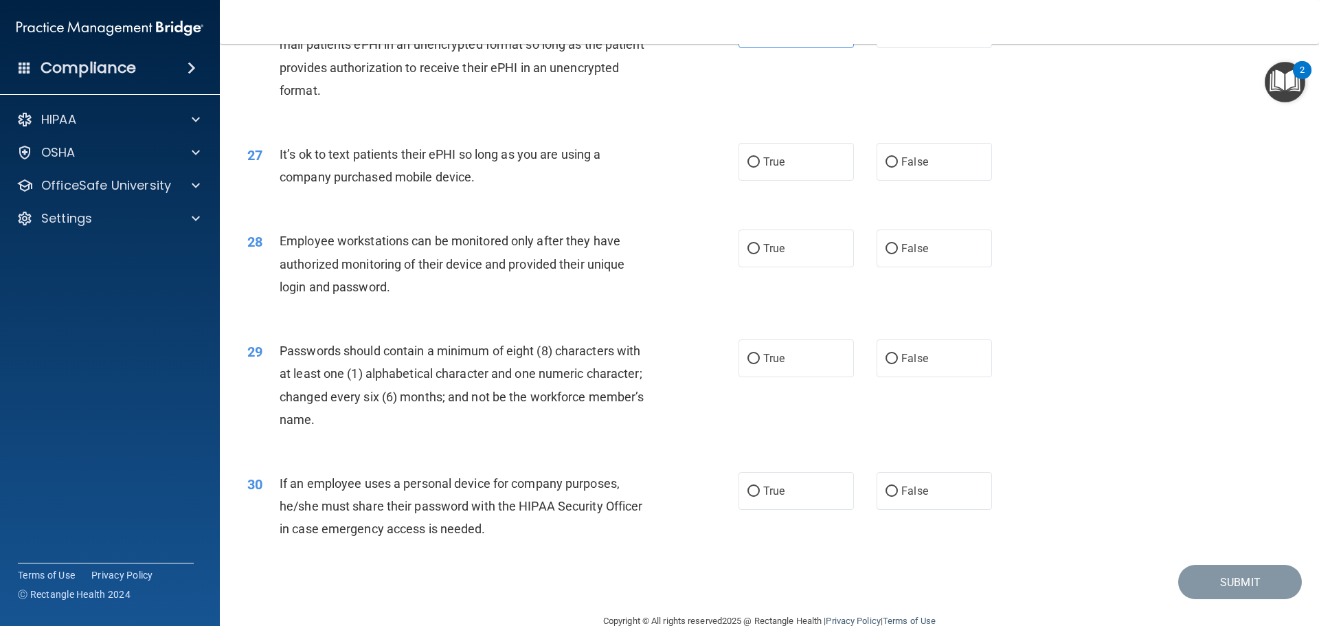
scroll to position [2747, 0]
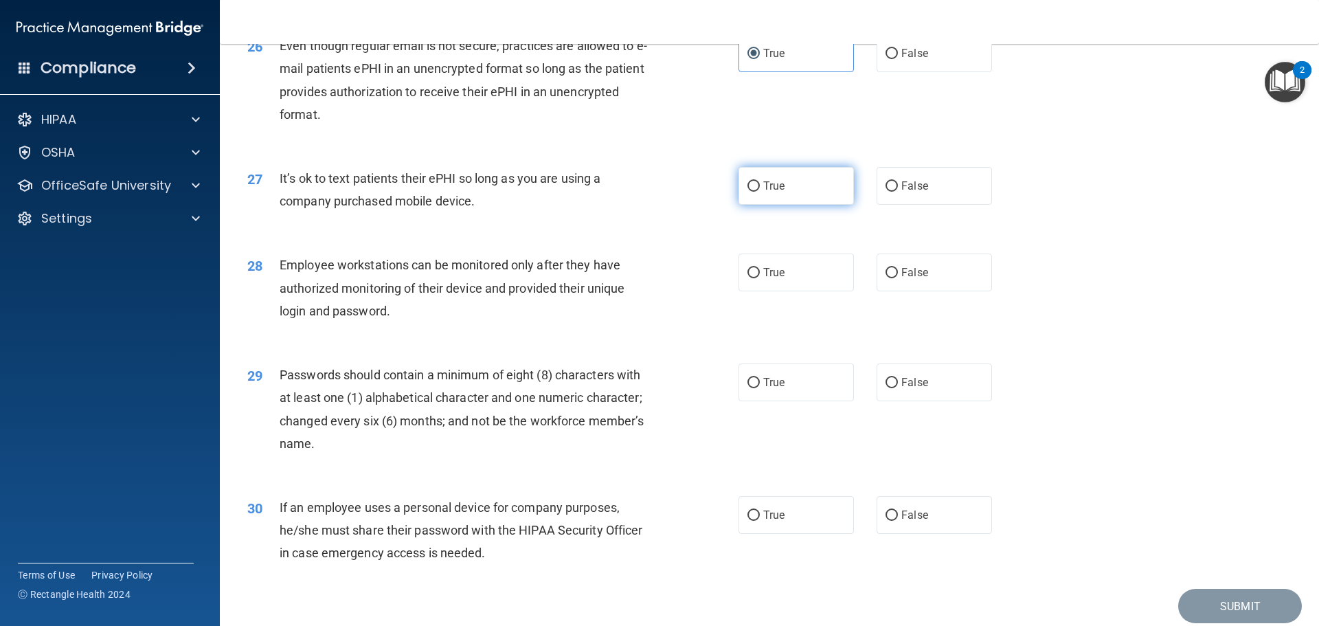
click at [779, 196] on label "True" at bounding box center [795, 186] width 115 height 38
click at [760, 192] on input "True" at bounding box center [753, 186] width 12 height 10
radio input "true"
click at [906, 201] on label "False" at bounding box center [933, 186] width 115 height 38
click at [898, 192] on input "False" at bounding box center [891, 186] width 12 height 10
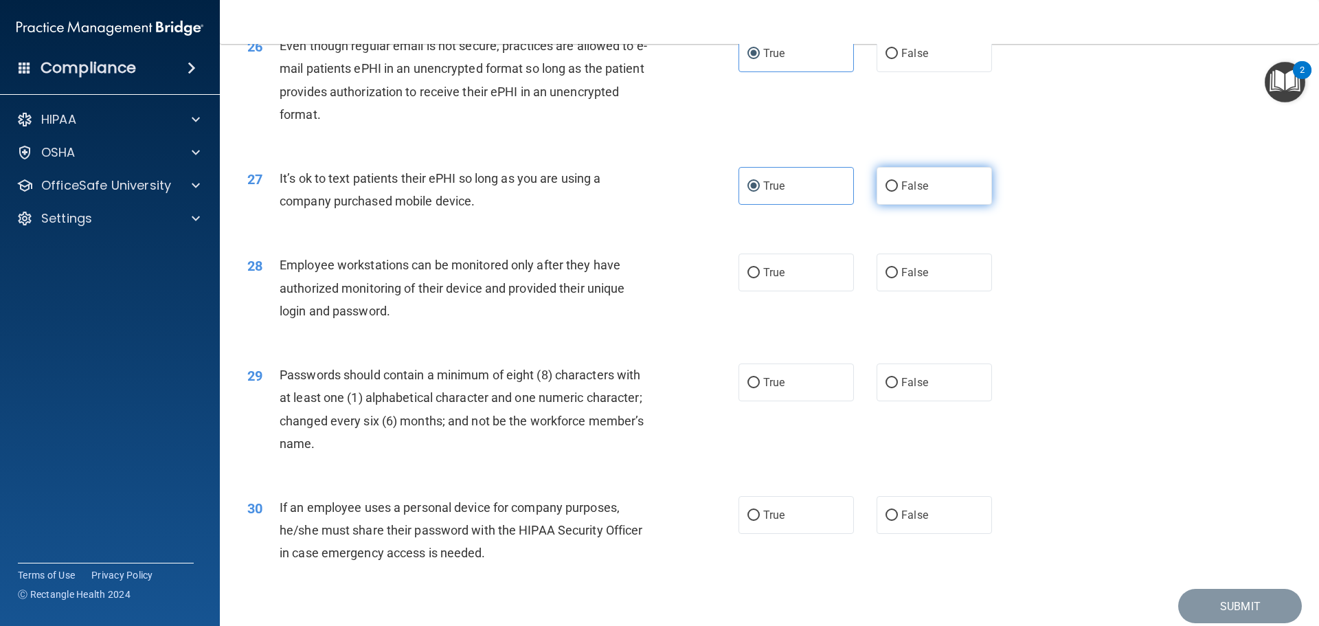
radio input "true"
click at [846, 196] on label "True" at bounding box center [795, 186] width 115 height 38
click at [760, 192] on input "True" at bounding box center [753, 186] width 12 height 10
radio input "true"
radio input "false"
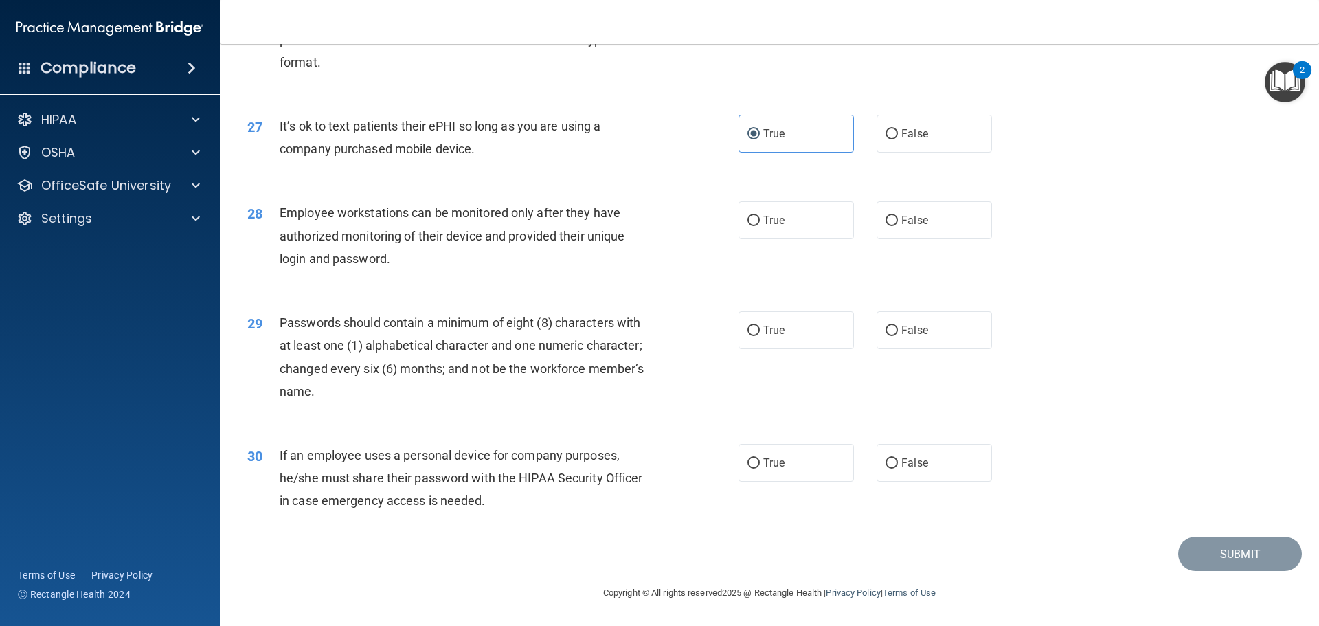
scroll to position [2822, 0]
click at [763, 223] on span "True" at bounding box center [773, 220] width 21 height 13
click at [760, 223] on input "True" at bounding box center [753, 221] width 12 height 10
radio input "true"
click at [812, 340] on label "True" at bounding box center [795, 330] width 115 height 38
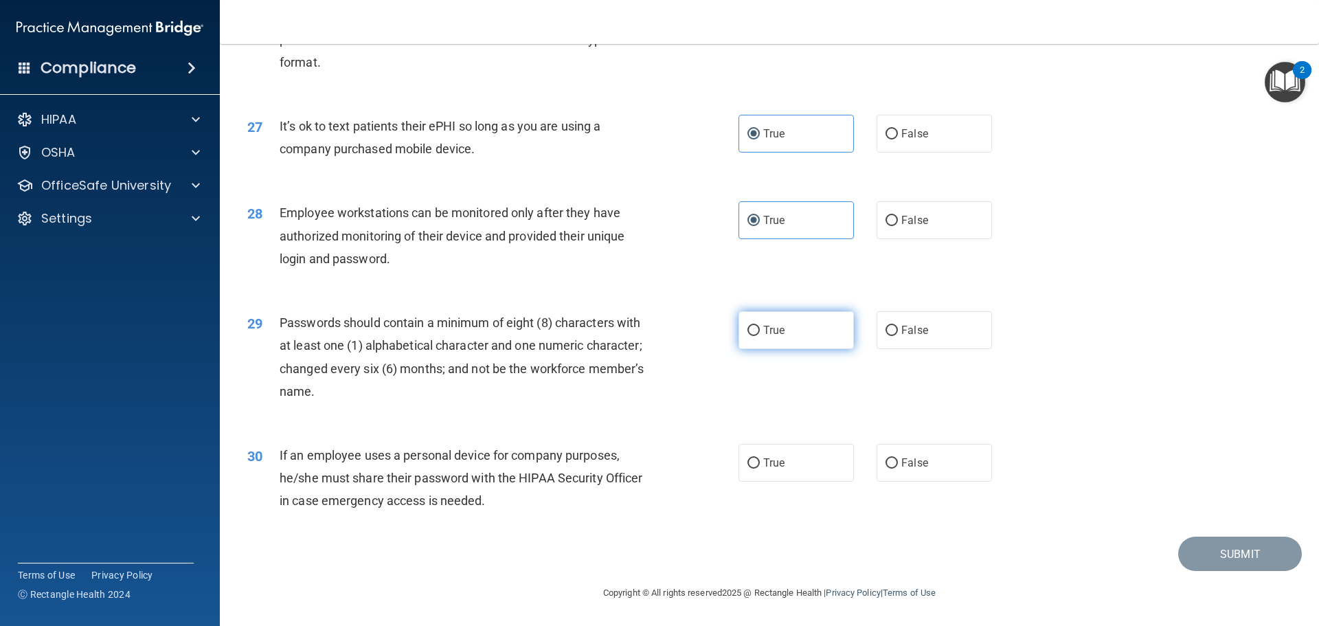
click at [760, 336] on input "True" at bounding box center [753, 331] width 12 height 10
radio input "true"
click at [755, 477] on label "True" at bounding box center [795, 463] width 115 height 38
click at [755, 468] on input "True" at bounding box center [753, 463] width 12 height 10
radio input "true"
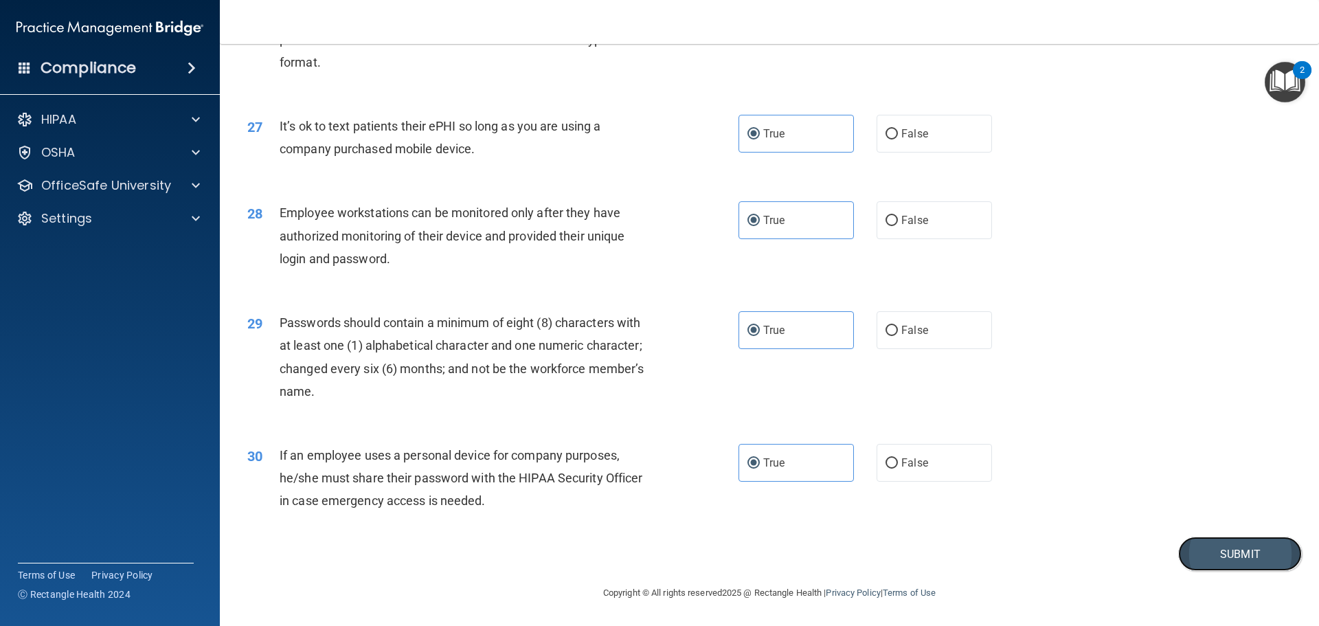
click at [1189, 547] on button "Submit" at bounding box center [1240, 553] width 124 height 35
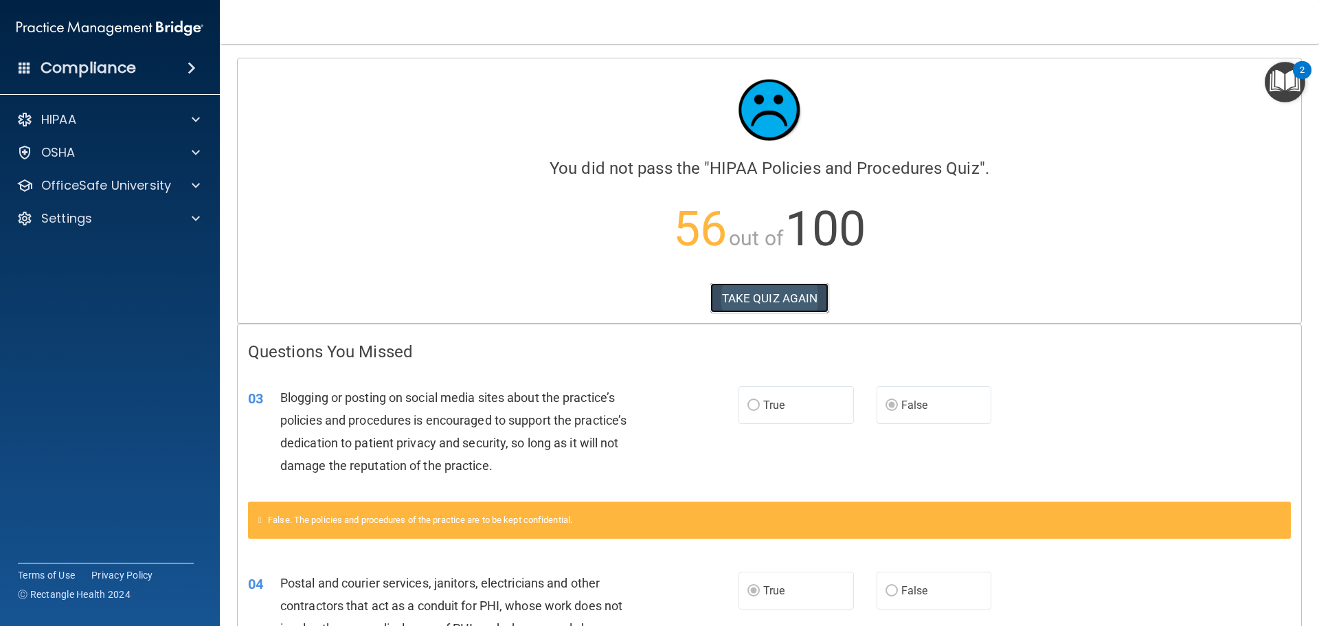
click at [777, 304] on button "TAKE QUIZ AGAIN" at bounding box center [769, 298] width 119 height 30
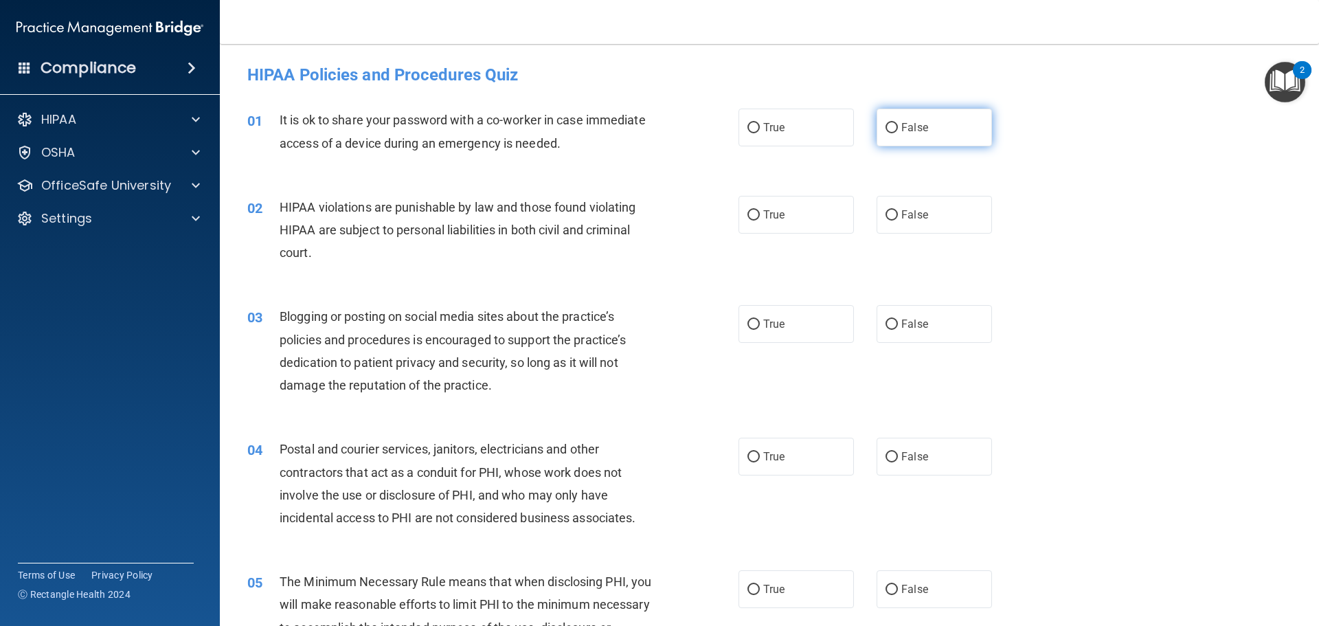
click at [951, 122] on label "False" at bounding box center [933, 128] width 115 height 38
click at [898, 123] on input "False" at bounding box center [891, 128] width 12 height 10
radio input "true"
click at [839, 192] on div "02 HIPAA violations are punishable by law and those found violating HIPAA are s…" at bounding box center [769, 234] width 1064 height 110
click at [812, 207] on label "True" at bounding box center [795, 215] width 115 height 38
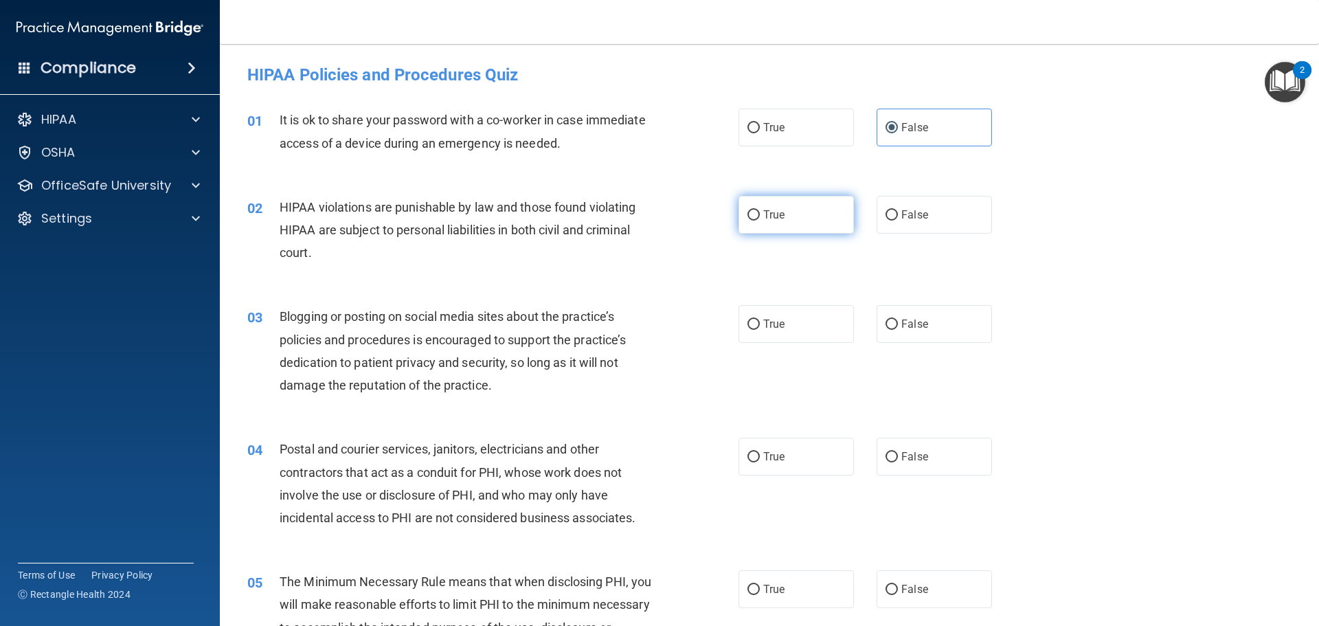
click at [760, 210] on input "True" at bounding box center [753, 215] width 12 height 10
radio input "true"
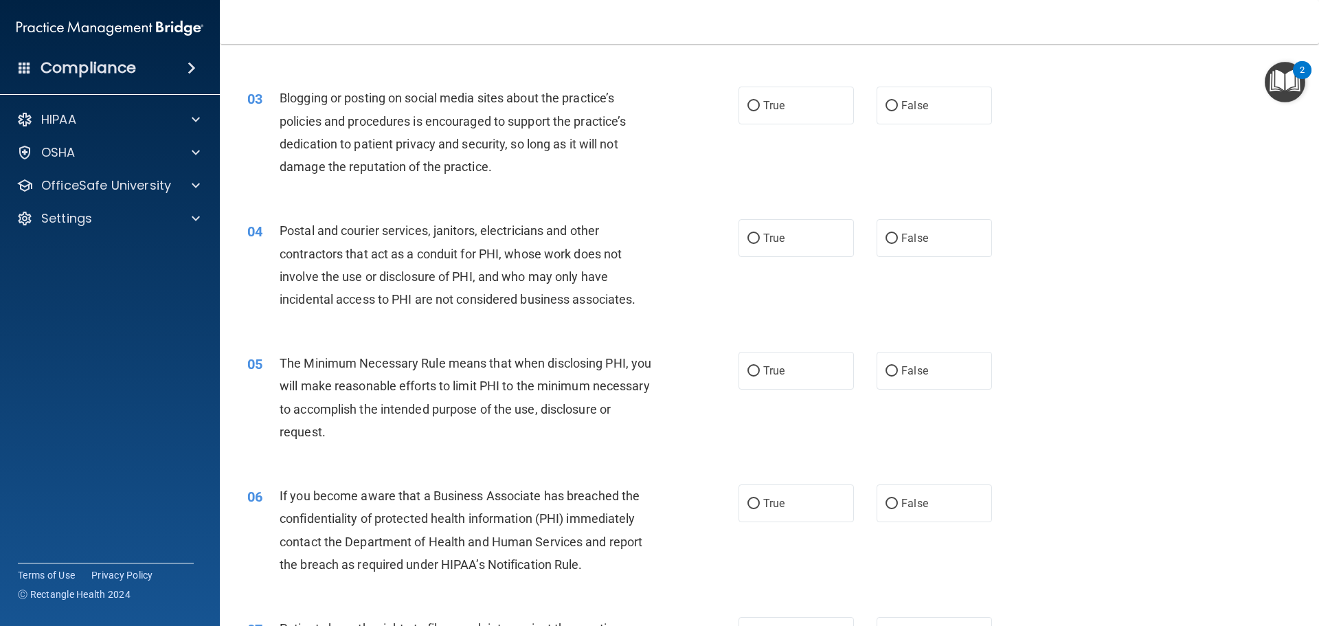
scroll to position [275, 0]
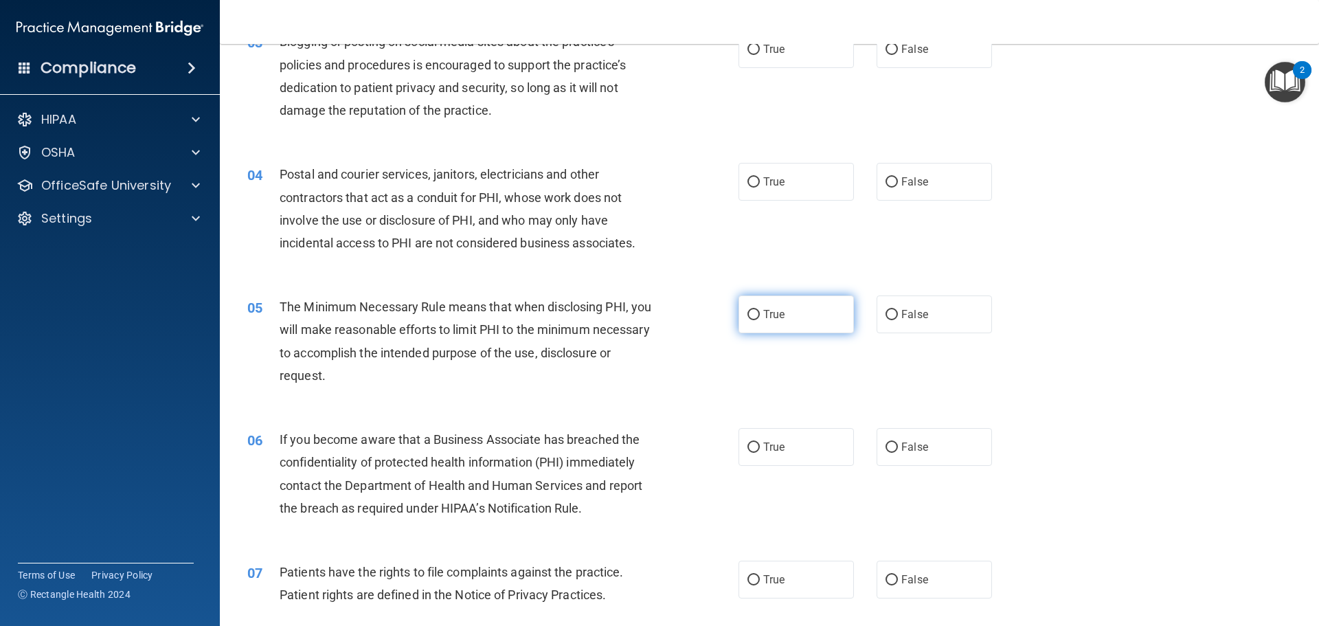
click at [797, 321] on label "True" at bounding box center [795, 314] width 115 height 38
click at [760, 320] on input "True" at bounding box center [753, 315] width 12 height 10
radio input "true"
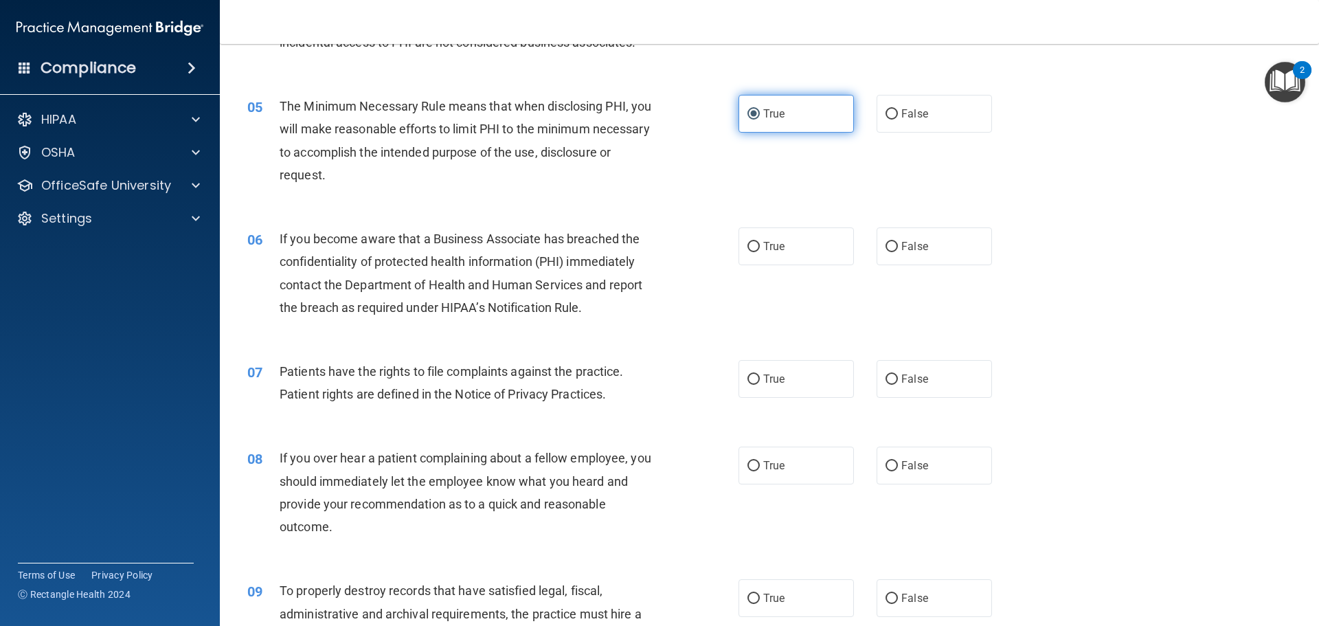
scroll to position [481, 0]
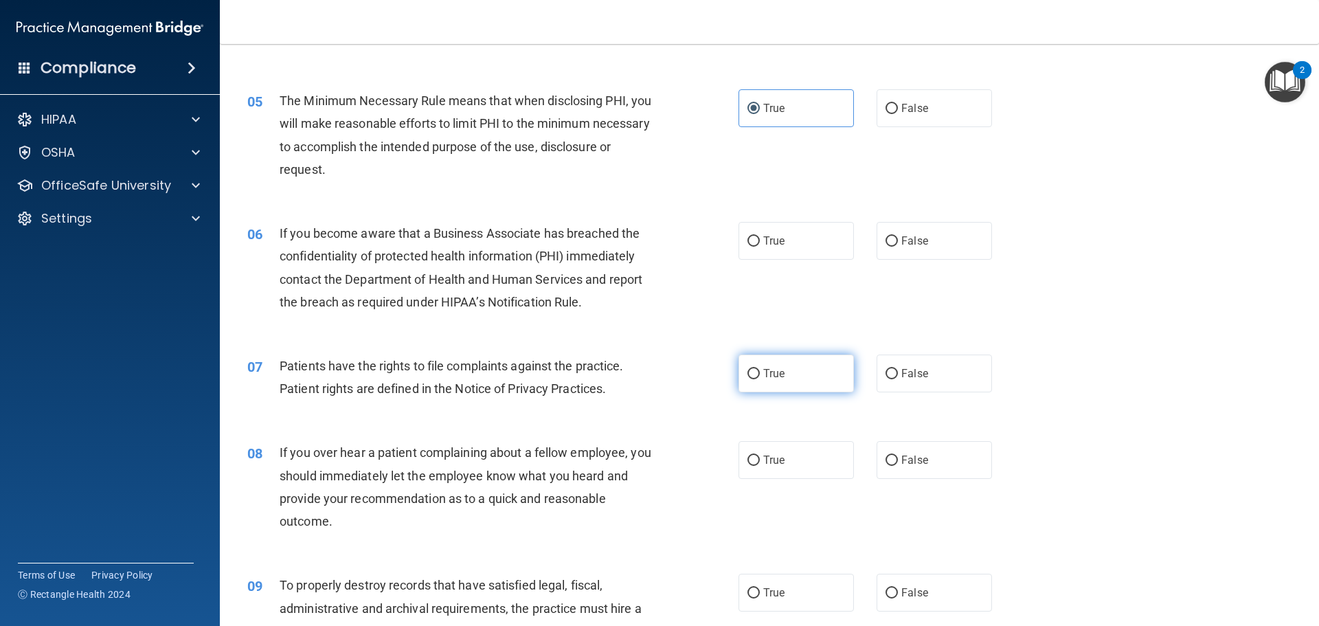
click at [784, 361] on label "True" at bounding box center [795, 373] width 115 height 38
click at [760, 369] on input "True" at bounding box center [753, 374] width 12 height 10
radio input "true"
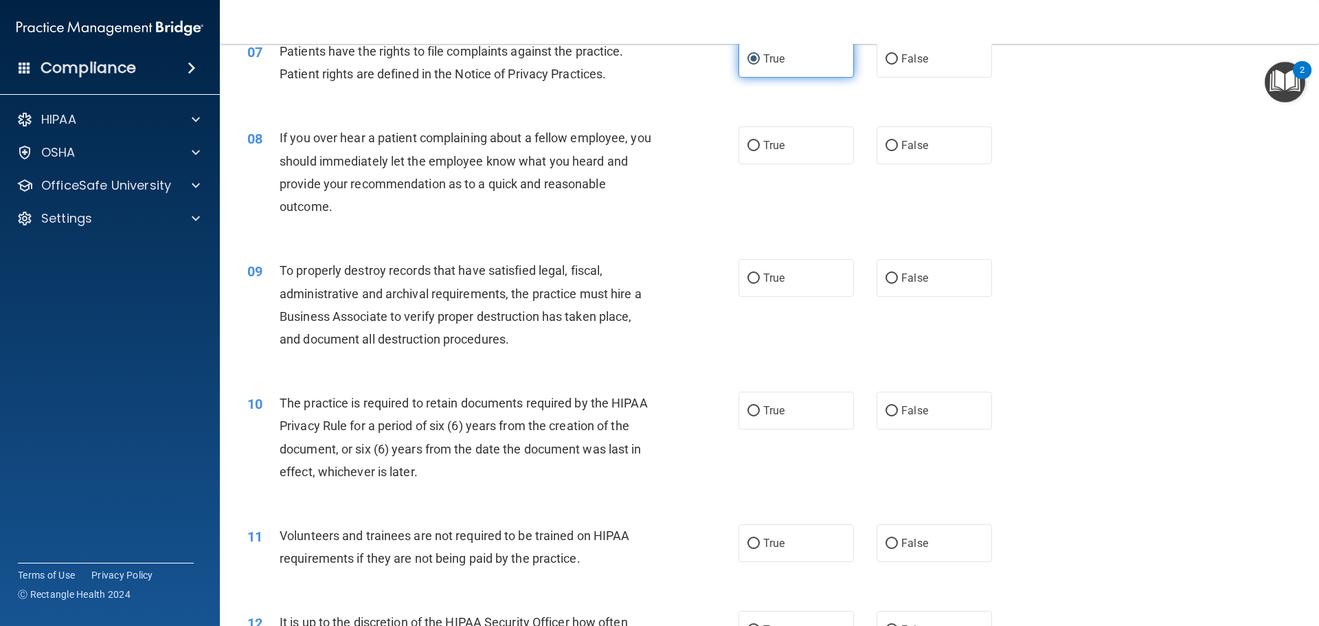
scroll to position [824, 0]
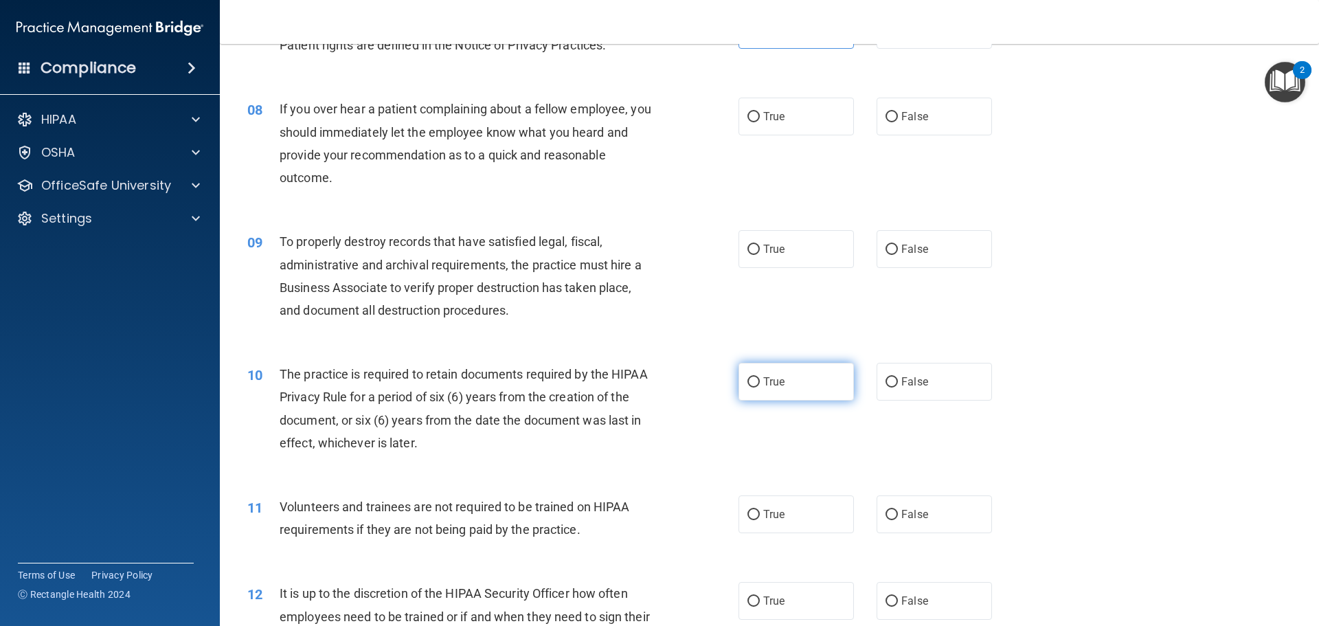
click at [782, 372] on label "True" at bounding box center [795, 382] width 115 height 38
click at [760, 377] on input "True" at bounding box center [753, 382] width 12 height 10
radio input "true"
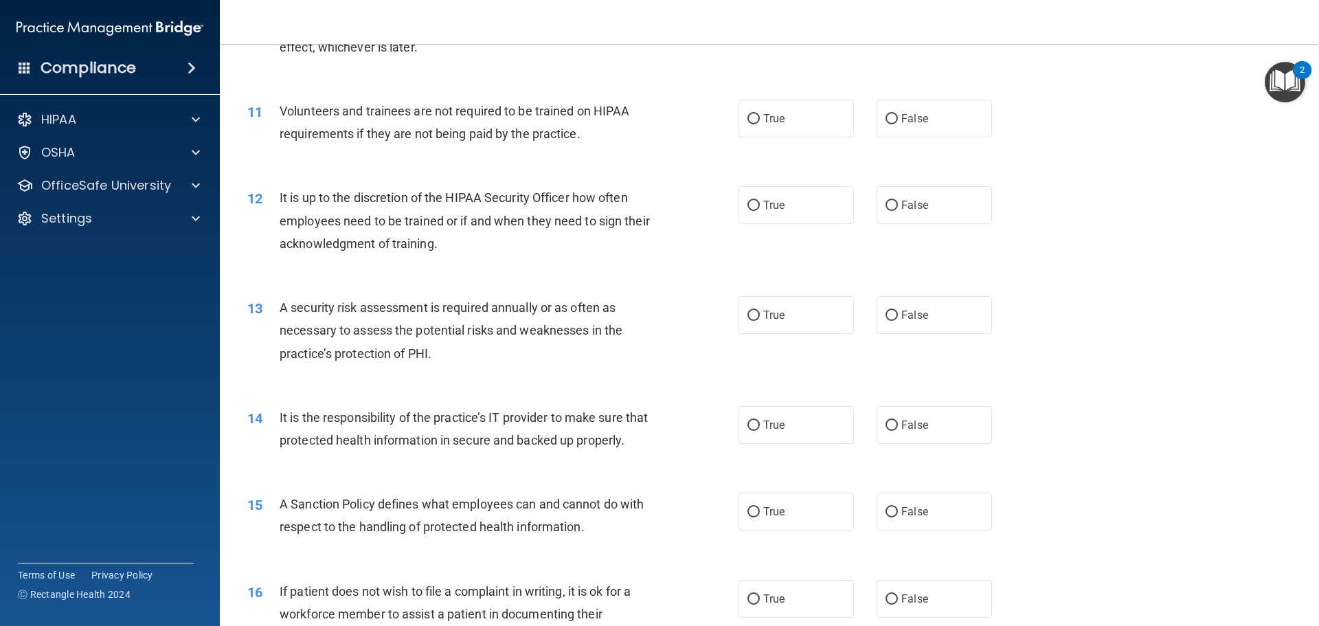
scroll to position [1236, 0]
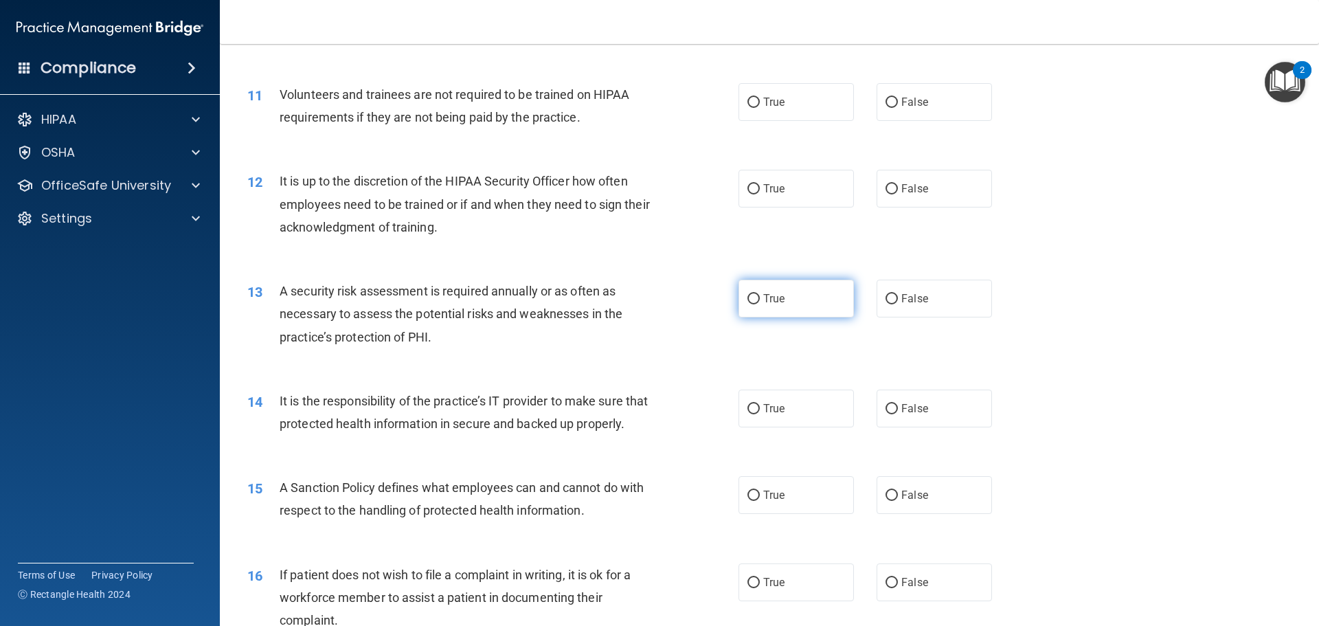
click at [784, 317] on label "True" at bounding box center [795, 299] width 115 height 38
click at [760, 304] on input "True" at bounding box center [753, 299] width 12 height 10
radio input "true"
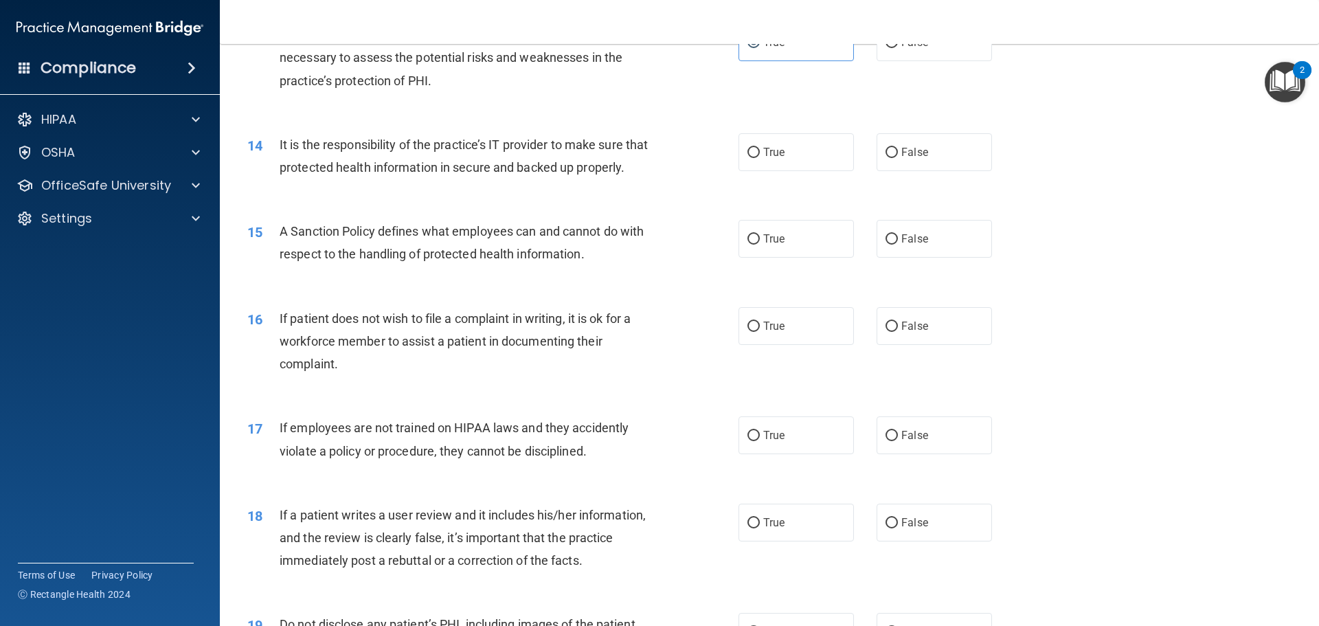
scroll to position [1511, 0]
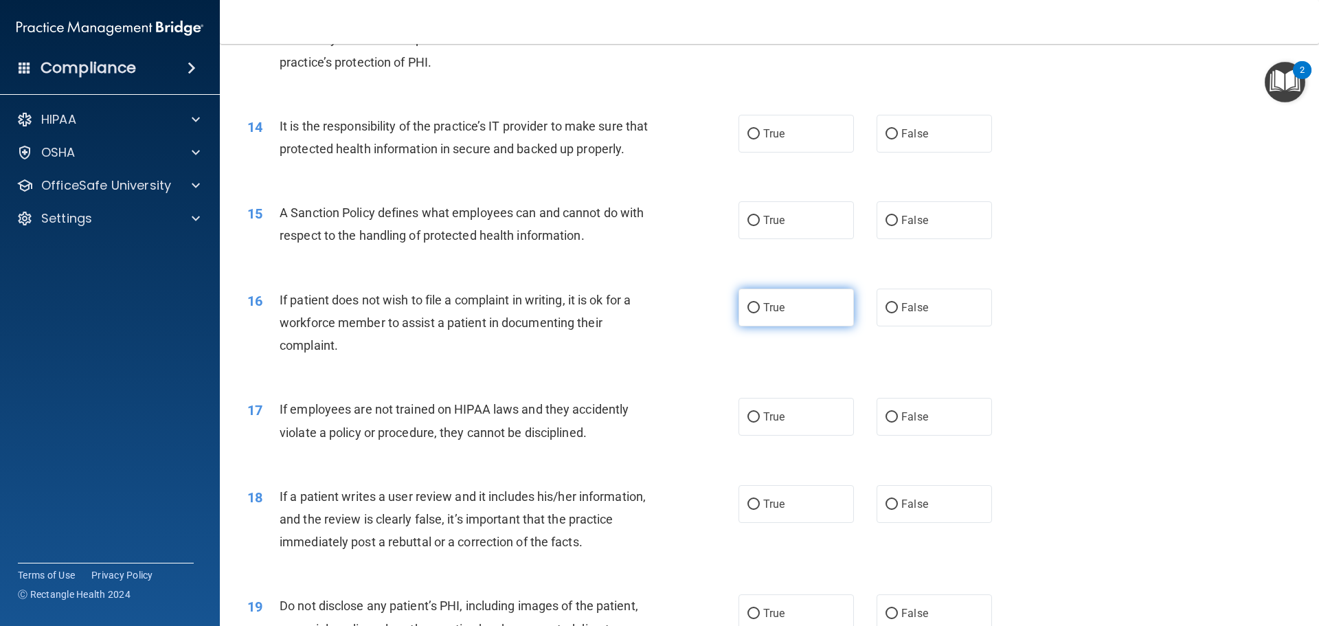
click at [782, 326] on label "True" at bounding box center [795, 307] width 115 height 38
click at [760, 313] on input "True" at bounding box center [753, 308] width 12 height 10
radio input "true"
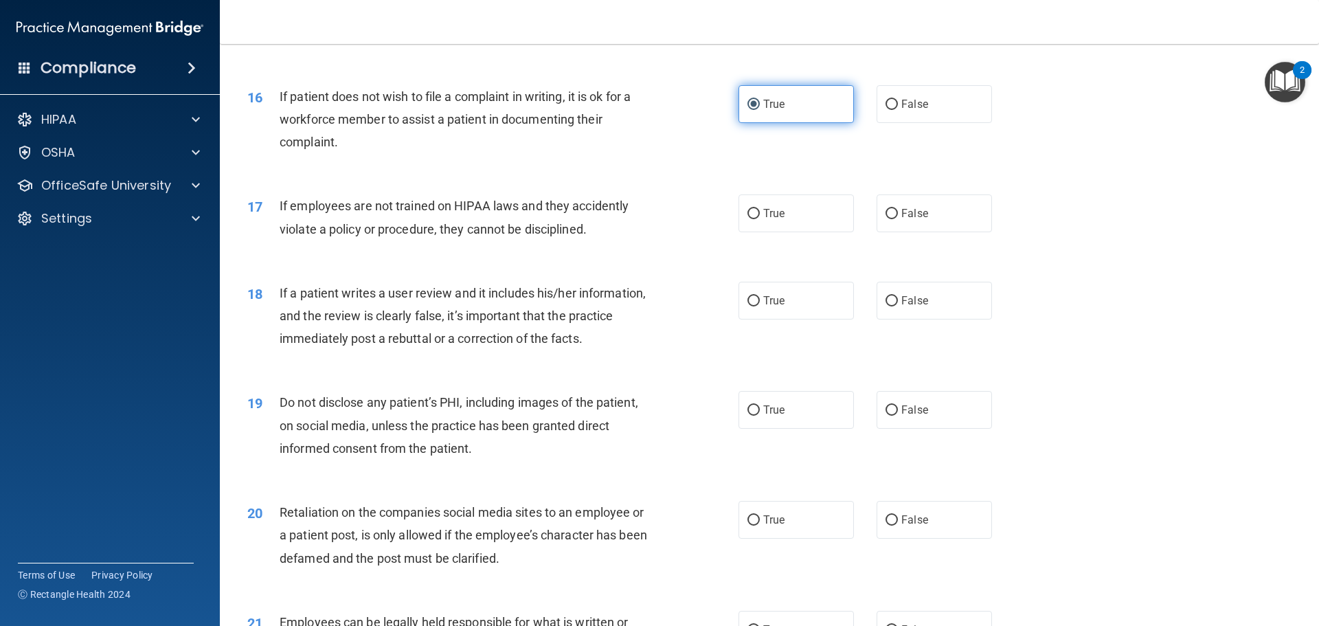
scroll to position [1717, 0]
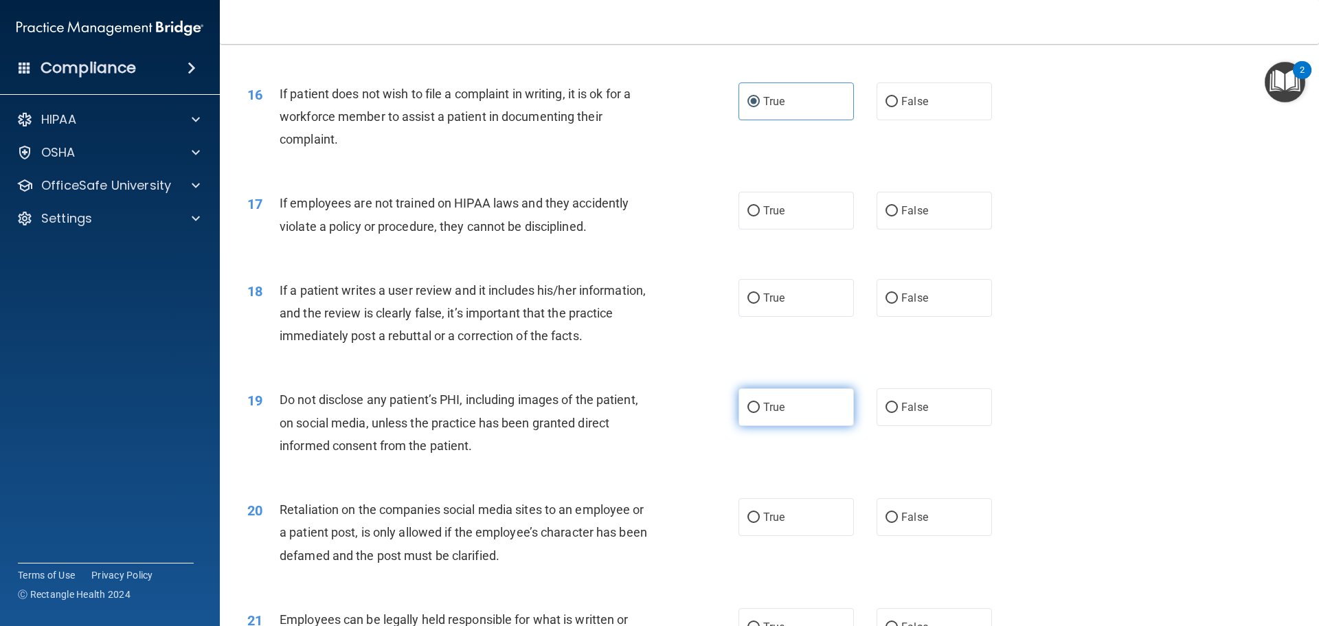
click at [766, 413] on span "True" at bounding box center [773, 406] width 21 height 13
click at [760, 413] on input "True" at bounding box center [753, 407] width 12 height 10
radio input "true"
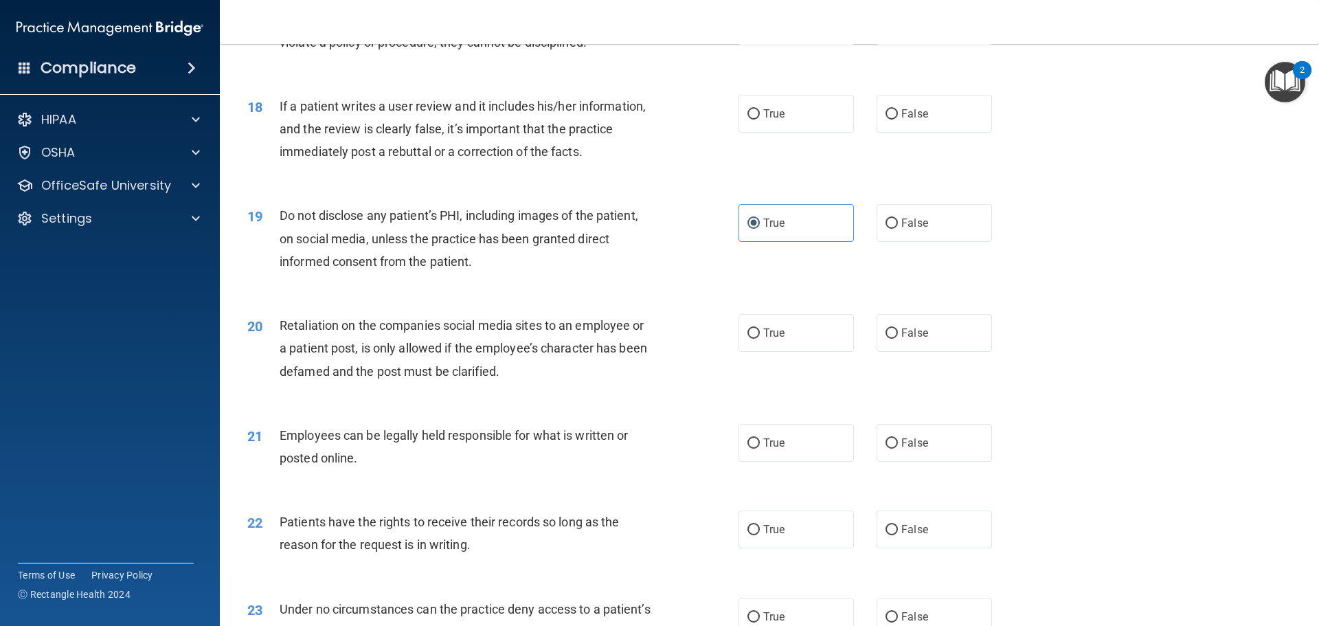
scroll to position [1923, 0]
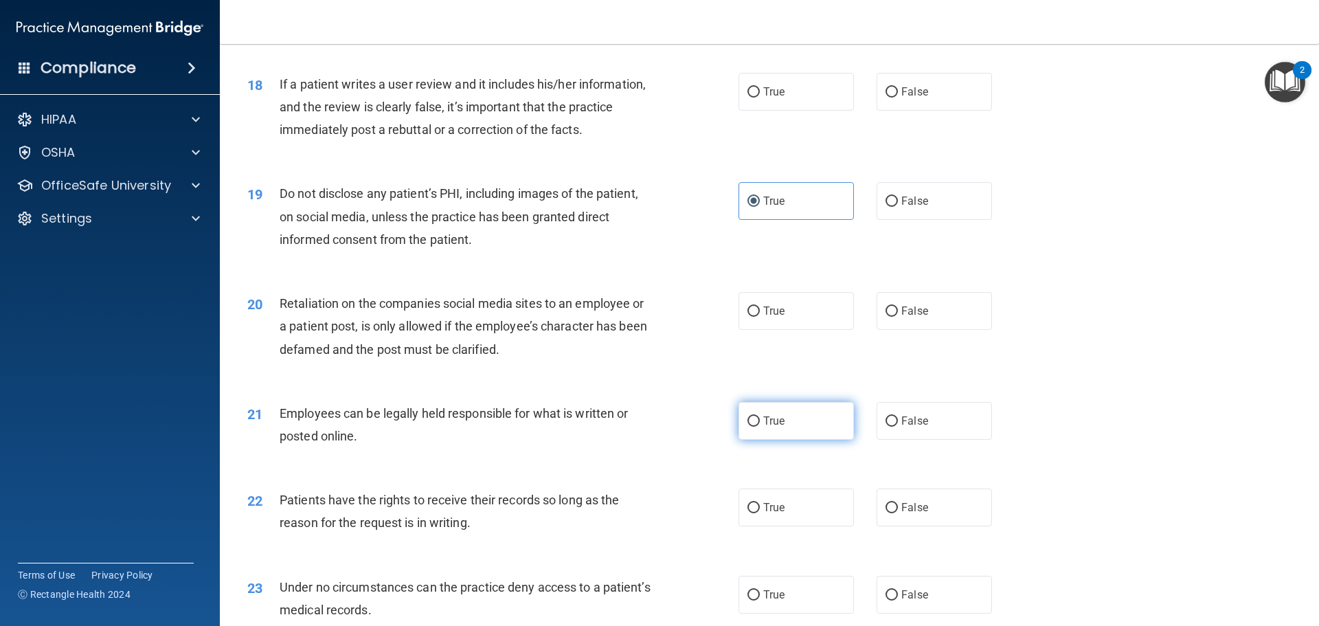
click at [803, 431] on label "True" at bounding box center [795, 421] width 115 height 38
click at [760, 426] on input "True" at bounding box center [753, 421] width 12 height 10
radio input "true"
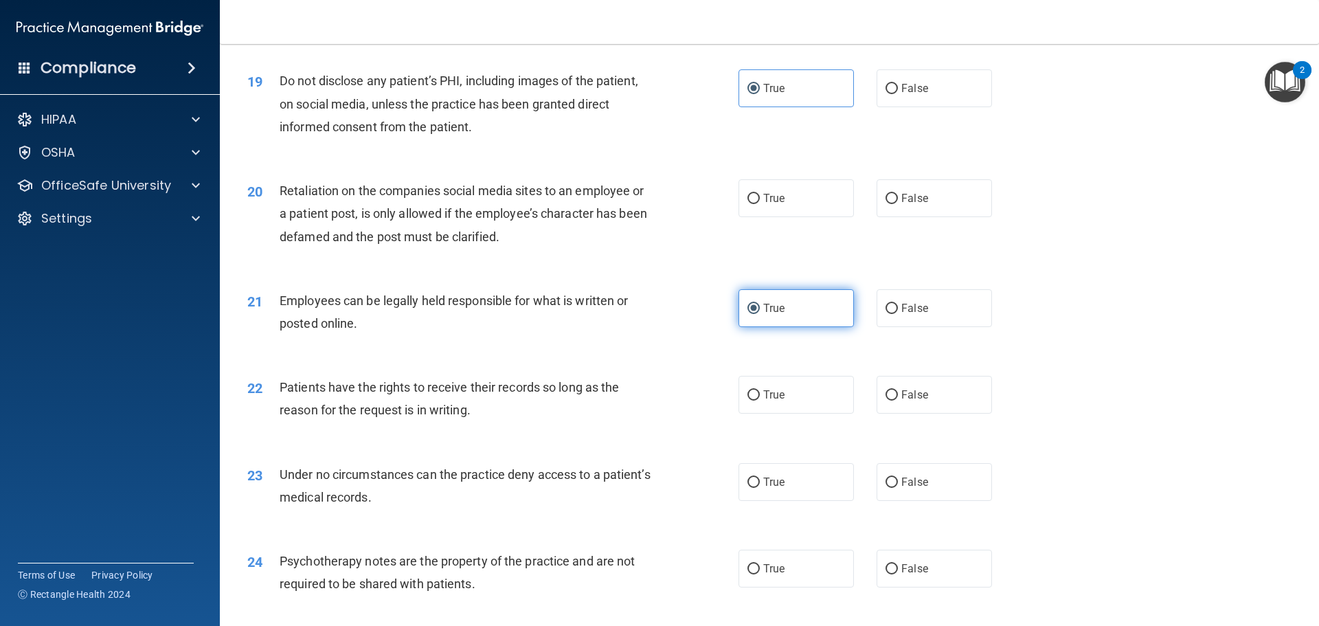
scroll to position [2060, 0]
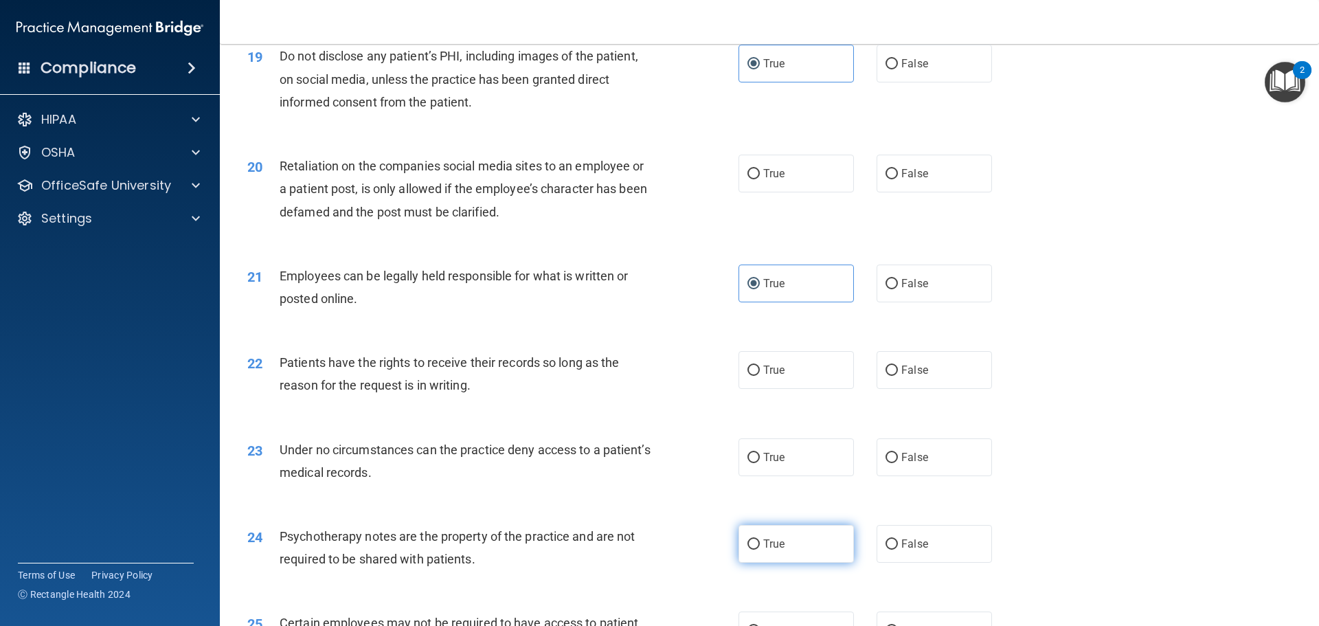
click at [792, 554] on label "True" at bounding box center [795, 544] width 115 height 38
click at [760, 549] on input "True" at bounding box center [753, 544] width 12 height 10
radio input "true"
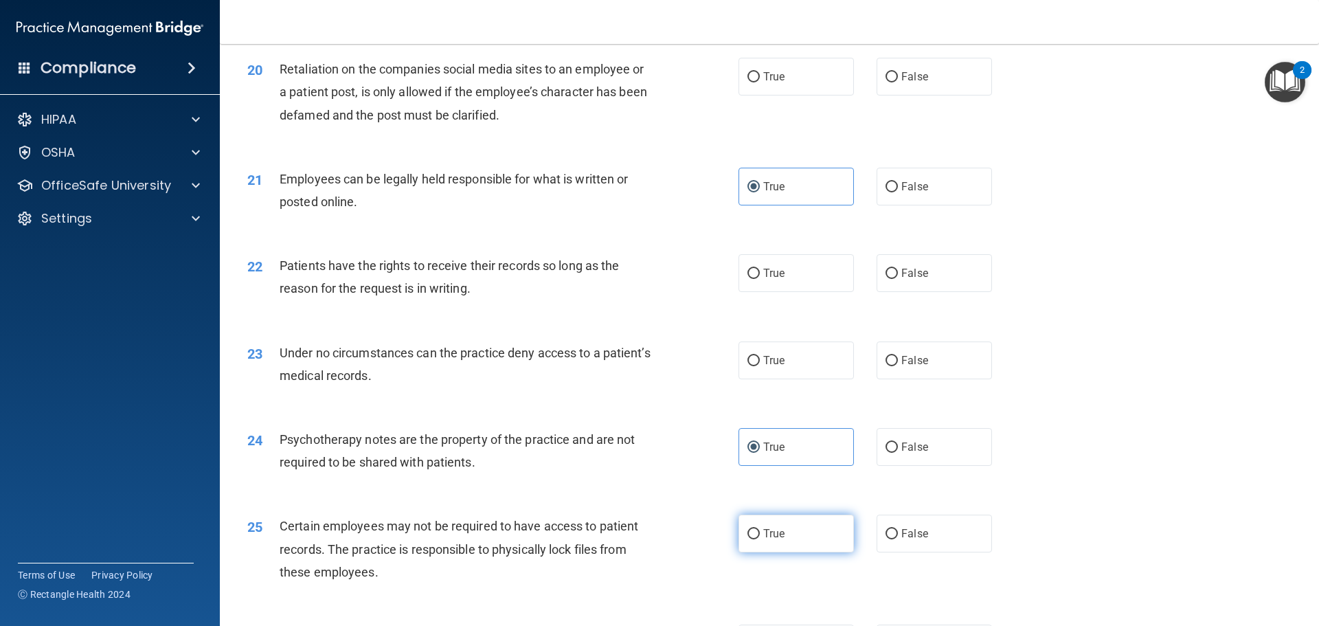
scroll to position [2198, 0]
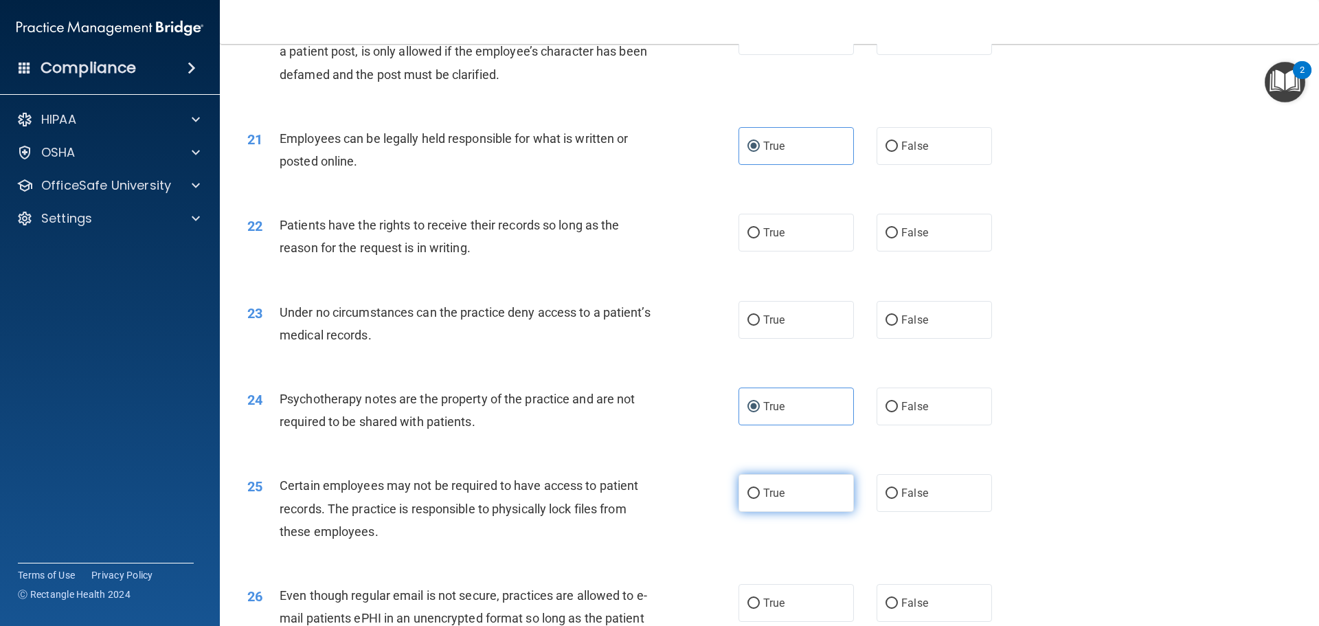
click at [794, 512] on label "True" at bounding box center [795, 493] width 115 height 38
click at [760, 499] on input "True" at bounding box center [753, 493] width 12 height 10
radio input "true"
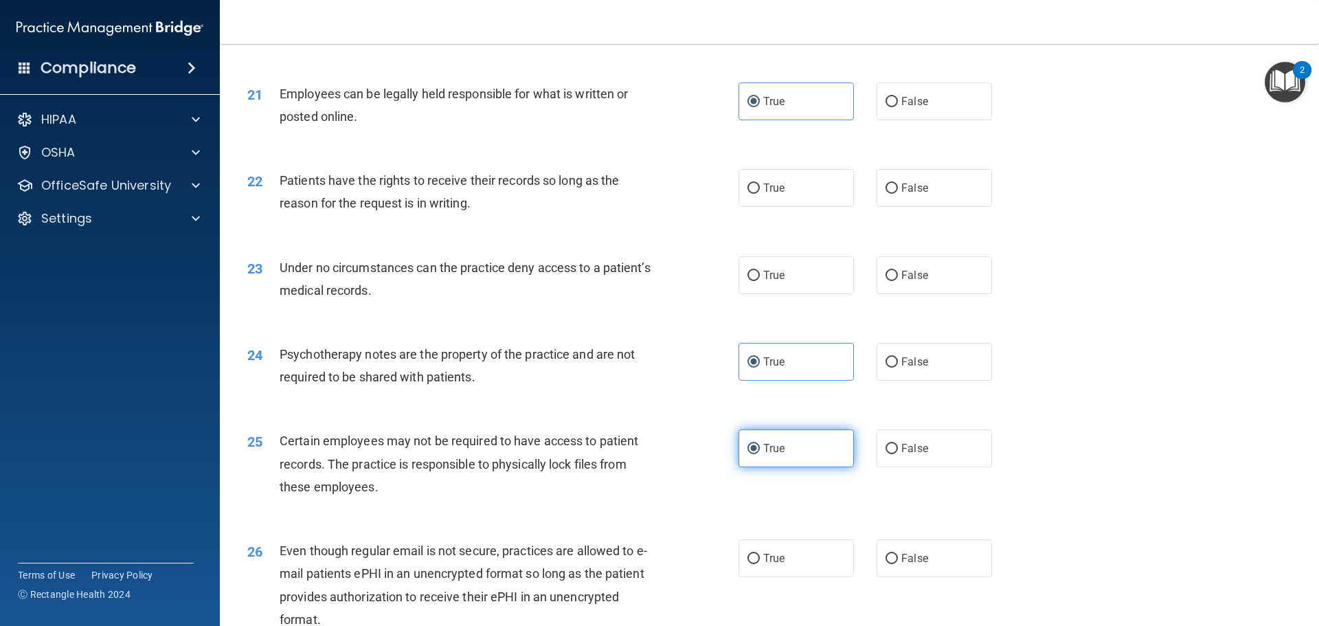
scroll to position [2266, 0]
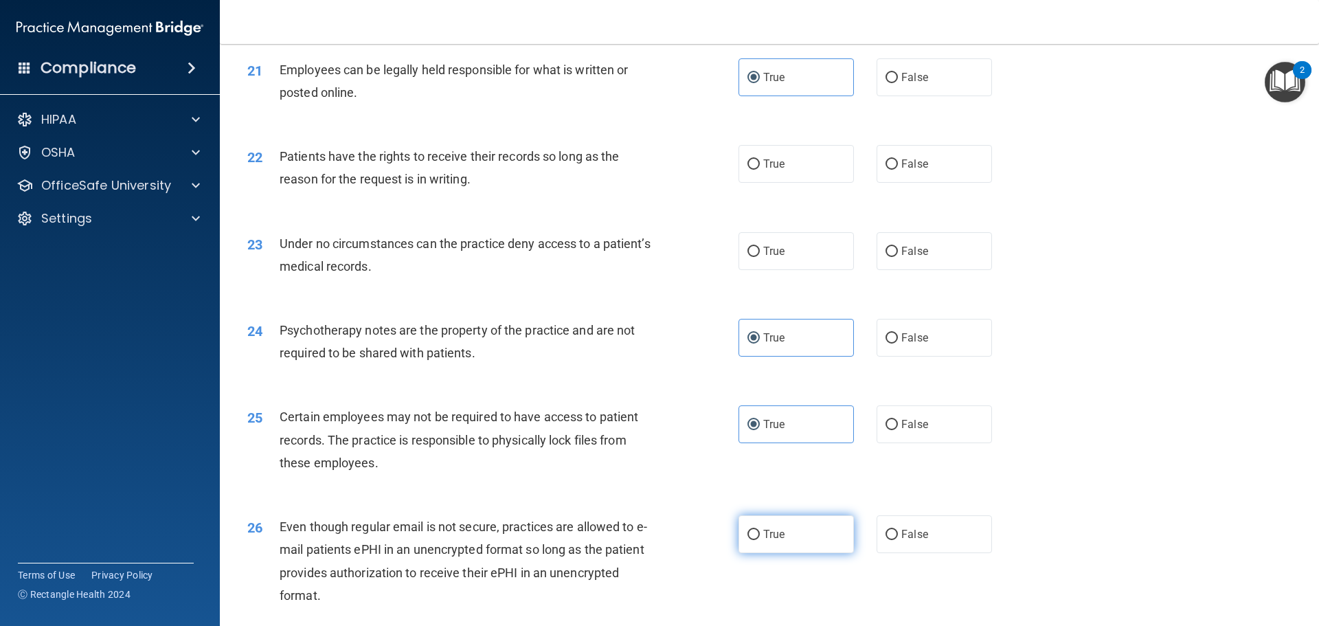
click at [784, 546] on label "True" at bounding box center [795, 534] width 115 height 38
click at [760, 540] on input "True" at bounding box center [753, 535] width 12 height 10
radio input "true"
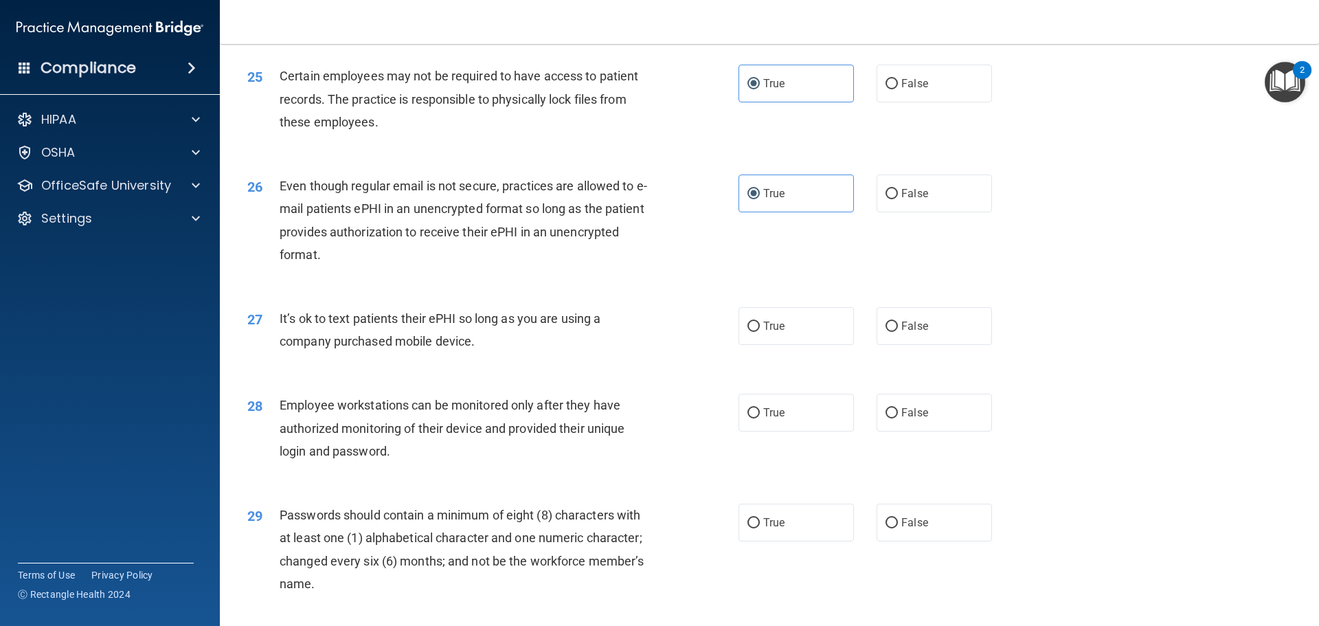
scroll to position [2610, 0]
click at [782, 528] on label "True" at bounding box center [795, 520] width 115 height 38
click at [760, 525] on input "True" at bounding box center [753, 520] width 12 height 10
radio input "true"
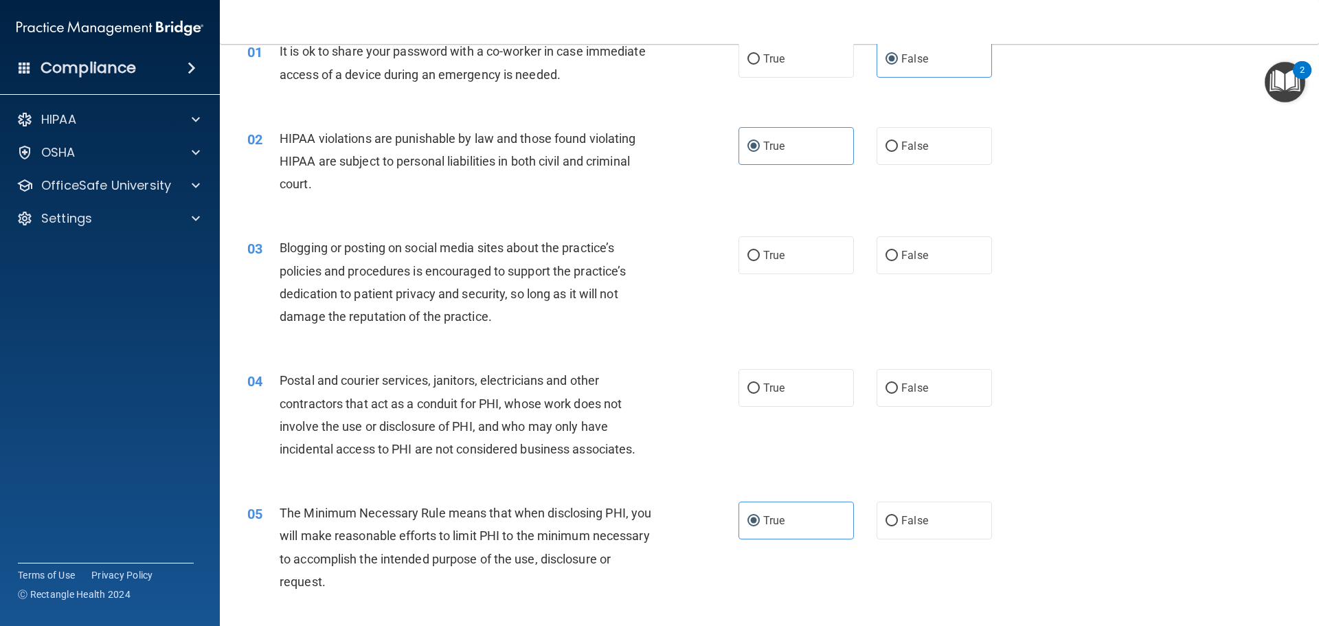
scroll to position [0, 0]
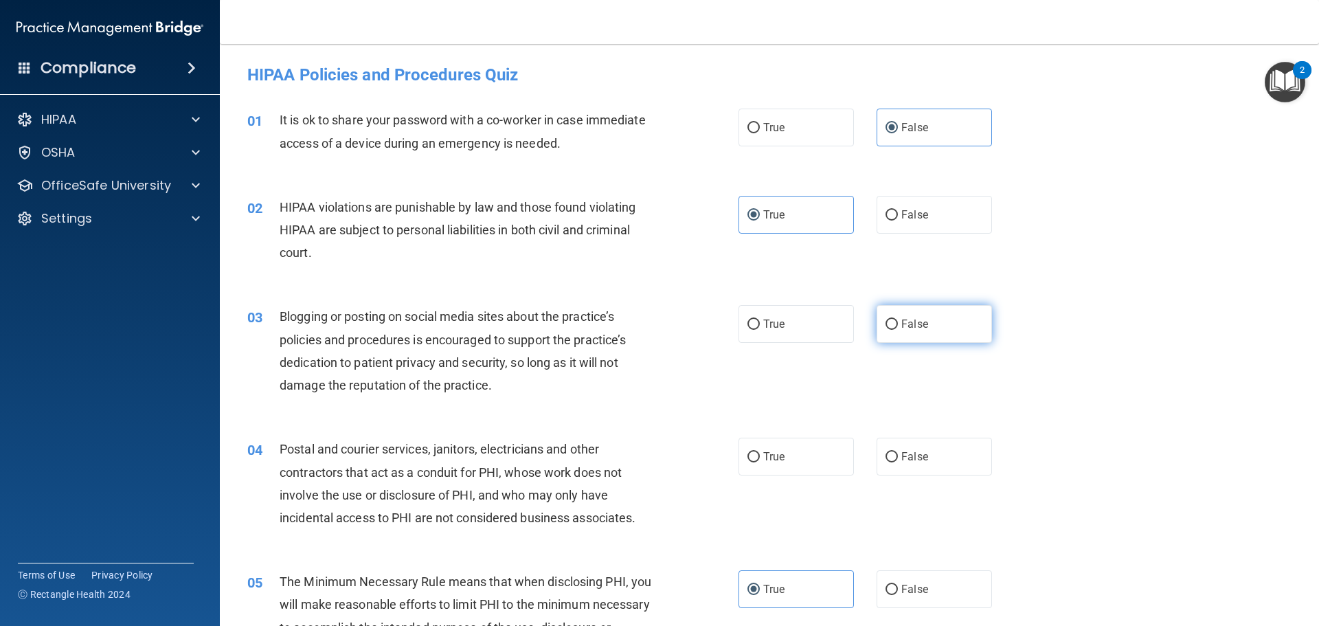
click at [909, 321] on span "False" at bounding box center [914, 323] width 27 height 13
click at [898, 321] on input "False" at bounding box center [891, 324] width 12 height 10
radio input "true"
click at [811, 457] on label "True" at bounding box center [795, 456] width 115 height 38
click at [760, 457] on input "True" at bounding box center [753, 457] width 12 height 10
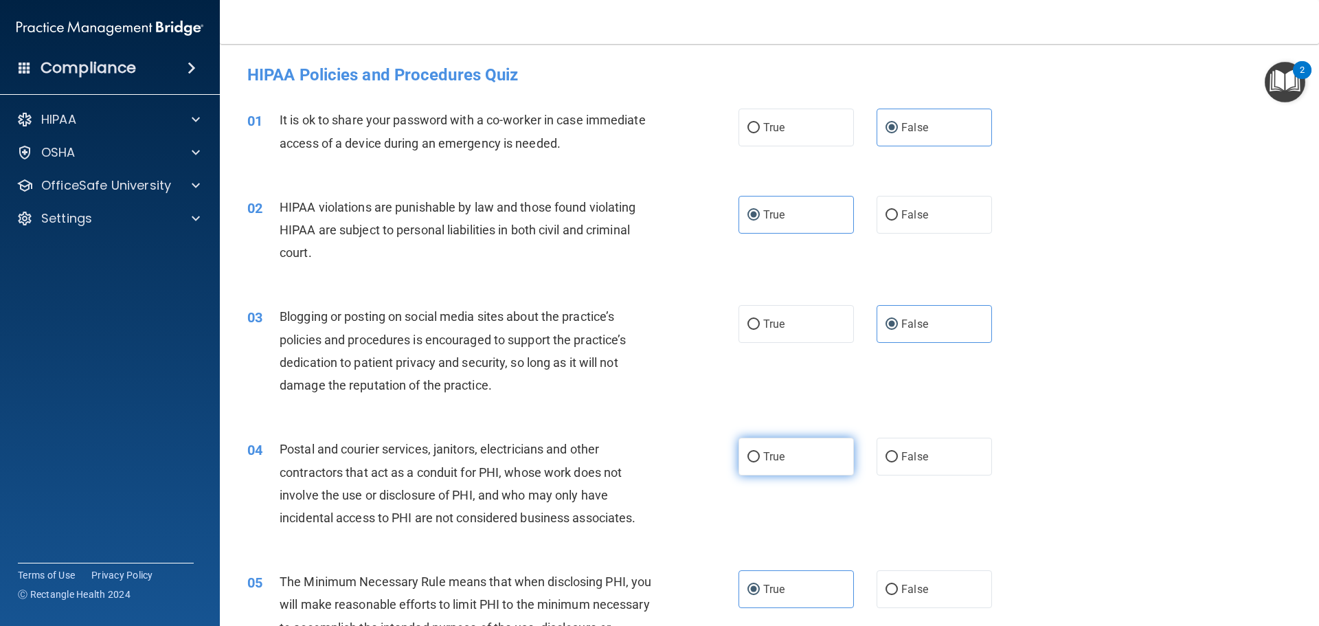
radio input "true"
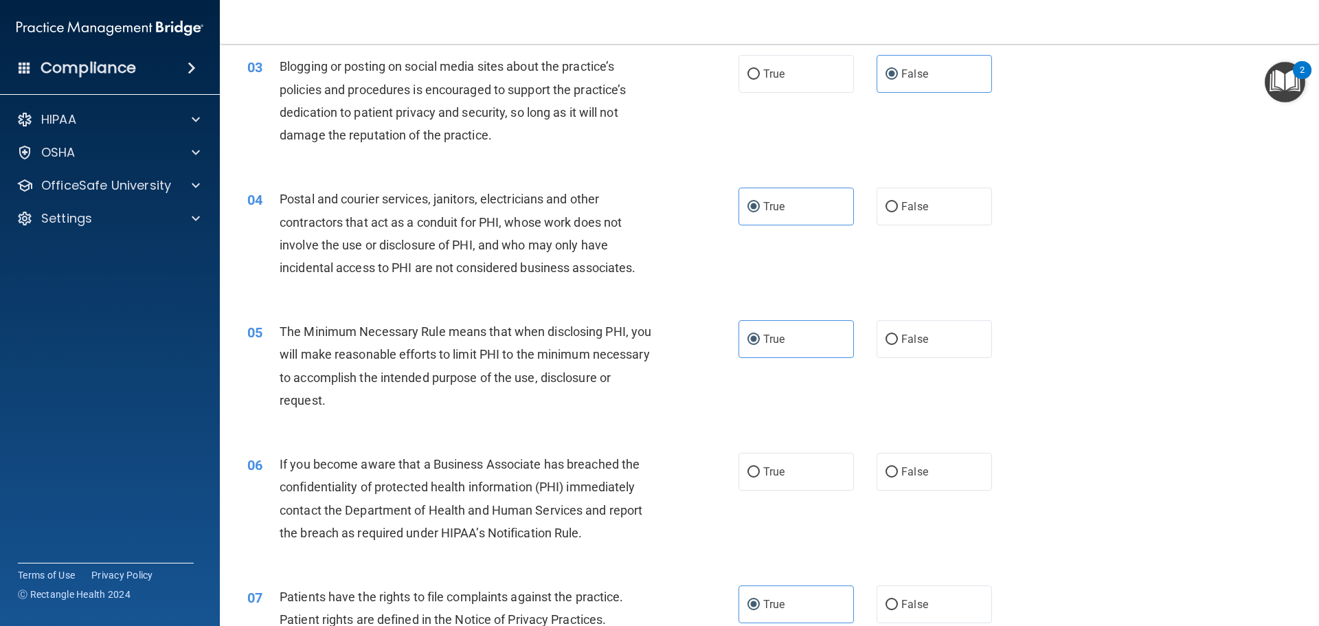
scroll to position [275, 0]
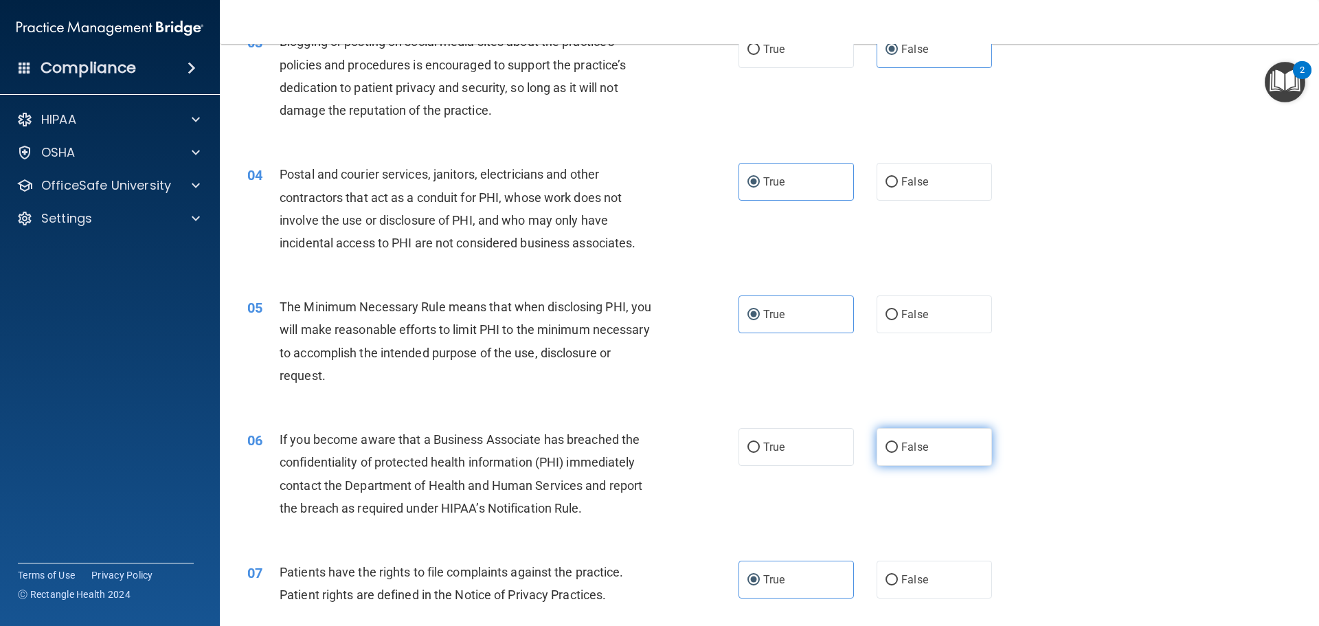
click at [912, 455] on label "False" at bounding box center [933, 447] width 115 height 38
click at [898, 453] on input "False" at bounding box center [891, 447] width 12 height 10
radio input "true"
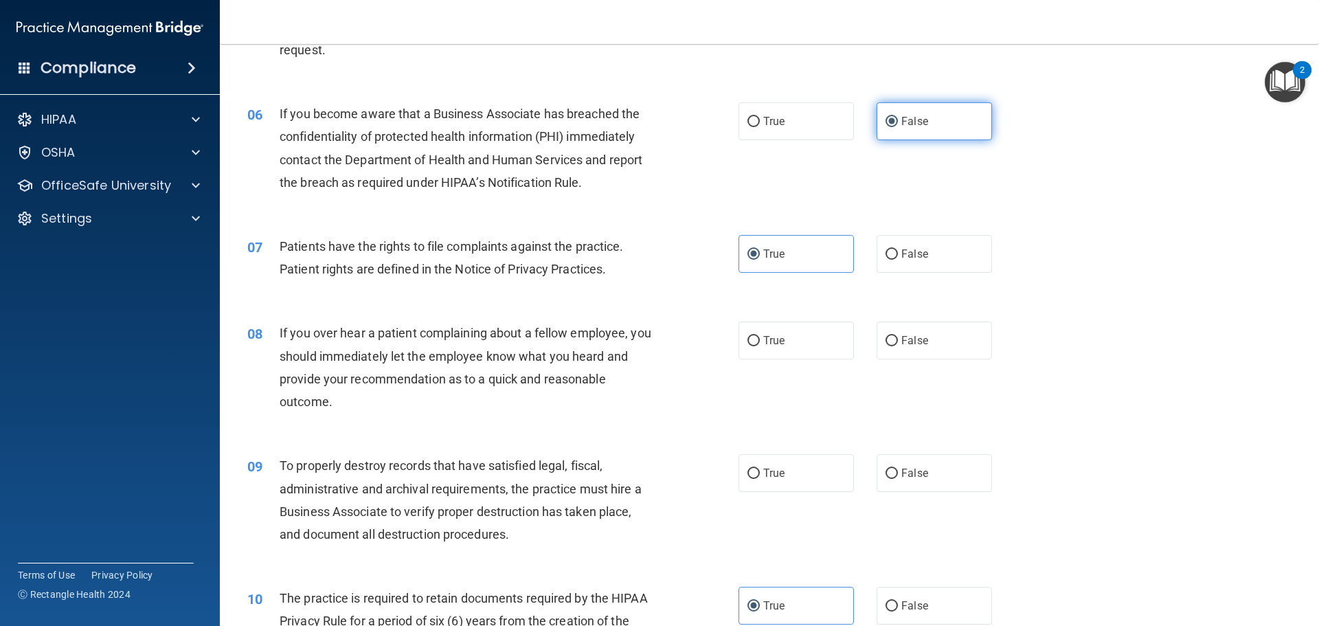
scroll to position [618, 0]
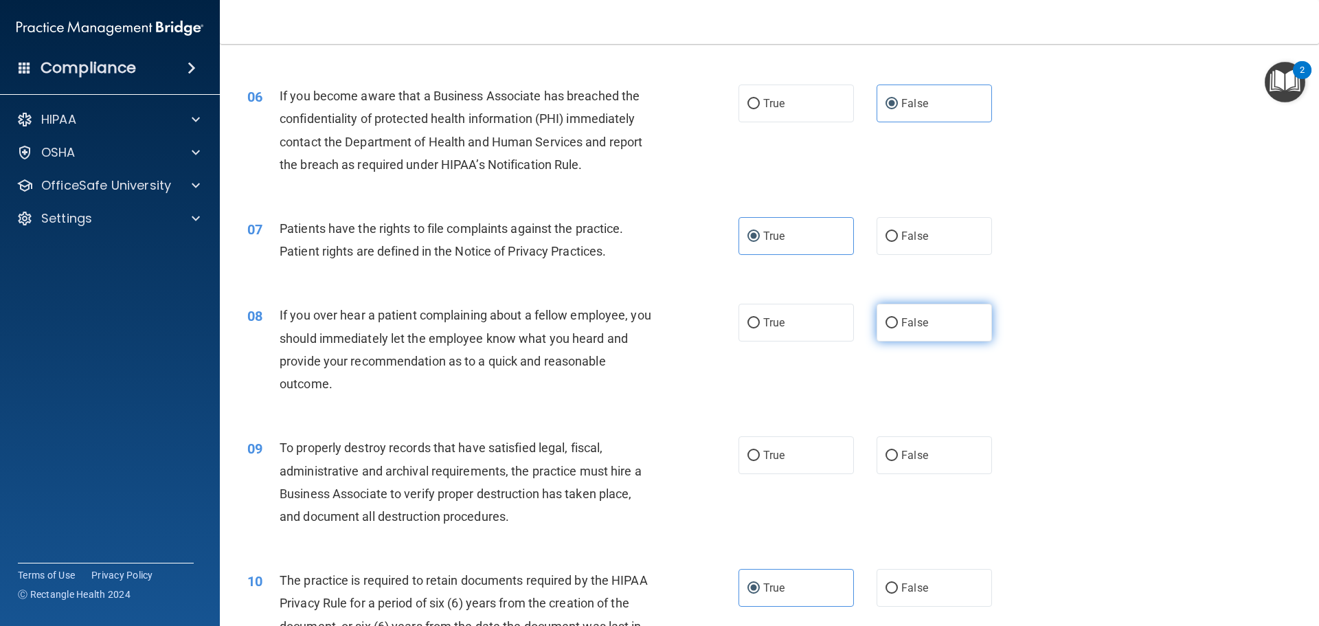
click at [914, 325] on span "False" at bounding box center [914, 322] width 27 height 13
click at [898, 325] on input "False" at bounding box center [891, 323] width 12 height 10
radio input "true"
click at [902, 442] on label "False" at bounding box center [933, 455] width 115 height 38
click at [898, 451] on input "False" at bounding box center [891, 456] width 12 height 10
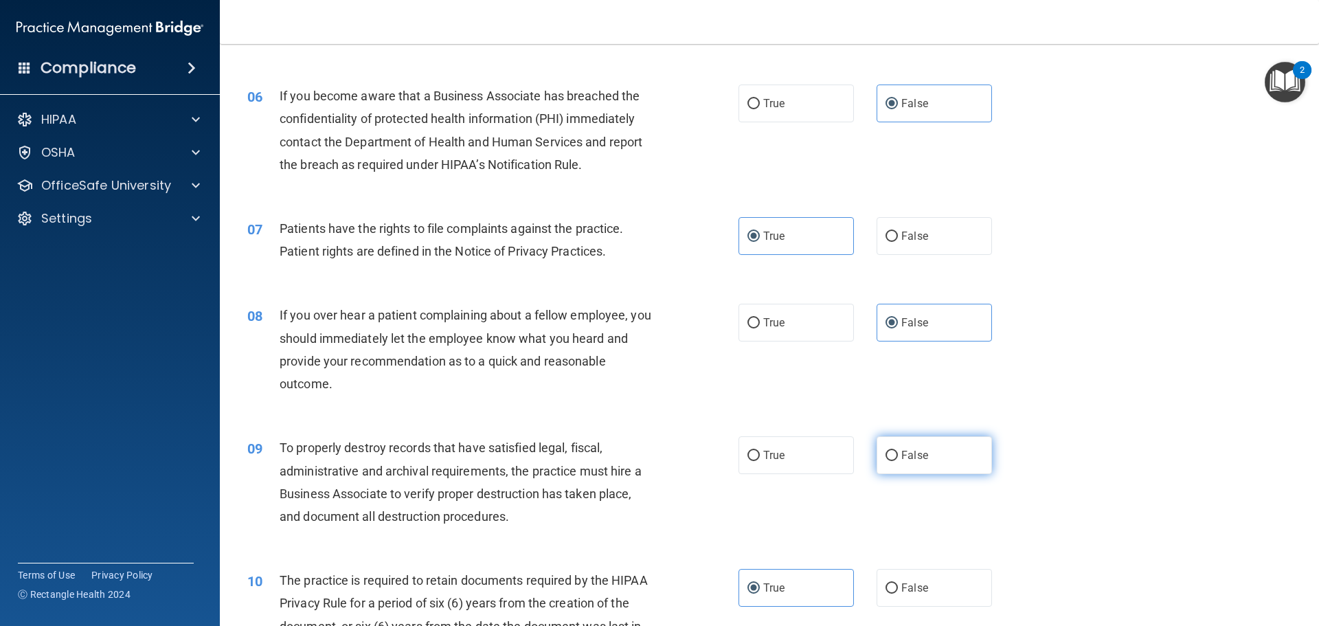
radio input "true"
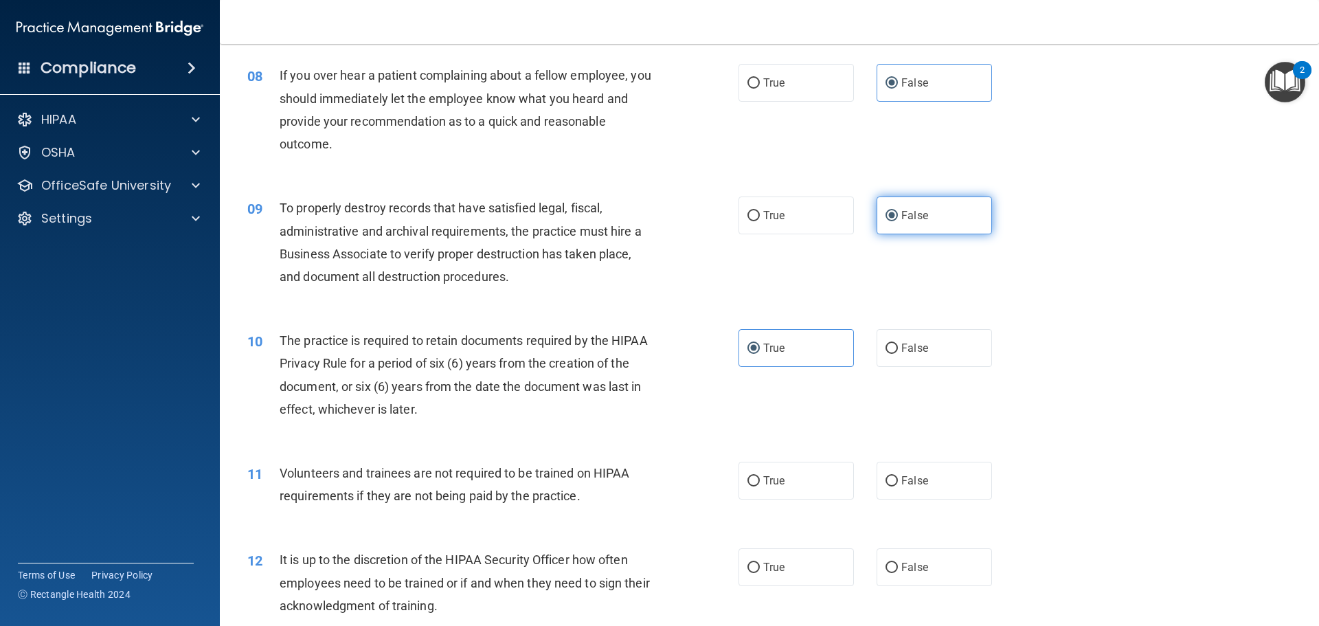
scroll to position [893, 0]
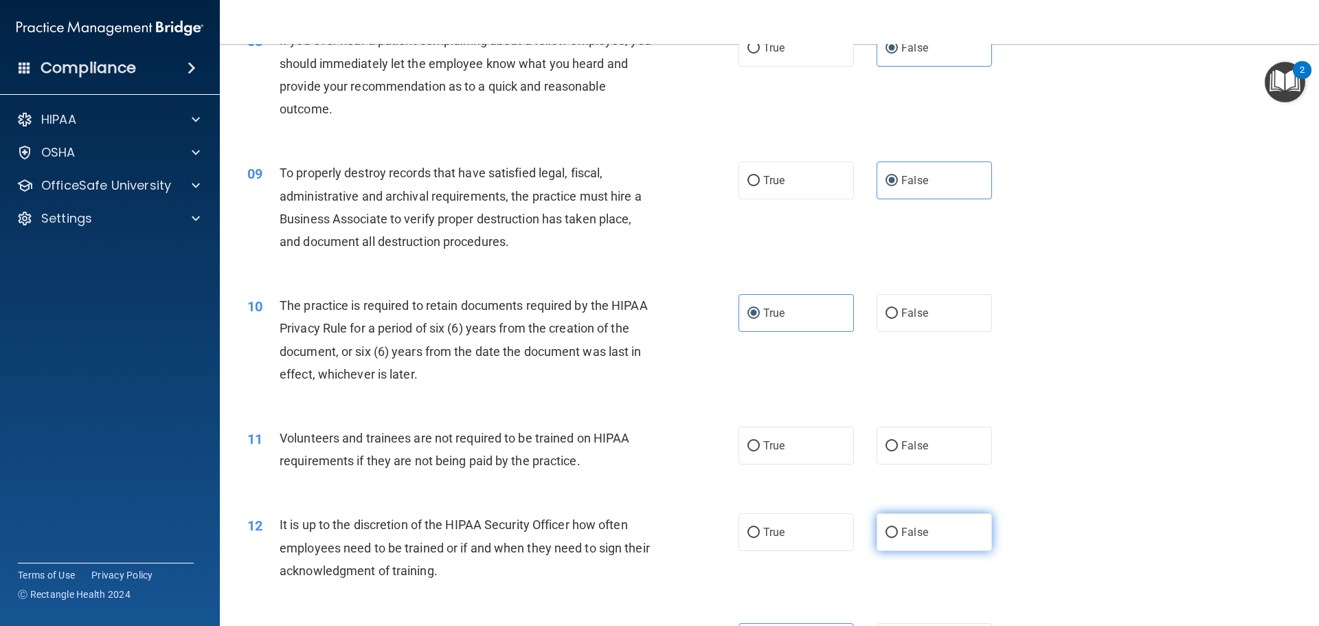
click at [901, 522] on label "False" at bounding box center [933, 532] width 115 height 38
click at [898, 527] on input "False" at bounding box center [891, 532] width 12 height 10
radio input "true"
click at [906, 447] on span "False" at bounding box center [914, 445] width 27 height 13
click at [898, 447] on input "False" at bounding box center [891, 446] width 12 height 10
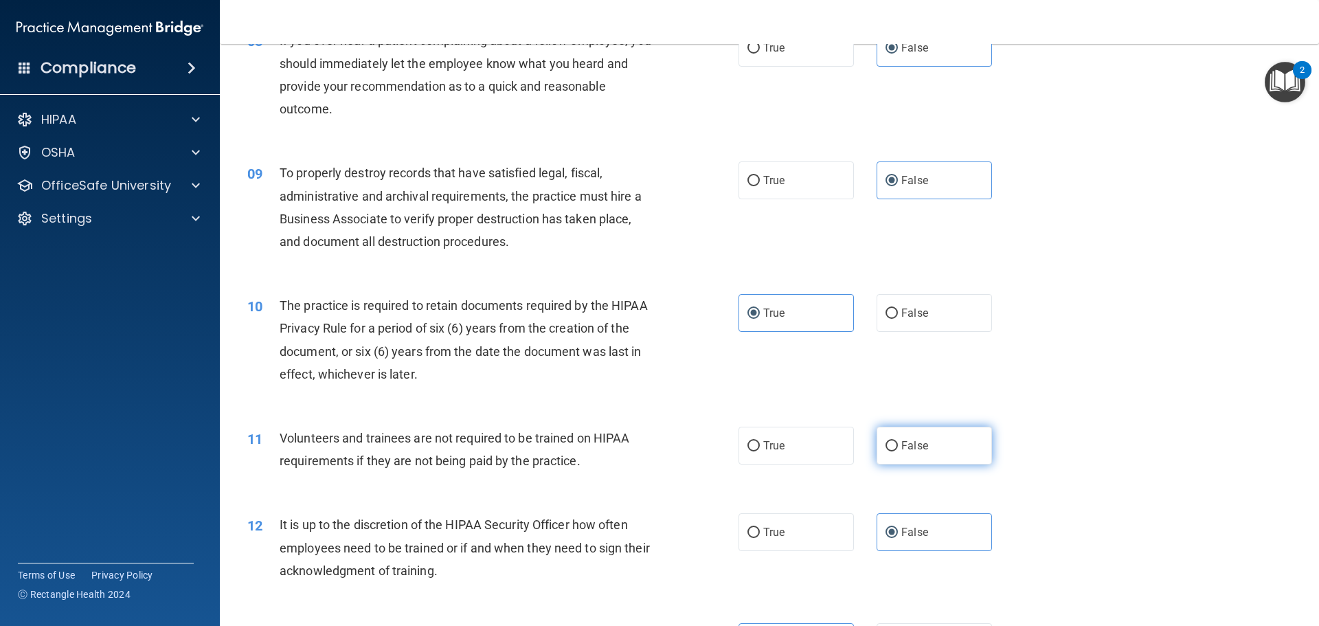
radio input "true"
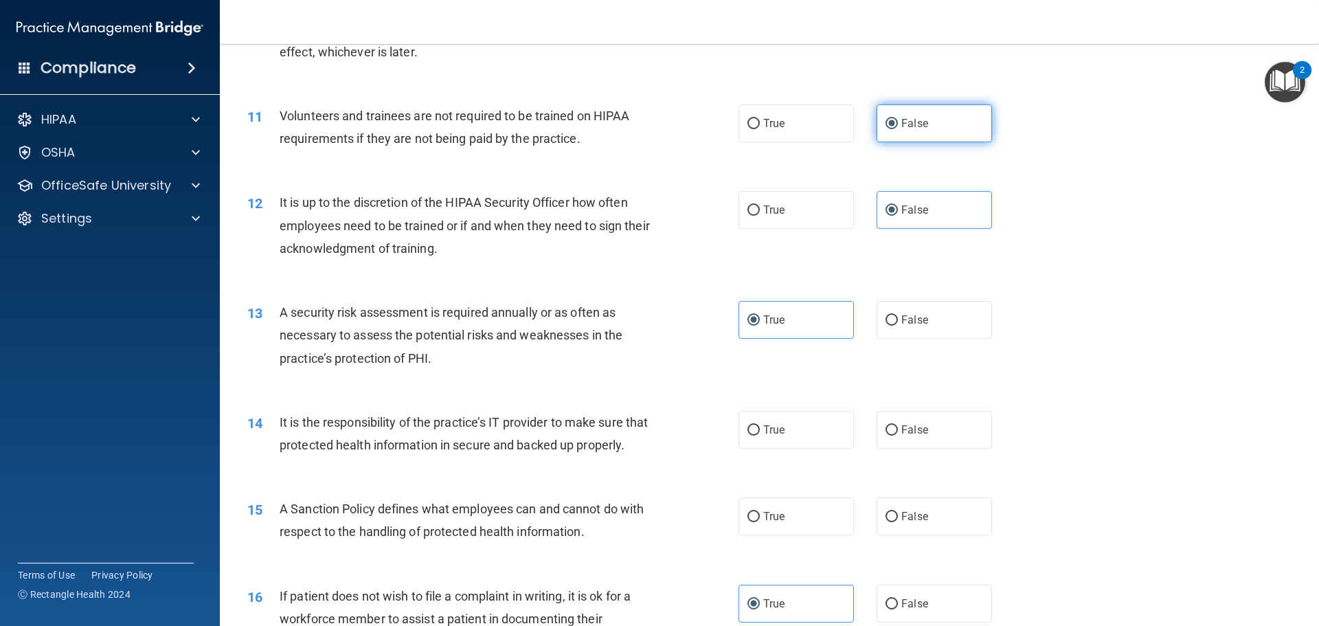
scroll to position [1236, 0]
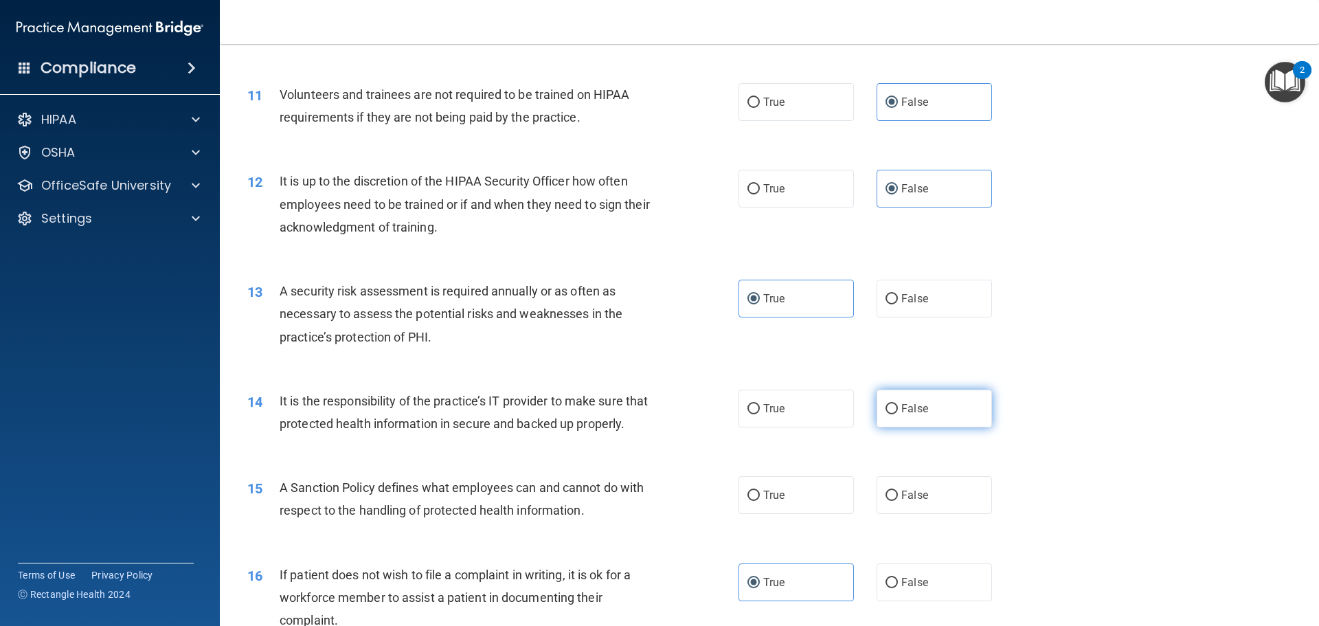
click at [909, 409] on span "False" at bounding box center [914, 408] width 27 height 13
click at [898, 409] on input "False" at bounding box center [891, 409] width 12 height 10
radio input "true"
click at [912, 501] on label "False" at bounding box center [933, 495] width 115 height 38
click at [898, 501] on input "False" at bounding box center [891, 495] width 12 height 10
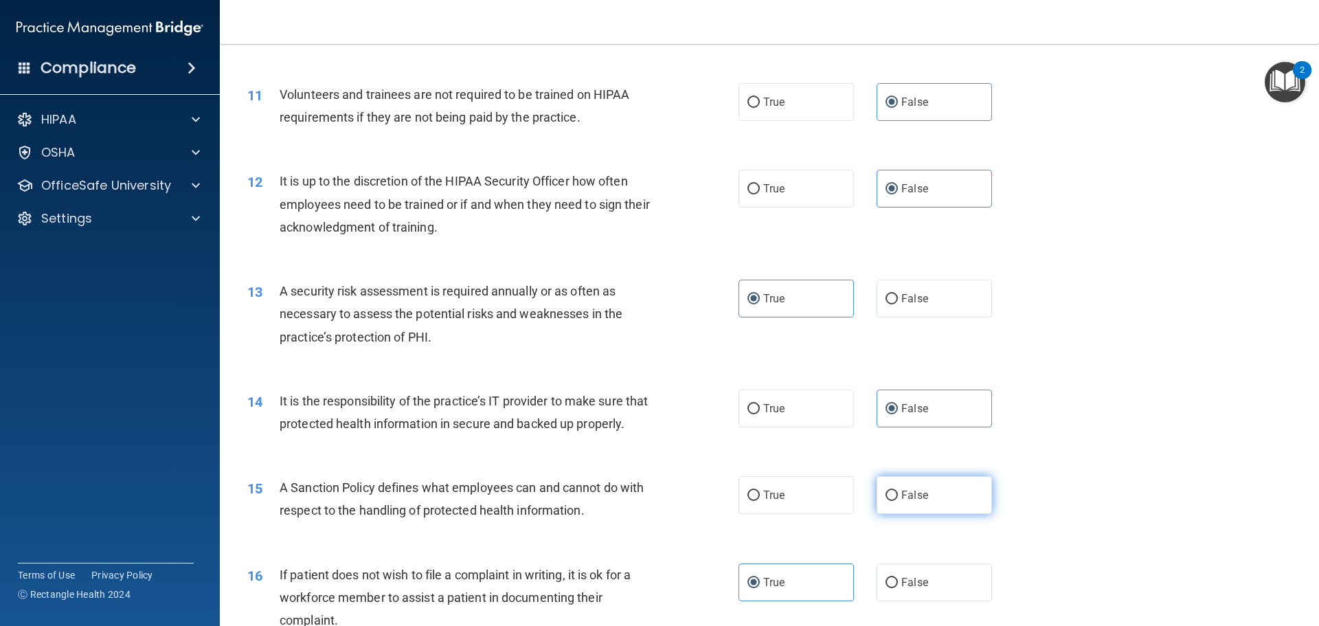
radio input "true"
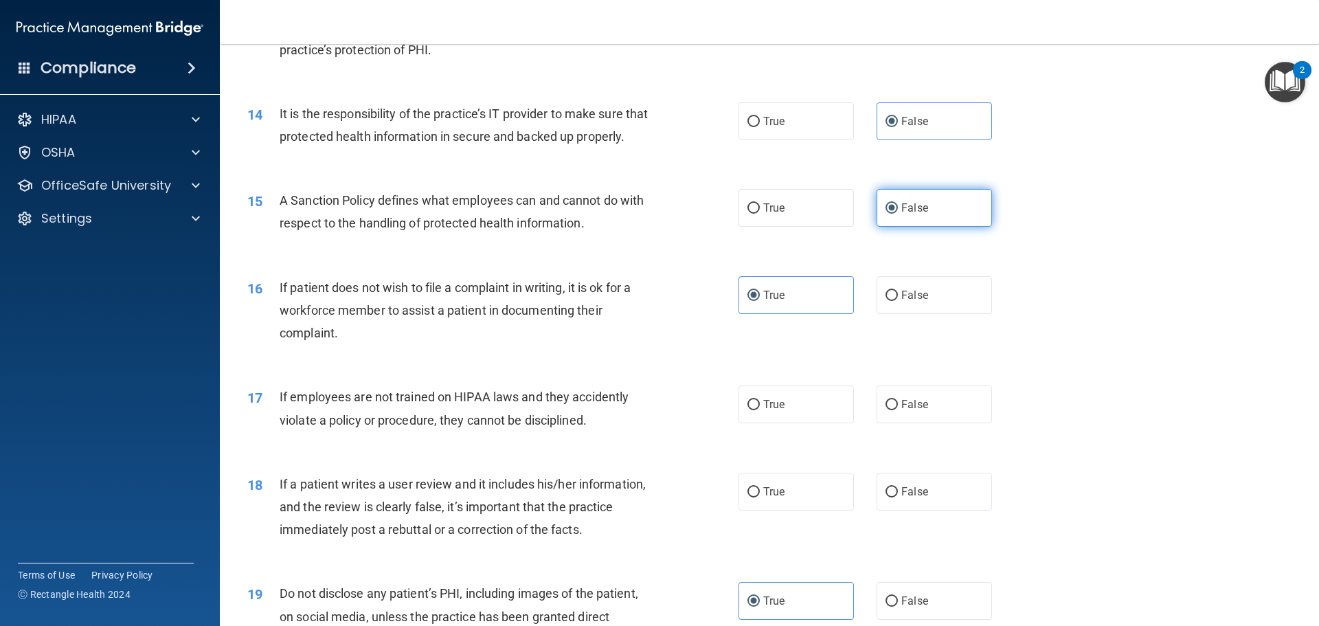
scroll to position [1580, 0]
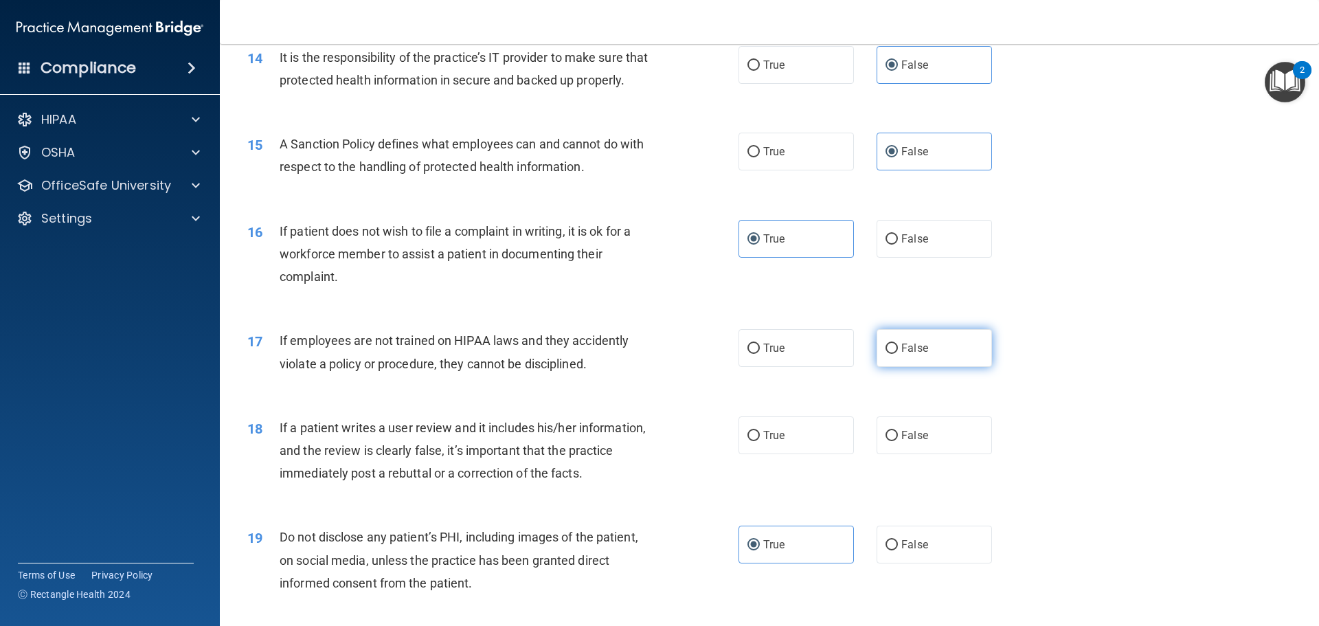
click at [918, 354] on span "False" at bounding box center [914, 347] width 27 height 13
click at [898, 354] on input "False" at bounding box center [891, 348] width 12 height 10
radio input "true"
click at [917, 442] on span "False" at bounding box center [914, 435] width 27 height 13
click at [898, 441] on input "False" at bounding box center [891, 436] width 12 height 10
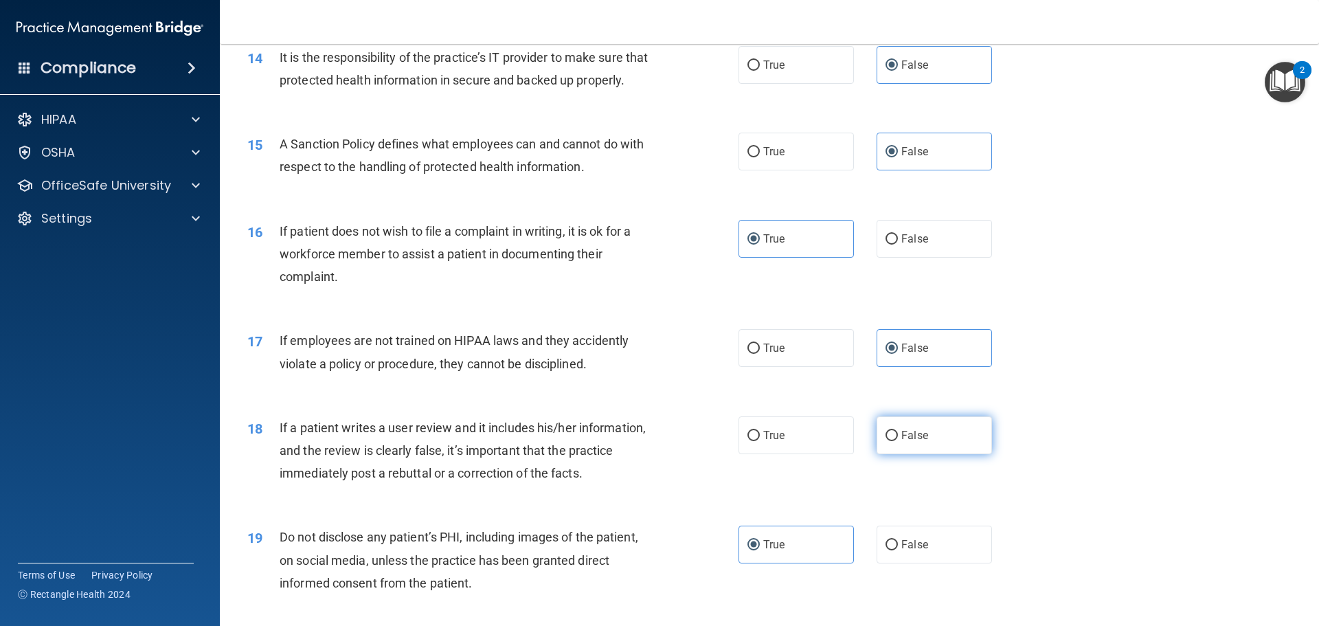
radio input "true"
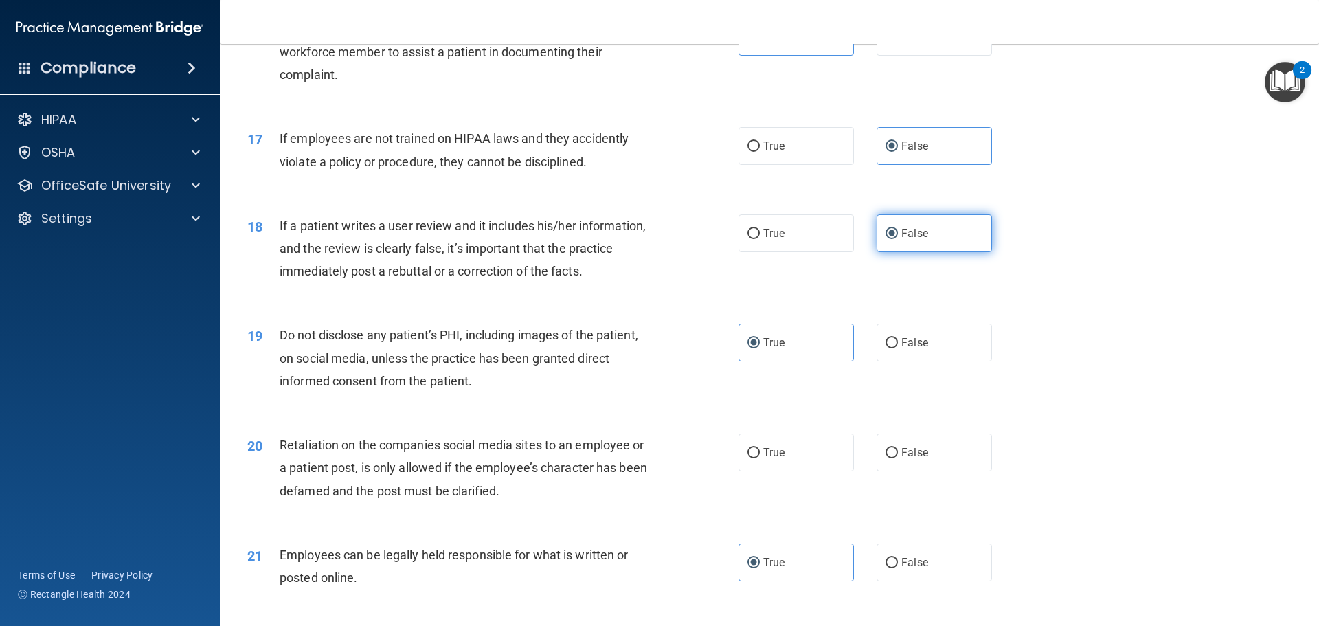
scroll to position [1854, 0]
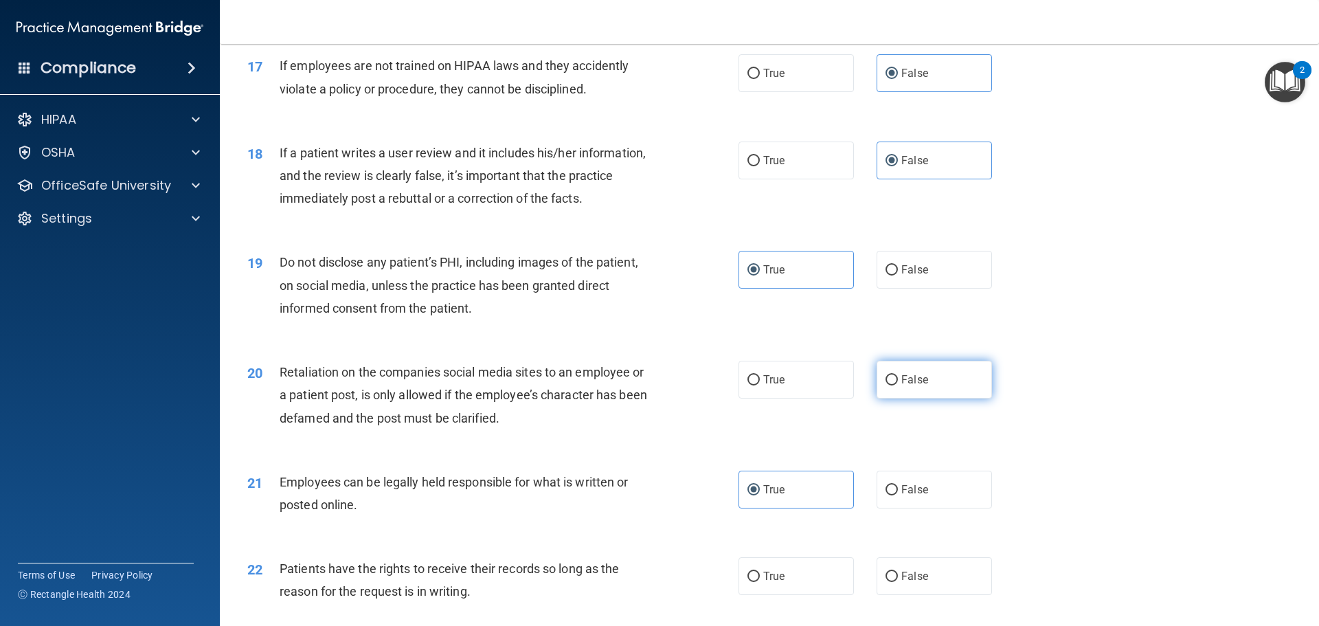
click at [912, 398] on label "False" at bounding box center [933, 380] width 115 height 38
click at [898, 385] on input "False" at bounding box center [891, 380] width 12 height 10
radio input "true"
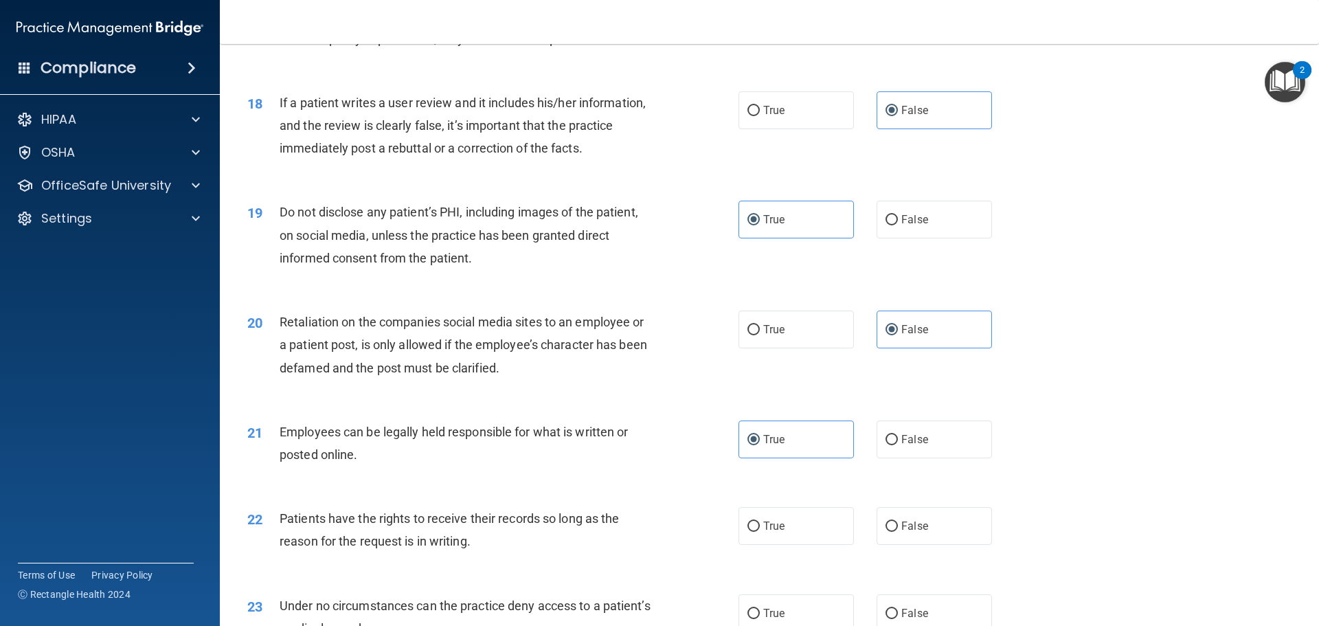
scroll to position [2060, 0]
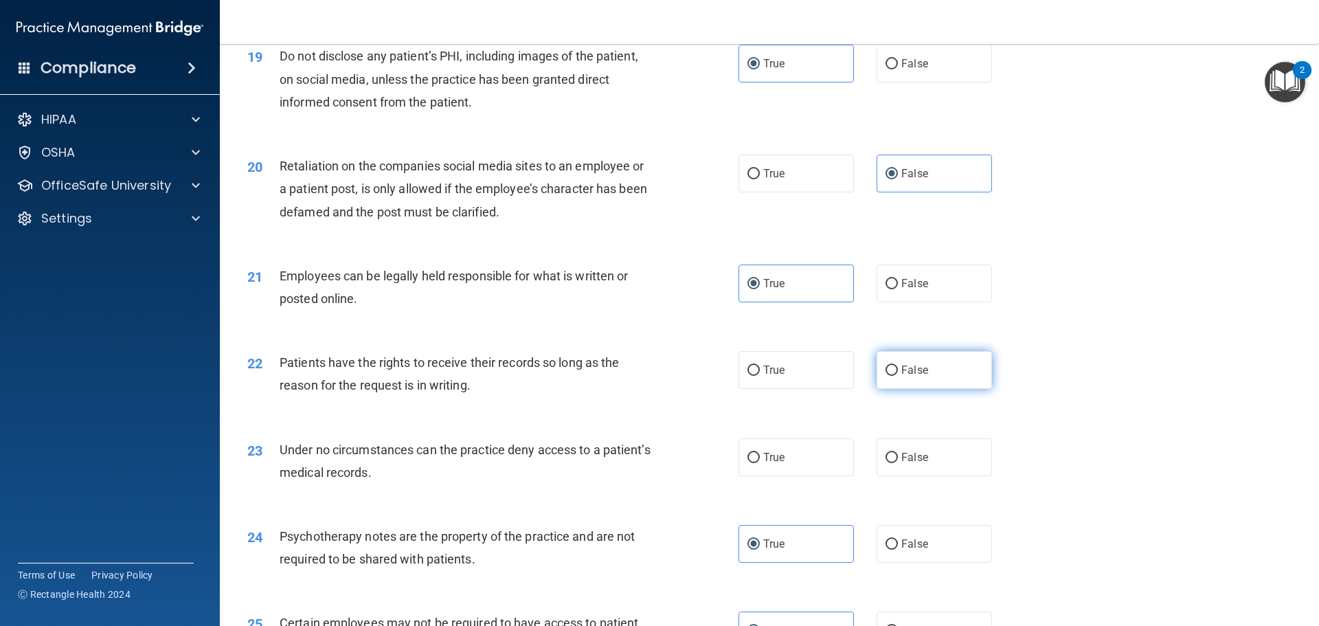
click at [914, 376] on span "False" at bounding box center [914, 369] width 27 height 13
click at [898, 376] on input "False" at bounding box center [891, 370] width 12 height 10
radio input "true"
click at [912, 464] on span "False" at bounding box center [914, 457] width 27 height 13
click at [898, 463] on input "False" at bounding box center [891, 458] width 12 height 10
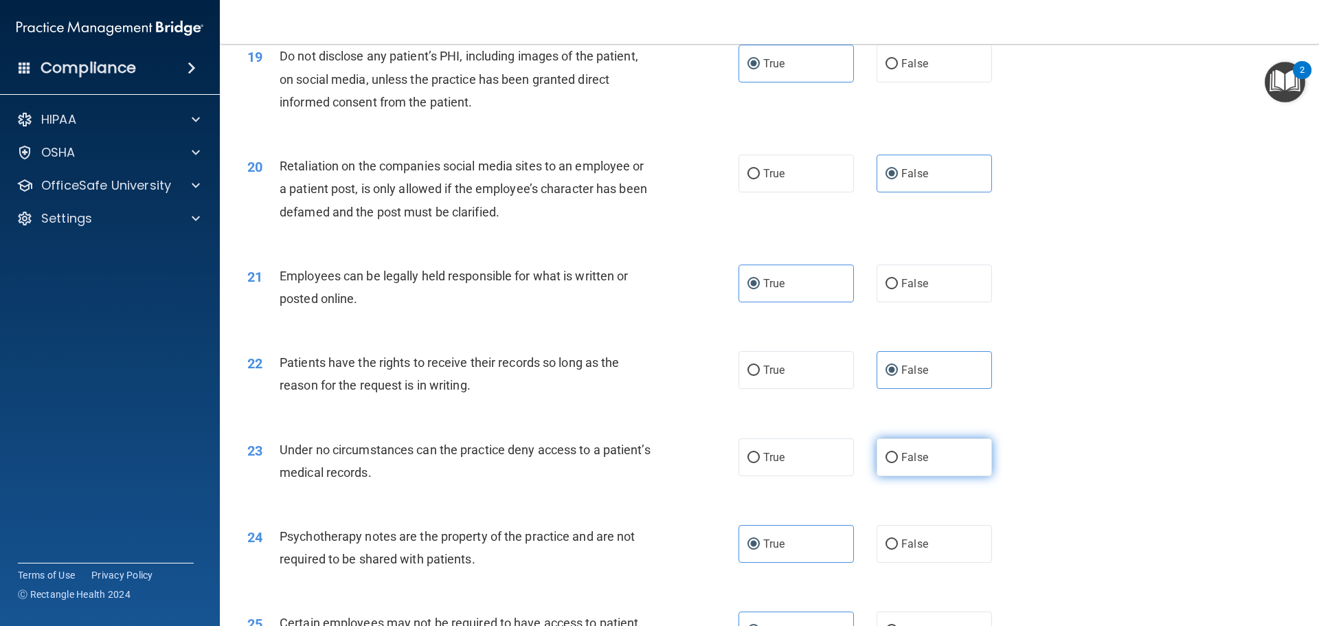
radio input "true"
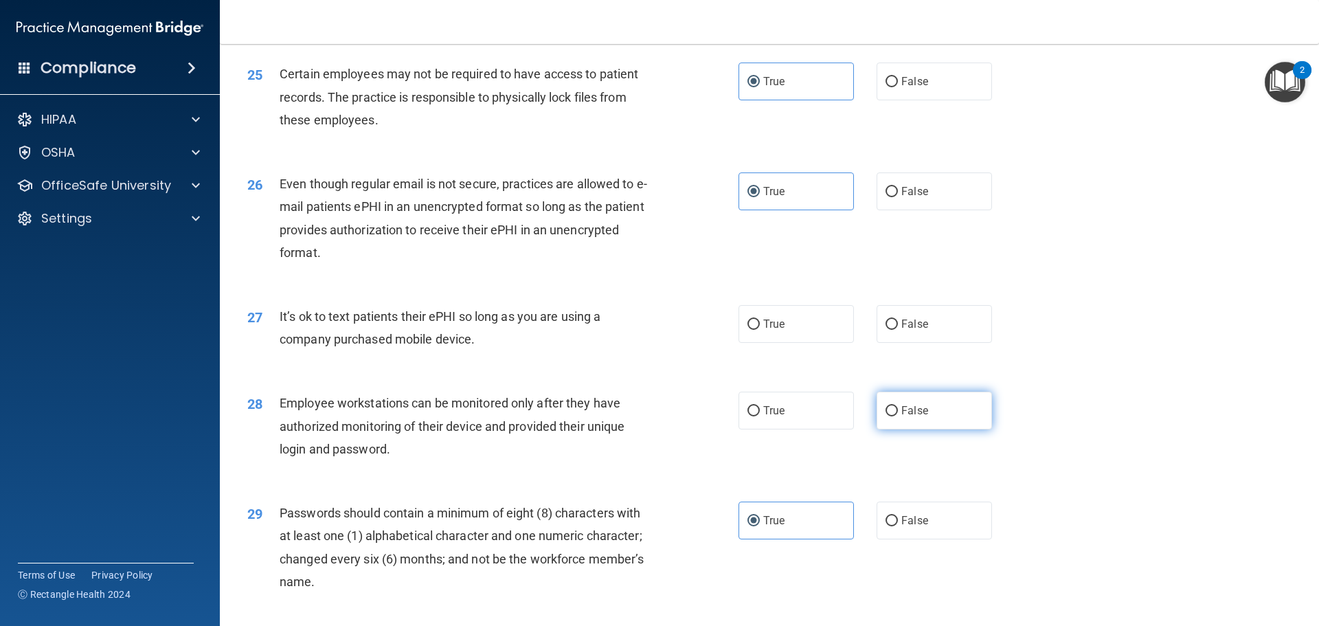
scroll to position [2610, 0]
click at [912, 342] on label "False" at bounding box center [933, 323] width 115 height 38
click at [898, 329] on input "False" at bounding box center [891, 324] width 12 height 10
radio input "true"
click at [931, 429] on label "False" at bounding box center [933, 410] width 115 height 38
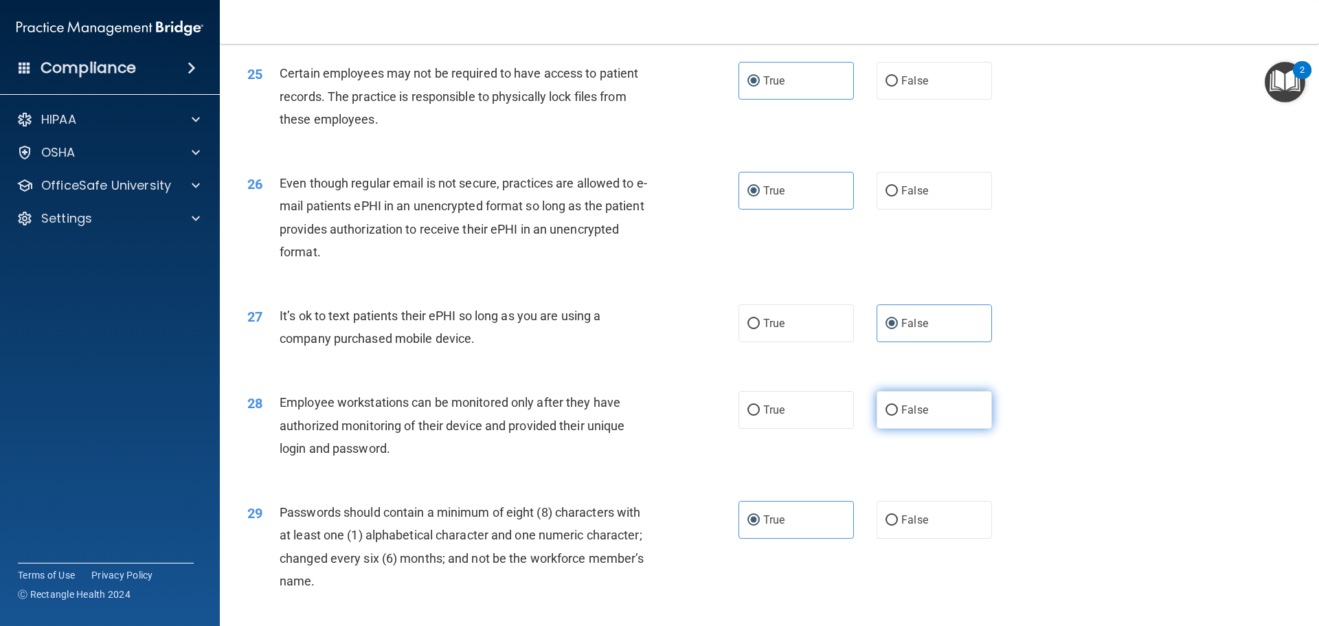
click at [898, 415] on input "False" at bounding box center [891, 410] width 12 height 10
radio input "true"
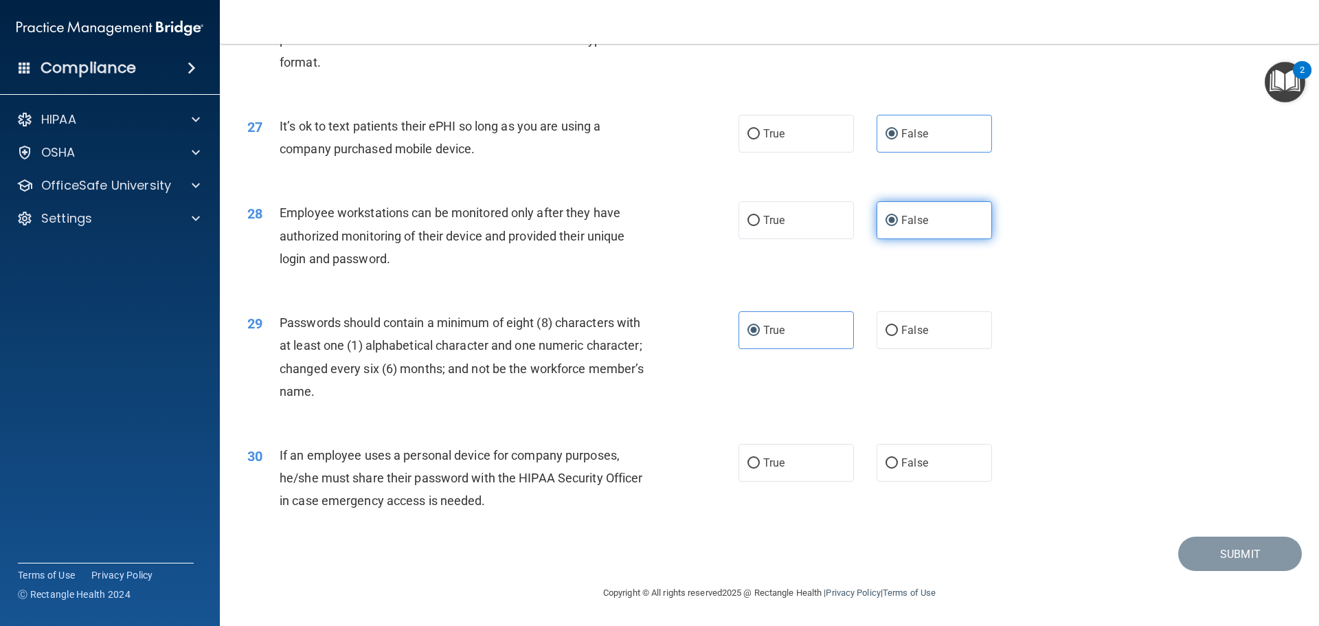
scroll to position [2822, 0]
click at [924, 451] on label "False" at bounding box center [933, 463] width 115 height 38
click at [898, 458] on input "False" at bounding box center [891, 463] width 12 height 10
radio input "true"
click at [1225, 552] on button "Submit" at bounding box center [1240, 553] width 124 height 35
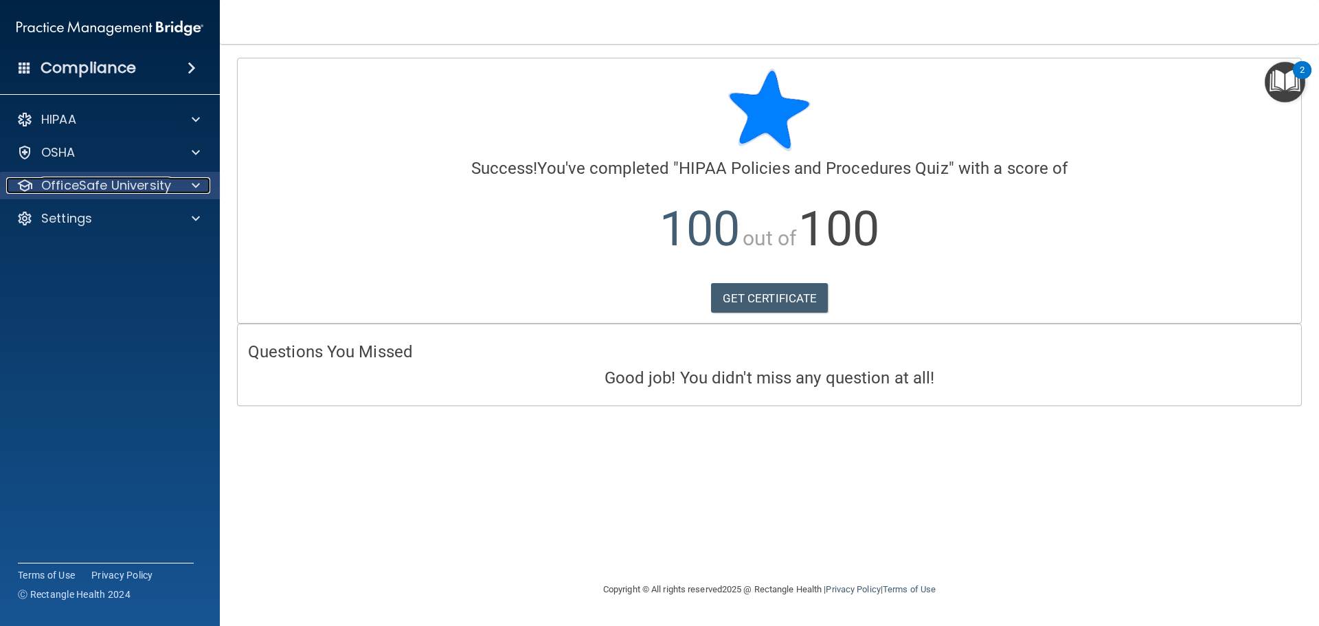
click at [196, 189] on span at bounding box center [196, 185] width 8 height 16
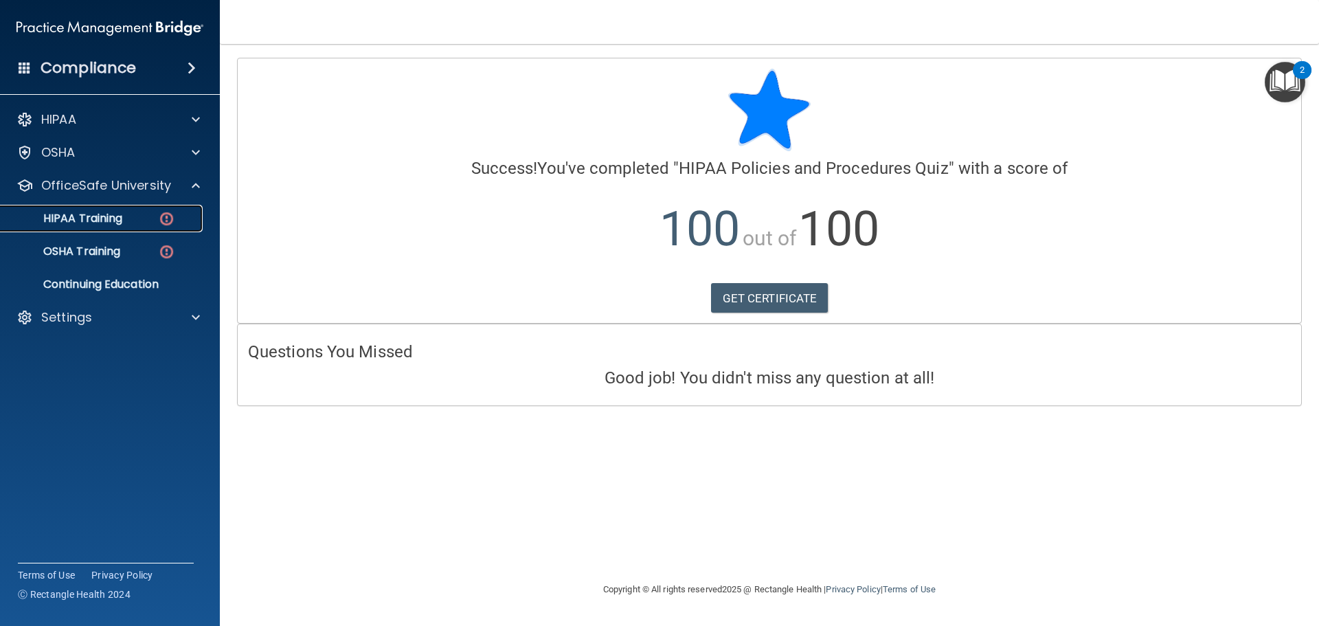
click at [167, 212] on img at bounding box center [166, 218] width 17 height 17
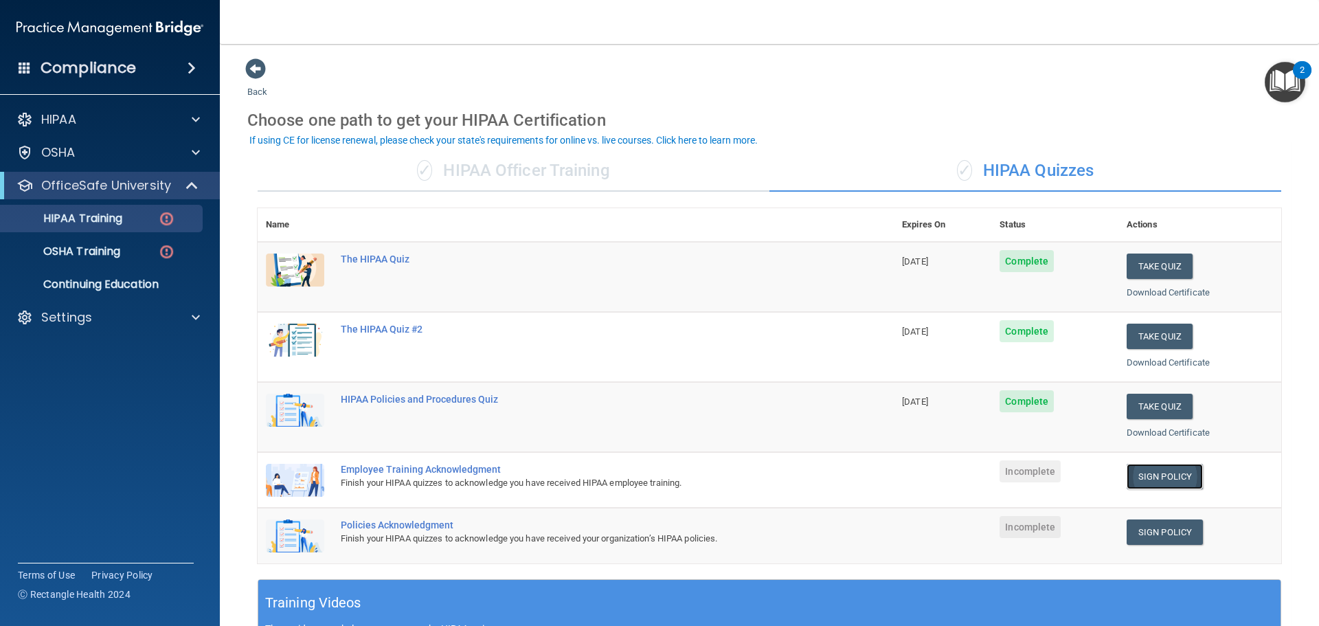
click at [1163, 474] on link "Sign Policy" at bounding box center [1164, 476] width 76 height 25
click at [1148, 535] on link "Sign Policy" at bounding box center [1164, 531] width 76 height 25
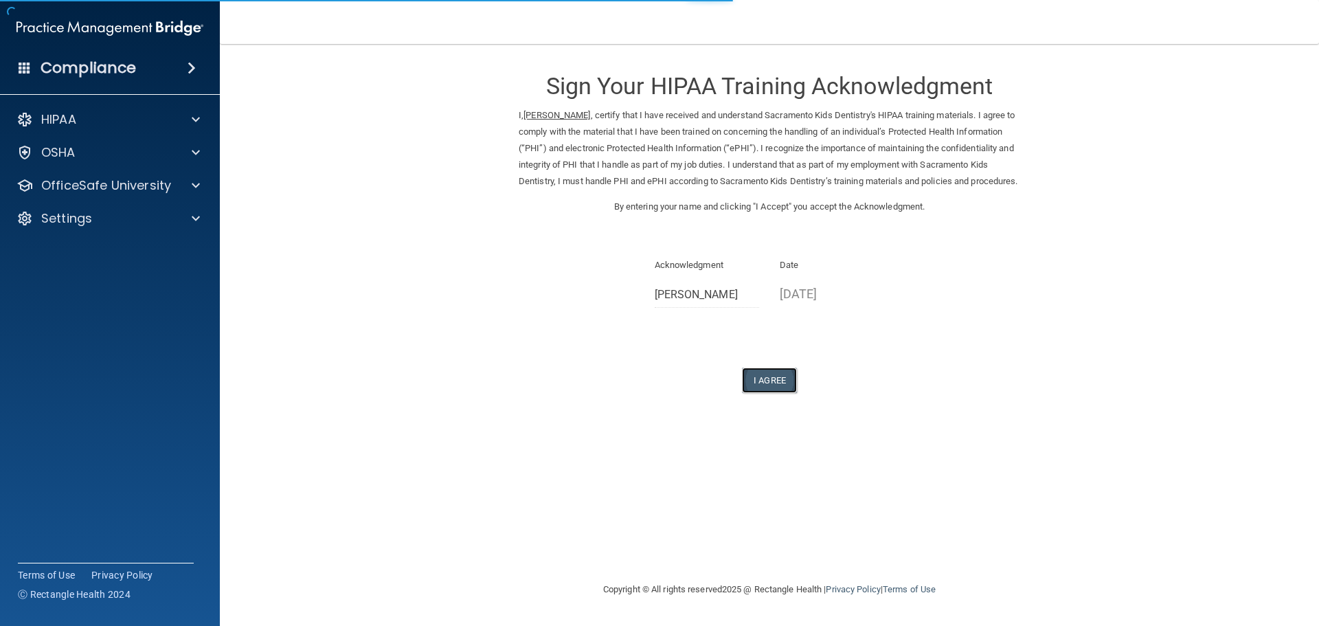
click at [782, 393] on button "I Agree" at bounding box center [769, 379] width 55 height 25
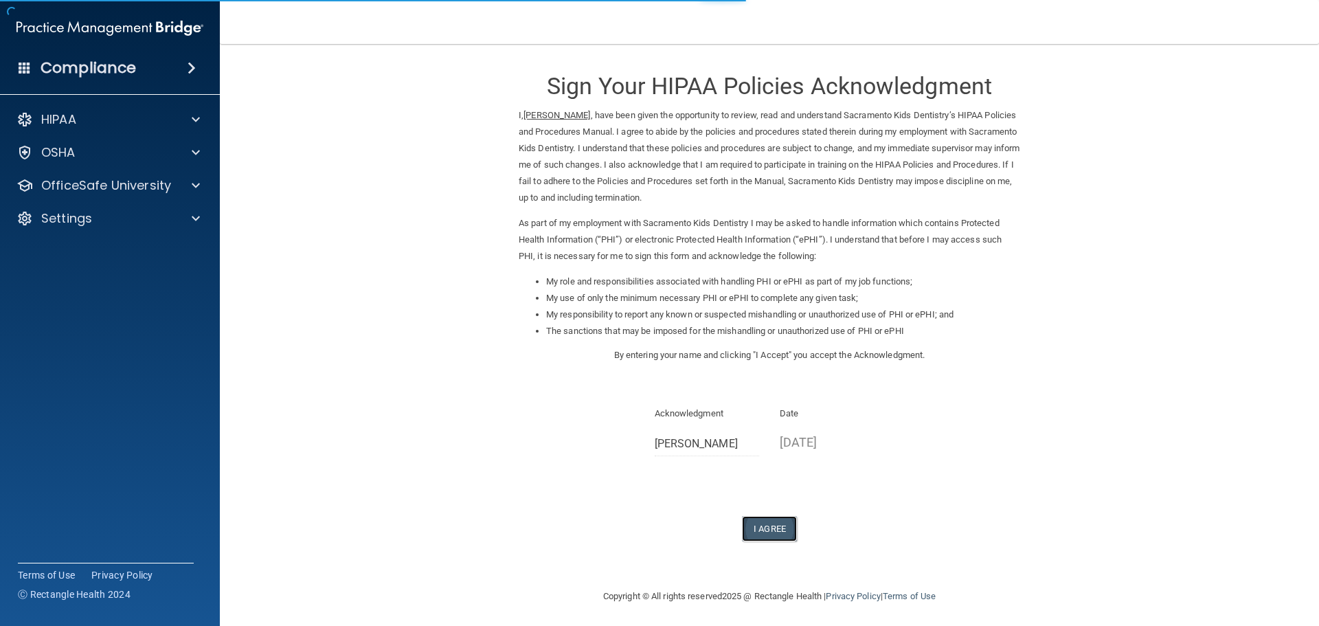
click at [780, 533] on button "I Agree" at bounding box center [769, 528] width 55 height 25
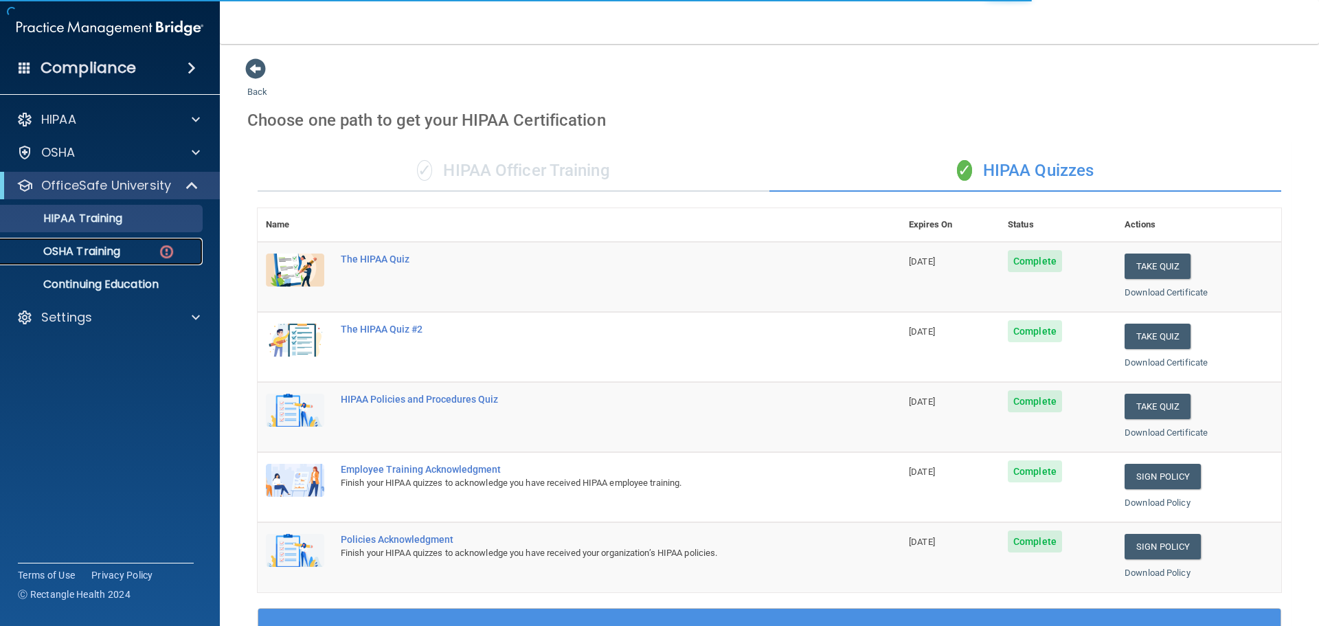
click at [156, 253] on div "OSHA Training" at bounding box center [102, 251] width 187 height 14
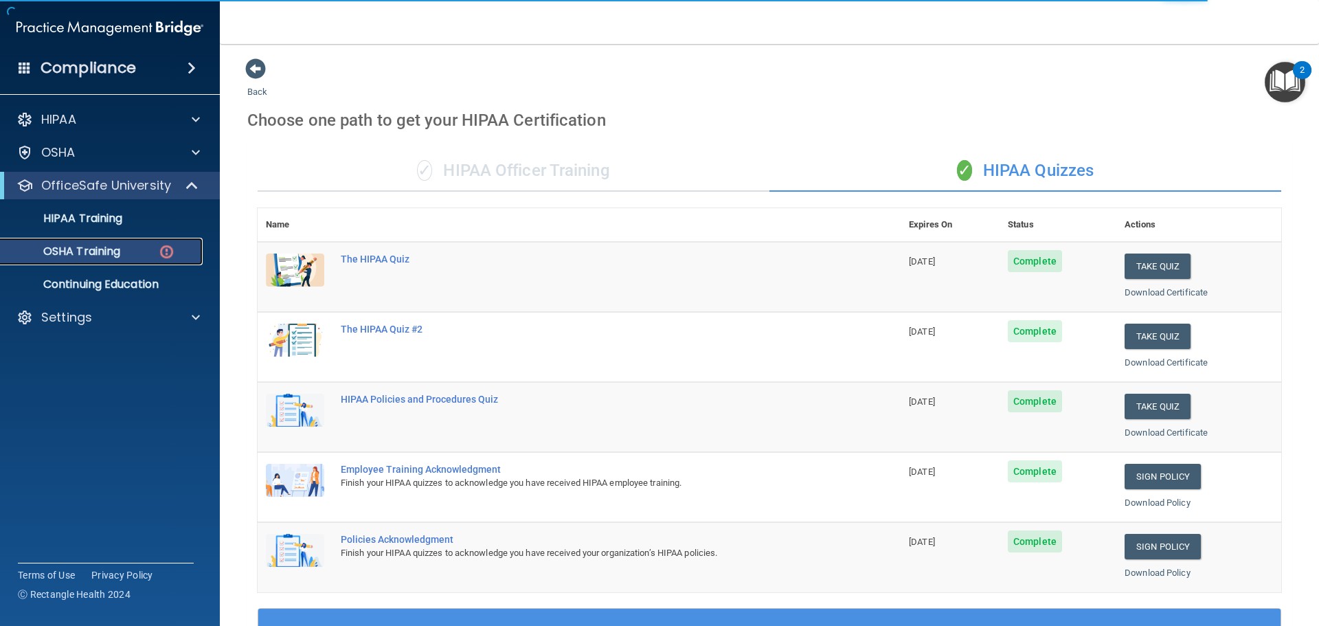
scroll to position [69, 0]
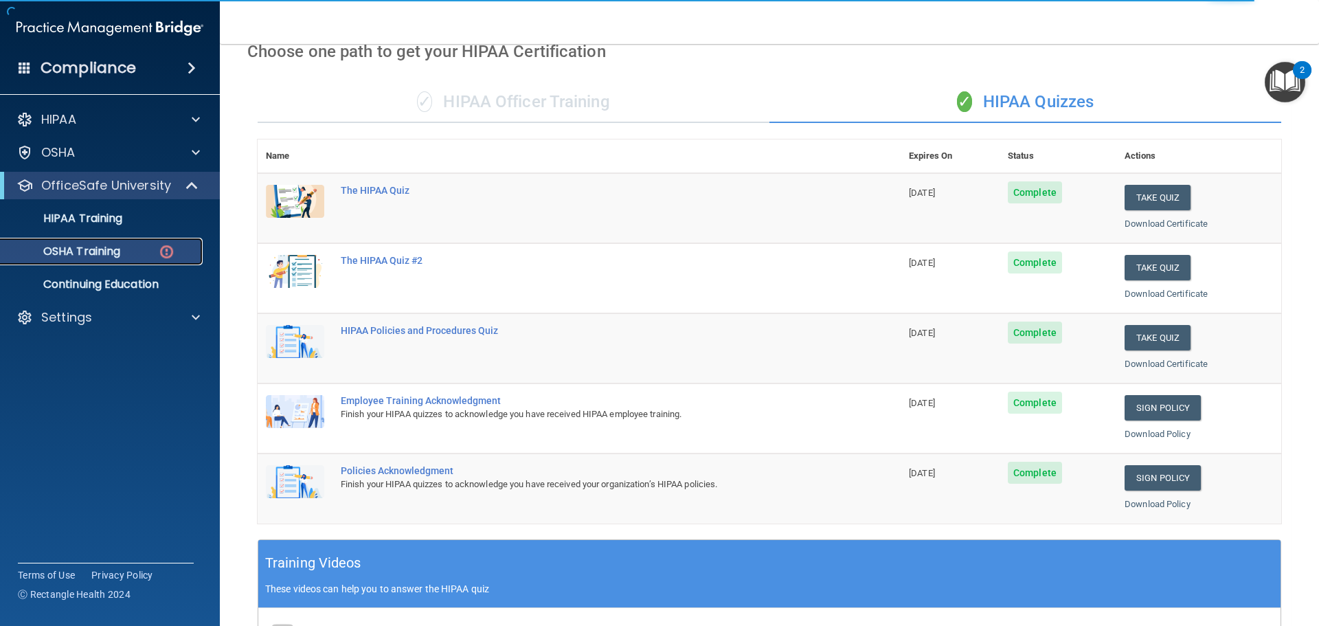
click at [115, 255] on p "OSHA Training" at bounding box center [64, 251] width 111 height 14
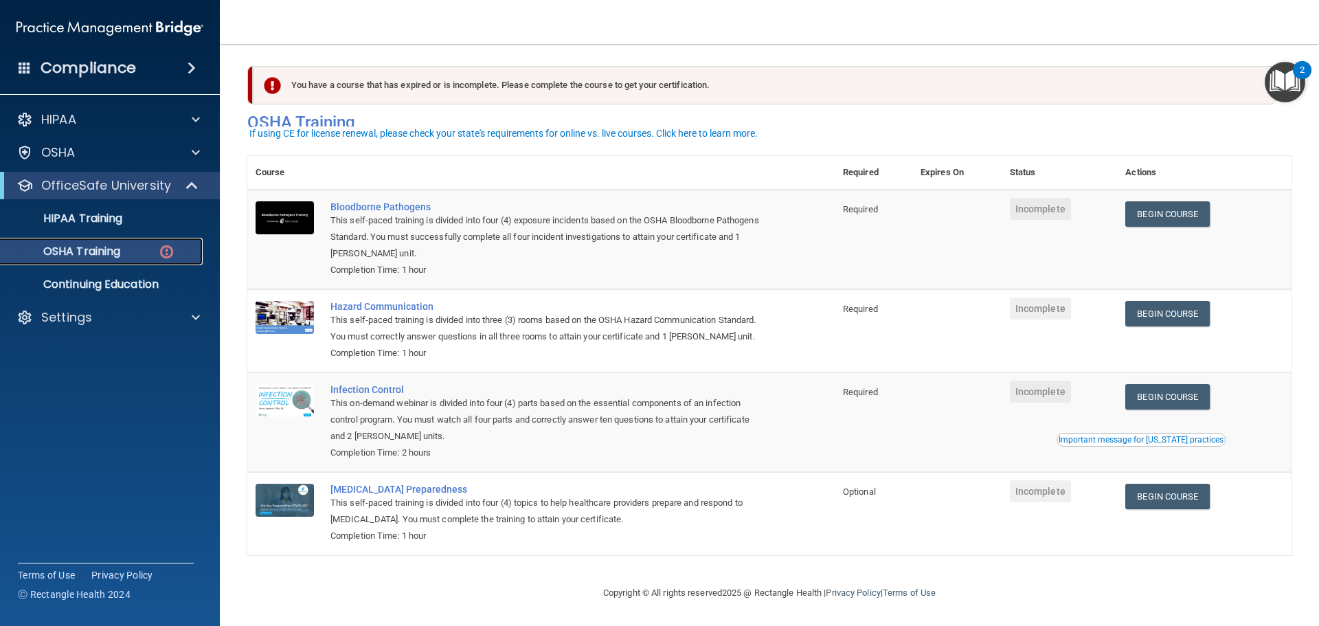
scroll to position [0, 0]
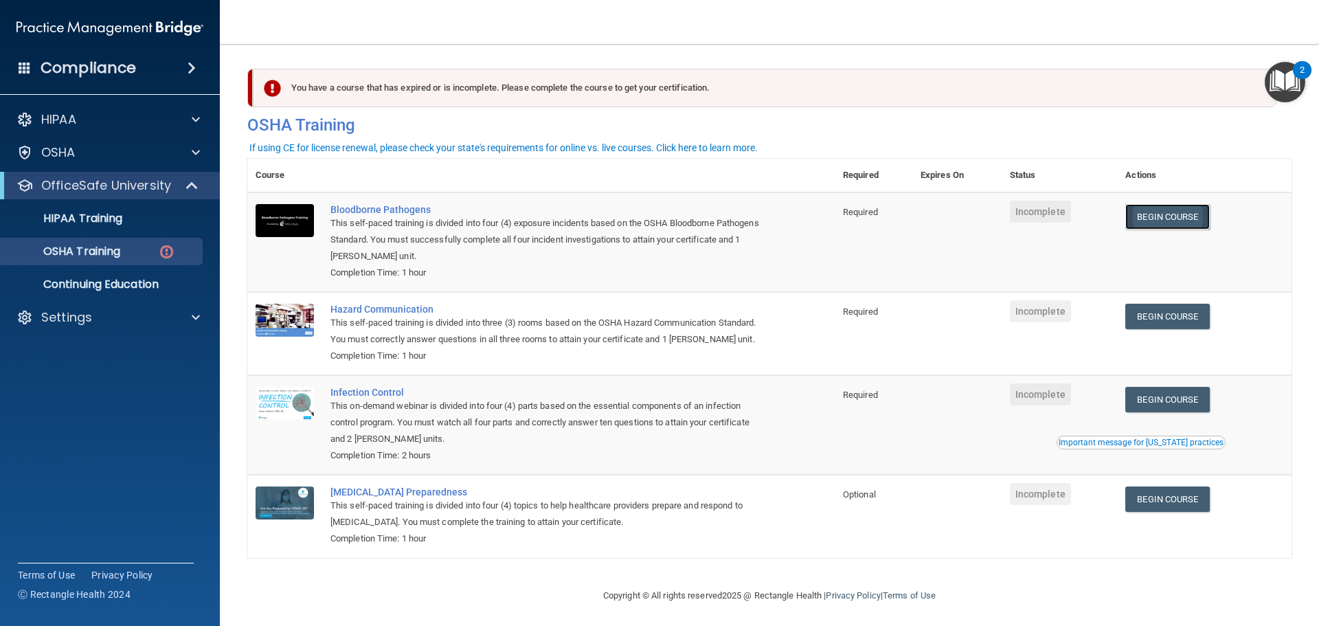
click at [1149, 213] on link "Begin Course" at bounding box center [1167, 216] width 84 height 25
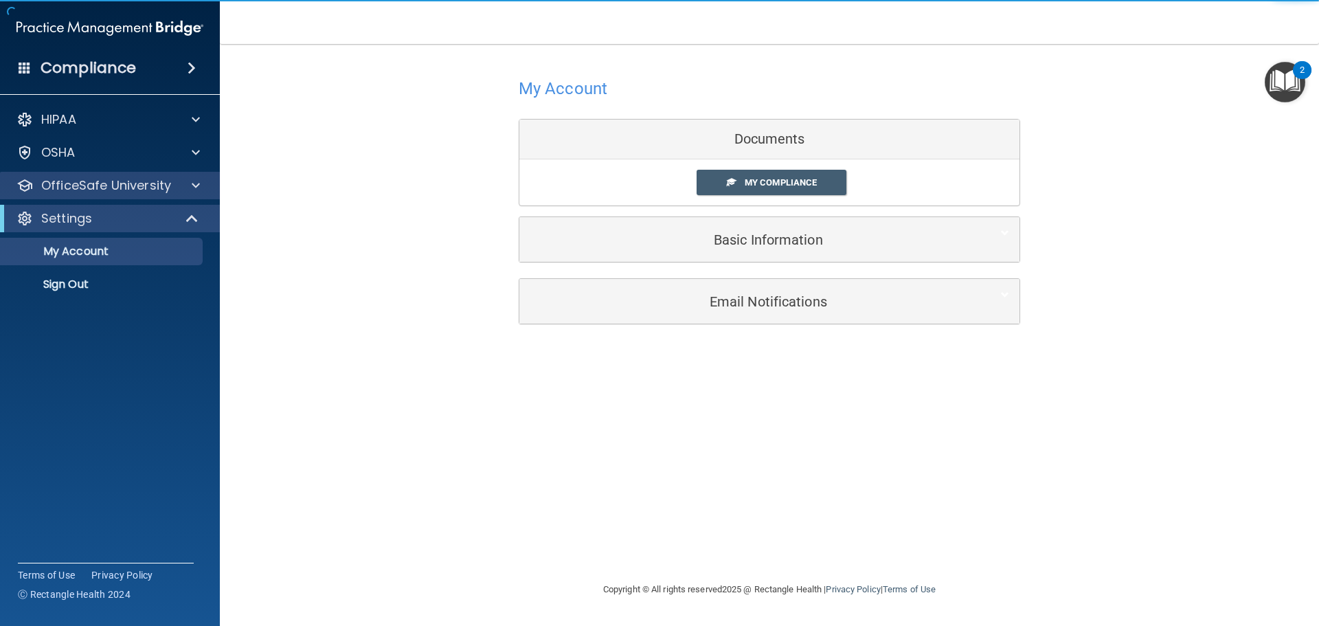
click at [184, 194] on div "OfficeSafe University" at bounding box center [110, 185] width 220 height 27
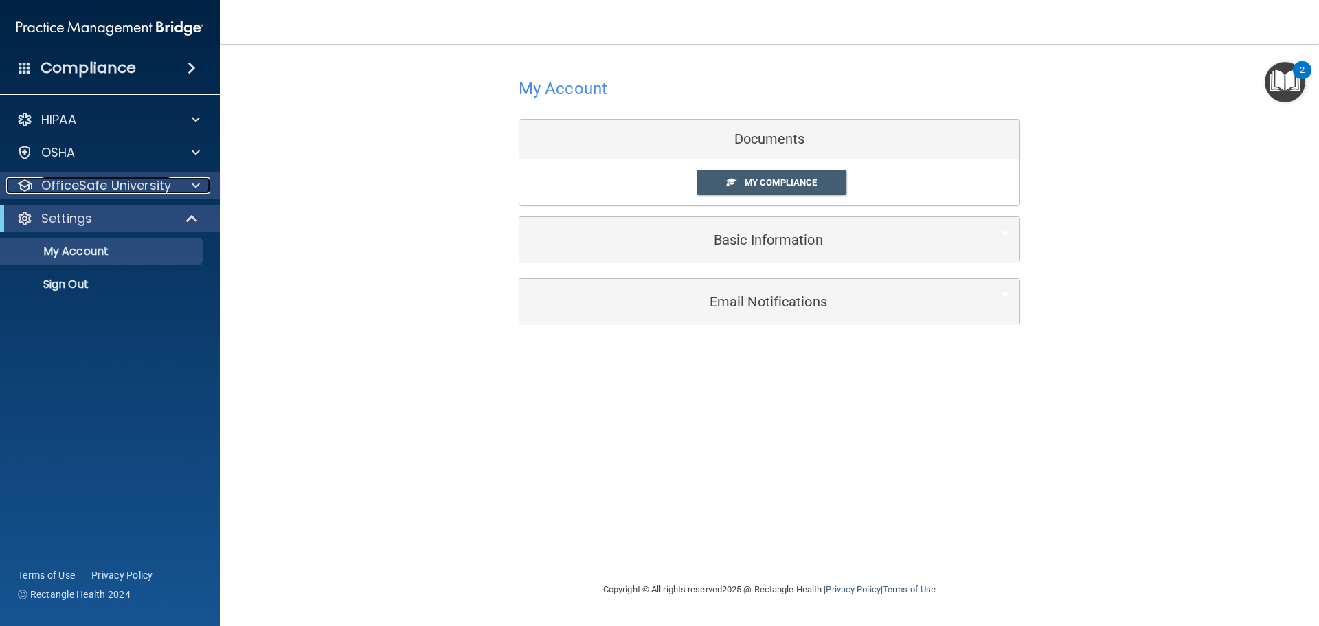
click at [188, 189] on div at bounding box center [194, 185] width 34 height 16
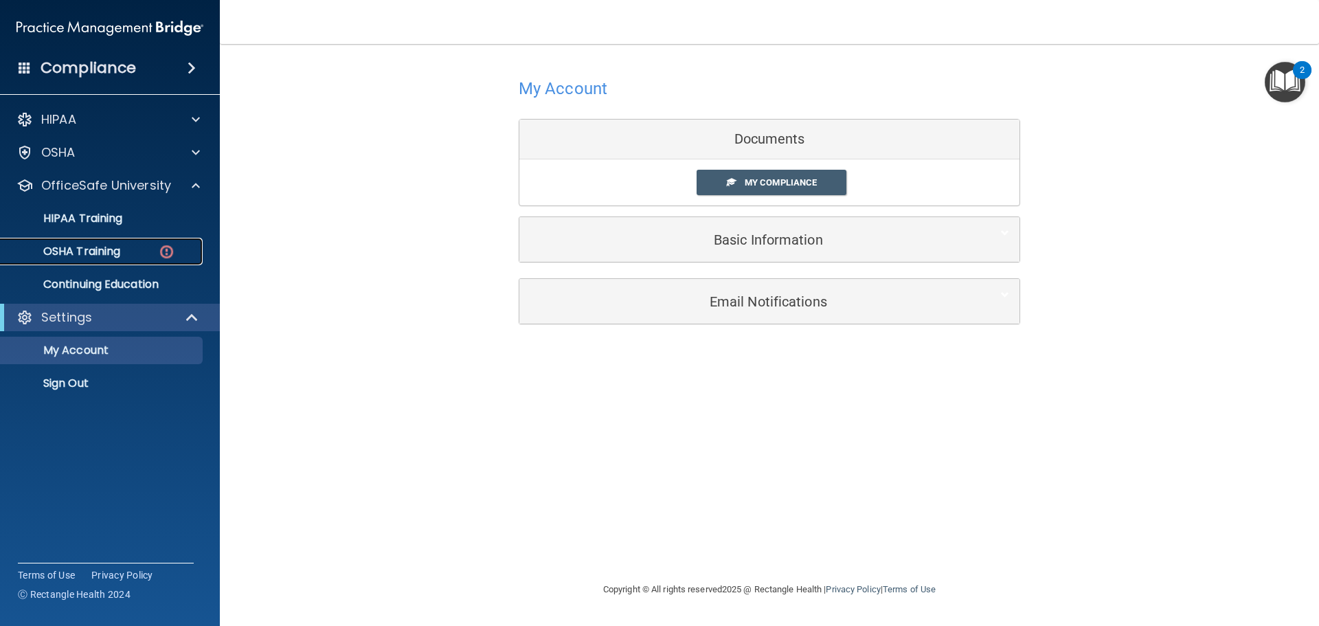
click at [167, 243] on img at bounding box center [166, 251] width 17 height 17
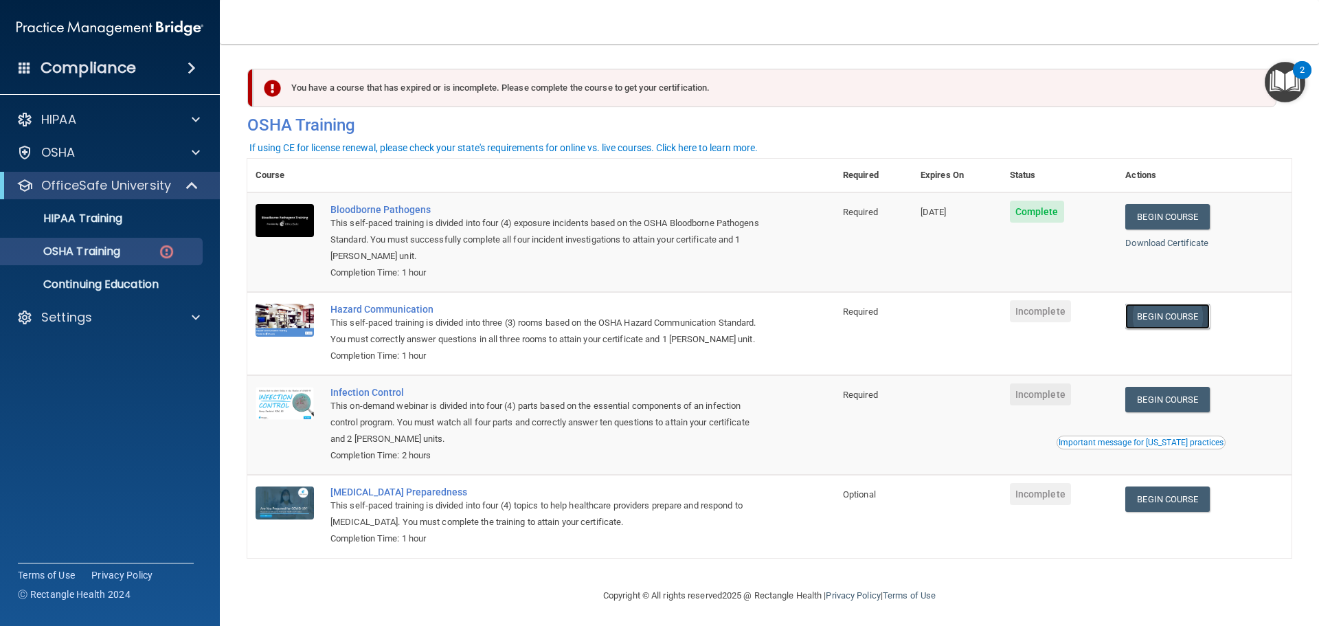
click at [1156, 311] on link "Begin Course" at bounding box center [1167, 316] width 84 height 25
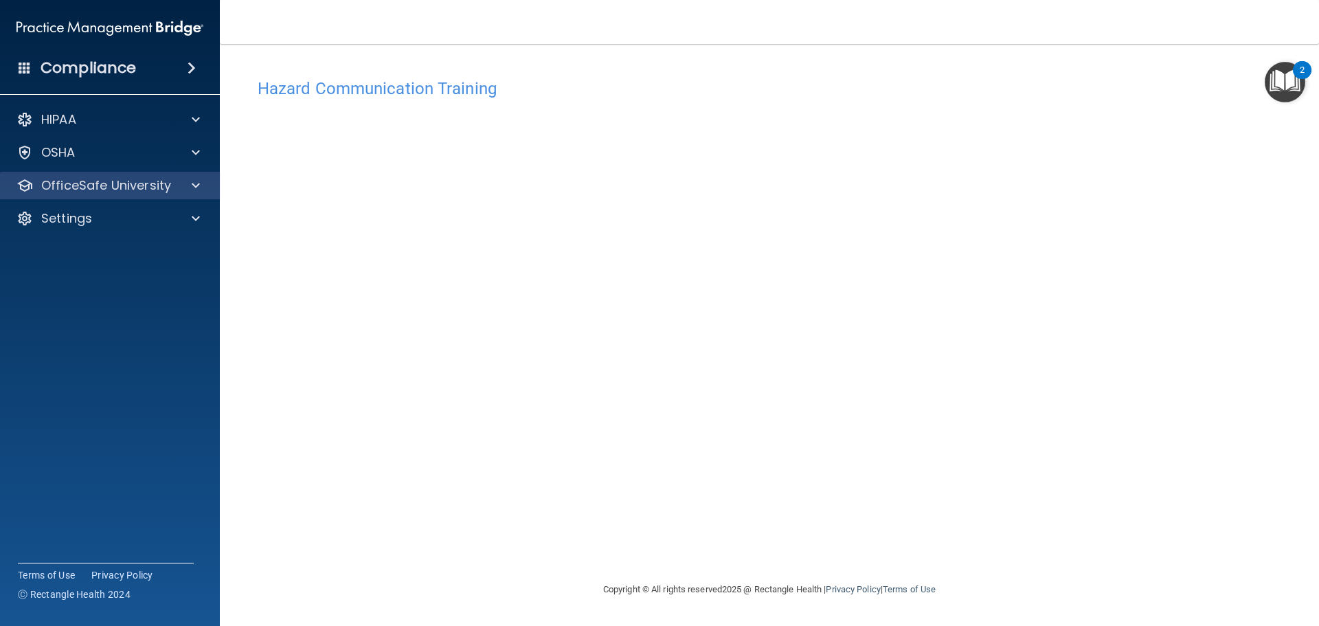
click at [188, 195] on div "OfficeSafe University" at bounding box center [110, 185] width 220 height 27
click at [188, 192] on div at bounding box center [194, 185] width 34 height 16
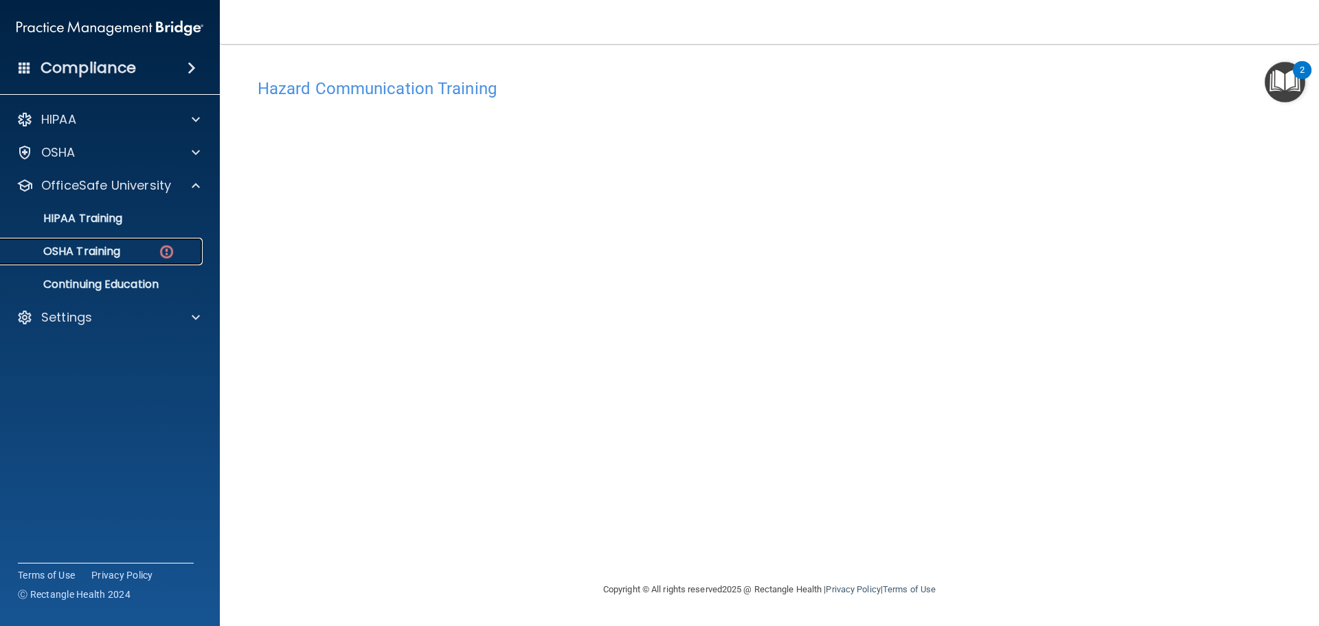
click at [155, 246] on div "OSHA Training" at bounding box center [102, 251] width 187 height 14
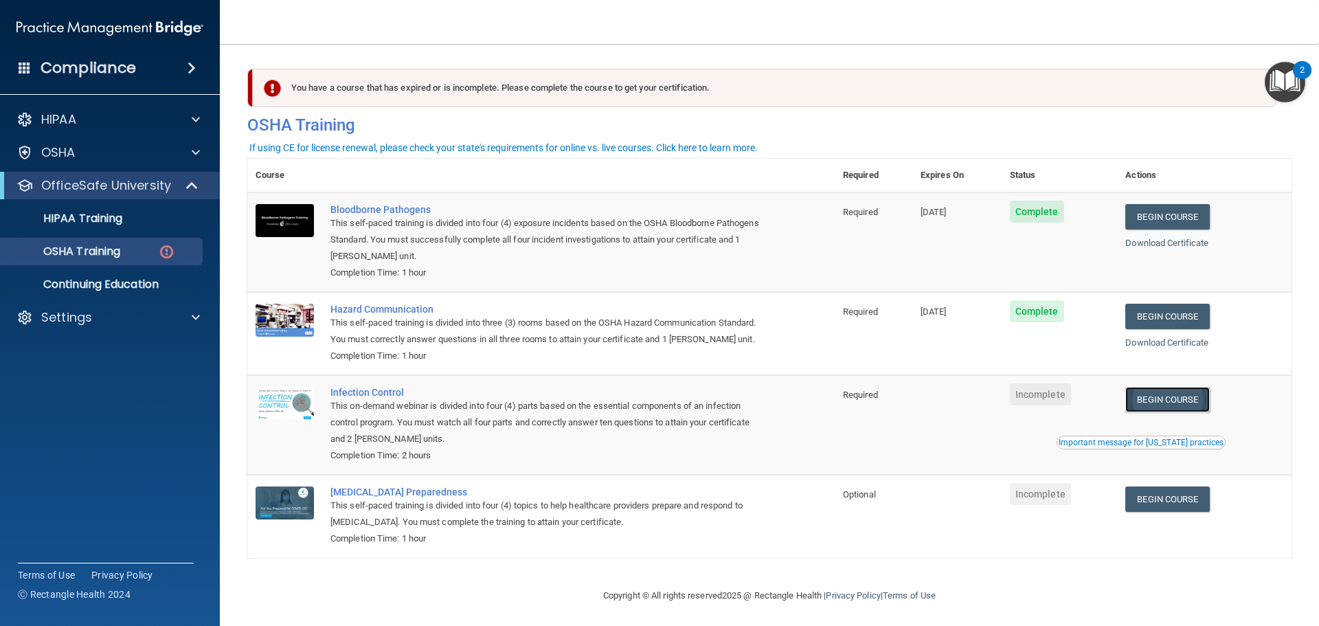
click at [1178, 412] on link "Begin Course" at bounding box center [1167, 399] width 84 height 25
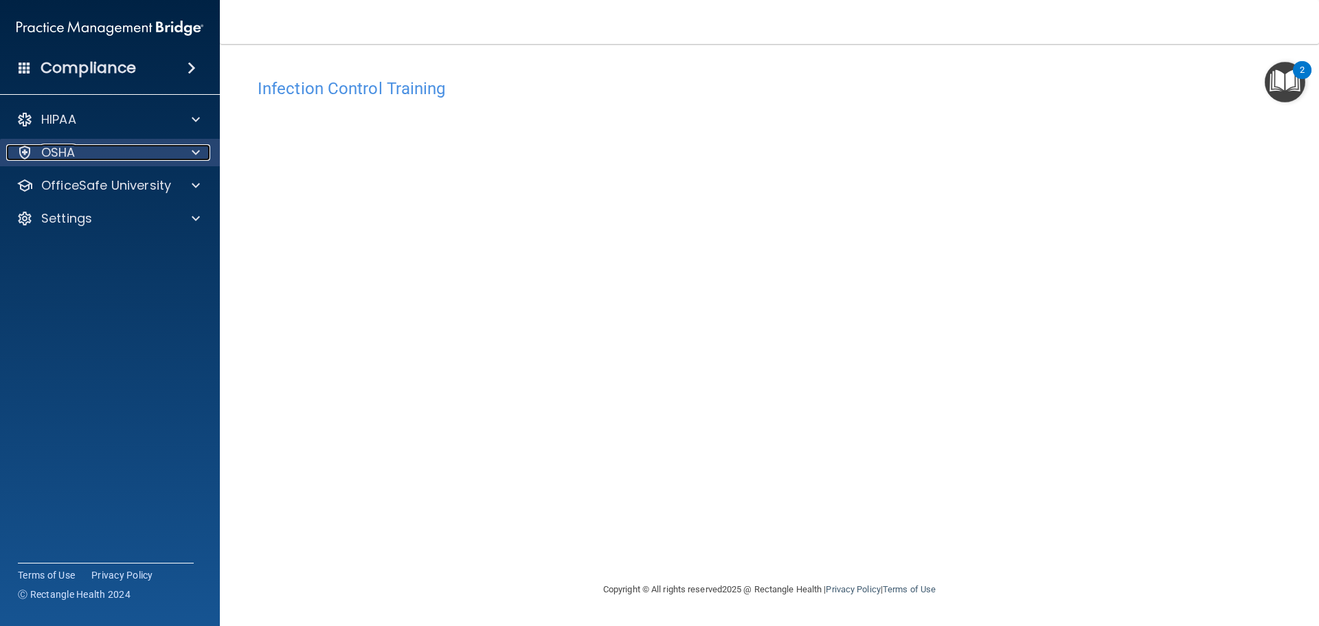
click at [116, 151] on div "OSHA" at bounding box center [91, 152] width 170 height 16
click at [112, 152] on div "OSHA" at bounding box center [91, 152] width 170 height 16
click at [119, 190] on p "OfficeSafe University" at bounding box center [106, 185] width 130 height 16
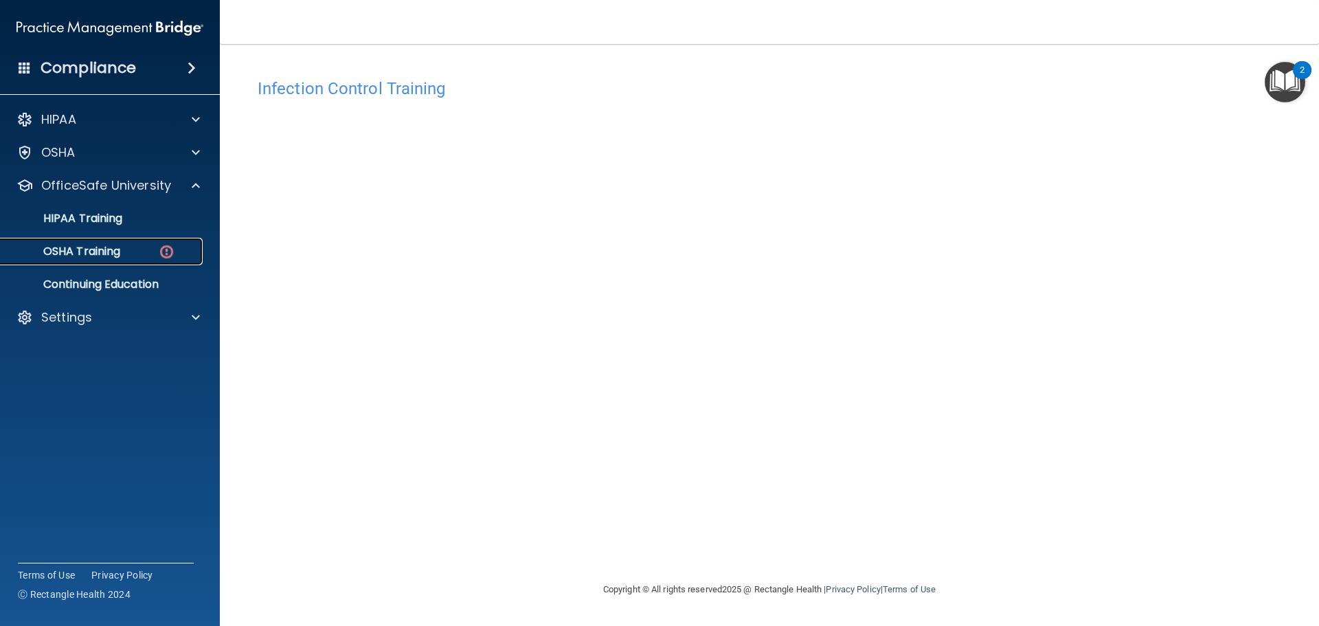
click at [110, 249] on p "OSHA Training" at bounding box center [64, 251] width 111 height 14
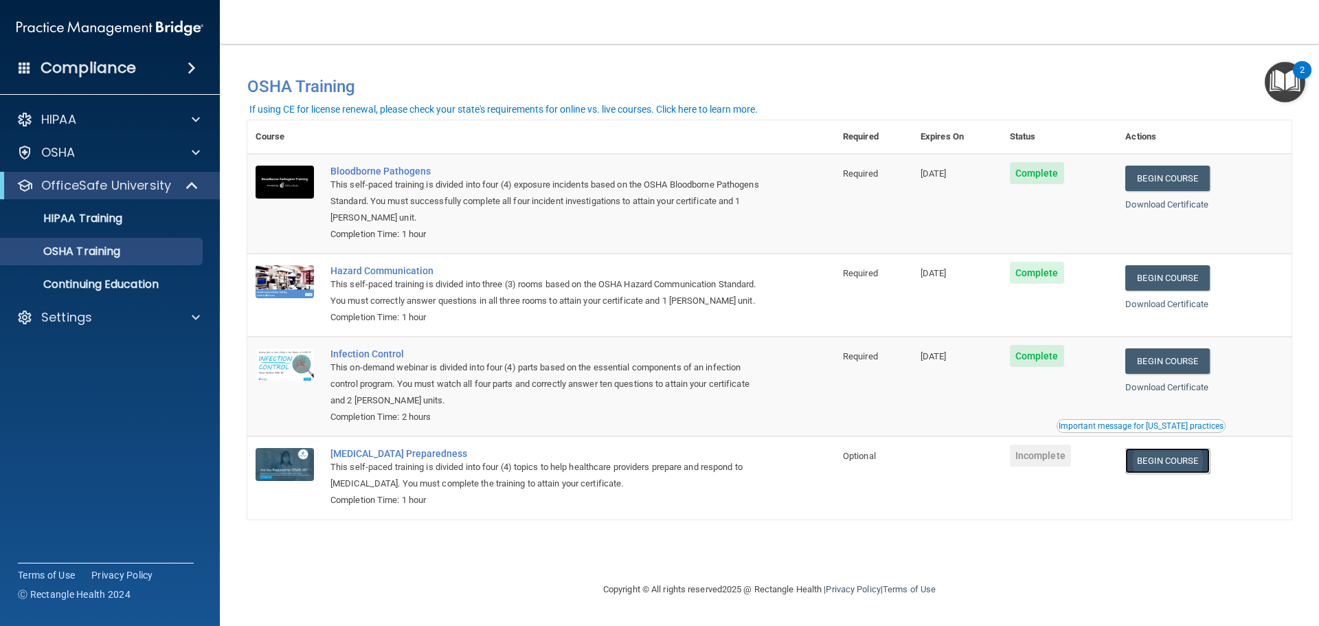
click at [1189, 462] on link "Begin Course" at bounding box center [1167, 460] width 84 height 25
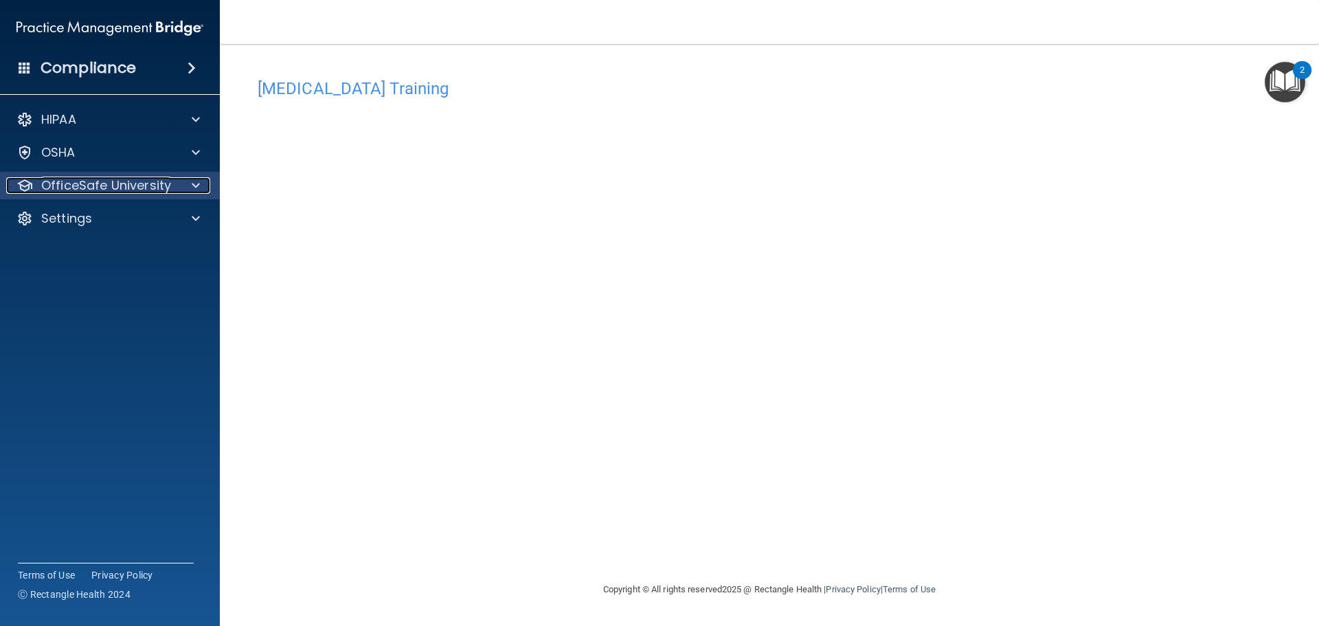
click at [135, 183] on p "OfficeSafe University" at bounding box center [106, 185] width 130 height 16
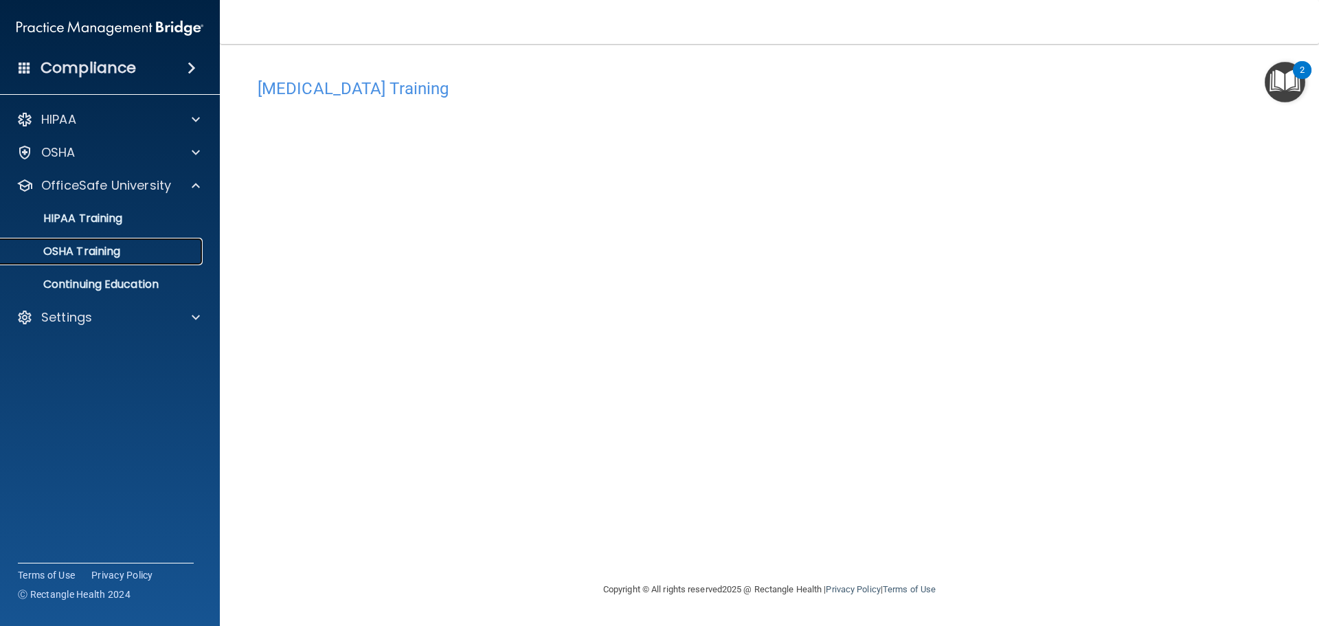
click at [114, 249] on p "OSHA Training" at bounding box center [64, 251] width 111 height 14
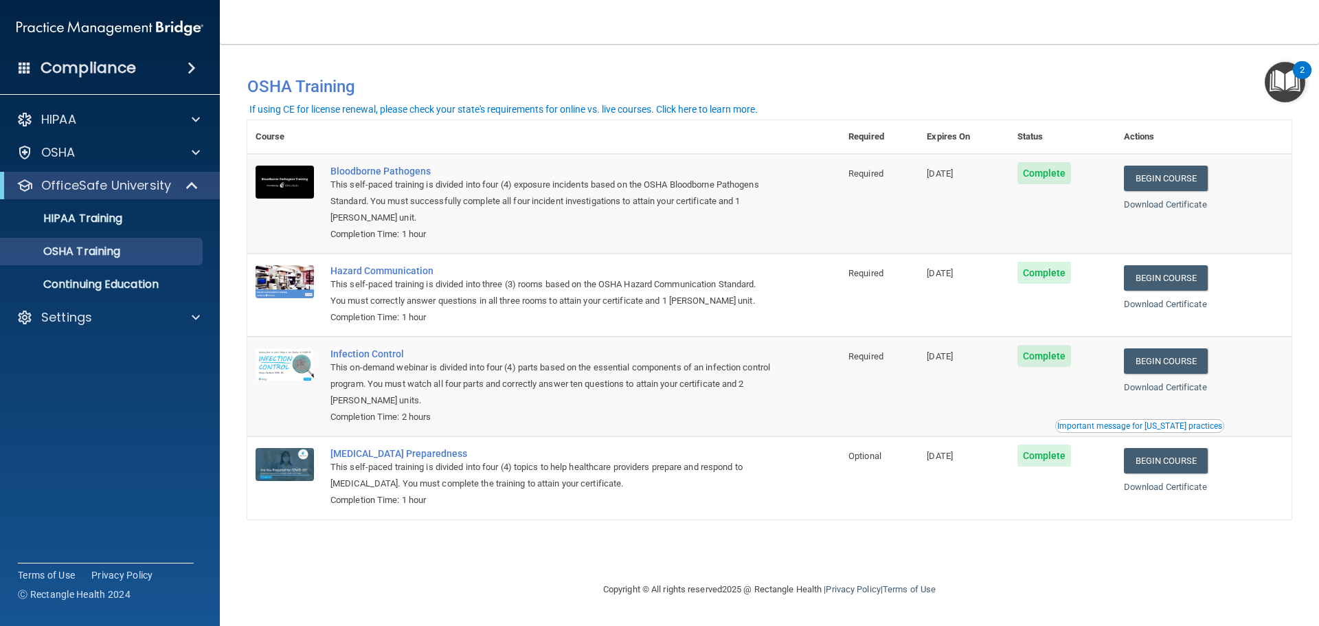
click at [1273, 88] on img "Open Resource Center, 2 new notifications" at bounding box center [1284, 82] width 41 height 41
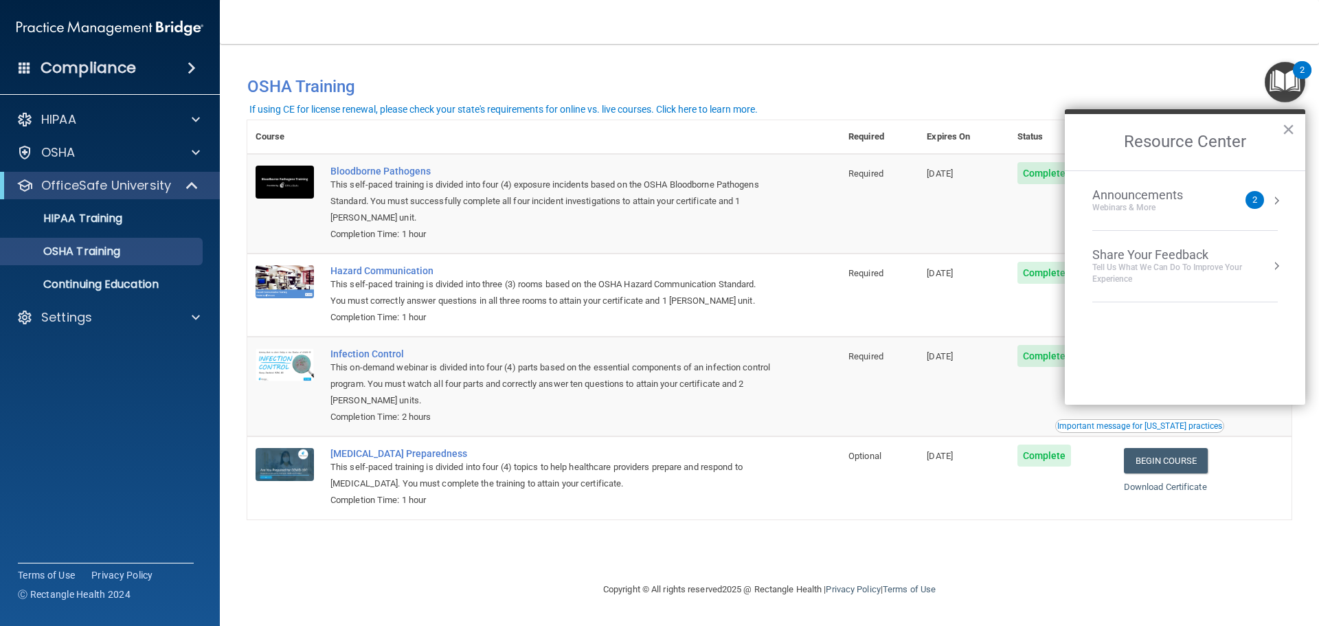
click at [1270, 203] on button "Resource Center" at bounding box center [1276, 201] width 14 height 14
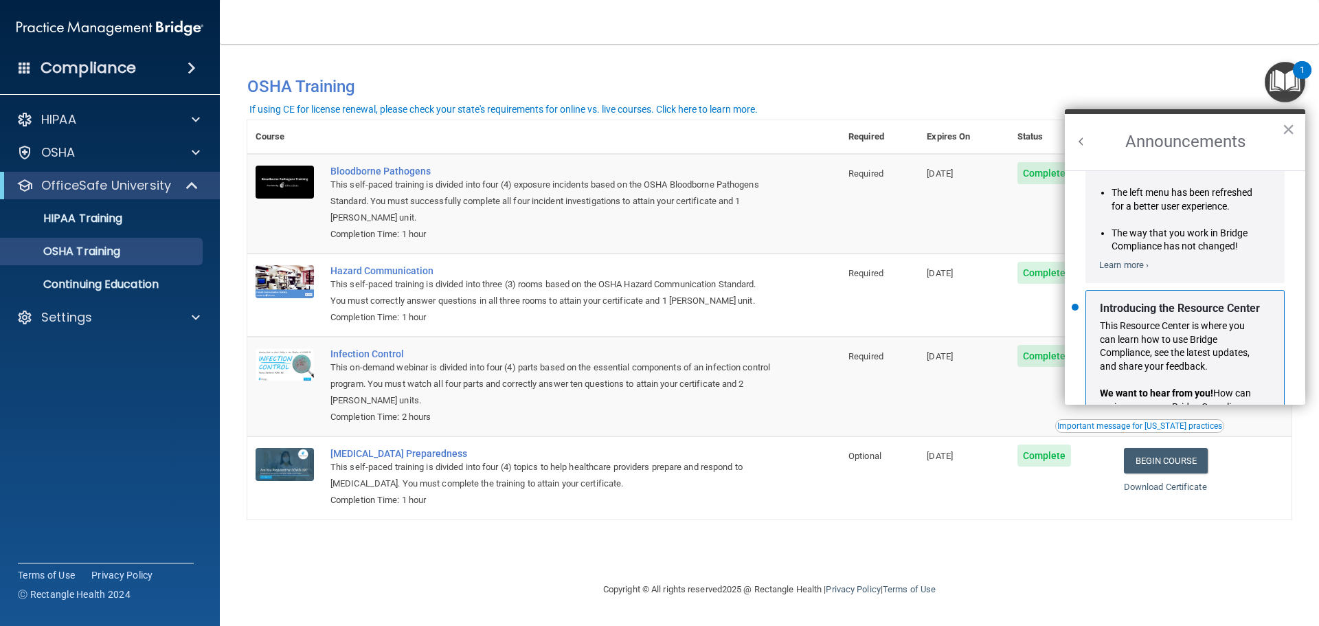
scroll to position [241, 0]
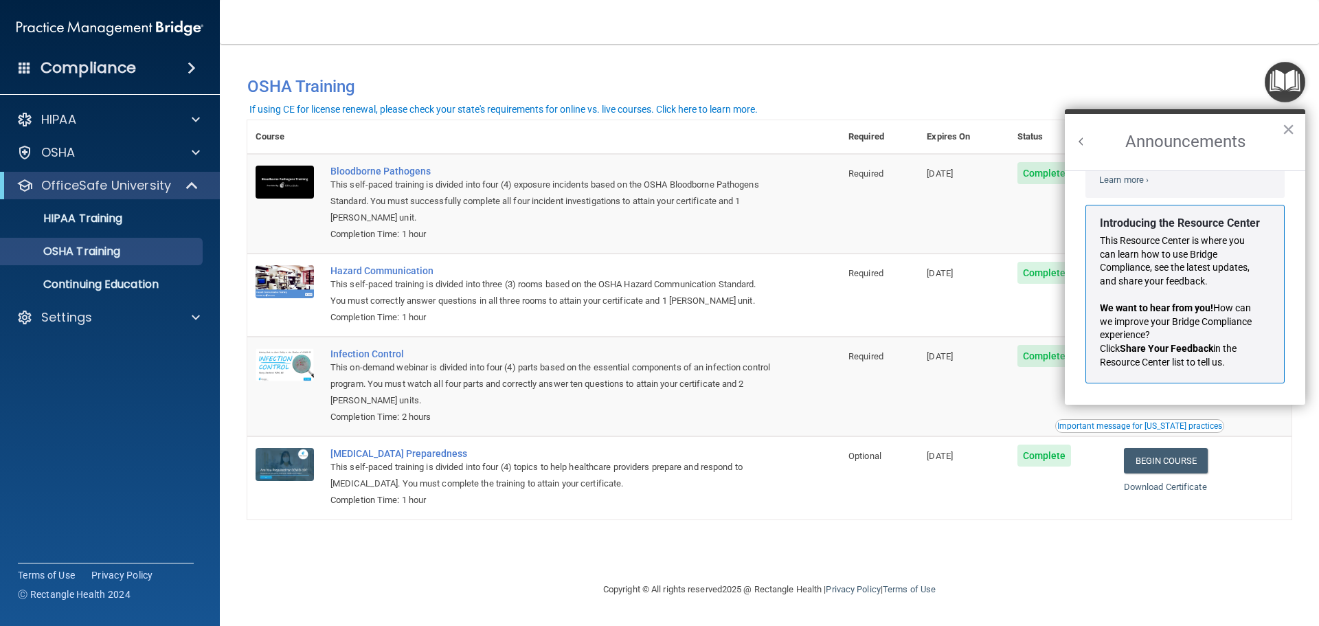
click at [1089, 137] on h2 "Announcements" at bounding box center [1184, 142] width 240 height 56
click at [1080, 141] on button "Back to Resource Center Home" at bounding box center [1081, 142] width 14 height 14
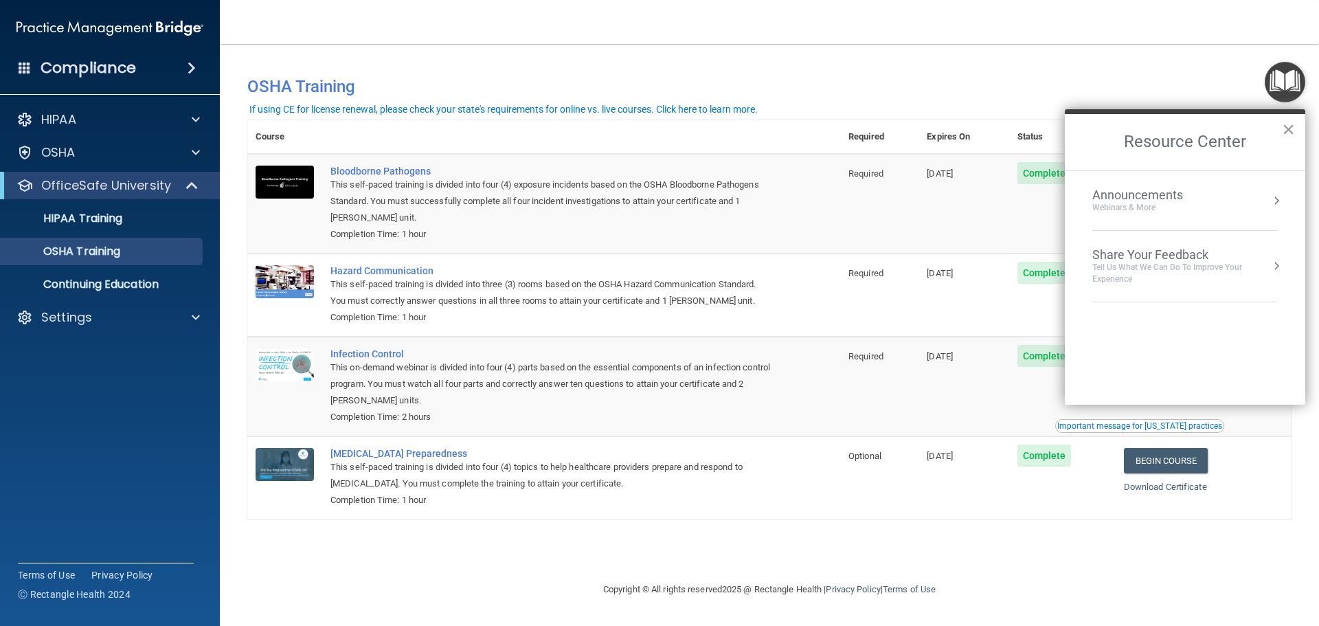
click at [1293, 128] on button "×" at bounding box center [1288, 129] width 13 height 22
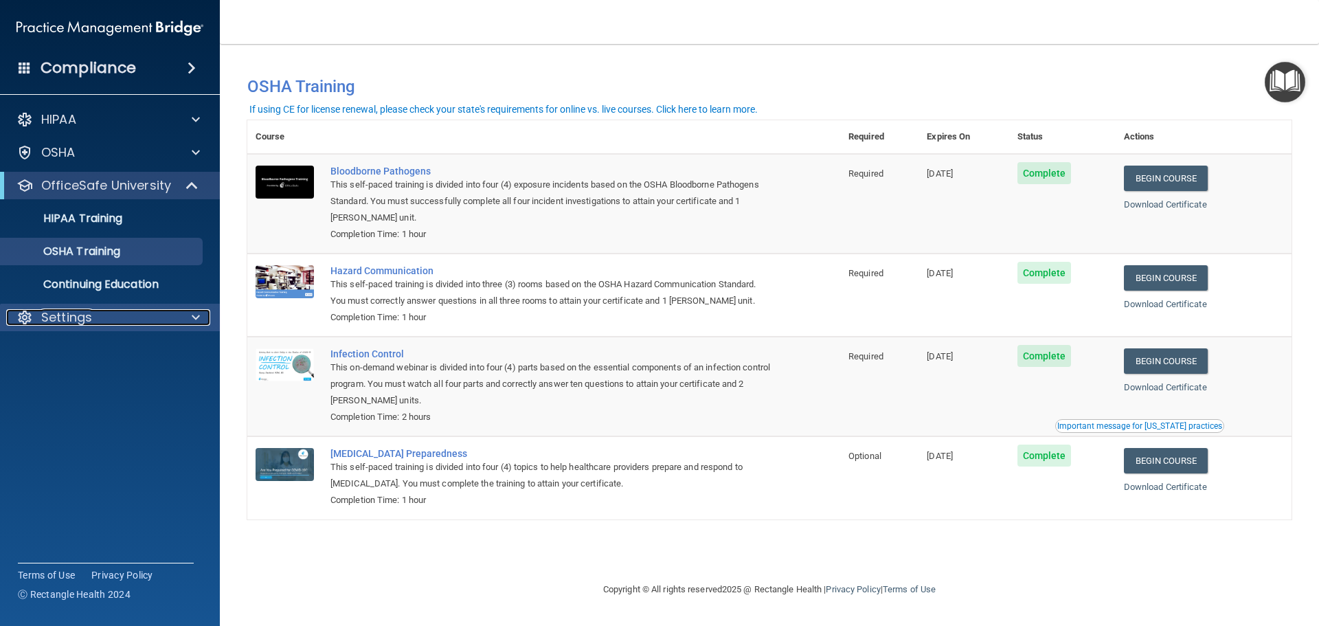
click at [129, 314] on div "Settings" at bounding box center [91, 317] width 170 height 16
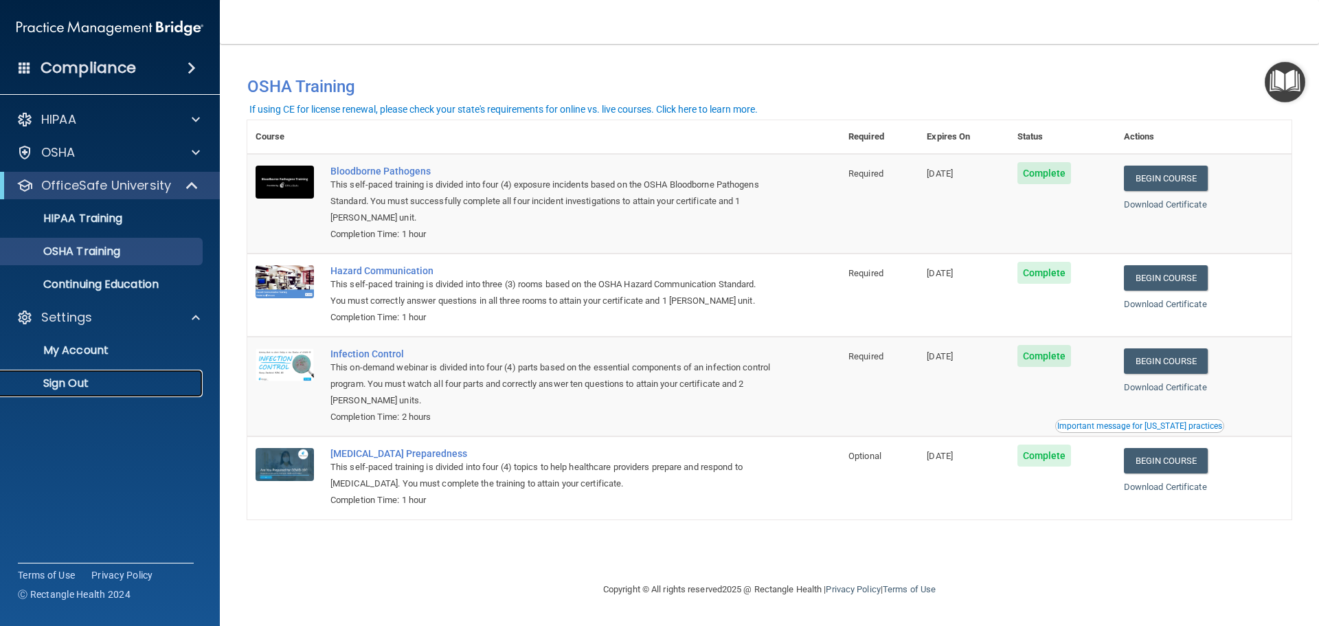
click at [78, 378] on p "Sign Out" at bounding box center [102, 383] width 187 height 14
